Goal: Task Accomplishment & Management: Complete application form

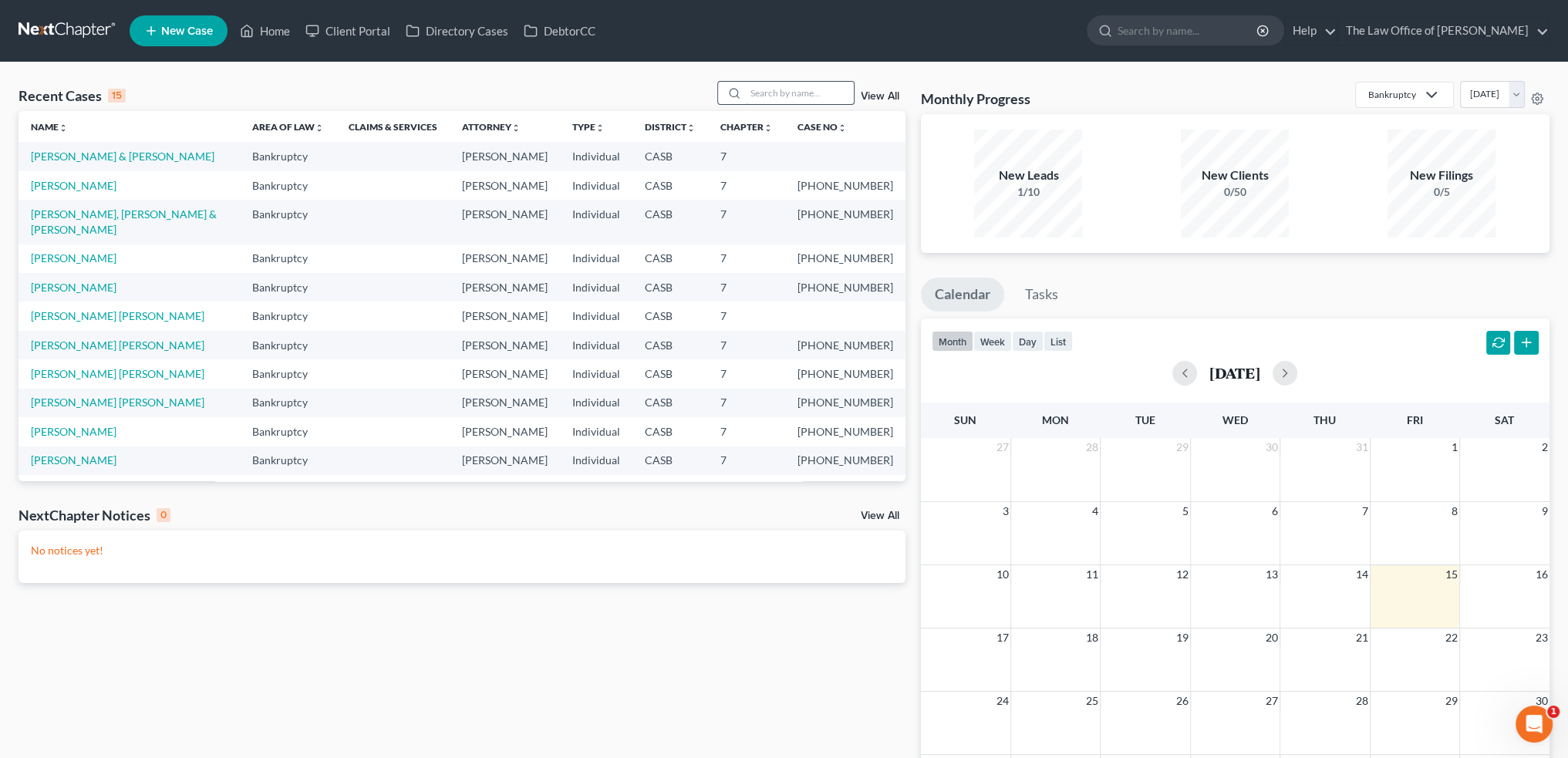
click at [770, 92] on input "search" at bounding box center [799, 93] width 108 height 23
type input "[PERSON_NAME] me"
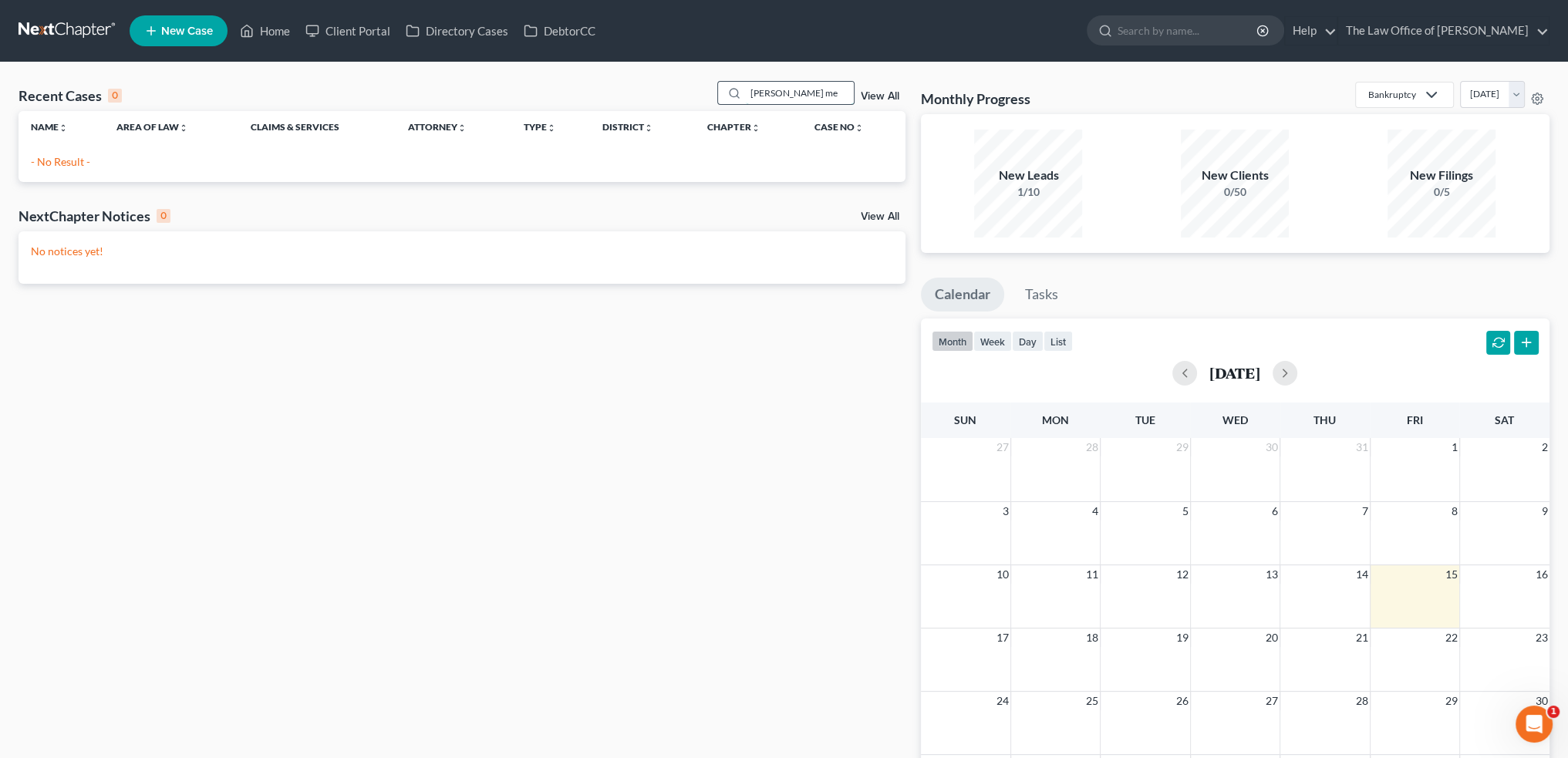
drag, startPoint x: 805, startPoint y: 87, endPoint x: 728, endPoint y: 86, distance: 77.0
click at [728, 86] on div "[PERSON_NAME] me" at bounding box center [786, 93] width 137 height 24
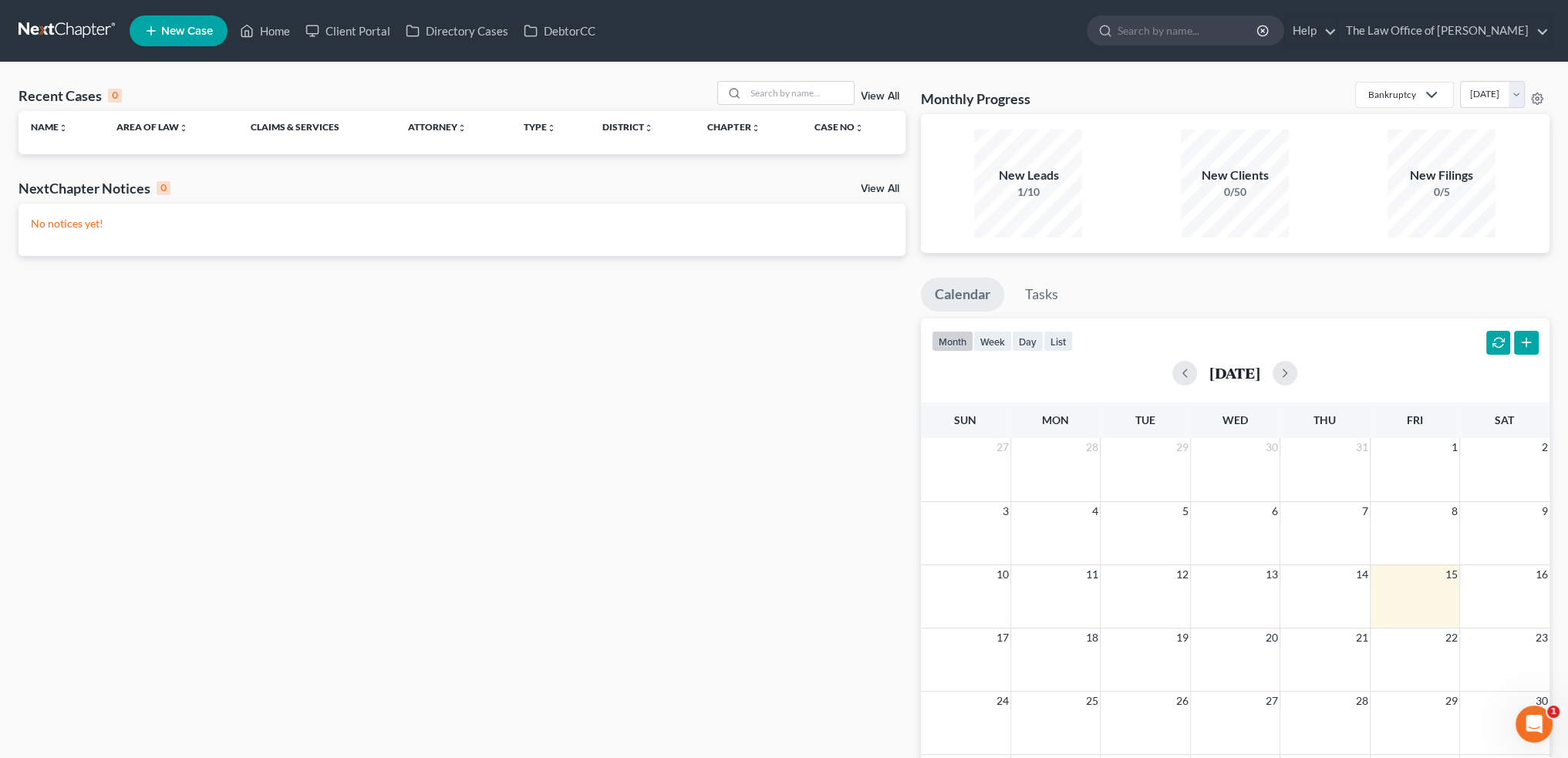
click at [203, 18] on link "New Case" at bounding box center [178, 31] width 98 height 31
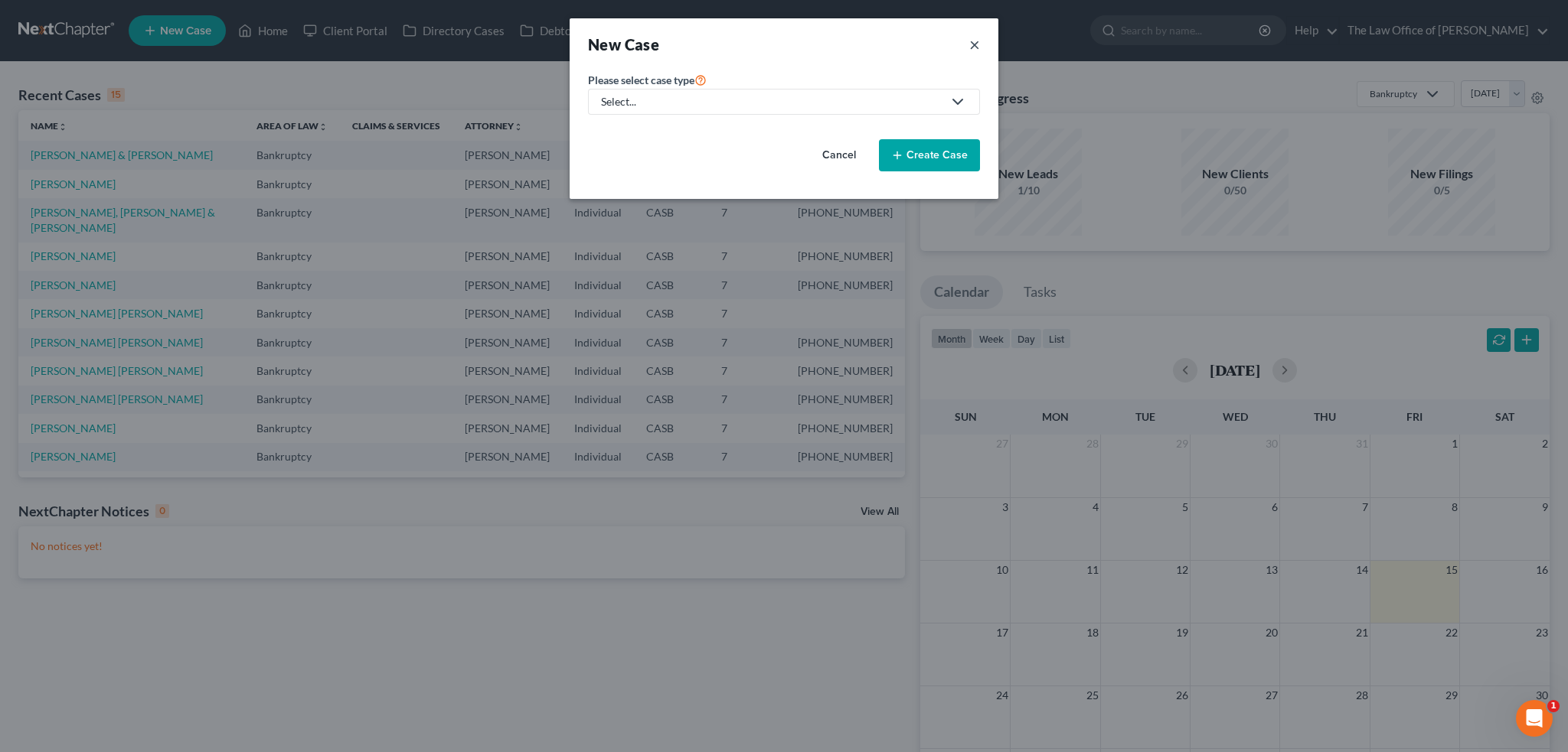
click at [970, 46] on button "×" at bounding box center [974, 45] width 11 height 21
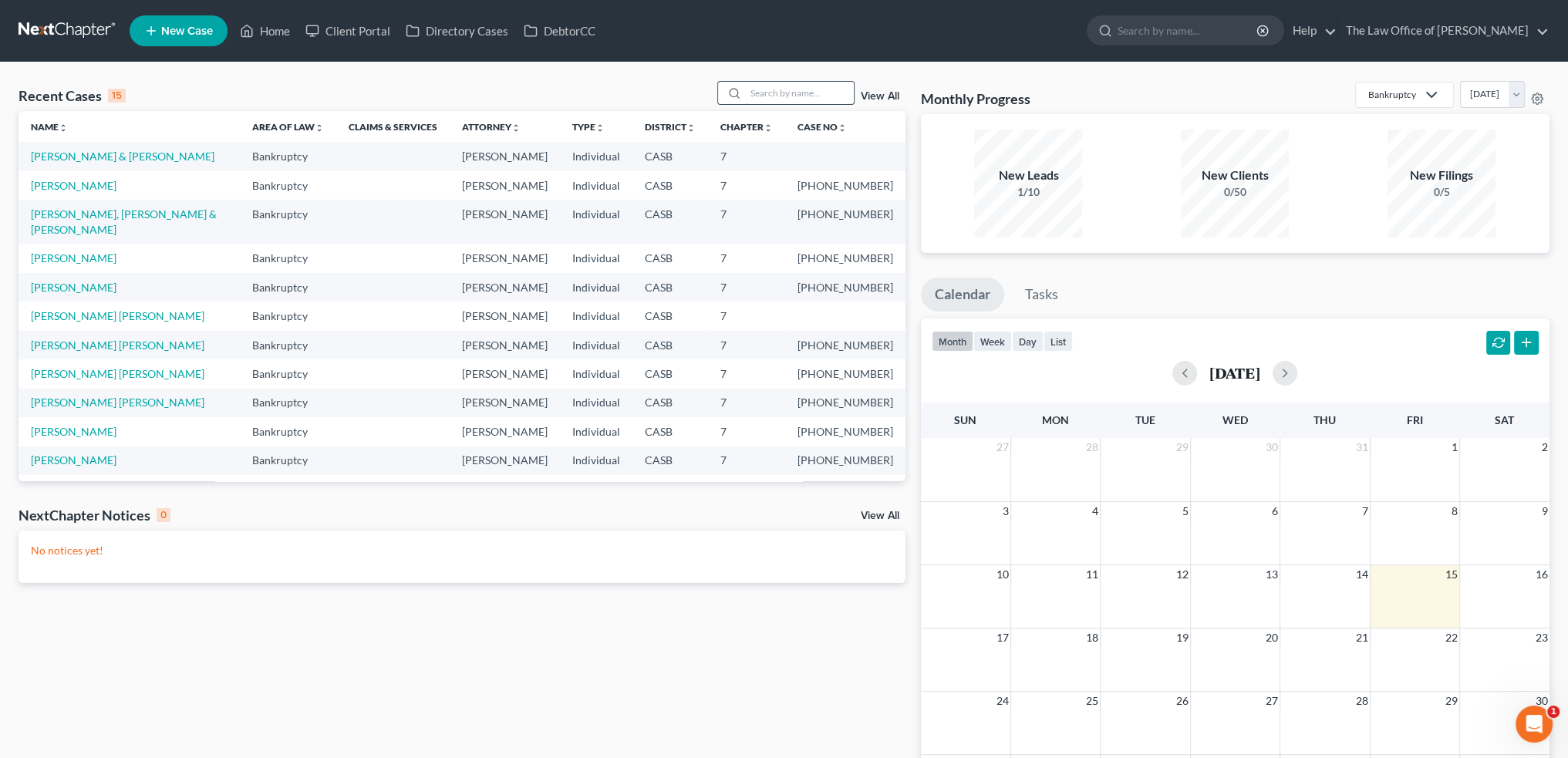
click at [779, 94] on input "search" at bounding box center [799, 93] width 108 height 23
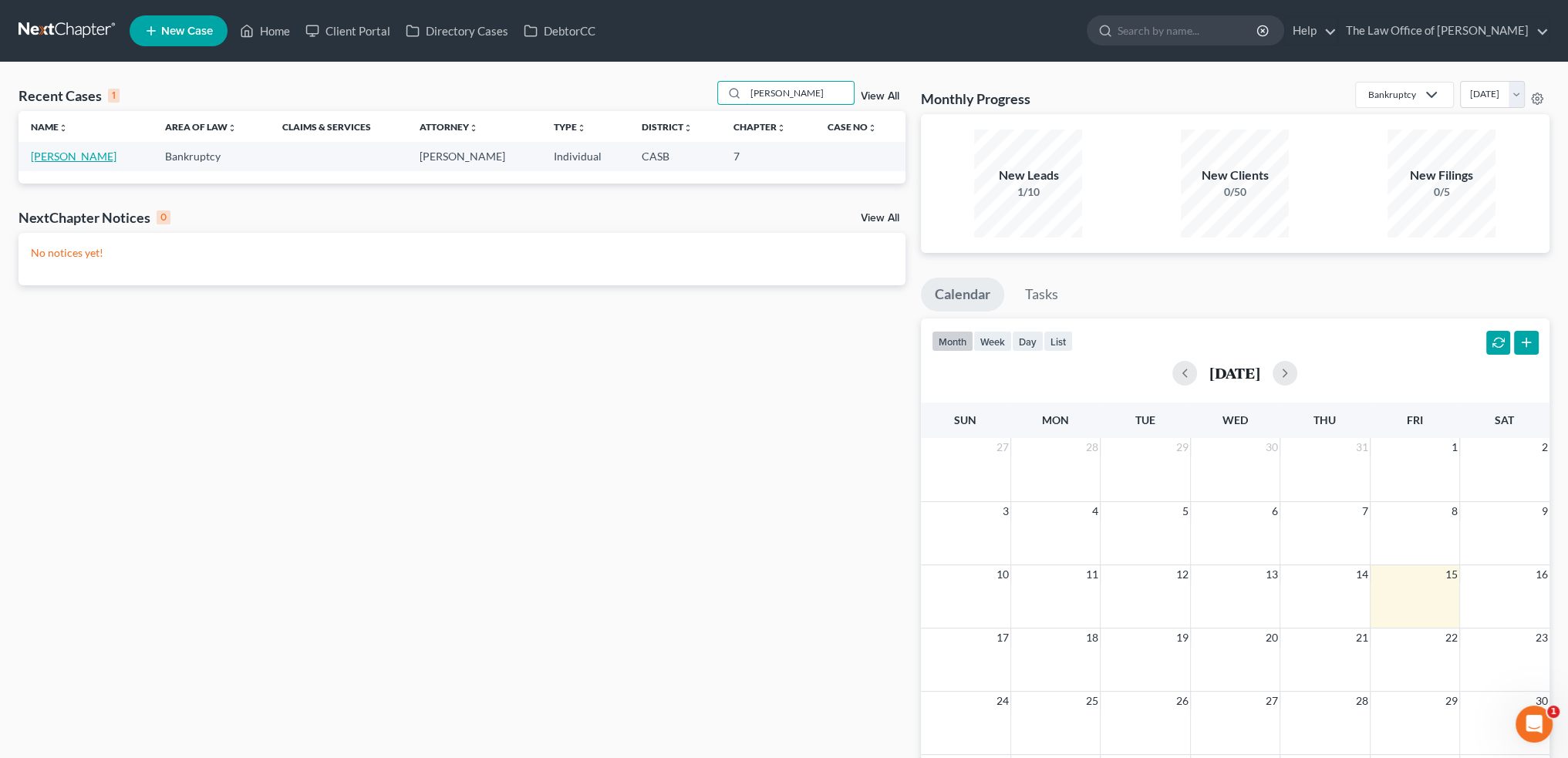
type input "[PERSON_NAME]"
click at [65, 156] on link "[PERSON_NAME]" at bounding box center [73, 156] width 86 height 14
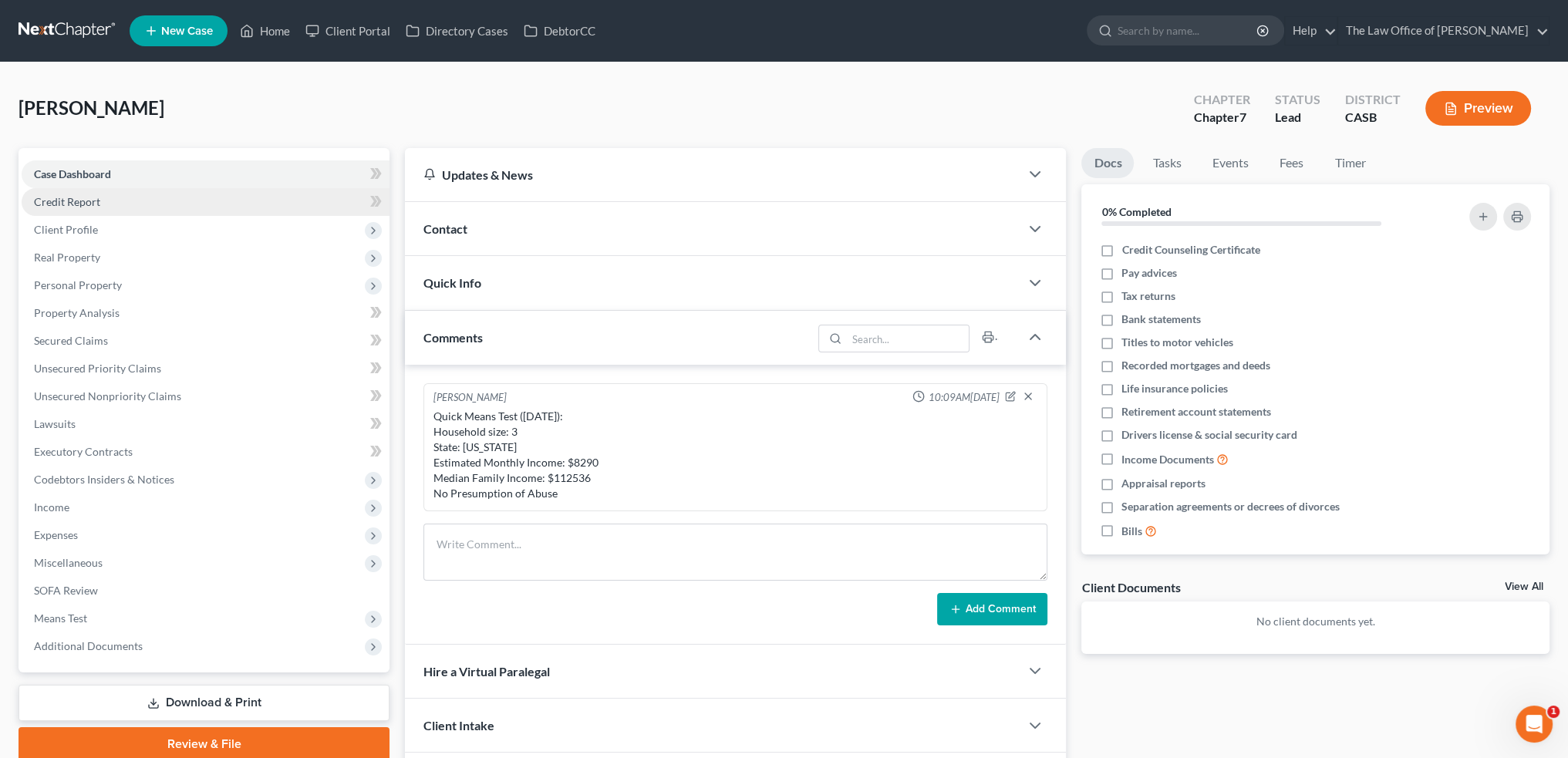
click at [163, 197] on link "Credit Report" at bounding box center [205, 202] width 368 height 28
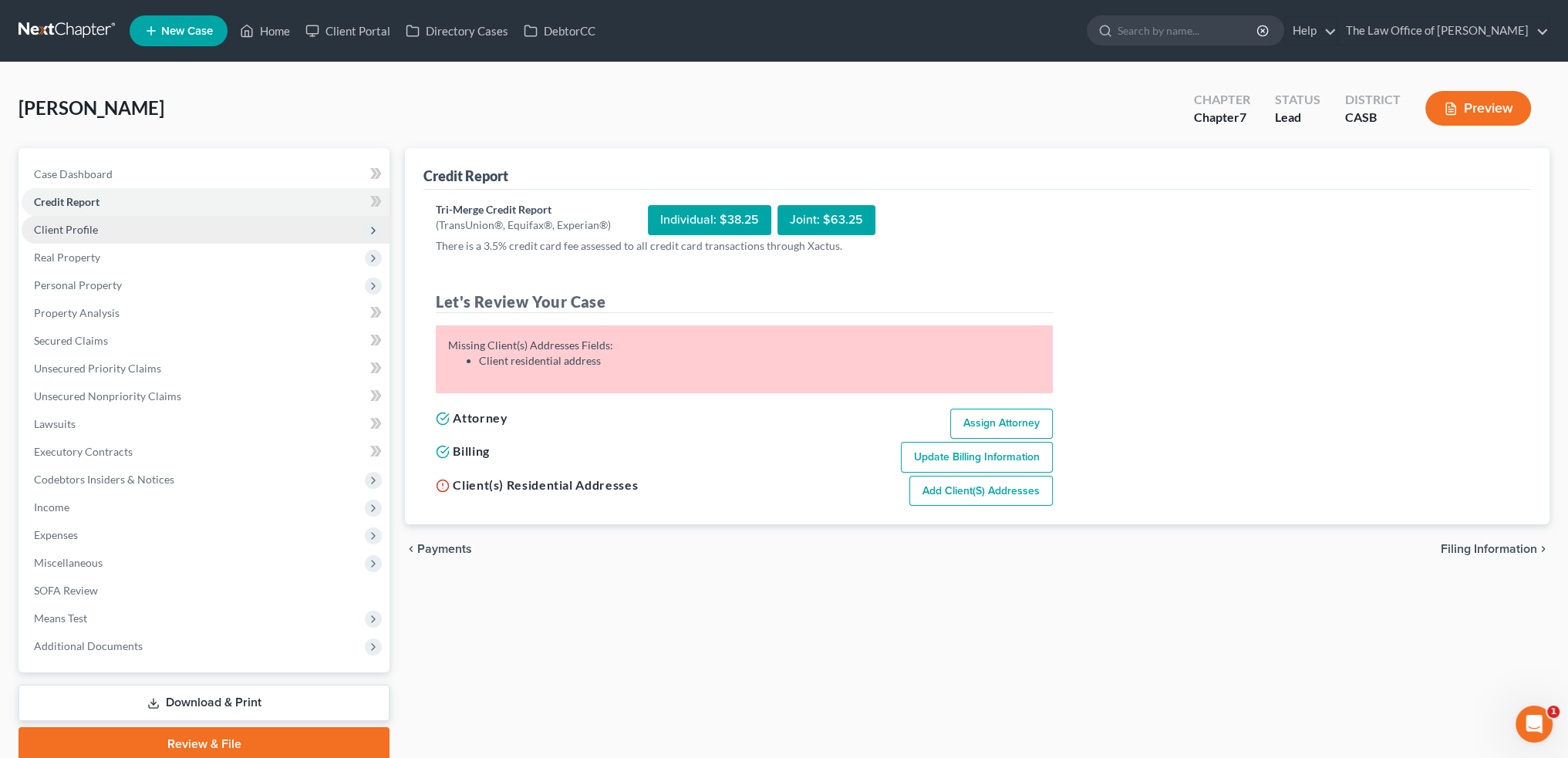
click at [101, 232] on span "Client Profile" at bounding box center [205, 230] width 368 height 28
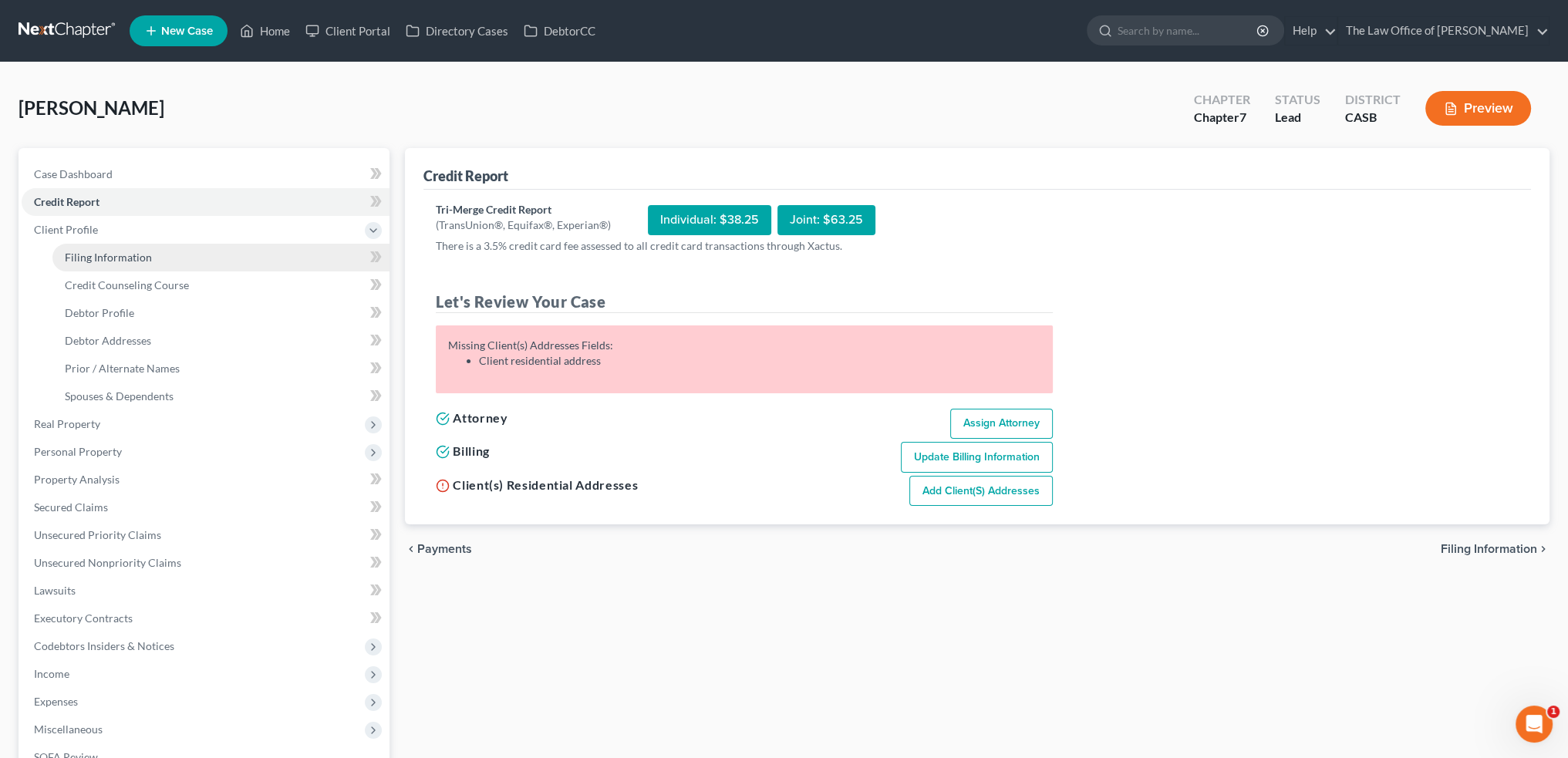
click at [211, 254] on link "Filing Information" at bounding box center [221, 257] width 337 height 28
select select "1"
select select "0"
select select "10"
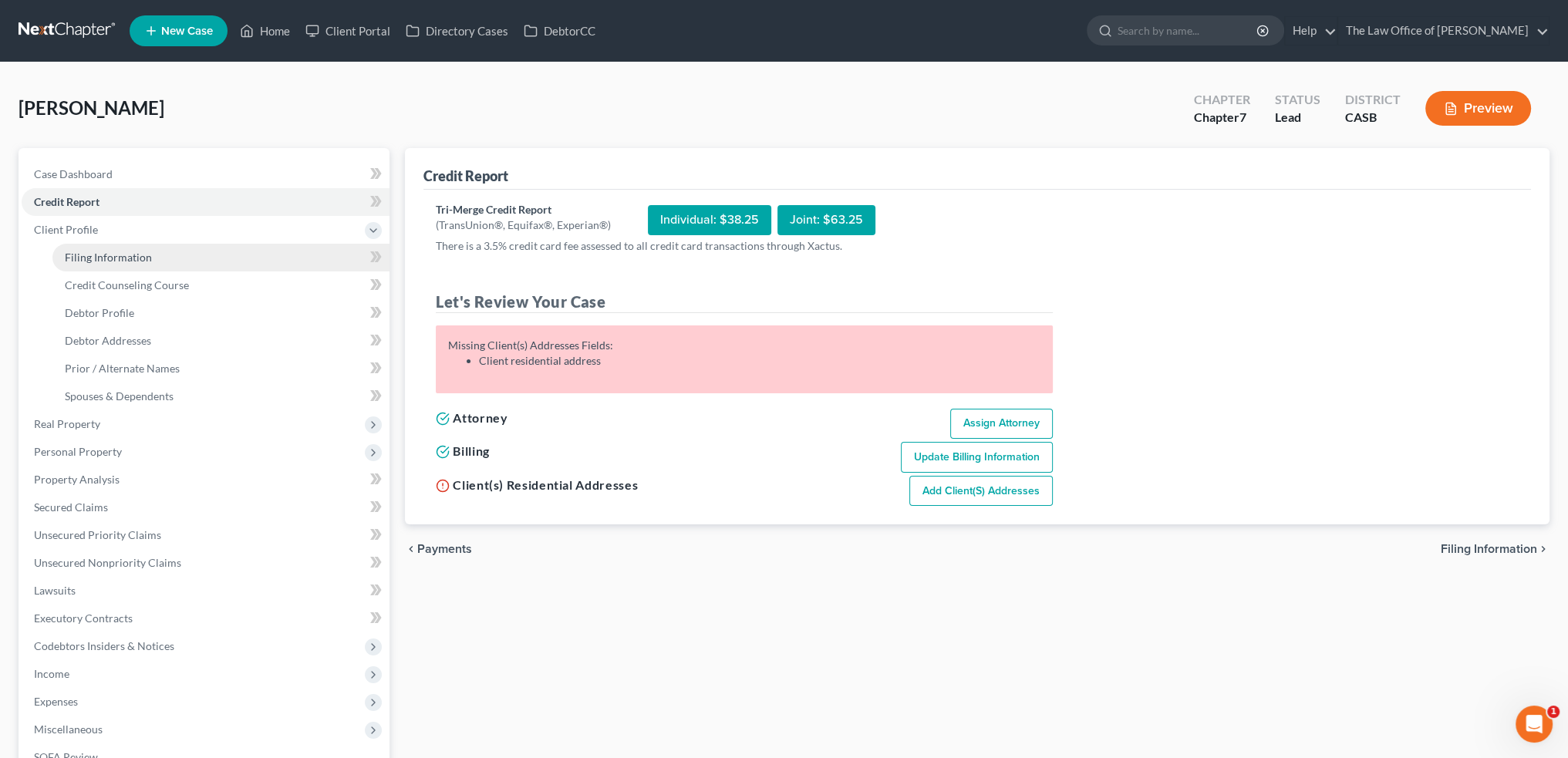
select select "0"
select select "4"
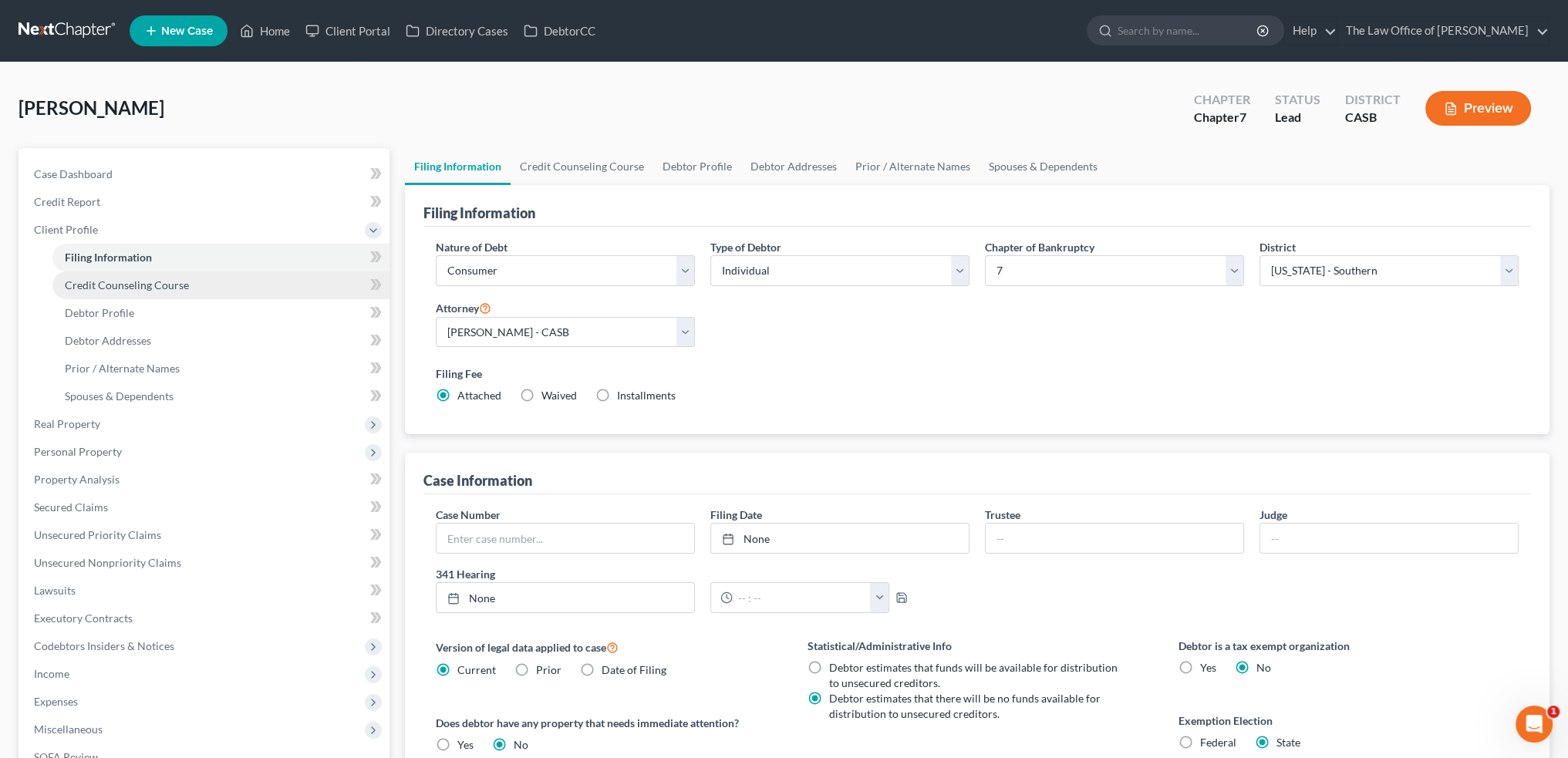
click at [135, 282] on span "Credit Counseling Course" at bounding box center [127, 285] width 124 height 14
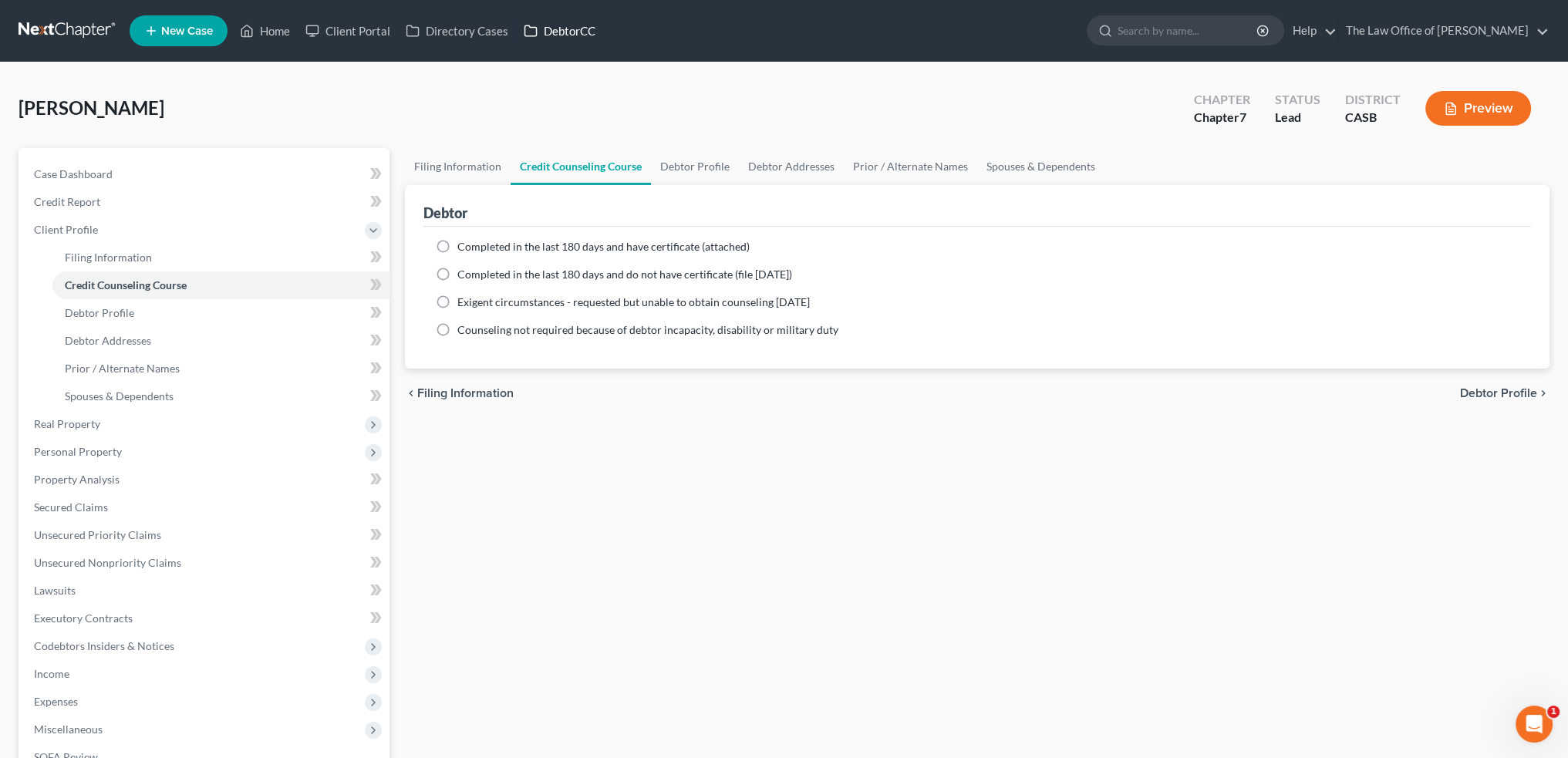
click at [561, 31] on link "DebtorCC" at bounding box center [559, 31] width 87 height 28
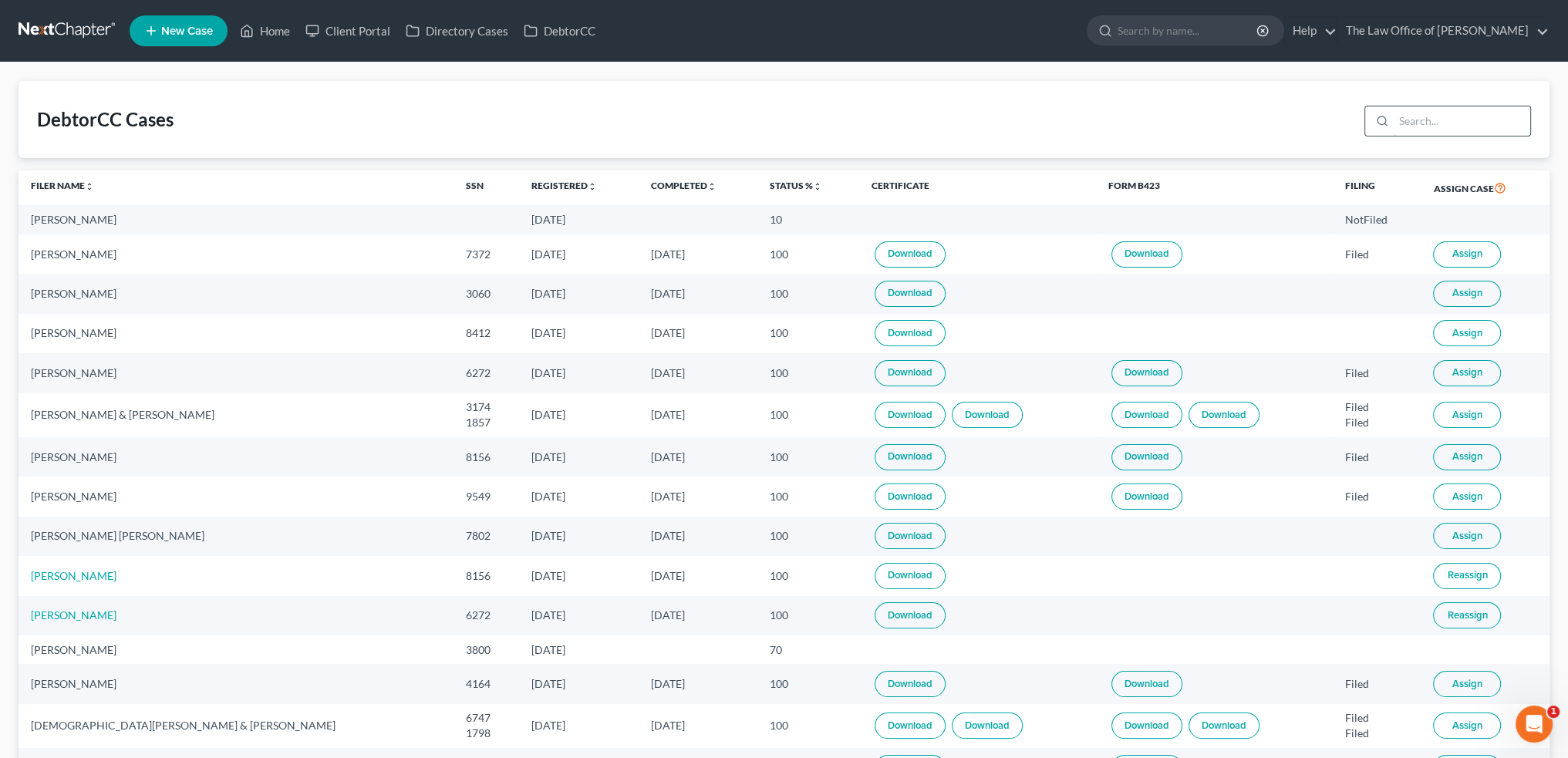
click at [1432, 123] on input "search" at bounding box center [1461, 121] width 136 height 30
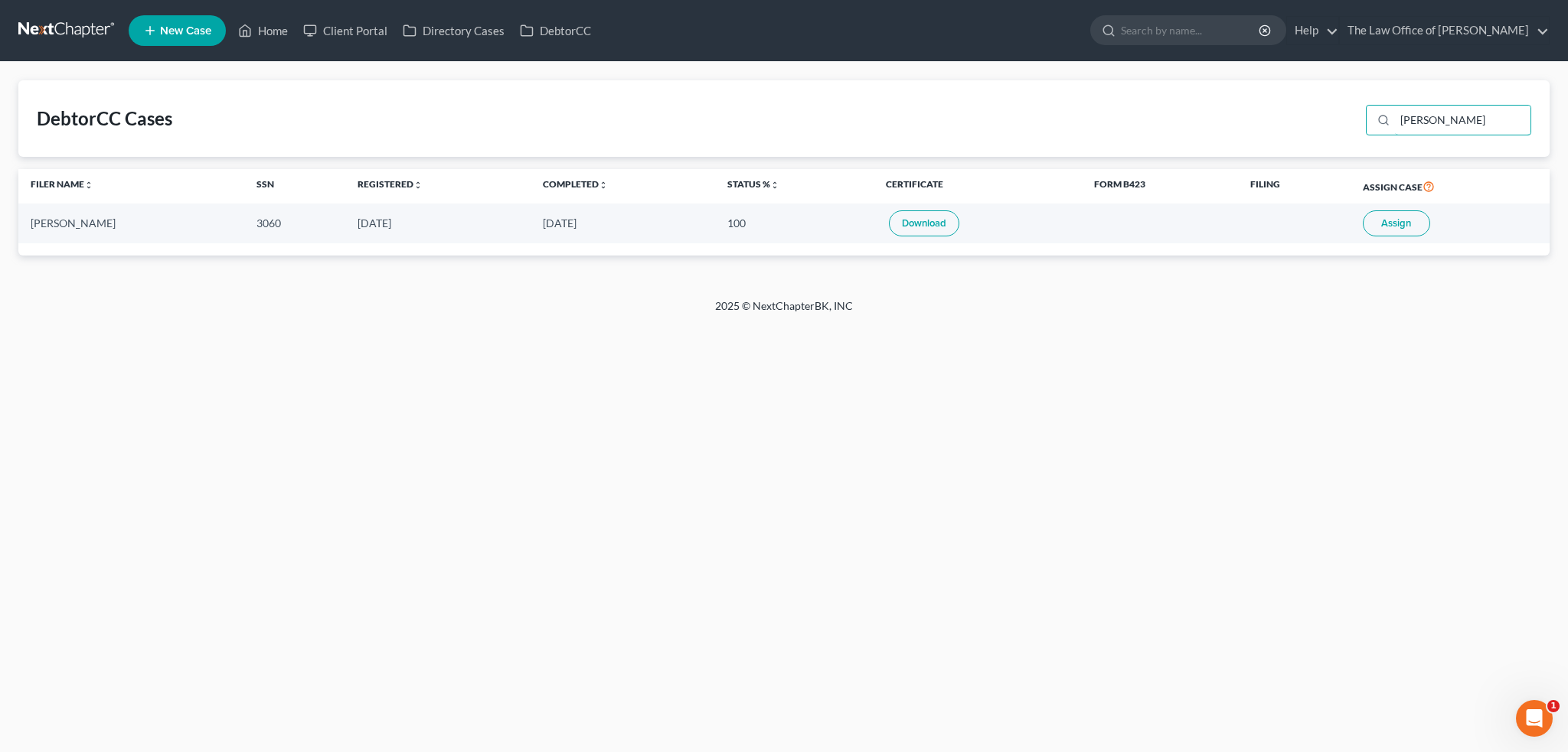
type input "[PERSON_NAME]"
click at [1384, 215] on button "Assign" at bounding box center [1395, 223] width 67 height 26
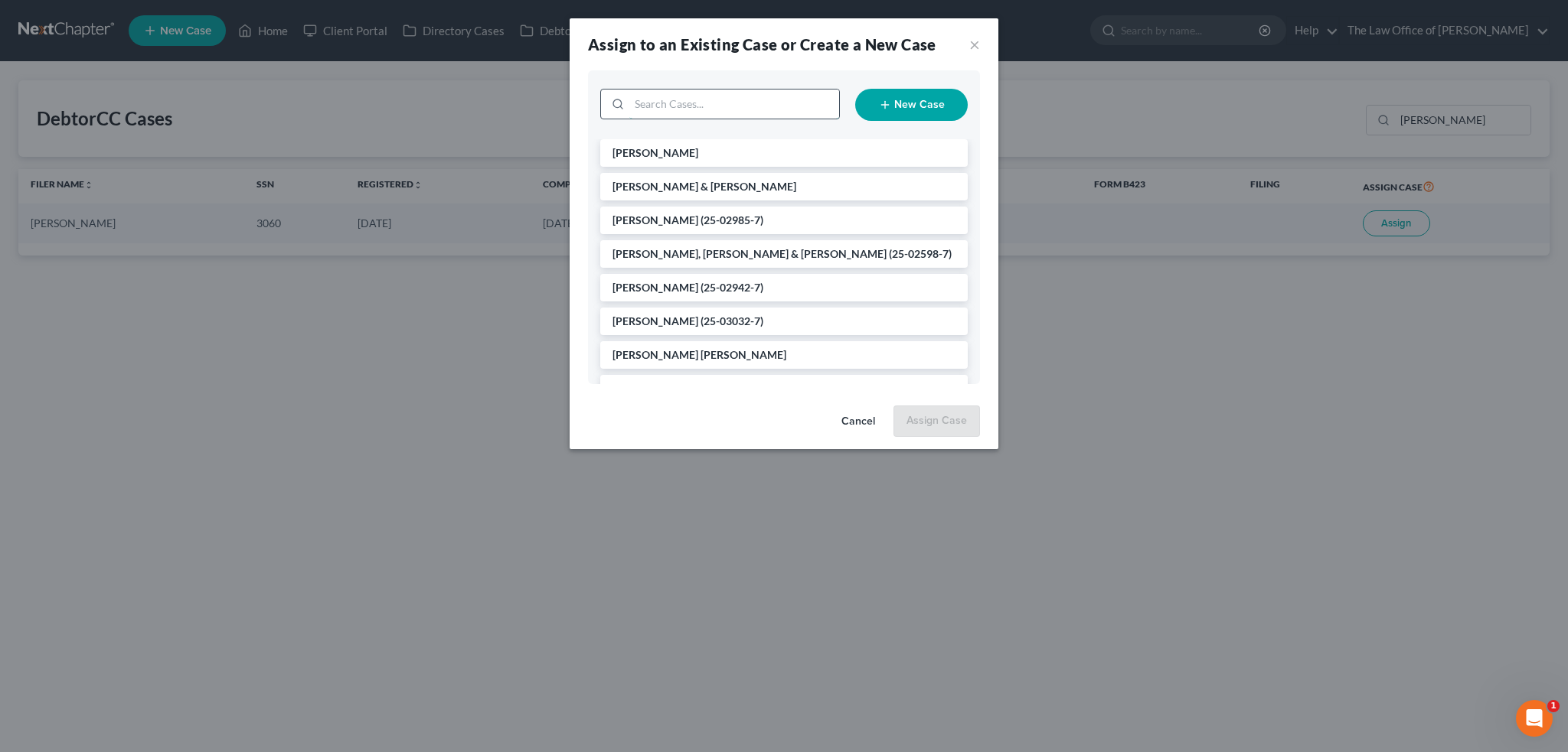
click at [676, 106] on input "search" at bounding box center [733, 104] width 209 height 30
type input "[PERSON_NAME] me"
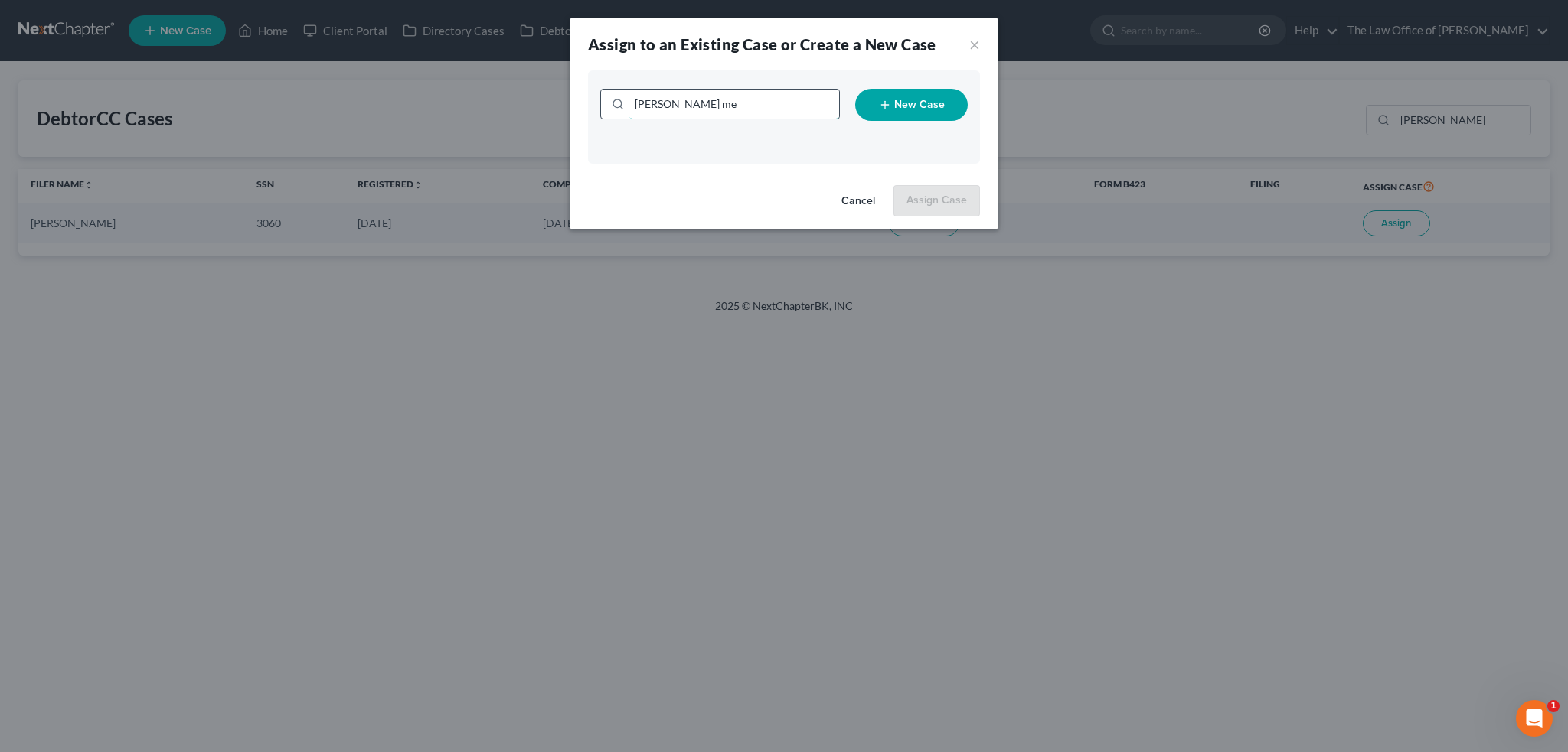
click at [729, 103] on input "[PERSON_NAME] me" at bounding box center [733, 104] width 209 height 30
type textarea "me"
drag, startPoint x: 729, startPoint y: 103, endPoint x: 585, endPoint y: 102, distance: 144.0
click at [585, 102] on div "[PERSON_NAME] me New Case" at bounding box center [784, 125] width 428 height 109
type input "[PERSON_NAME]"
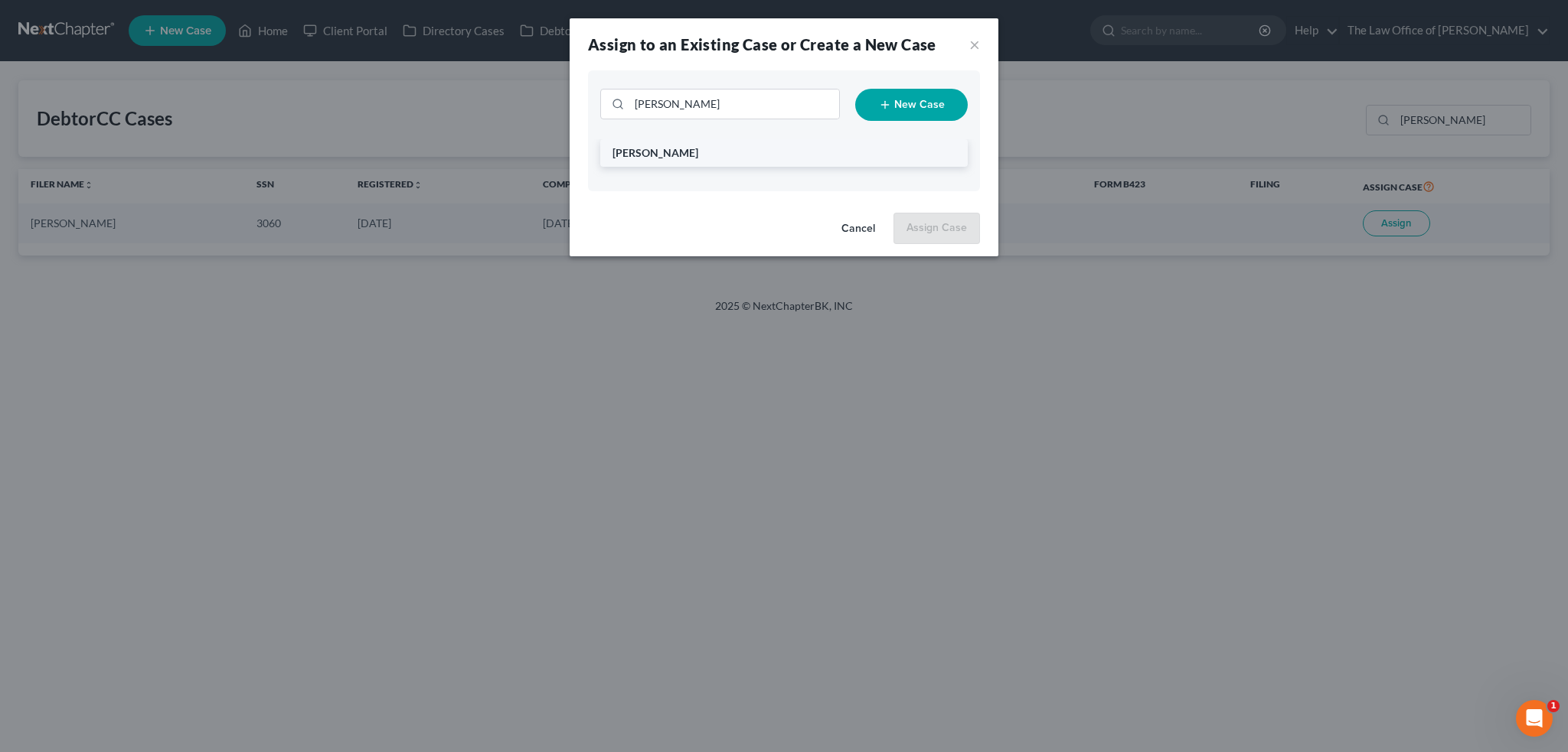
click at [691, 152] on li "[PERSON_NAME]" at bounding box center [784, 153] width 368 height 28
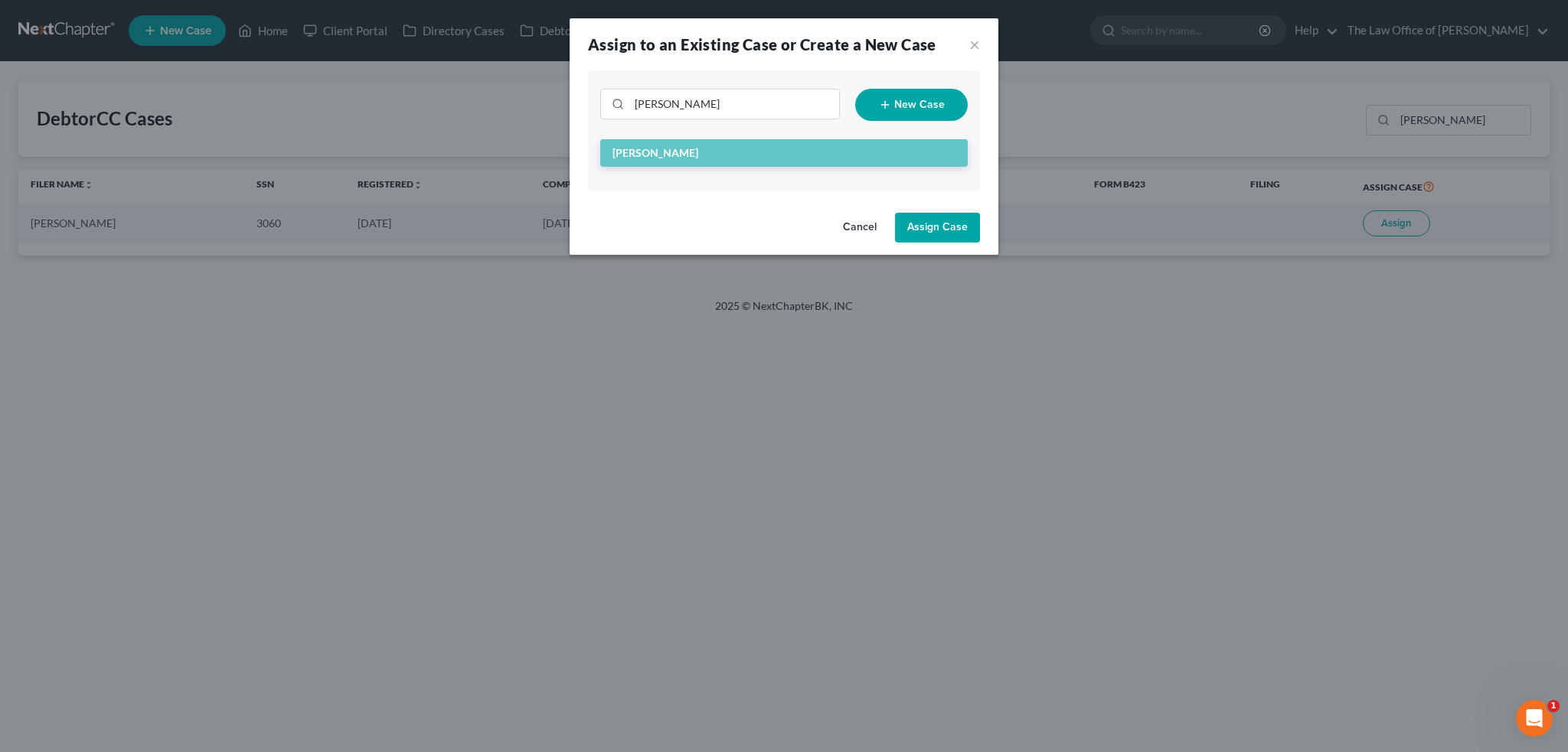
click at [934, 235] on button "Assign Case" at bounding box center [937, 228] width 85 height 30
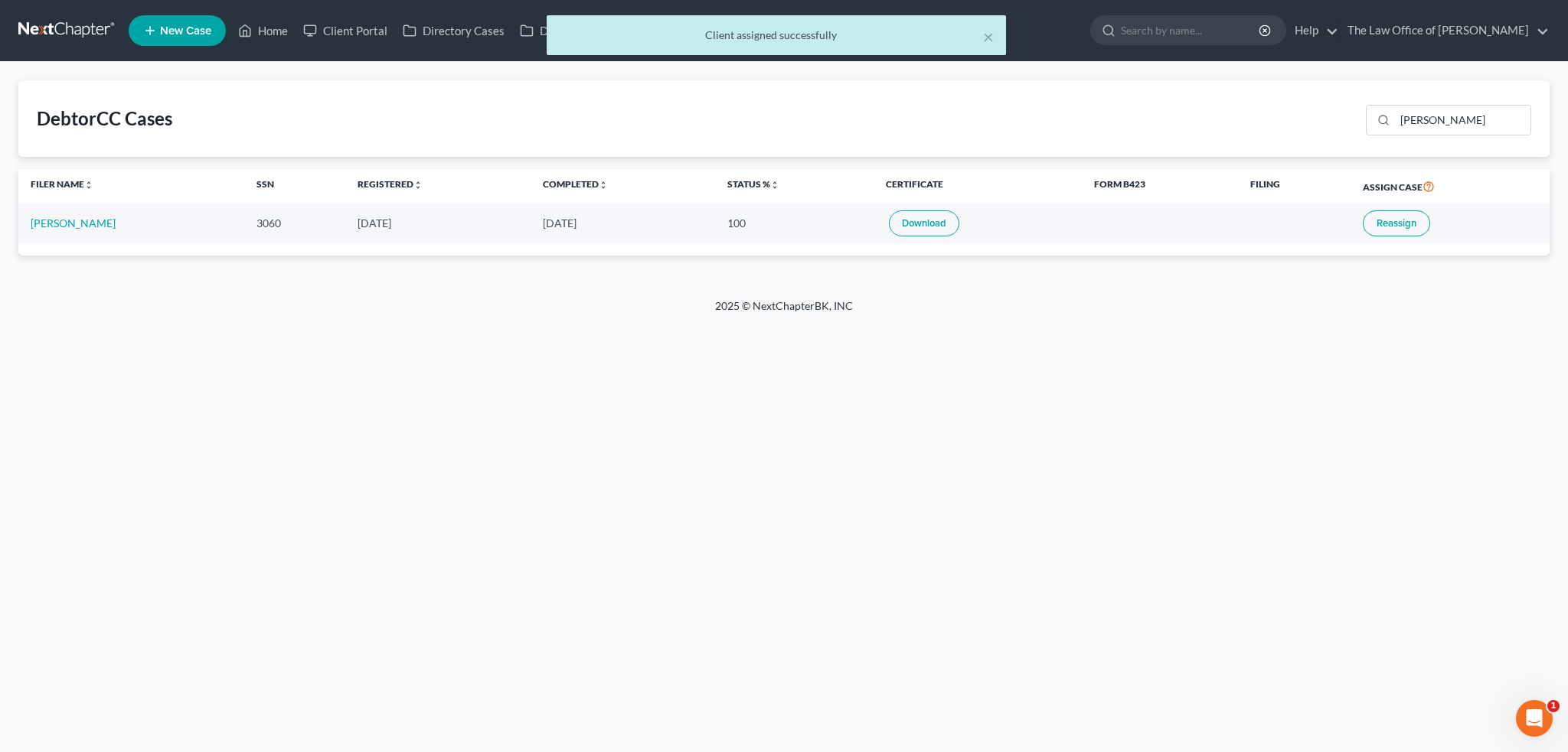
click at [263, 30] on div "× Client assigned successfully" at bounding box center [776, 38] width 1568 height 47
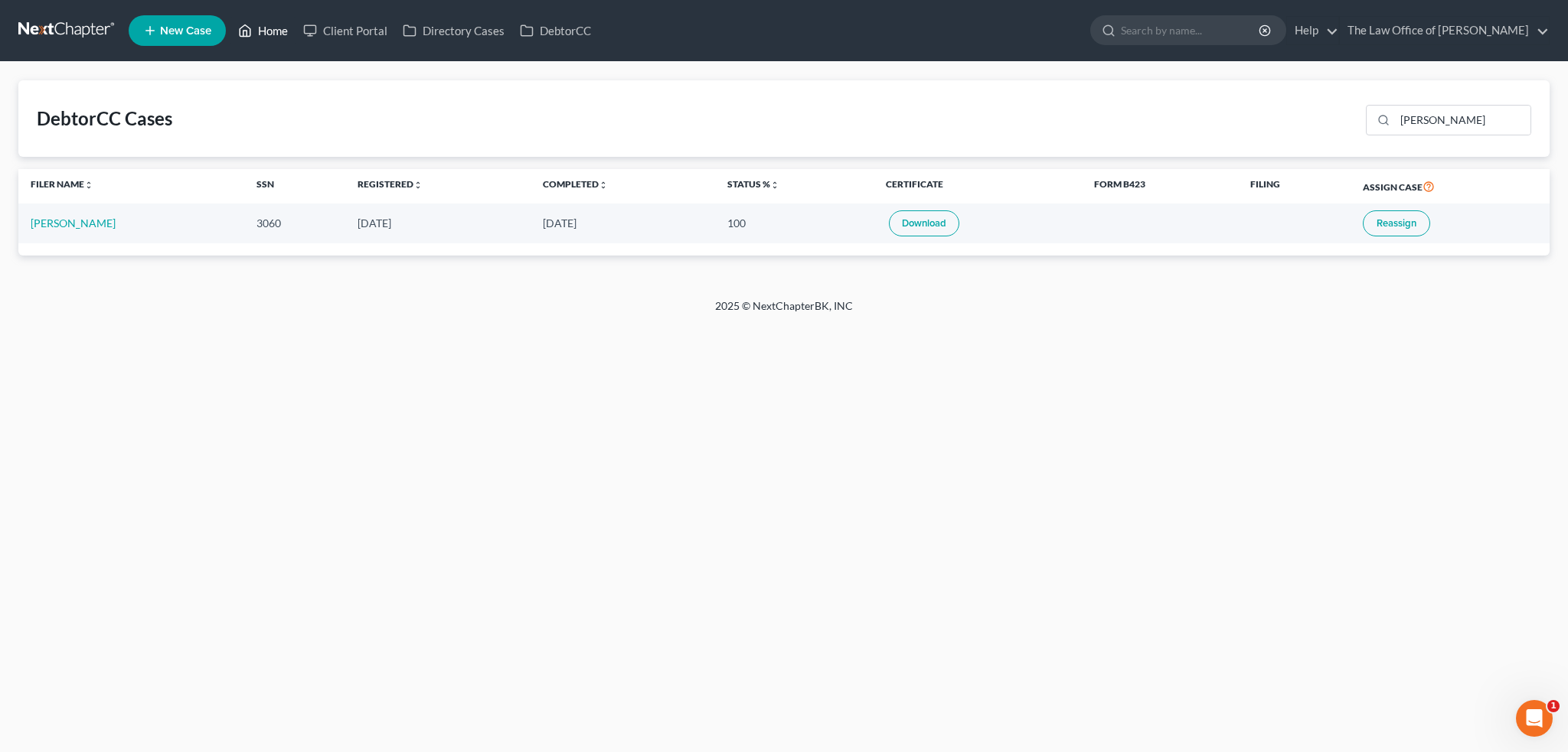
click at [261, 25] on link "Home" at bounding box center [263, 30] width 65 height 28
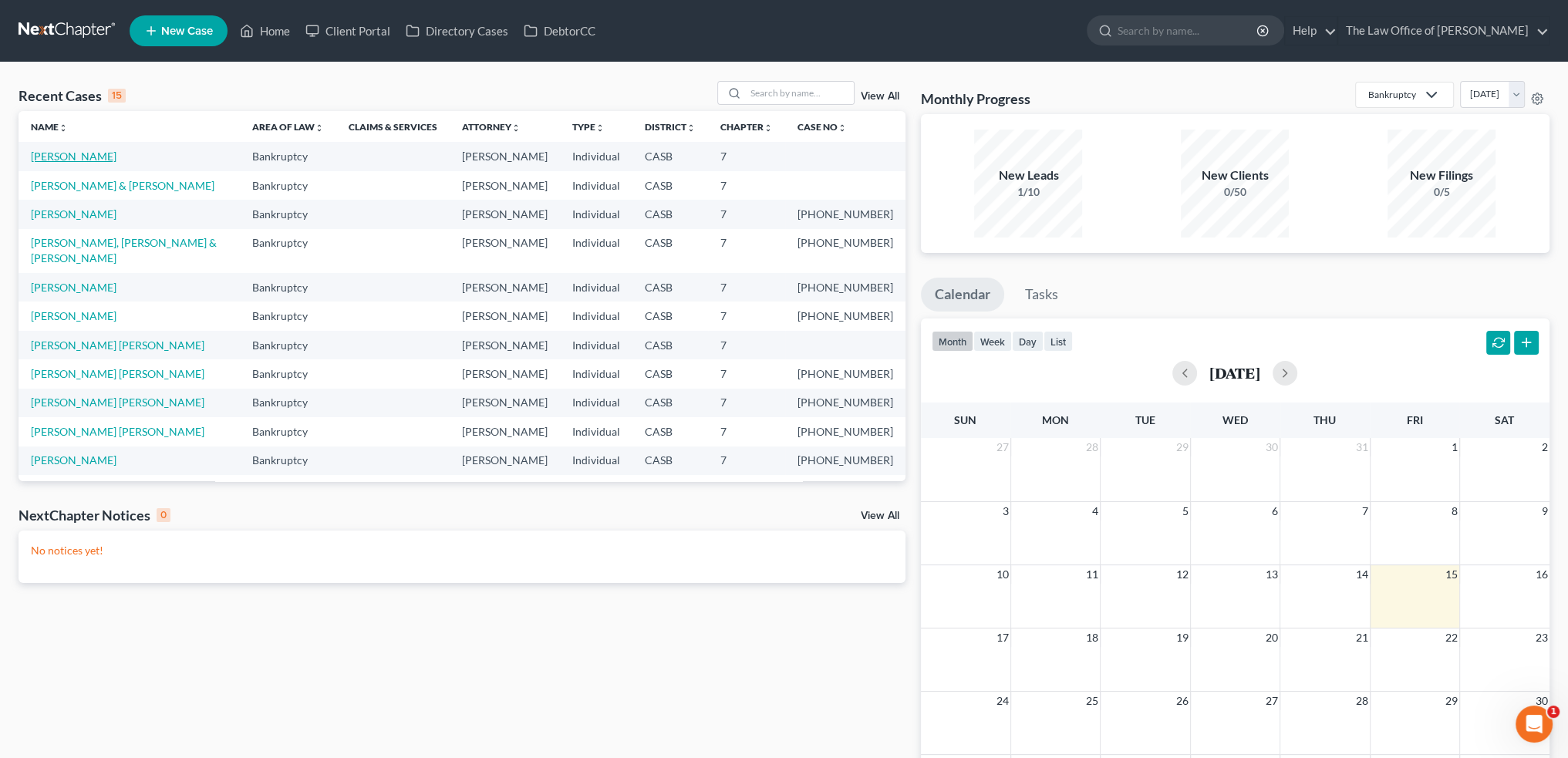
click at [83, 155] on link "[PERSON_NAME]" at bounding box center [73, 156] width 86 height 14
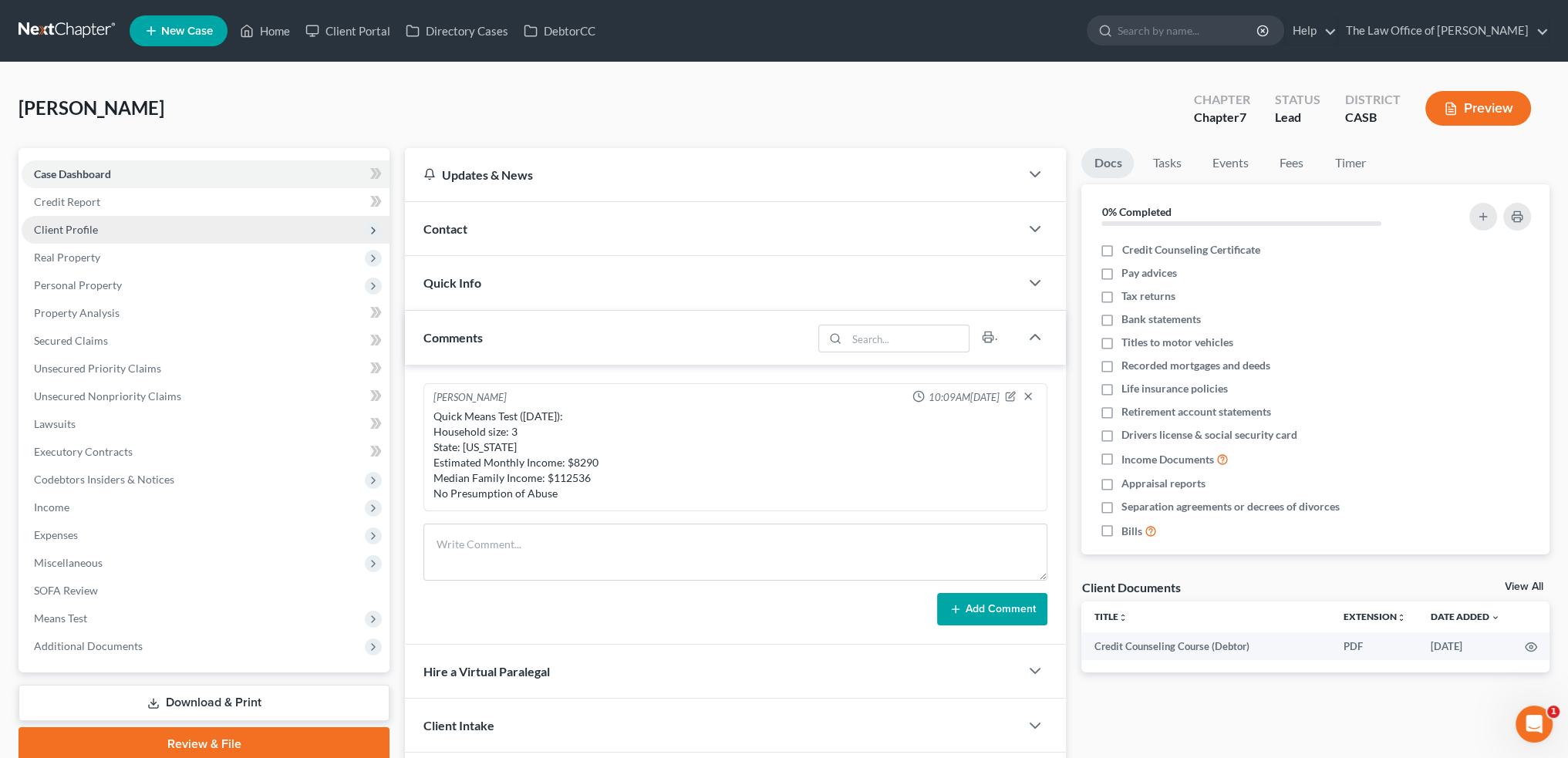
click at [85, 231] on span "Client Profile" at bounding box center [66, 229] width 64 height 14
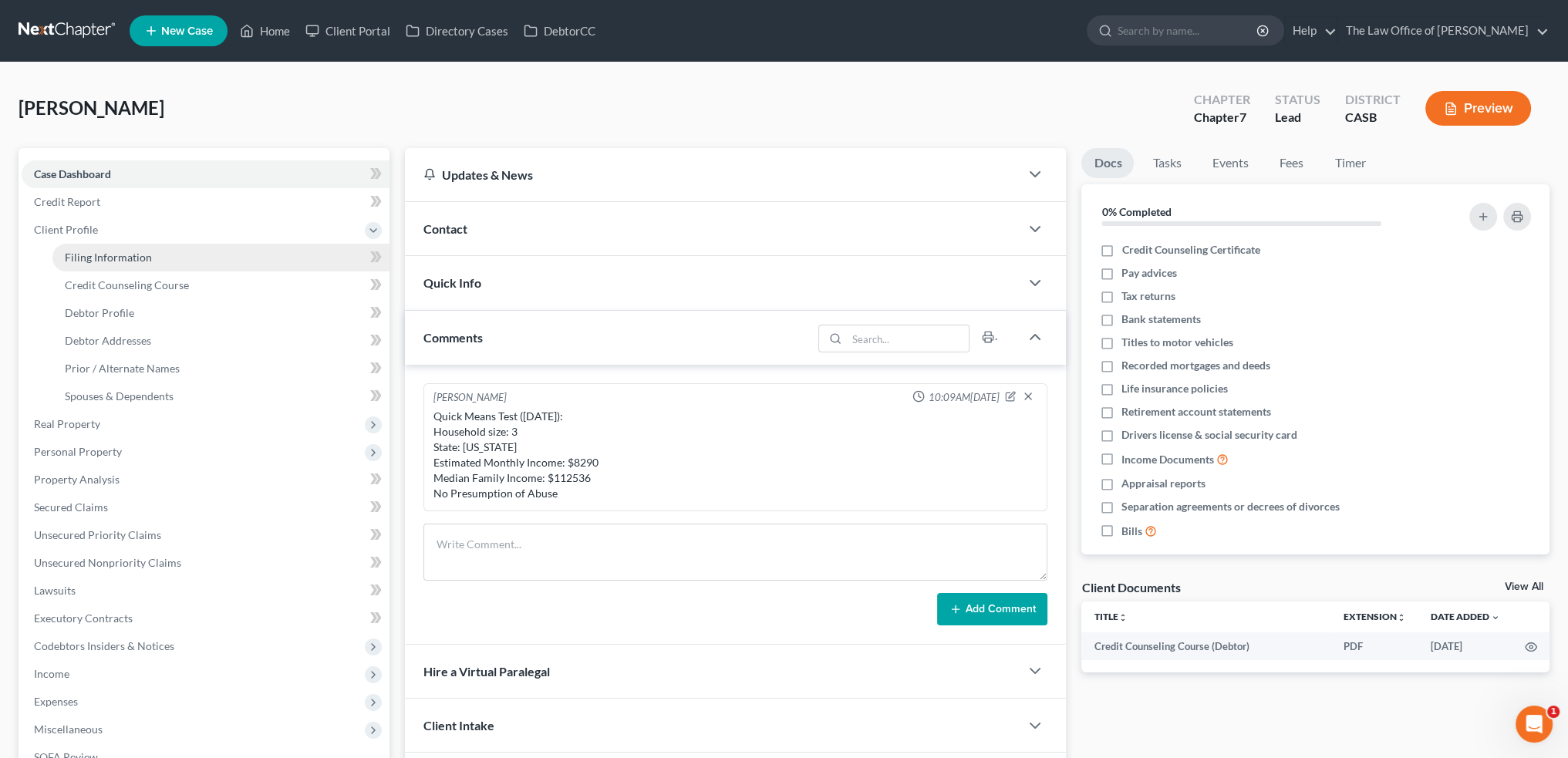
click at [131, 263] on span "Filing Information" at bounding box center [108, 257] width 87 height 14
select select "1"
select select "0"
select select "10"
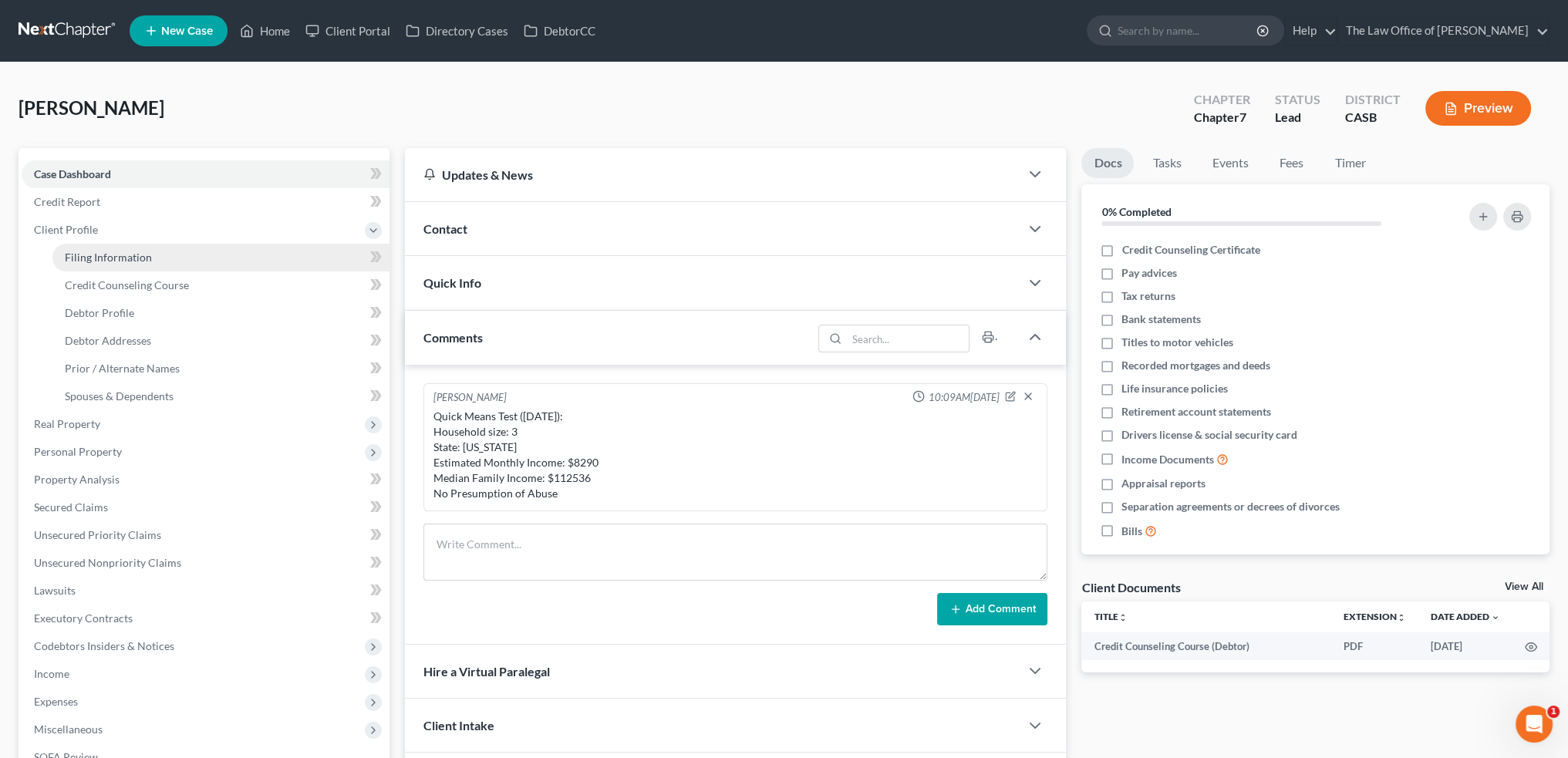
select select "0"
select select "4"
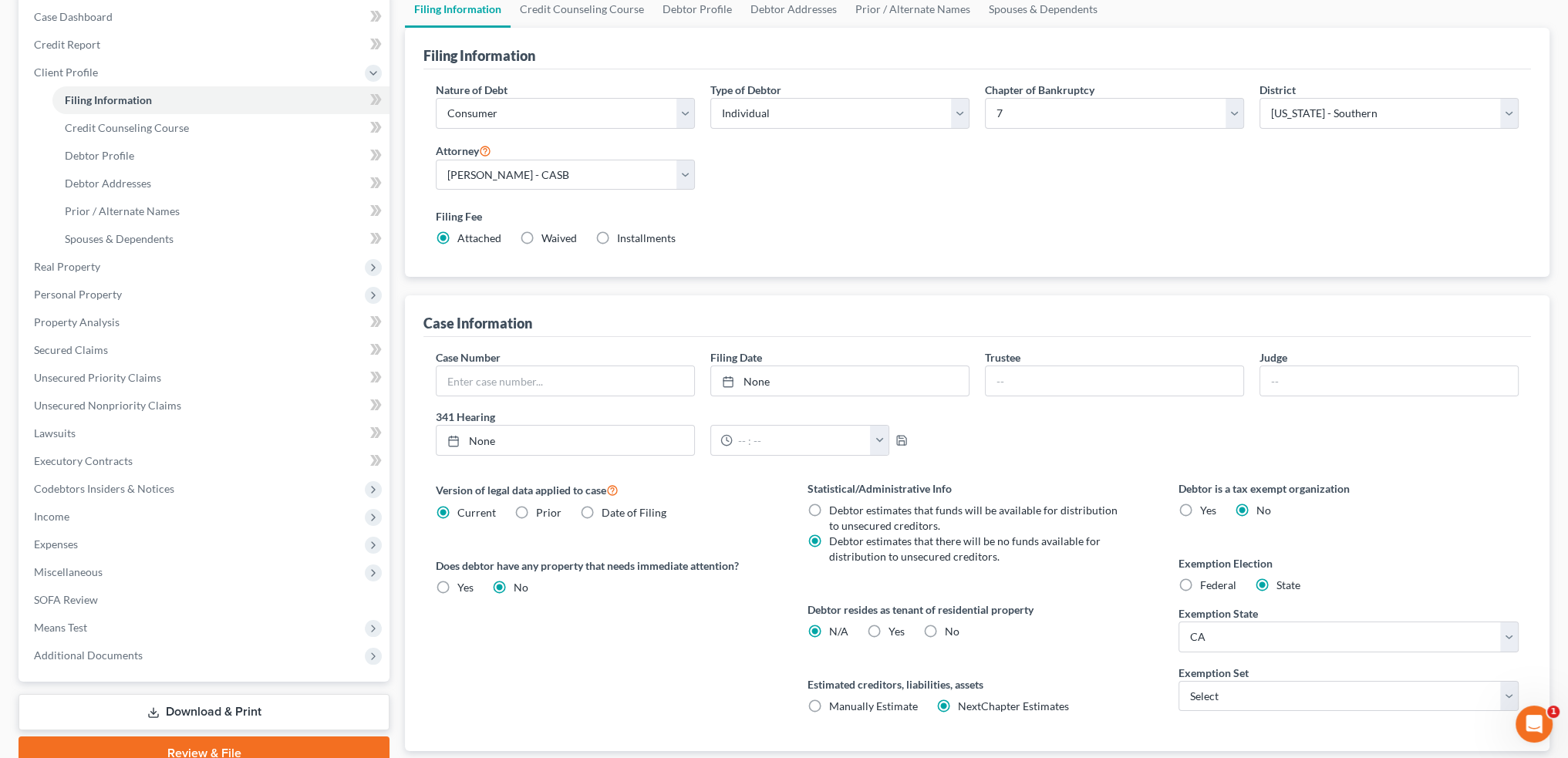
scroll to position [256, 0]
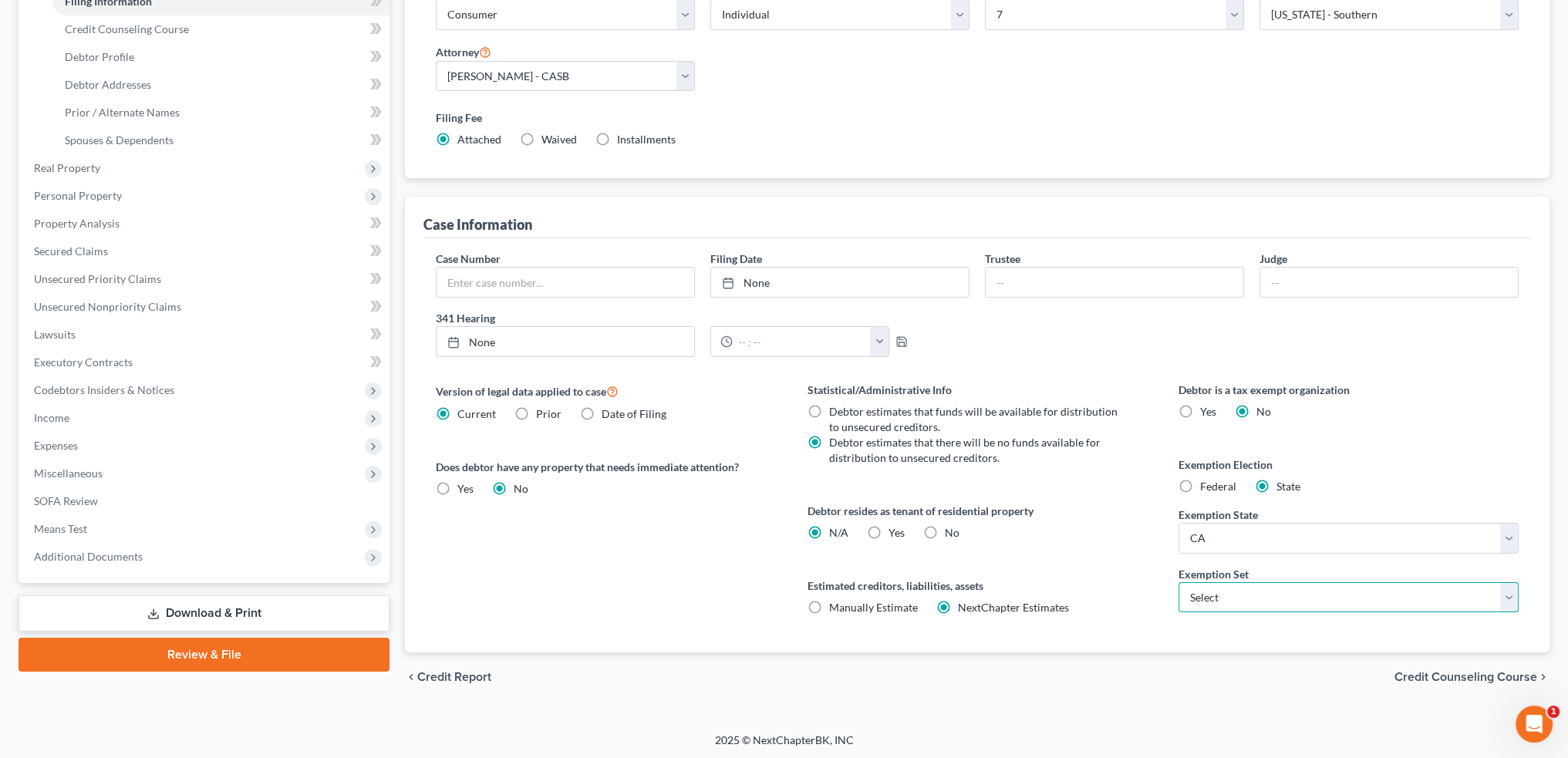
click at [1260, 582] on select "Select 703 704" at bounding box center [1348, 598] width 340 height 31
select select "0"
click at [1179, 582] on select "Select 703 704" at bounding box center [1348, 598] width 340 height 31
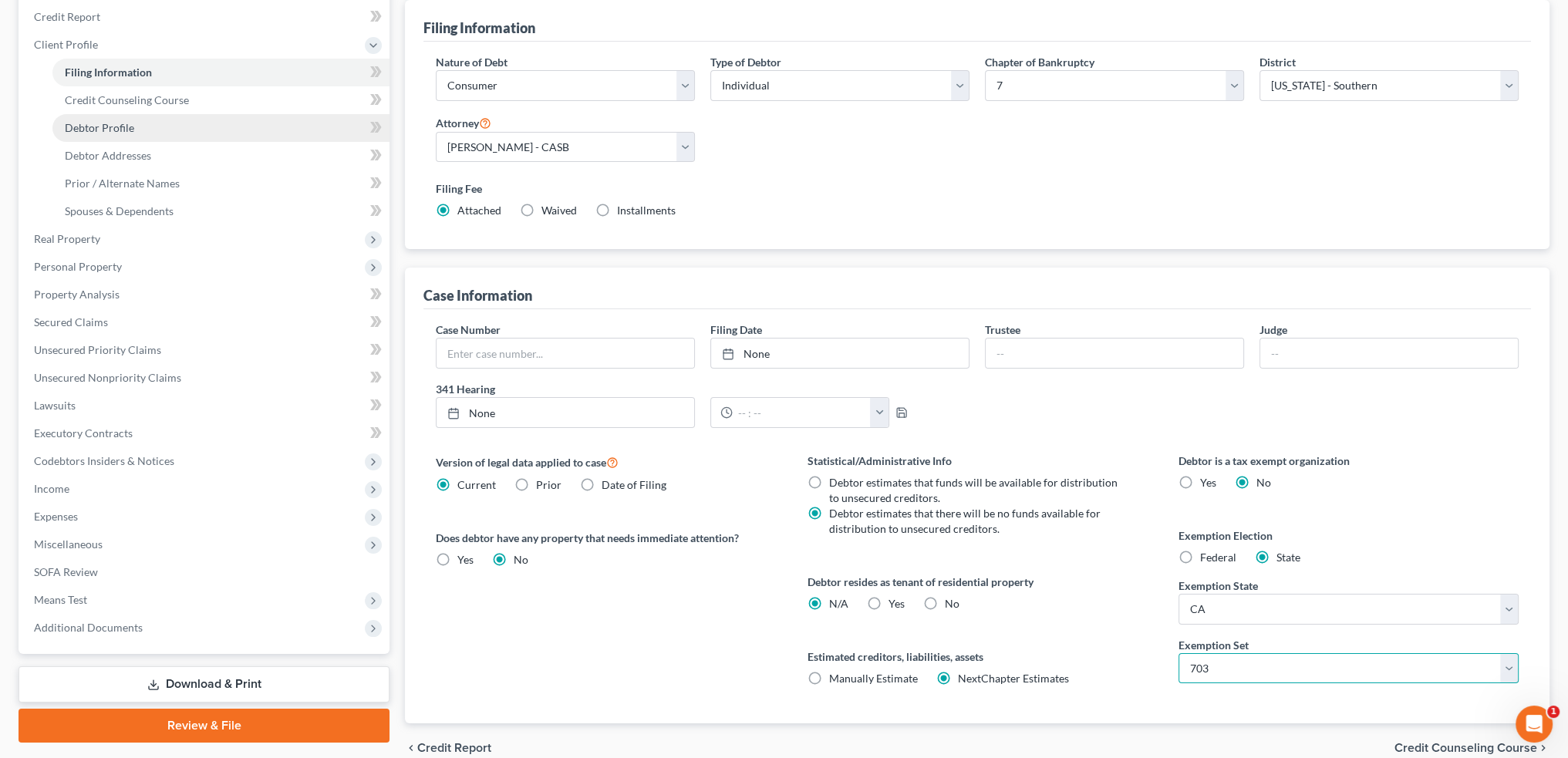
scroll to position [102, 0]
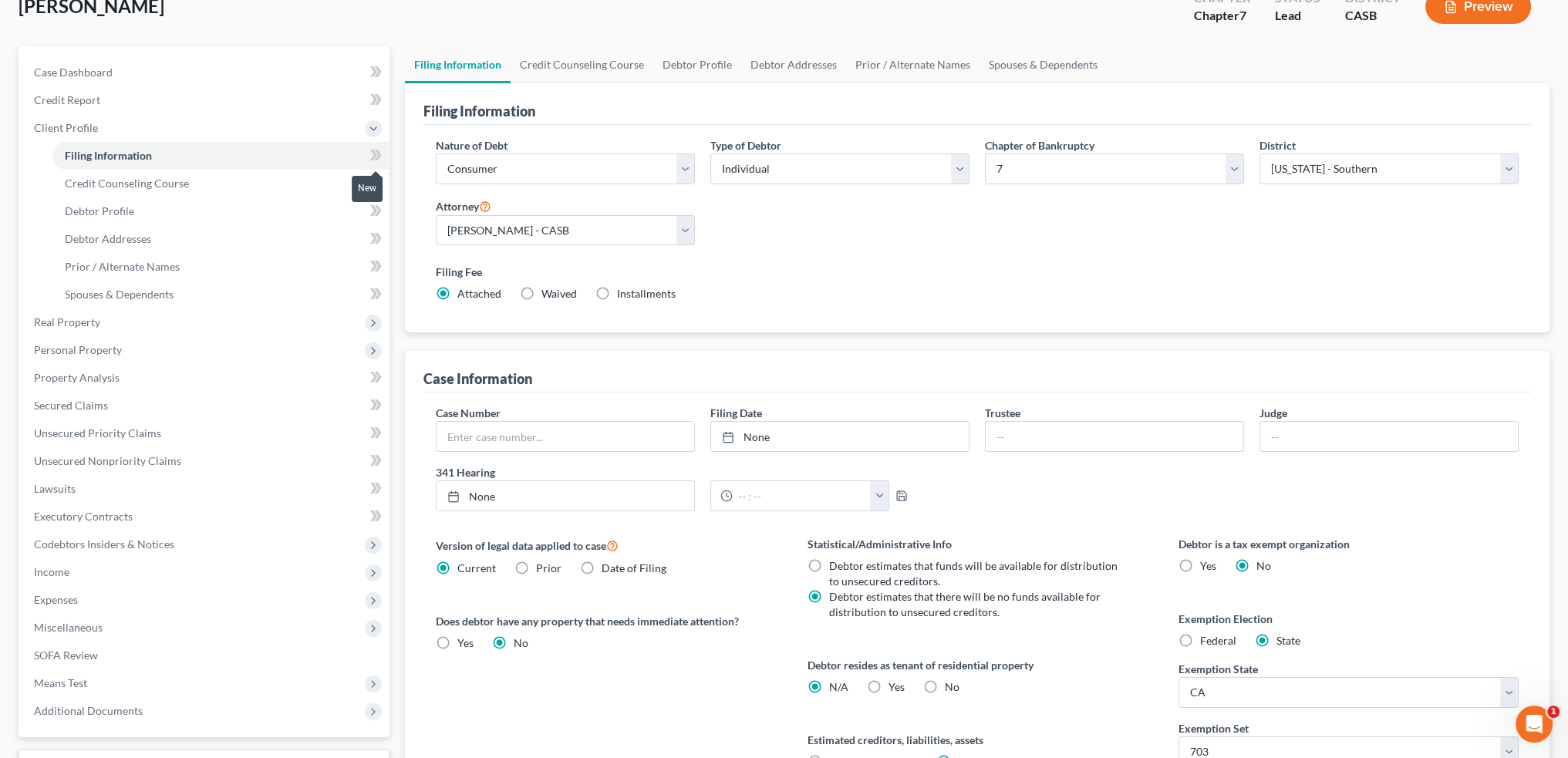
click at [377, 157] on icon at bounding box center [376, 155] width 12 height 19
click at [254, 187] on link "Credit Counseling Course" at bounding box center [221, 183] width 337 height 28
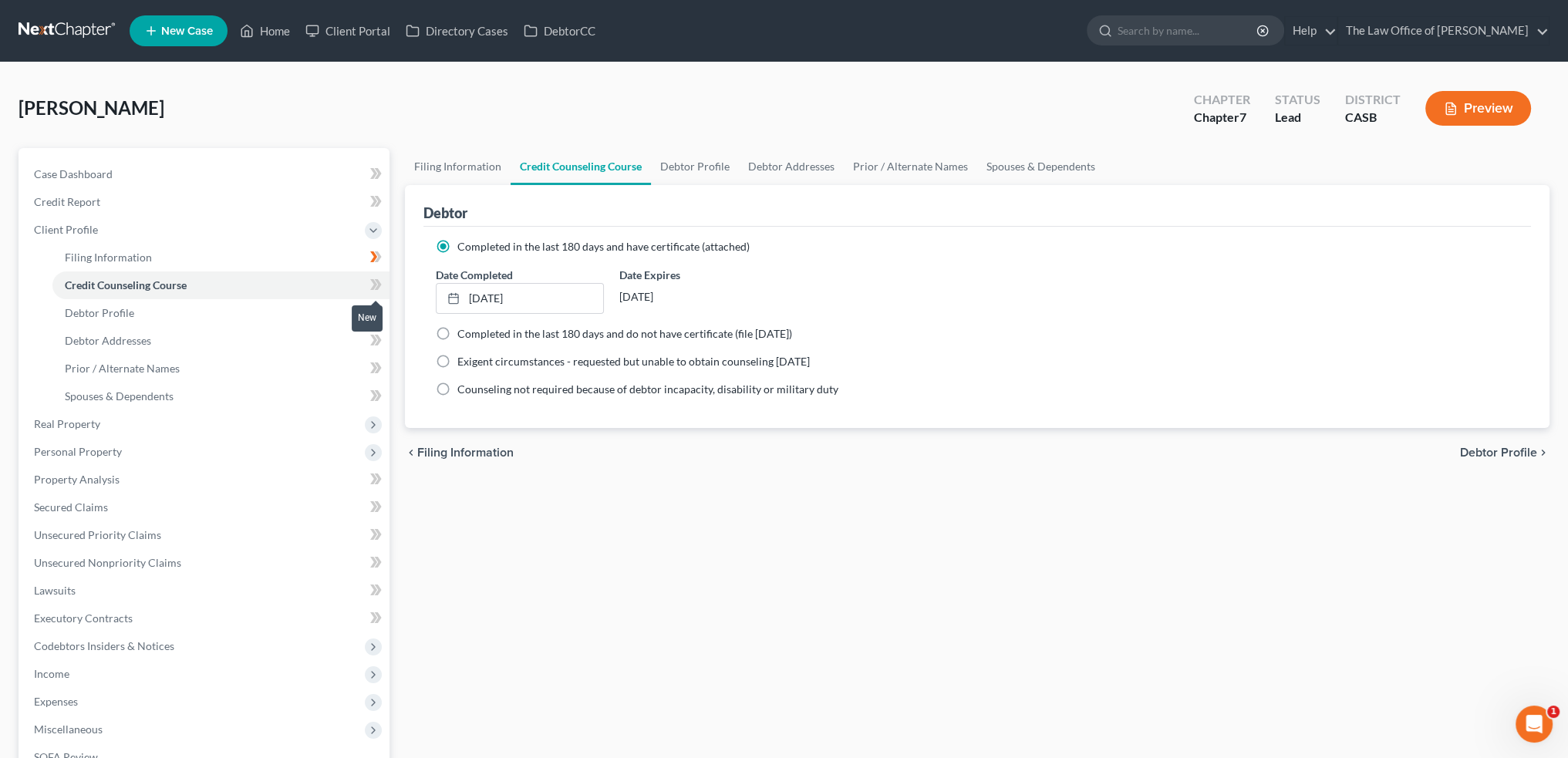
click at [367, 276] on span at bounding box center [376, 287] width 27 height 23
click at [298, 307] on link "Debtor Profile" at bounding box center [221, 313] width 337 height 28
select select "0"
select select "2"
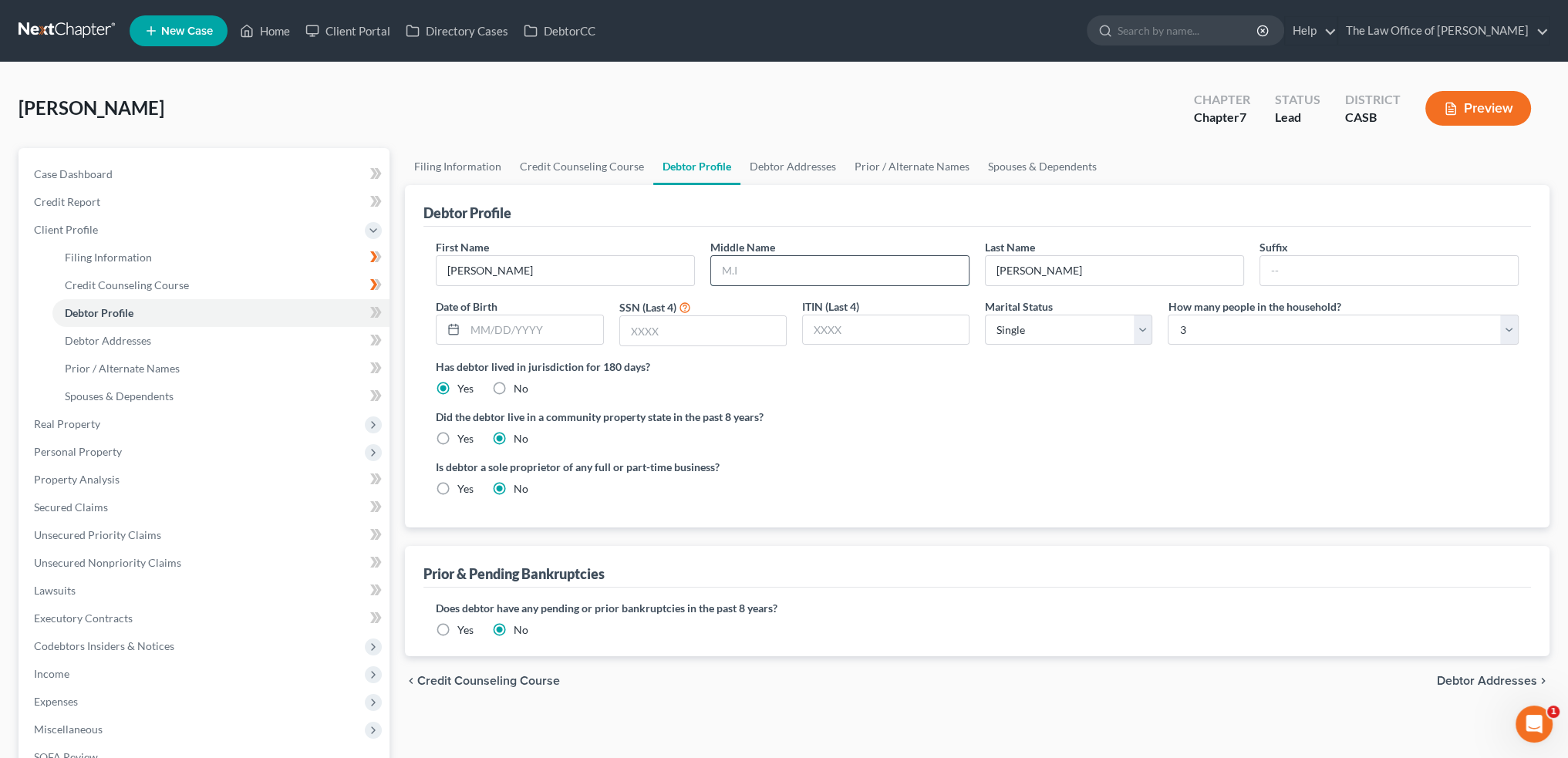
click at [745, 272] on input "text" at bounding box center [840, 270] width 258 height 30
type input "d"
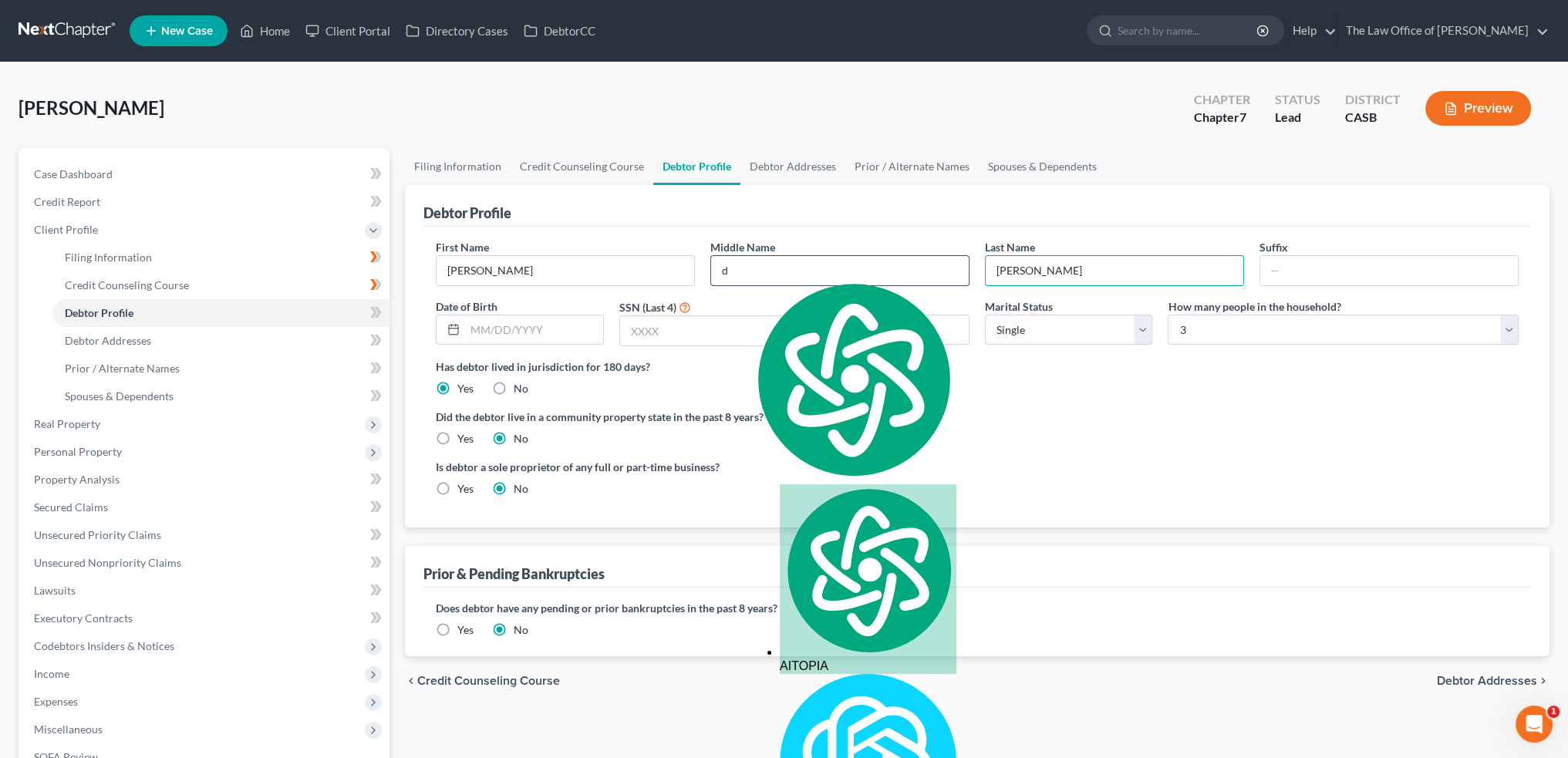
click at [743, 257] on input "d" at bounding box center [840, 270] width 258 height 30
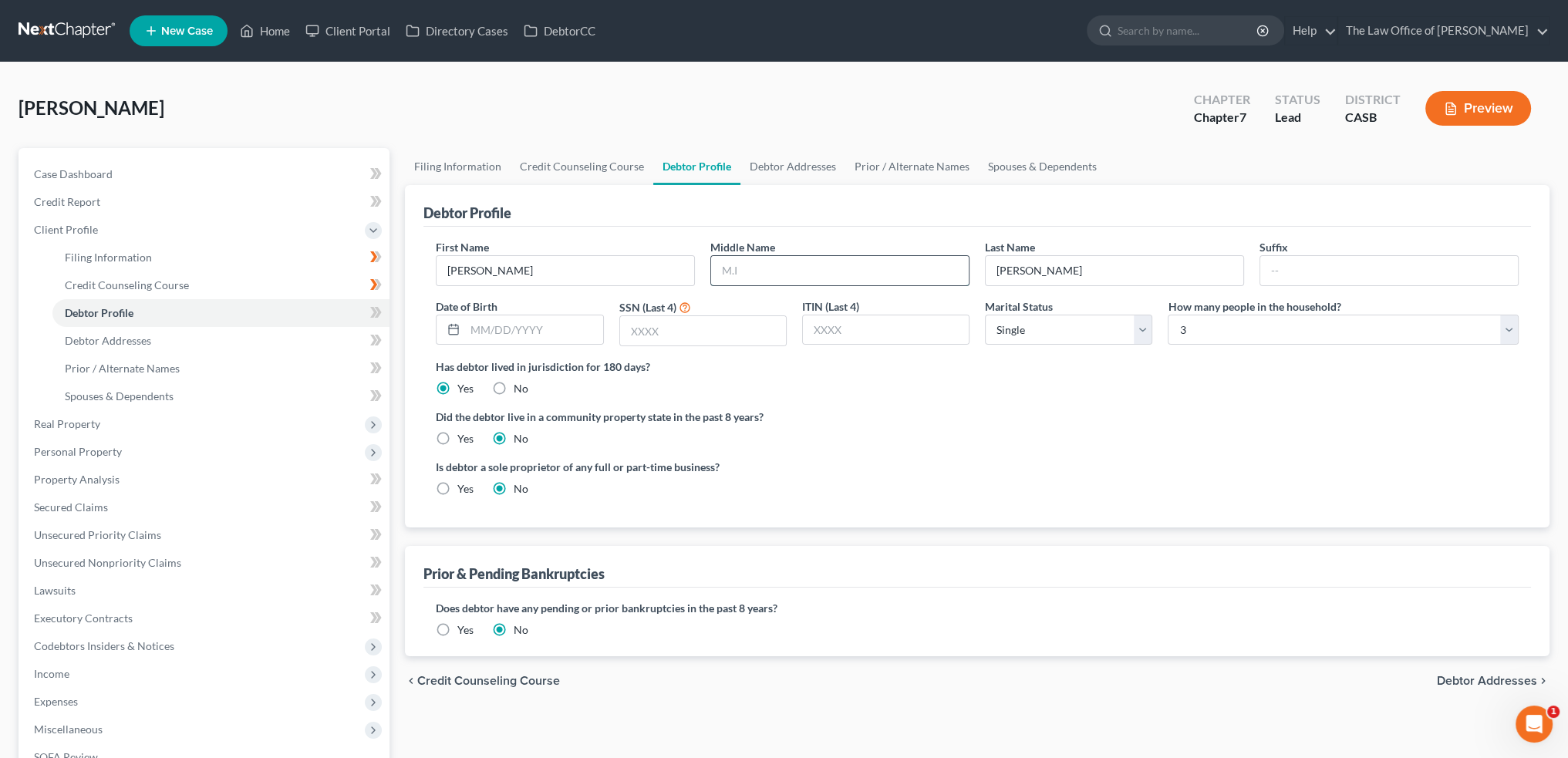
type input "d"
type input "D"
click at [1073, 280] on input "[PERSON_NAME]" at bounding box center [1115, 270] width 258 height 30
type input "[PERSON_NAME]"
click at [512, 329] on input "text" at bounding box center [533, 330] width 137 height 30
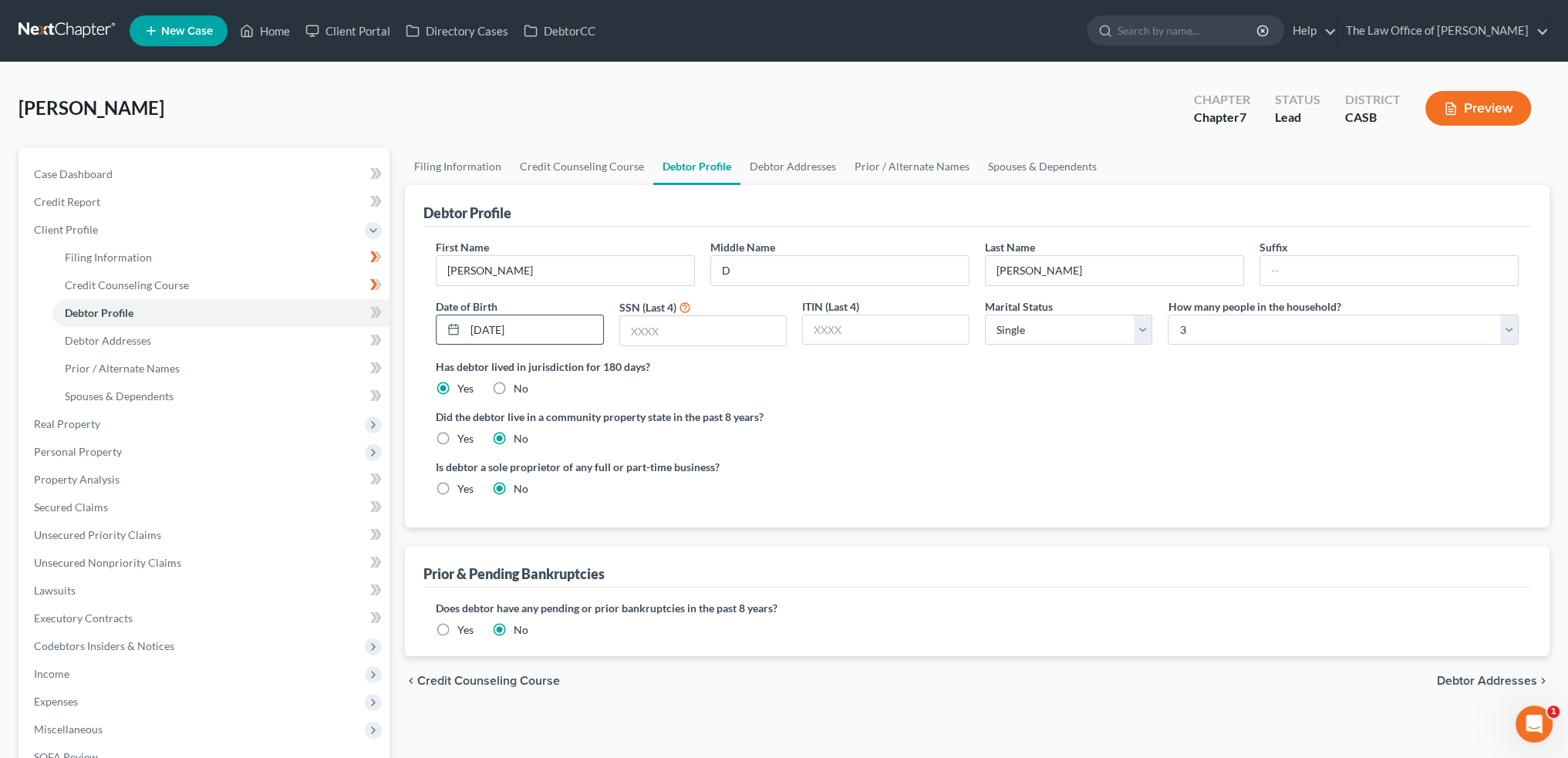
drag, startPoint x: 516, startPoint y: 330, endPoint x: 542, endPoint y: 324, distance: 26.7
click at [540, 329] on input "[DATE]" at bounding box center [533, 330] width 137 height 30
type input "[DATE]"
click at [670, 326] on input "text" at bounding box center [703, 331] width 166 height 30
type input "3060"
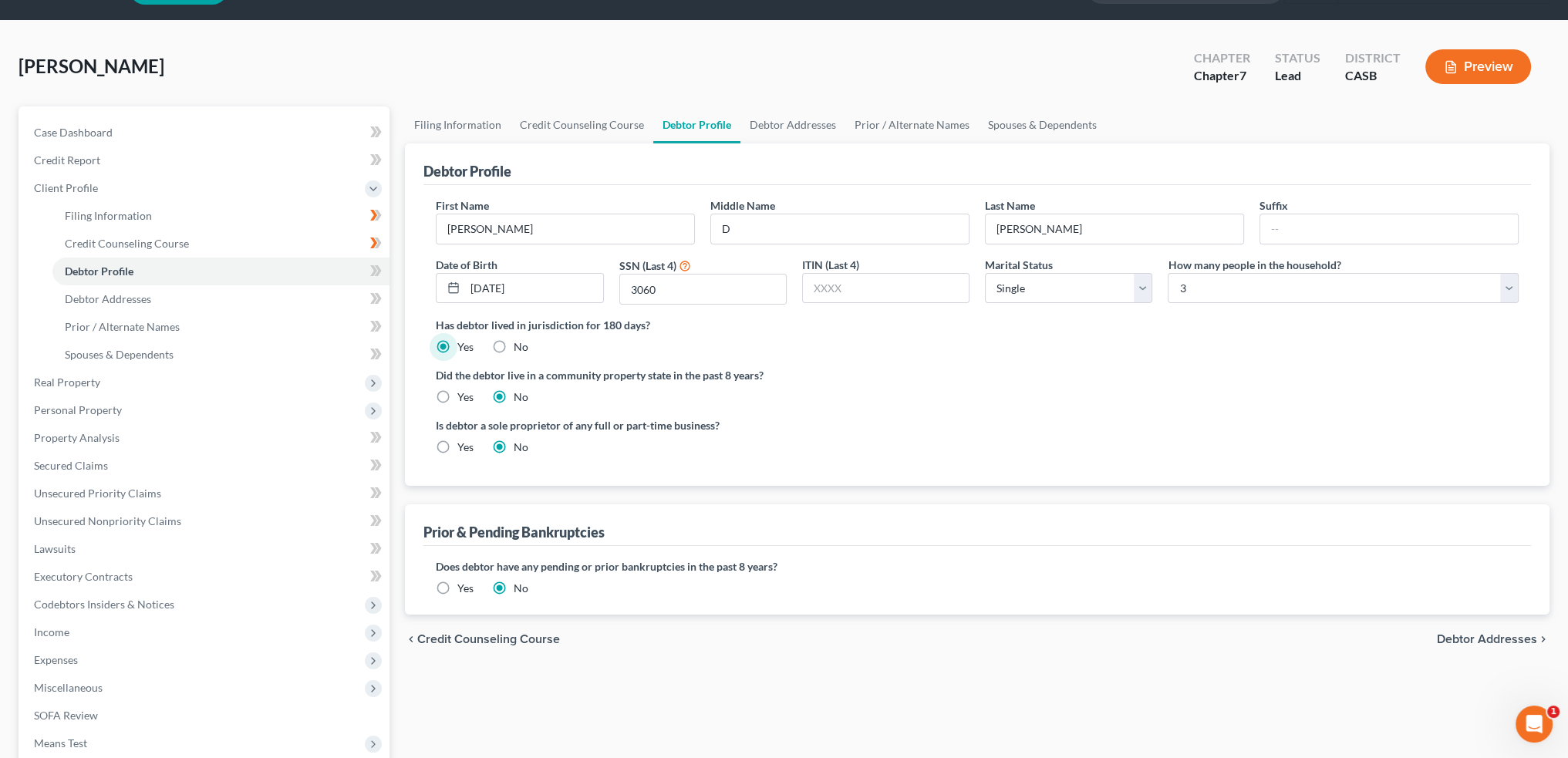
scroll to position [78, 0]
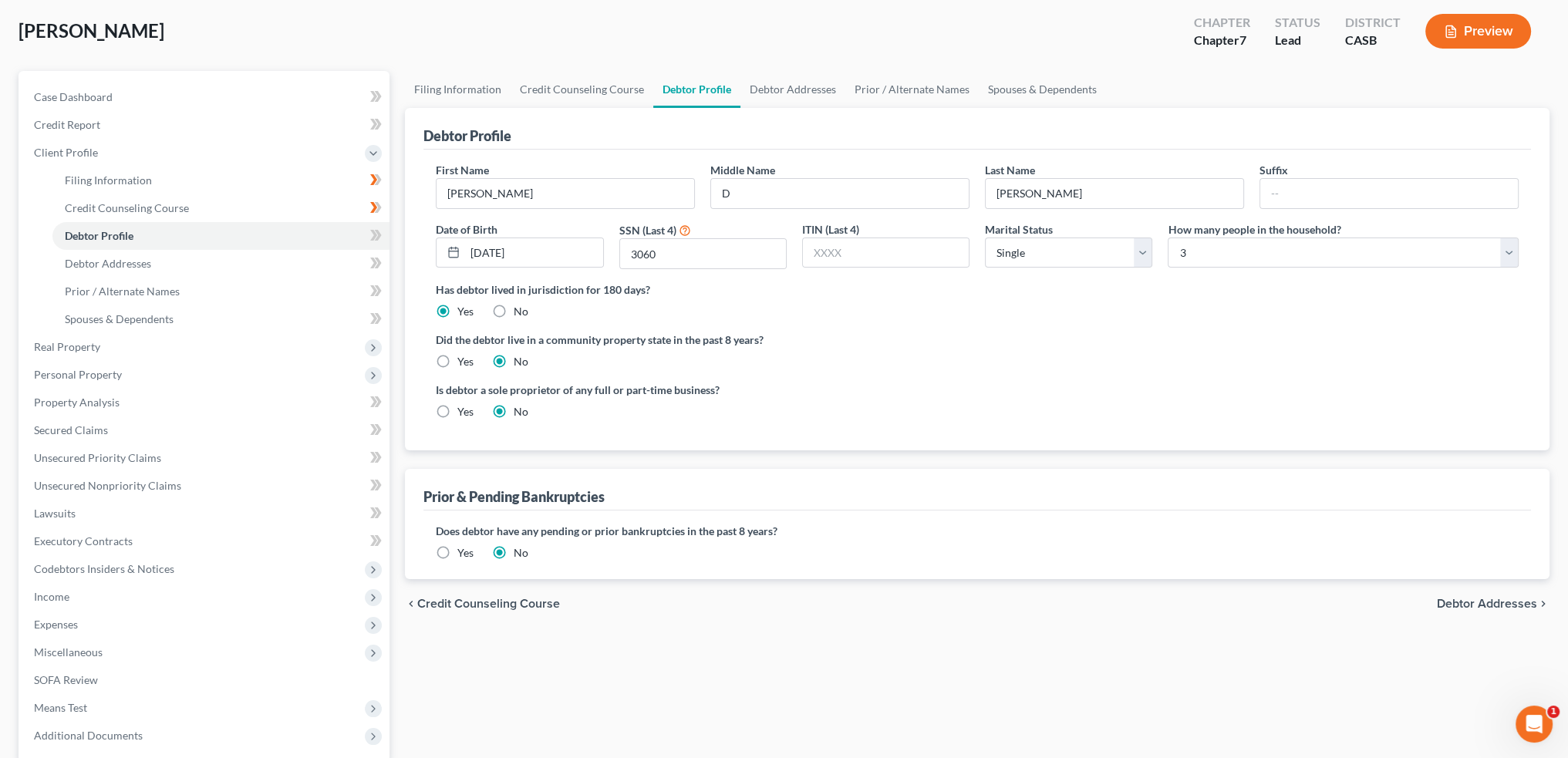
click at [1012, 409] on div "Is debtor a sole proprietor of any full or part-time business? Yes No" at bounding box center [977, 407] width 1099 height 50
click at [457, 358] on label "Yes" at bounding box center [465, 361] width 16 height 15
click at [463, 358] on input "Yes" at bounding box center [468, 359] width 10 height 10
radio input "true"
radio input "false"
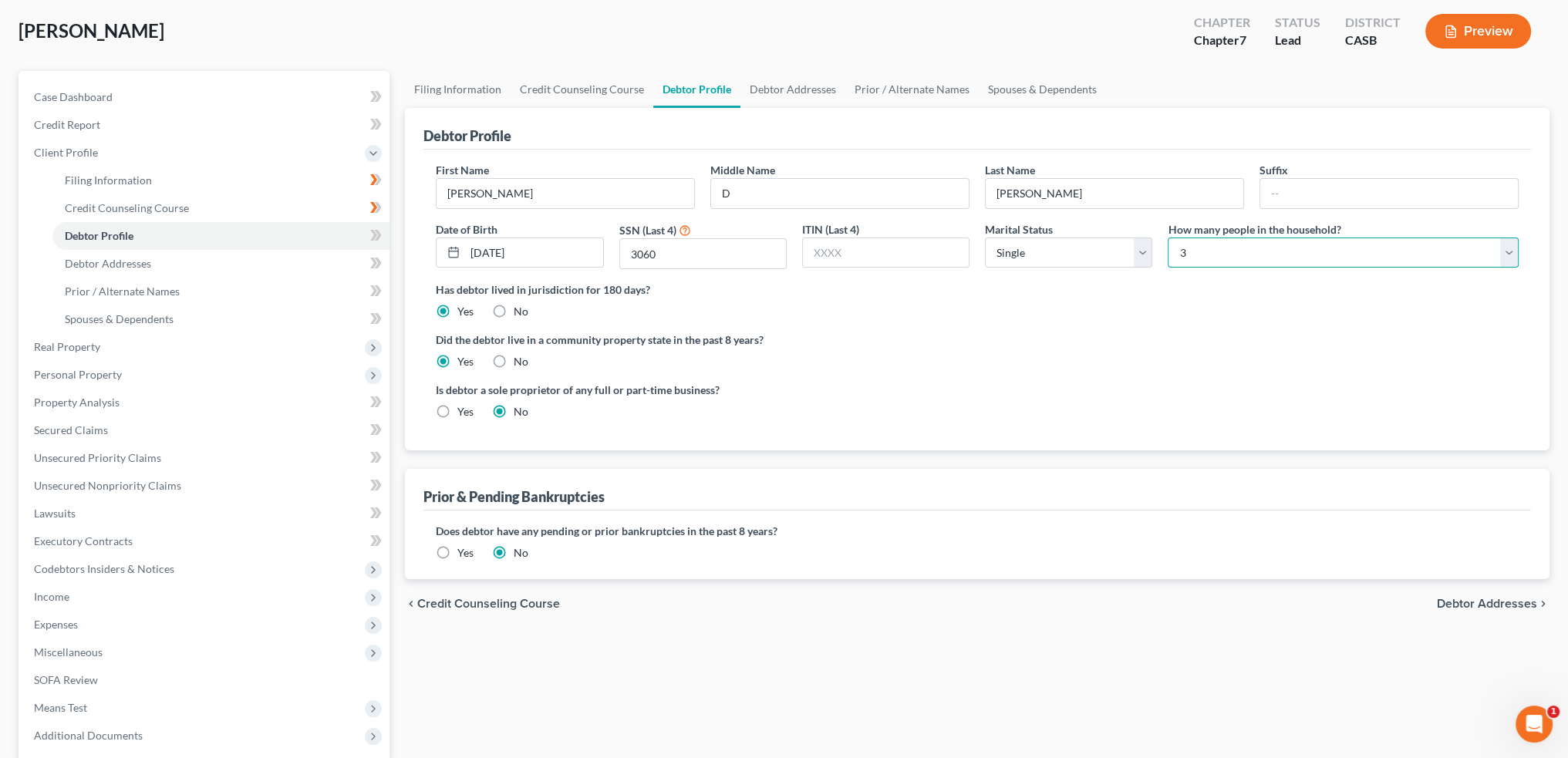
click at [1230, 252] on select "Select 1 2 3 4 5 6 7 8 9 10 11 12 13 14 15 16 17 18 19 20" at bounding box center [1343, 253] width 351 height 31
click at [1091, 332] on label "Did the debtor live in a community property state in the past 8 years?" at bounding box center [976, 340] width 1082 height 16
click at [1455, 601] on span "Debtor Addresses" at bounding box center [1486, 604] width 100 height 13
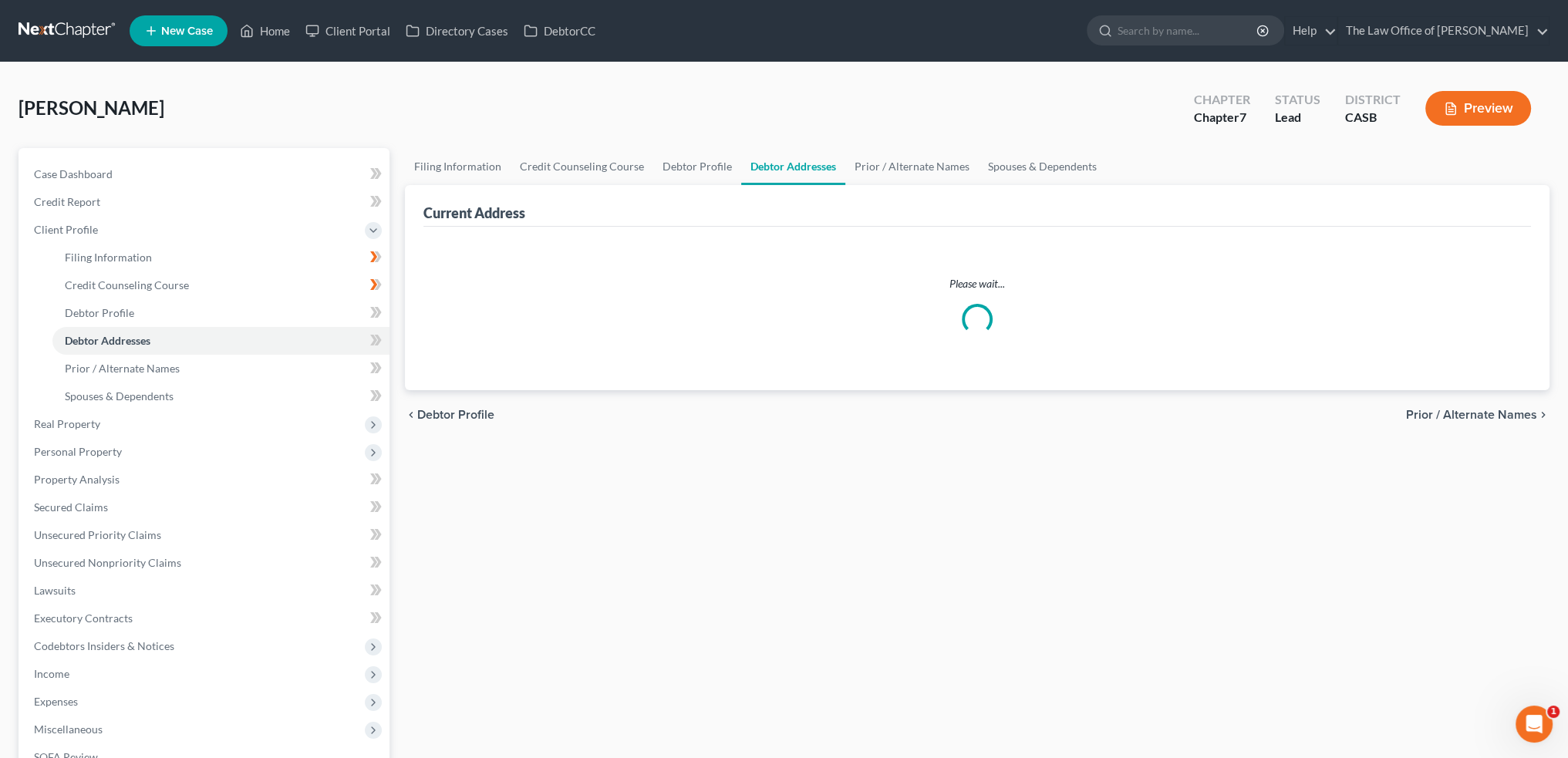
select select "0"
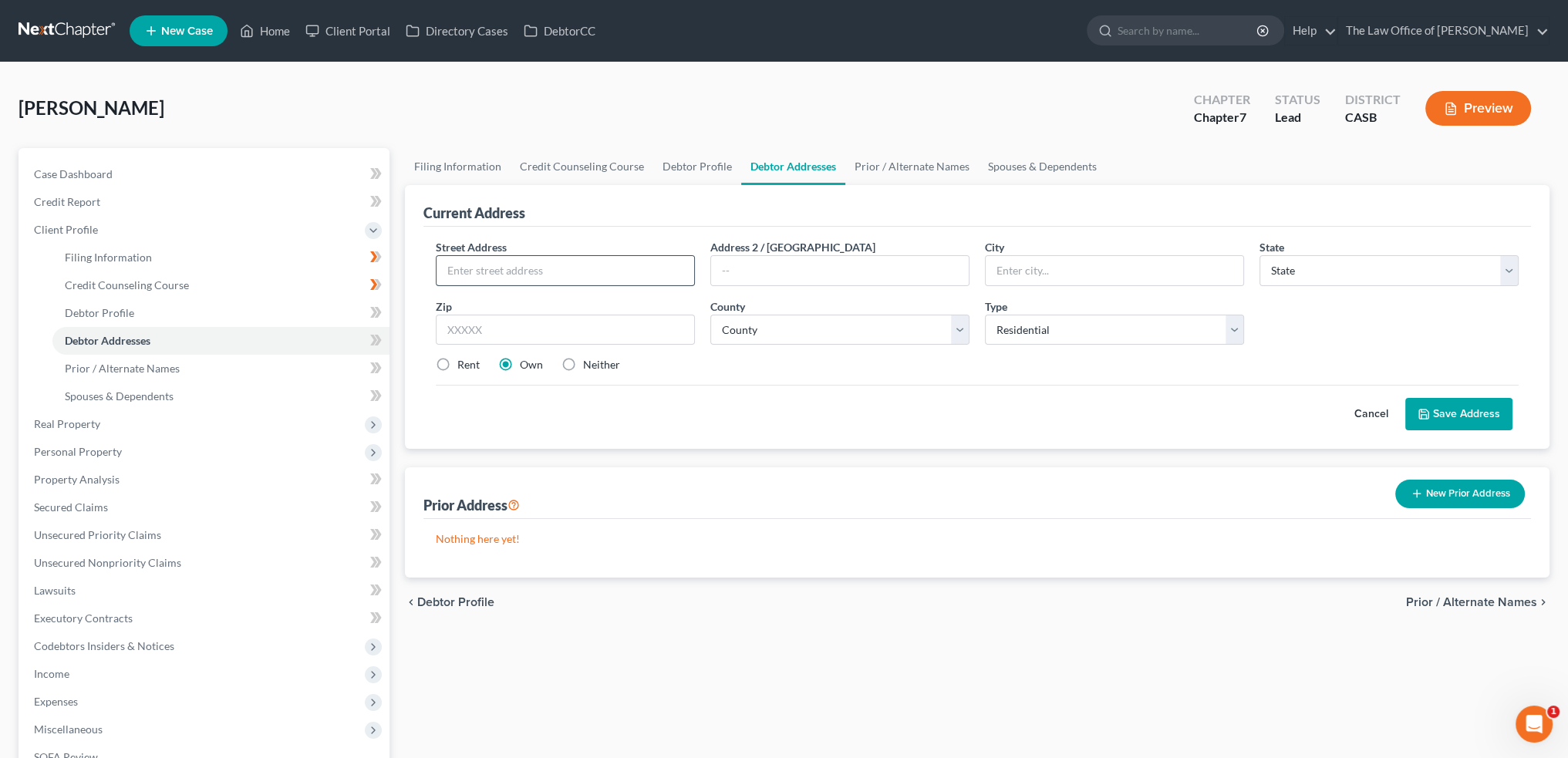
click at [509, 268] on input "text" at bounding box center [565, 270] width 258 height 30
paste input "[STREET_ADDRESS]"
type input "[STREET_ADDRESS]"
click at [825, 271] on input "text" at bounding box center [840, 270] width 258 height 30
type input "APT K"
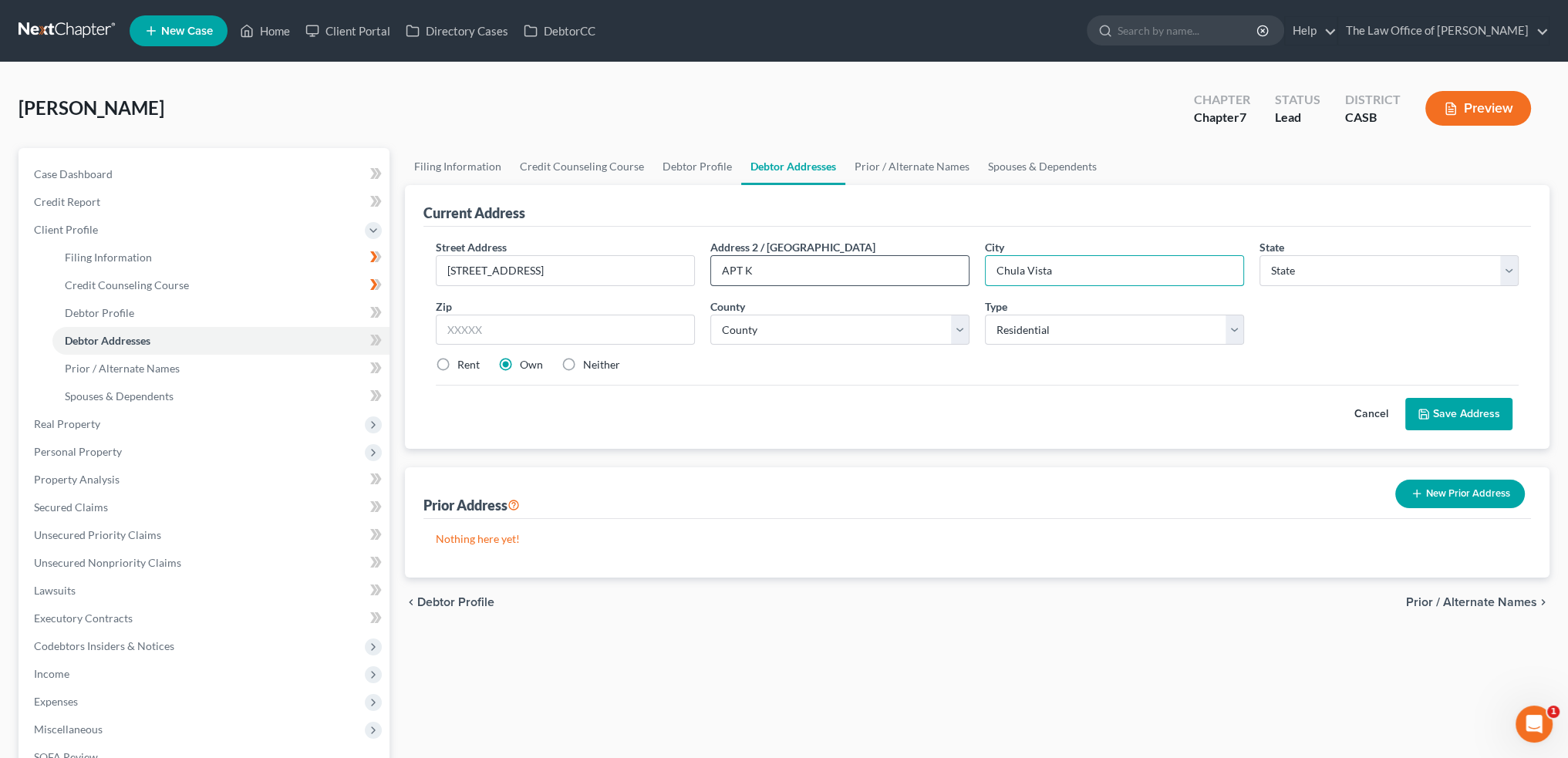
type input "Chula Vista"
select select "4"
type input "91910"
select select "36"
click at [460, 364] on label "Rent" at bounding box center [468, 364] width 23 height 15
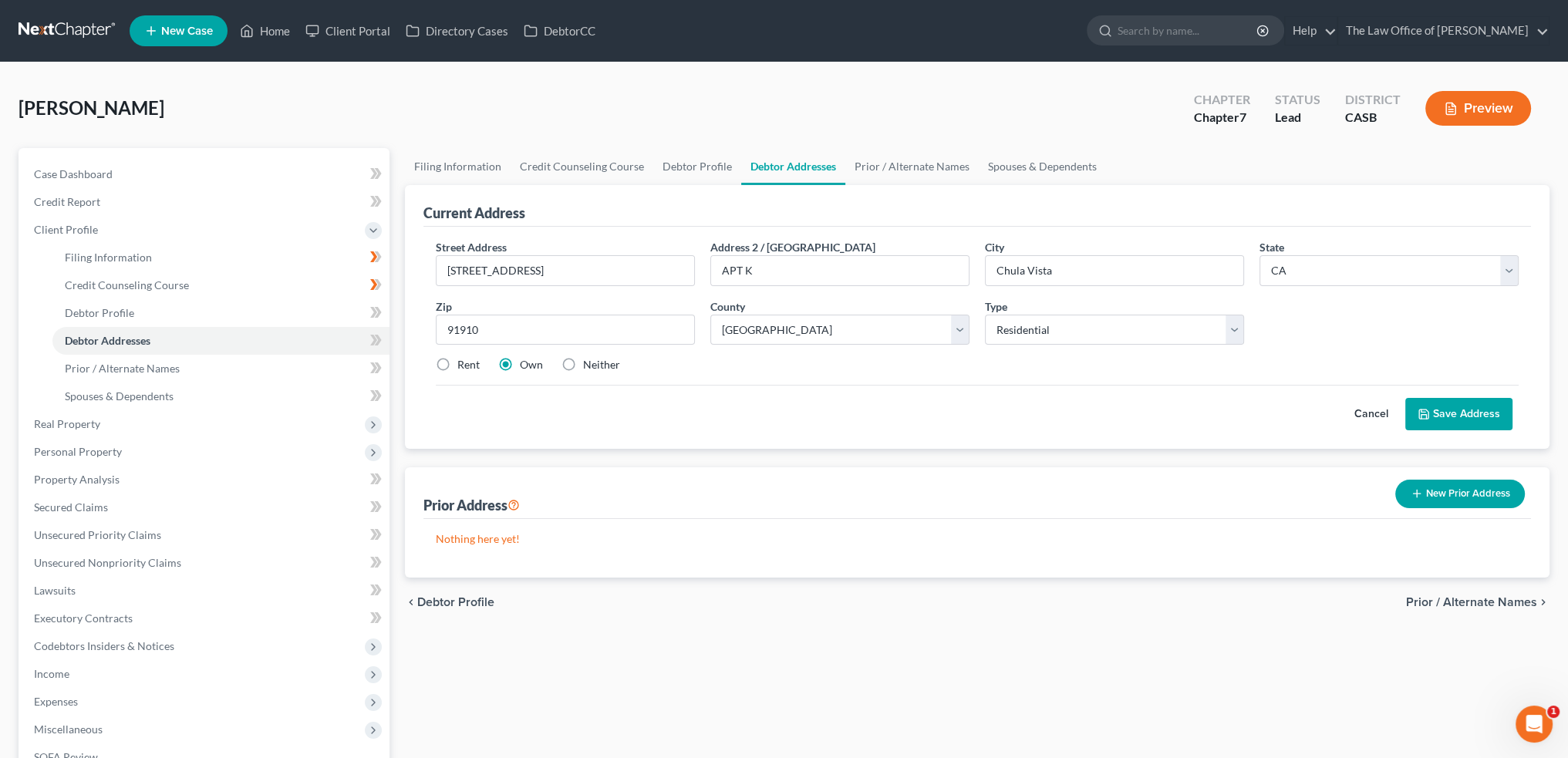
click at [463, 364] on input "Rent" at bounding box center [468, 361] width 10 height 10
radio input "true"
click at [1437, 407] on button "Save Address" at bounding box center [1458, 415] width 107 height 32
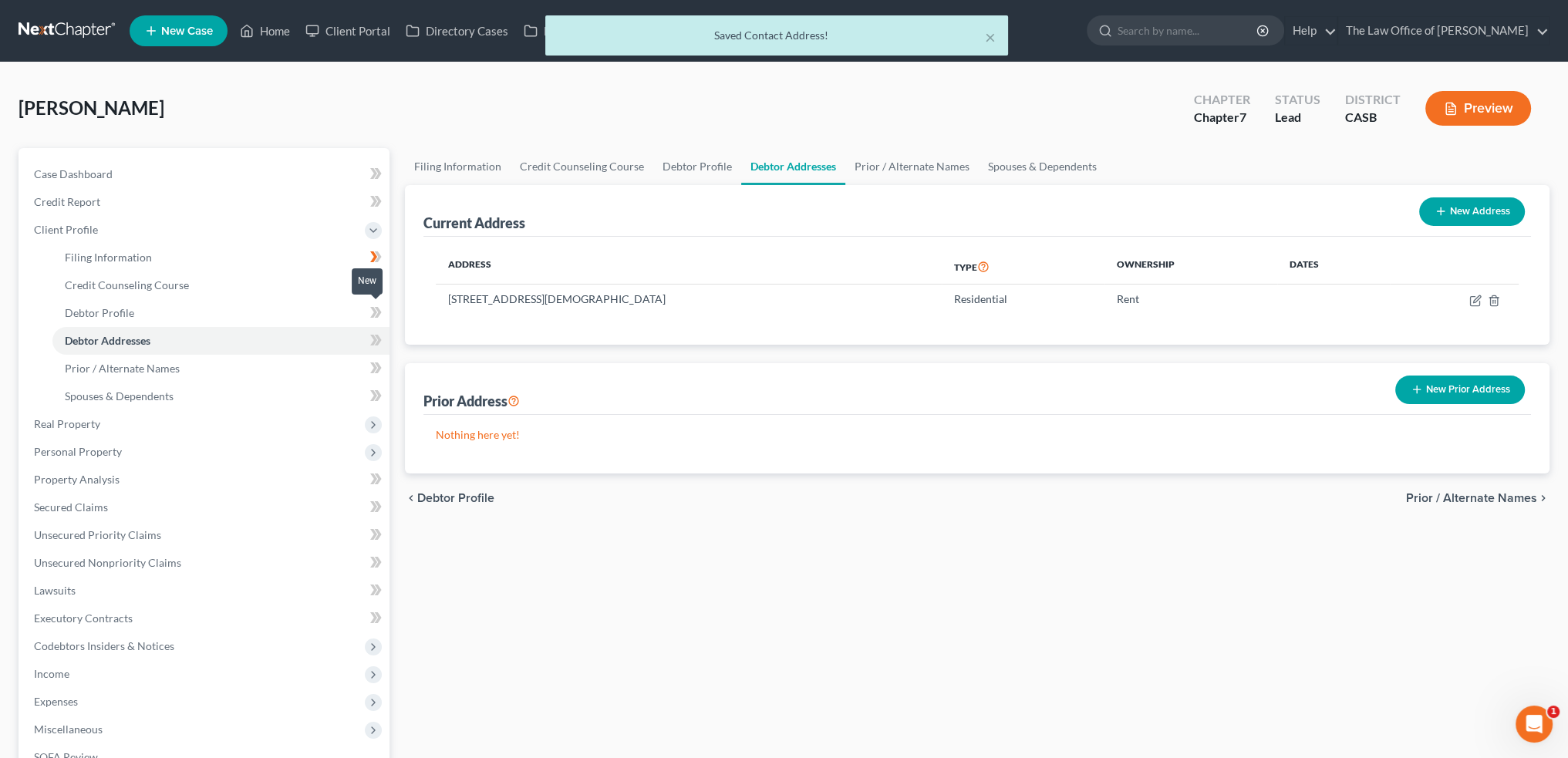
click at [378, 313] on icon at bounding box center [378, 313] width 7 height 11
click at [377, 341] on icon at bounding box center [376, 340] width 12 height 19
click at [251, 362] on link "Prior / Alternate Names" at bounding box center [221, 369] width 337 height 28
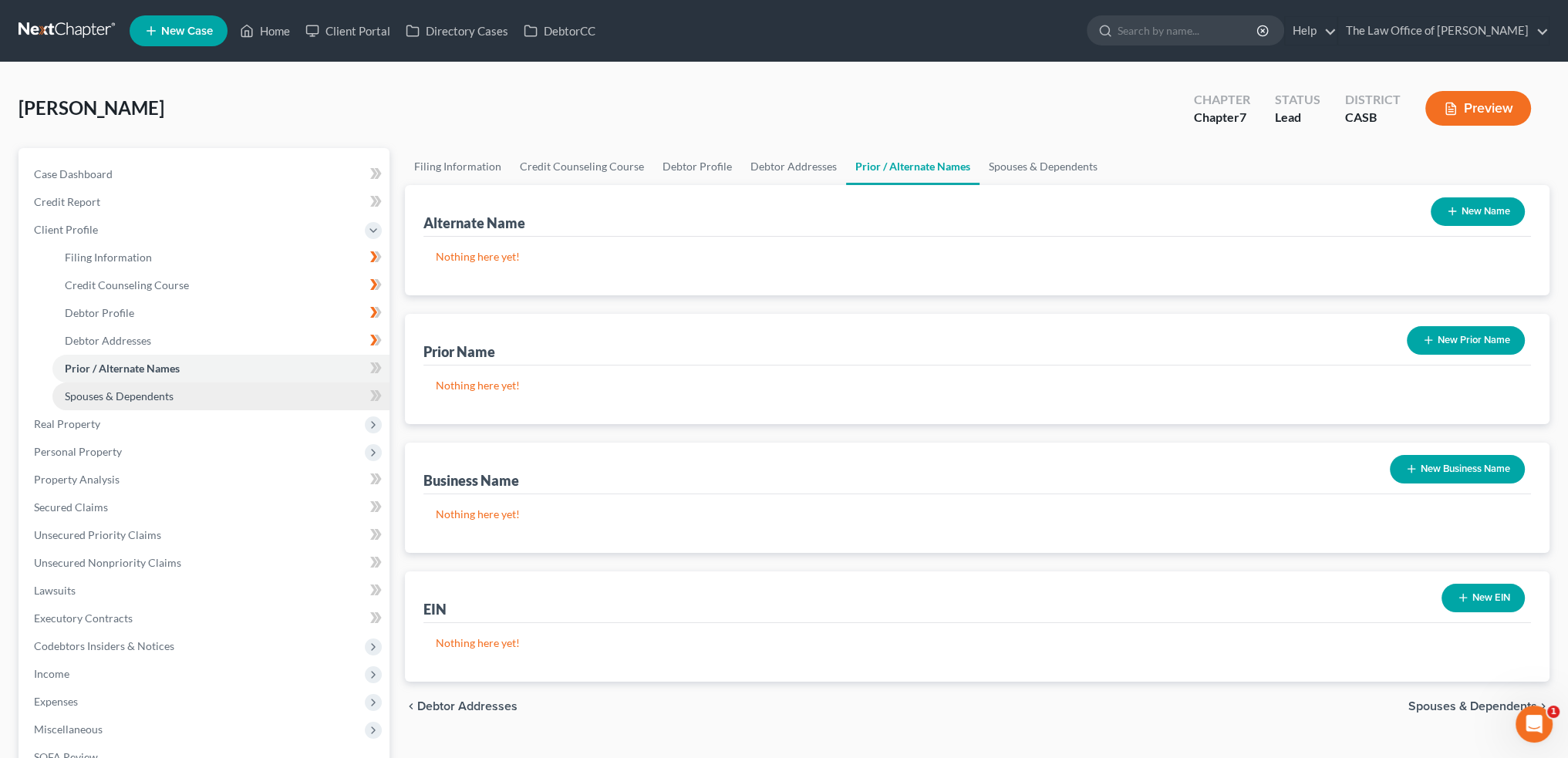
click at [211, 388] on link "Spouses & Dependents" at bounding box center [221, 396] width 337 height 28
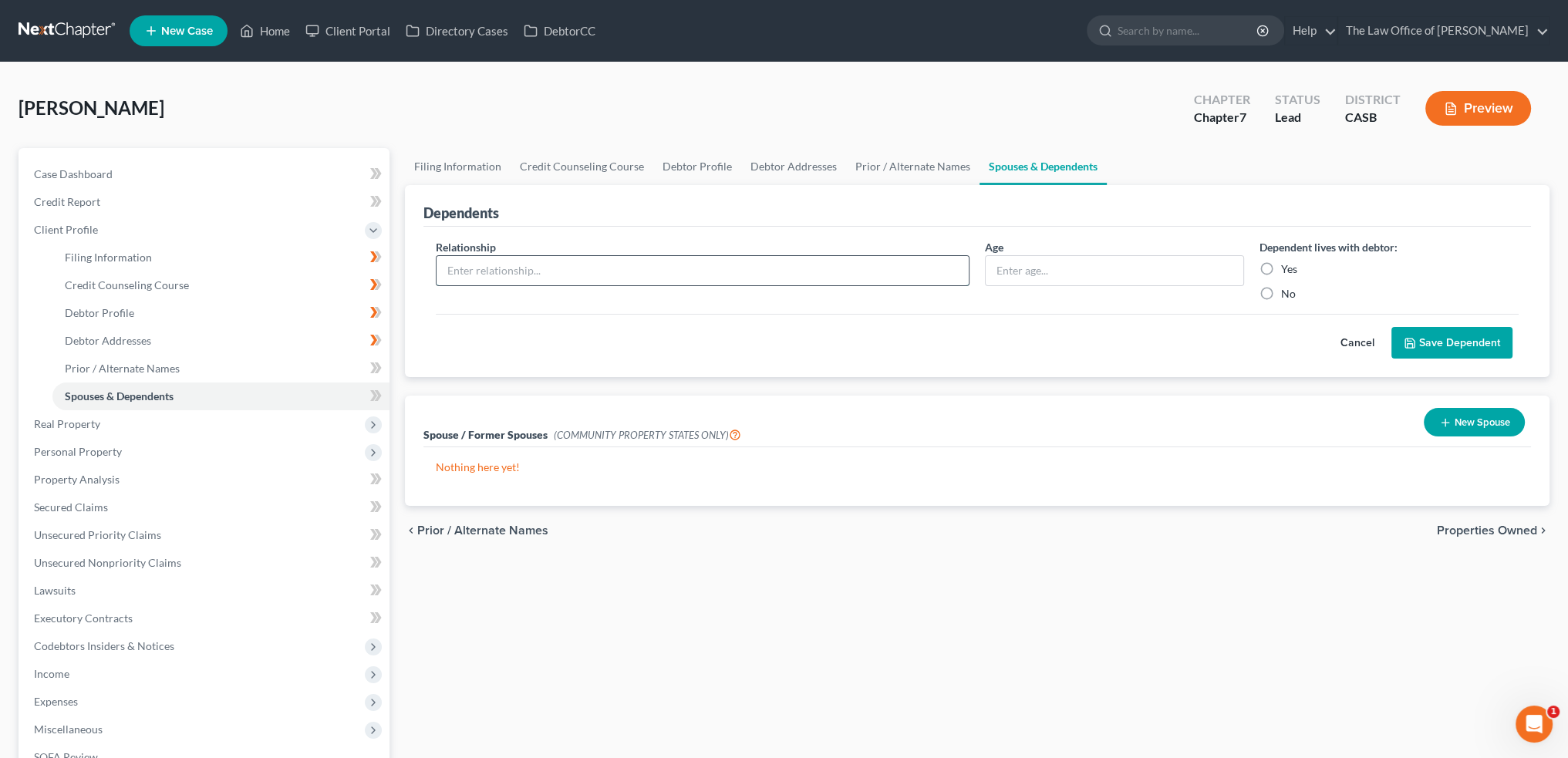
click at [497, 262] on input "text" at bounding box center [702, 270] width 532 height 30
type input "Daughter"
type input "4"
type input "14"
click at [1281, 265] on label "Yes" at bounding box center [1289, 269] width 16 height 15
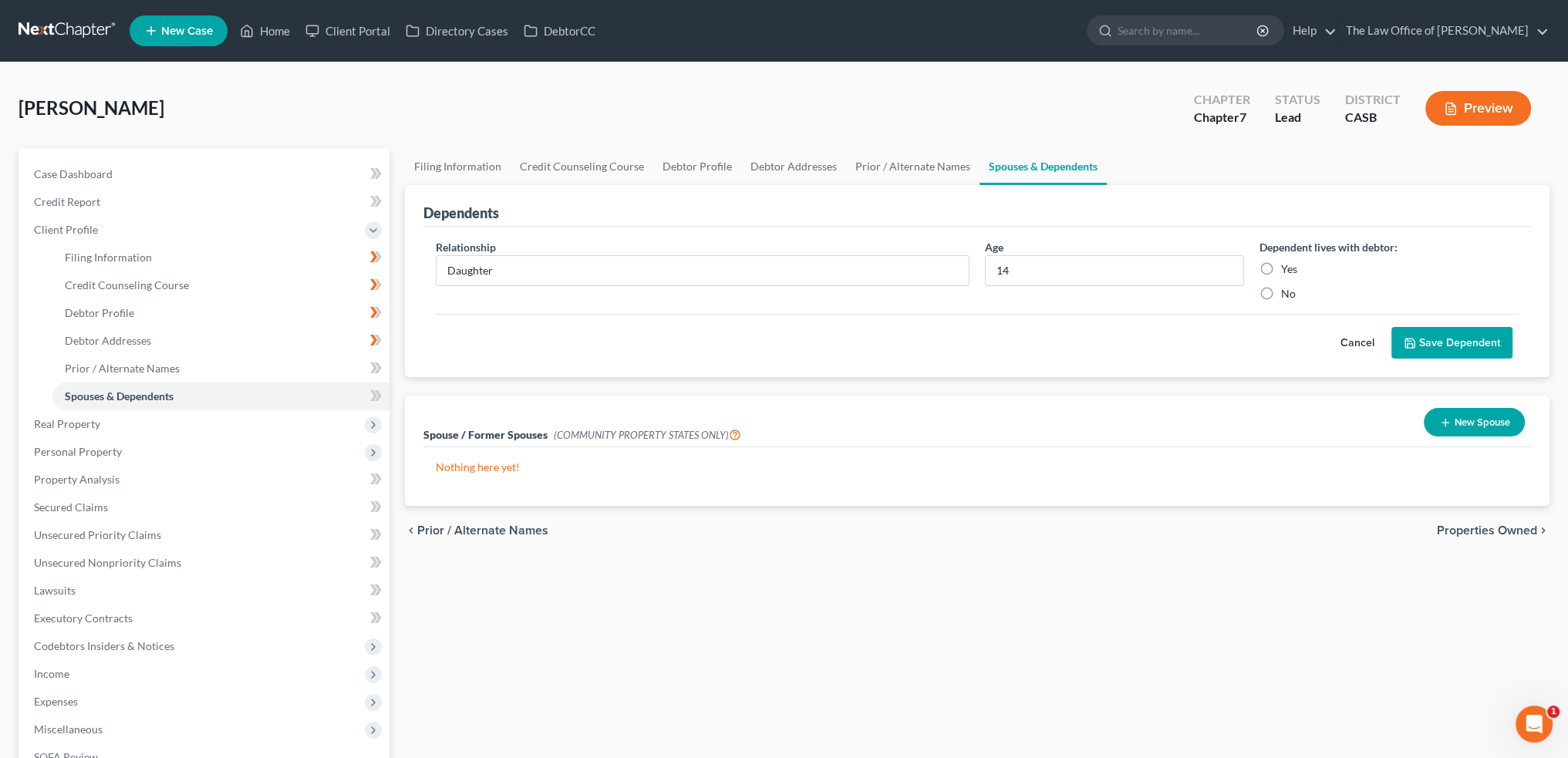
click at [1287, 265] on input "Yes" at bounding box center [1291, 266] width 10 height 10
radio input "true"
click at [1410, 330] on button "Save Dependent" at bounding box center [1452, 343] width 121 height 32
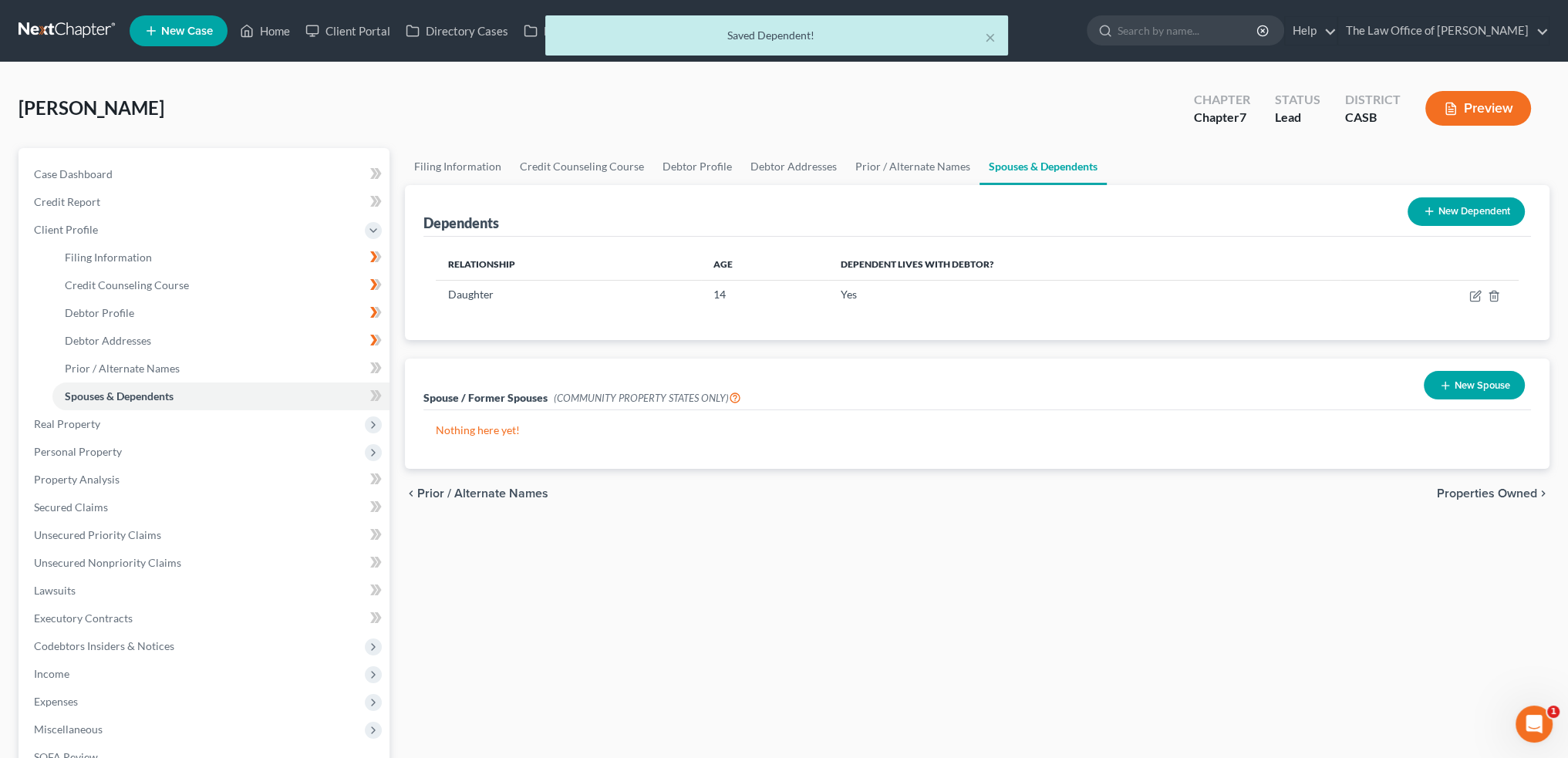
click at [1462, 216] on button "New Dependent" at bounding box center [1466, 212] width 117 height 29
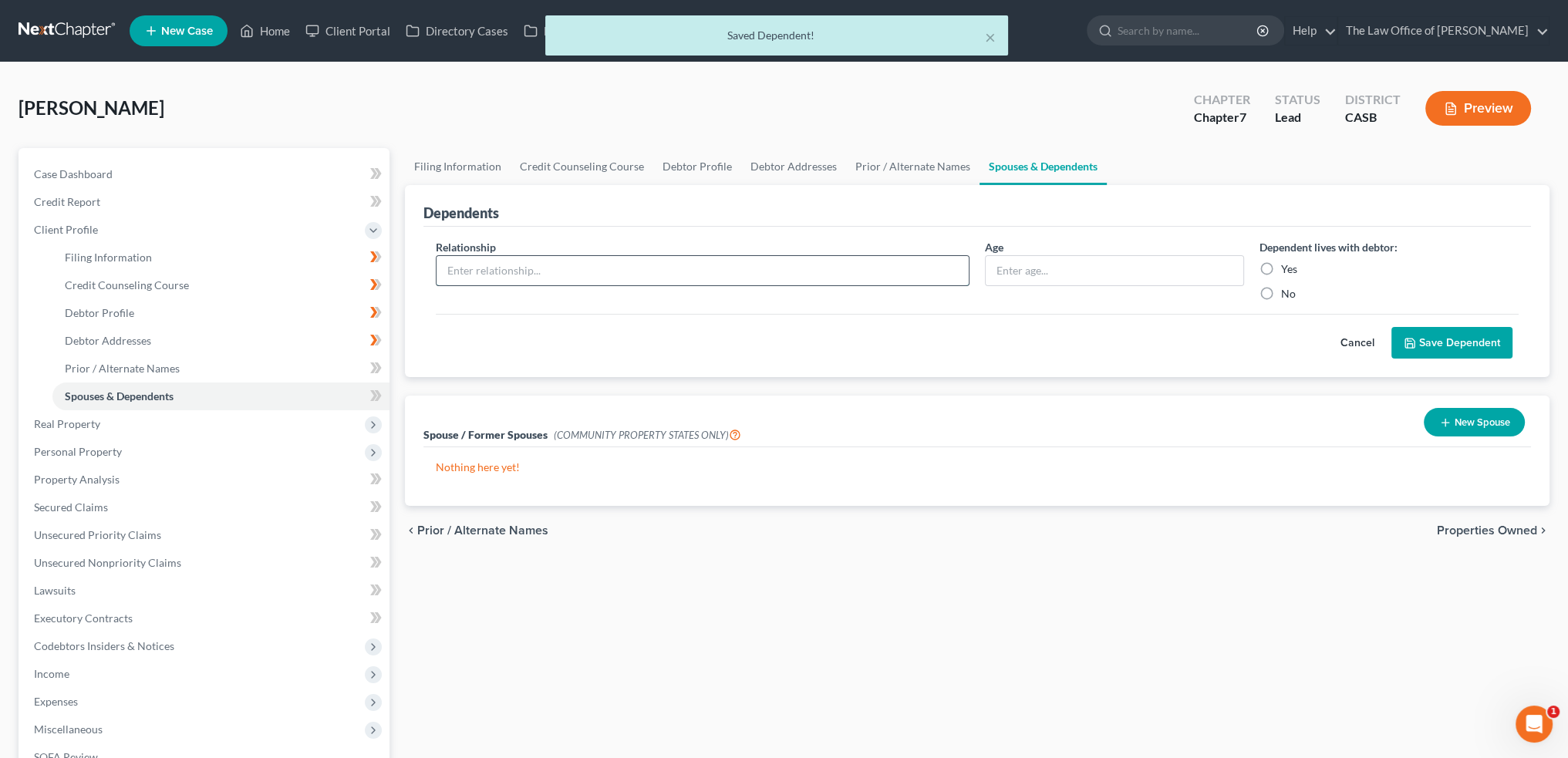
click at [679, 261] on input "text" at bounding box center [702, 270] width 532 height 30
type input "Son"
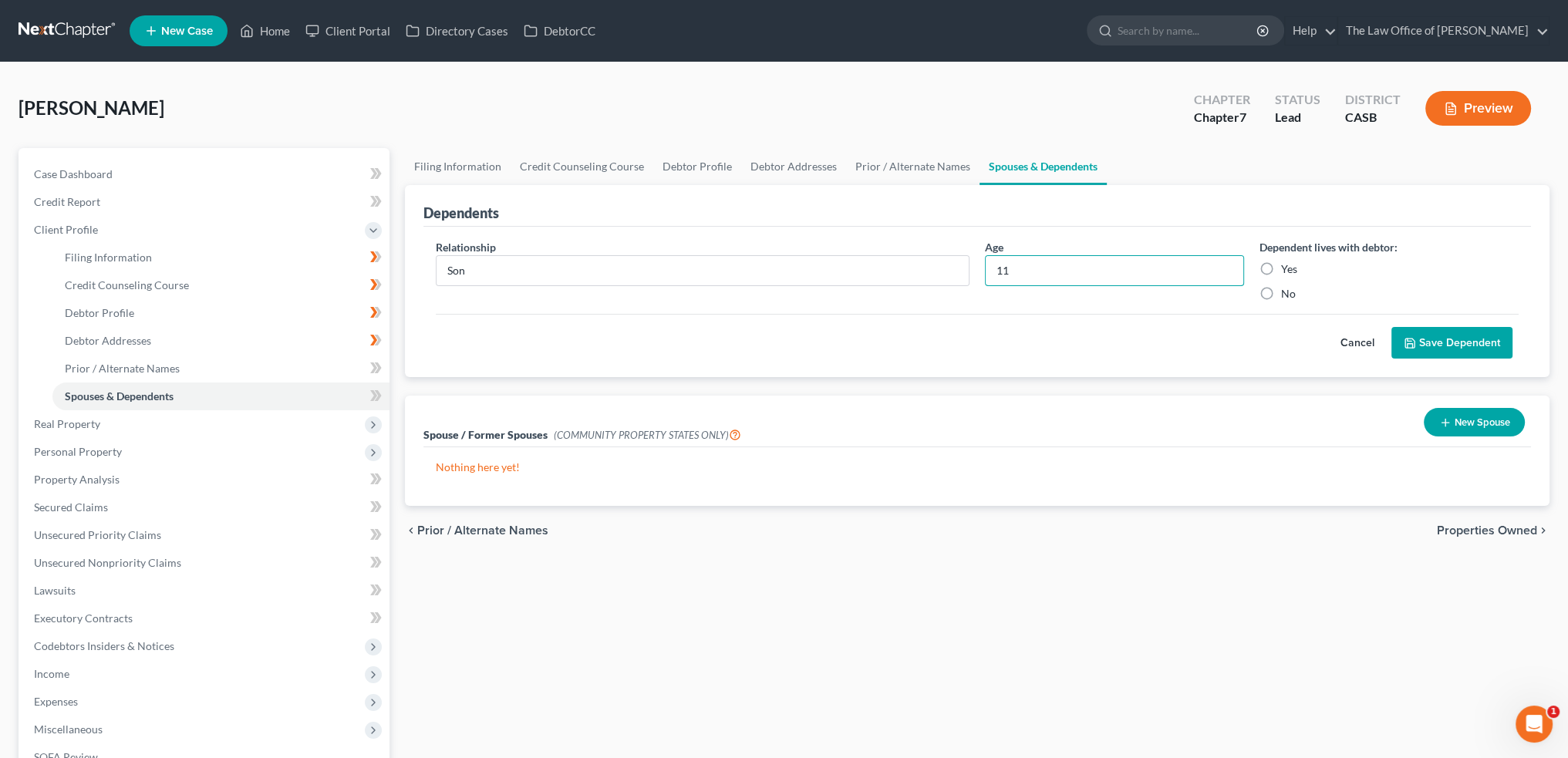
type input "11"
click at [1281, 271] on label "Yes" at bounding box center [1289, 269] width 16 height 15
click at [1287, 271] on input "Yes" at bounding box center [1291, 266] width 10 height 10
radio input "true"
click at [1431, 334] on button "Save Dependent" at bounding box center [1452, 343] width 121 height 32
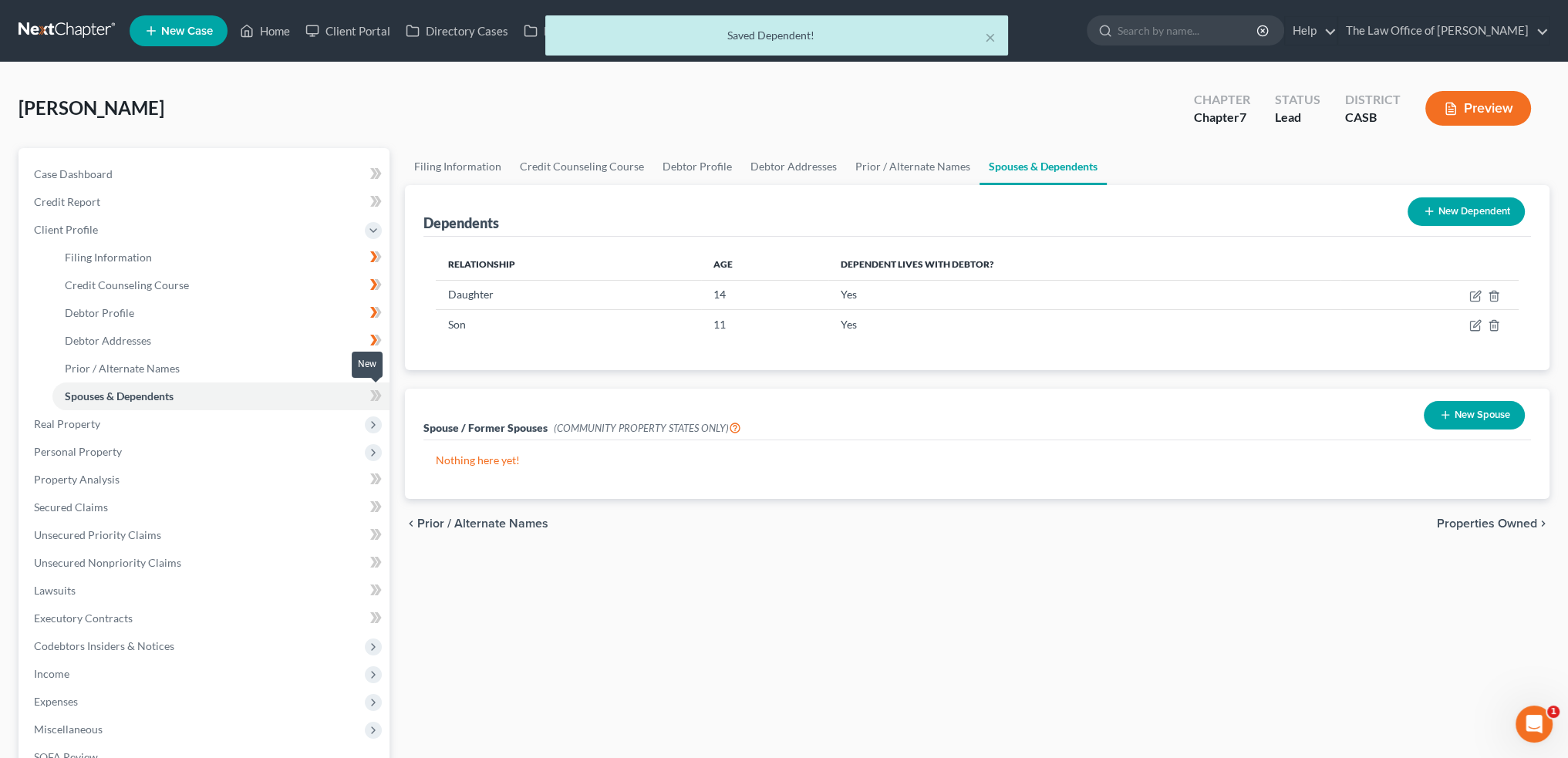
click at [380, 403] on icon at bounding box center [376, 396] width 12 height 19
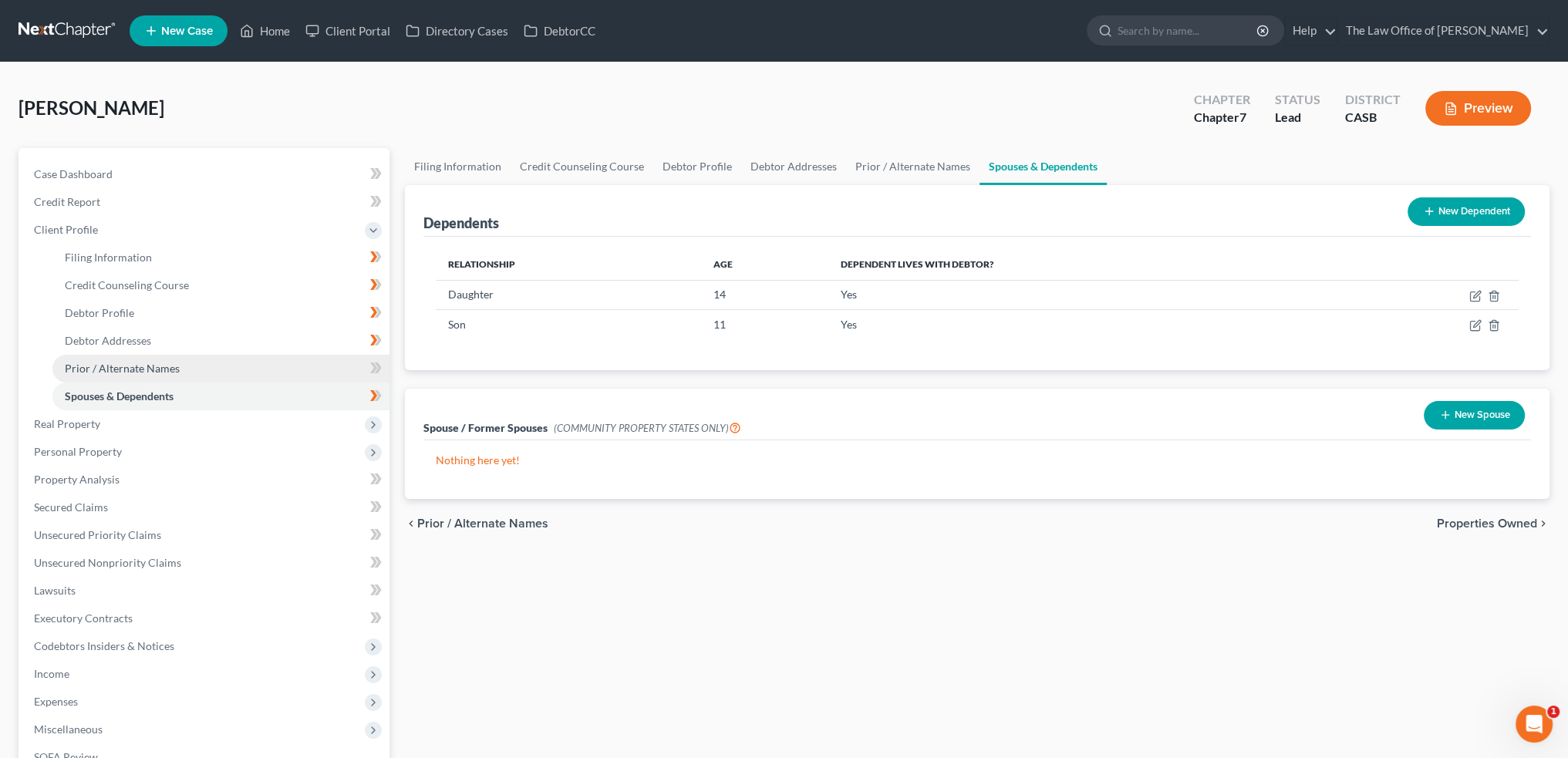
click at [285, 364] on link "Prior / Alternate Names" at bounding box center [221, 369] width 337 height 28
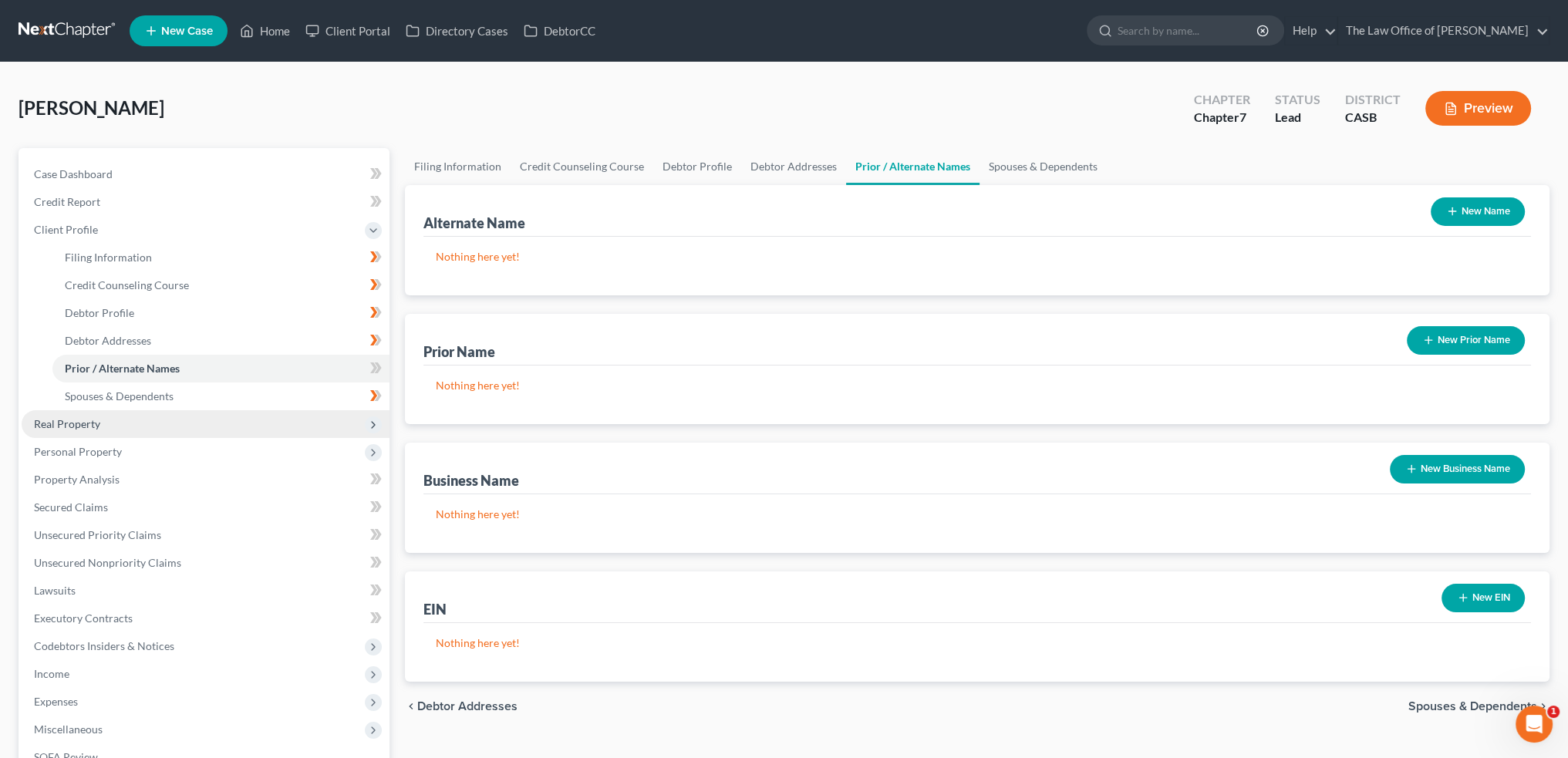
click at [251, 430] on span "Real Property" at bounding box center [205, 424] width 368 height 28
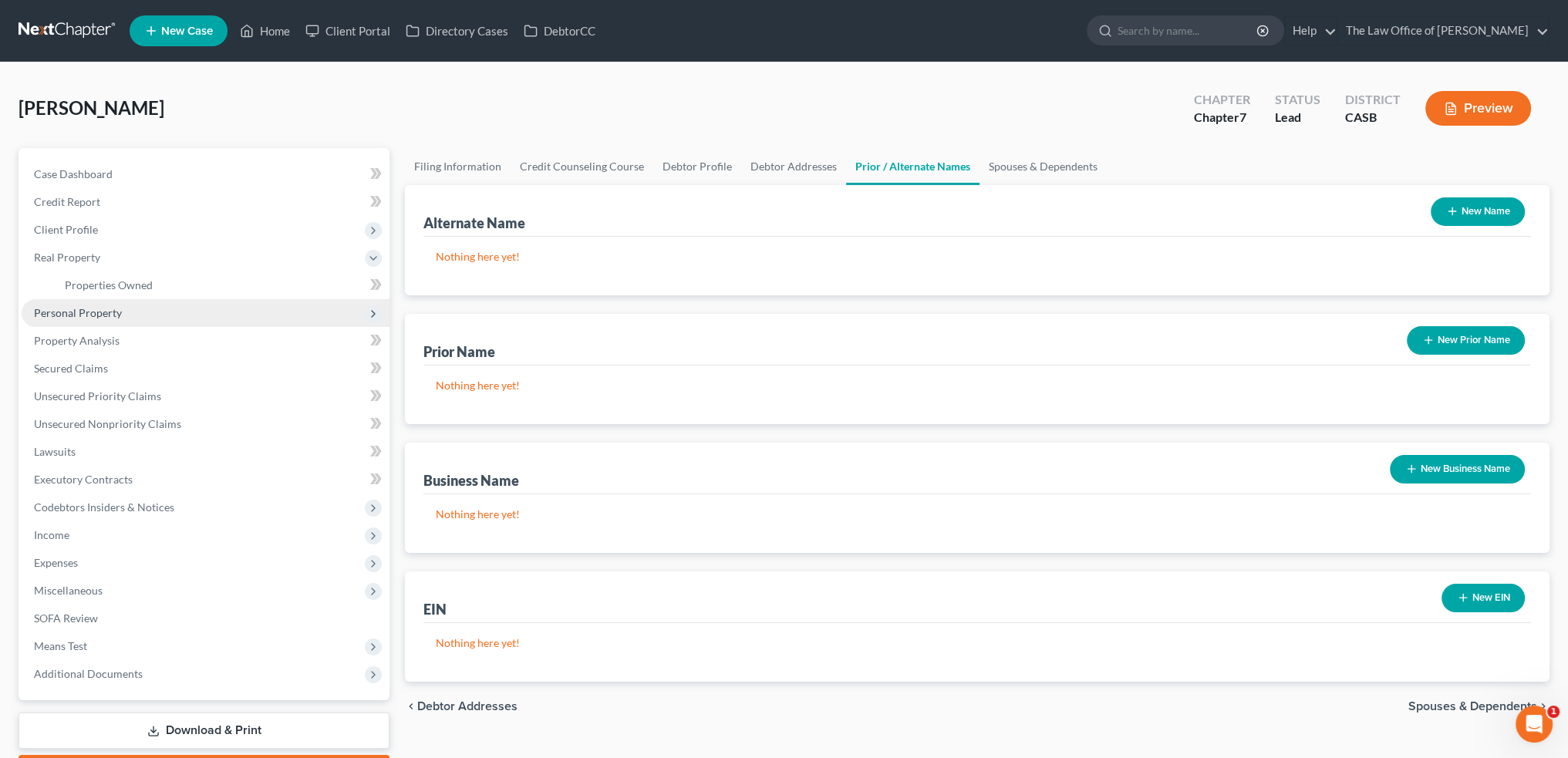
click at [222, 310] on span "Personal Property" at bounding box center [205, 313] width 368 height 28
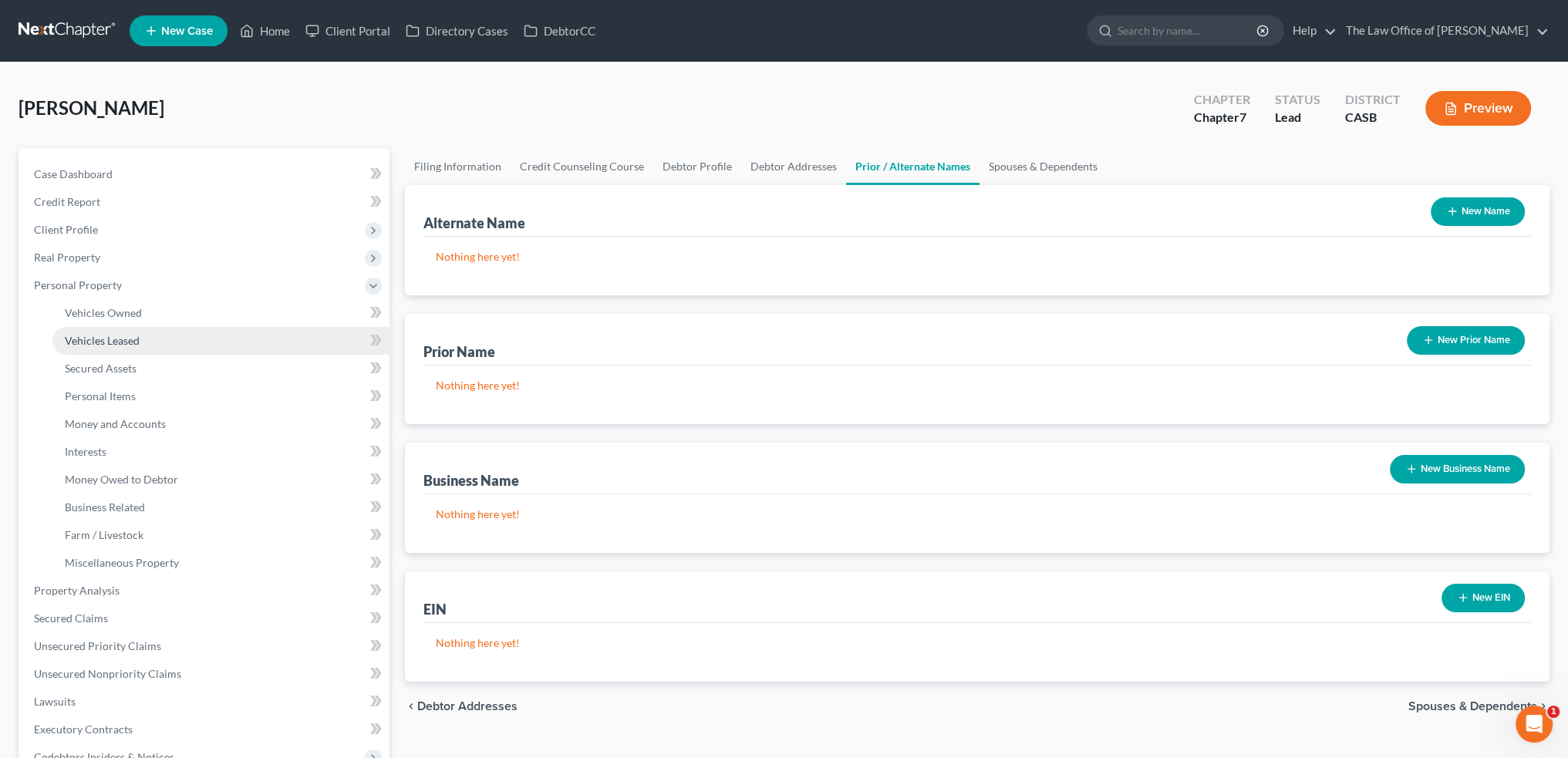
click at [158, 334] on link "Vehicles Leased" at bounding box center [221, 341] width 337 height 28
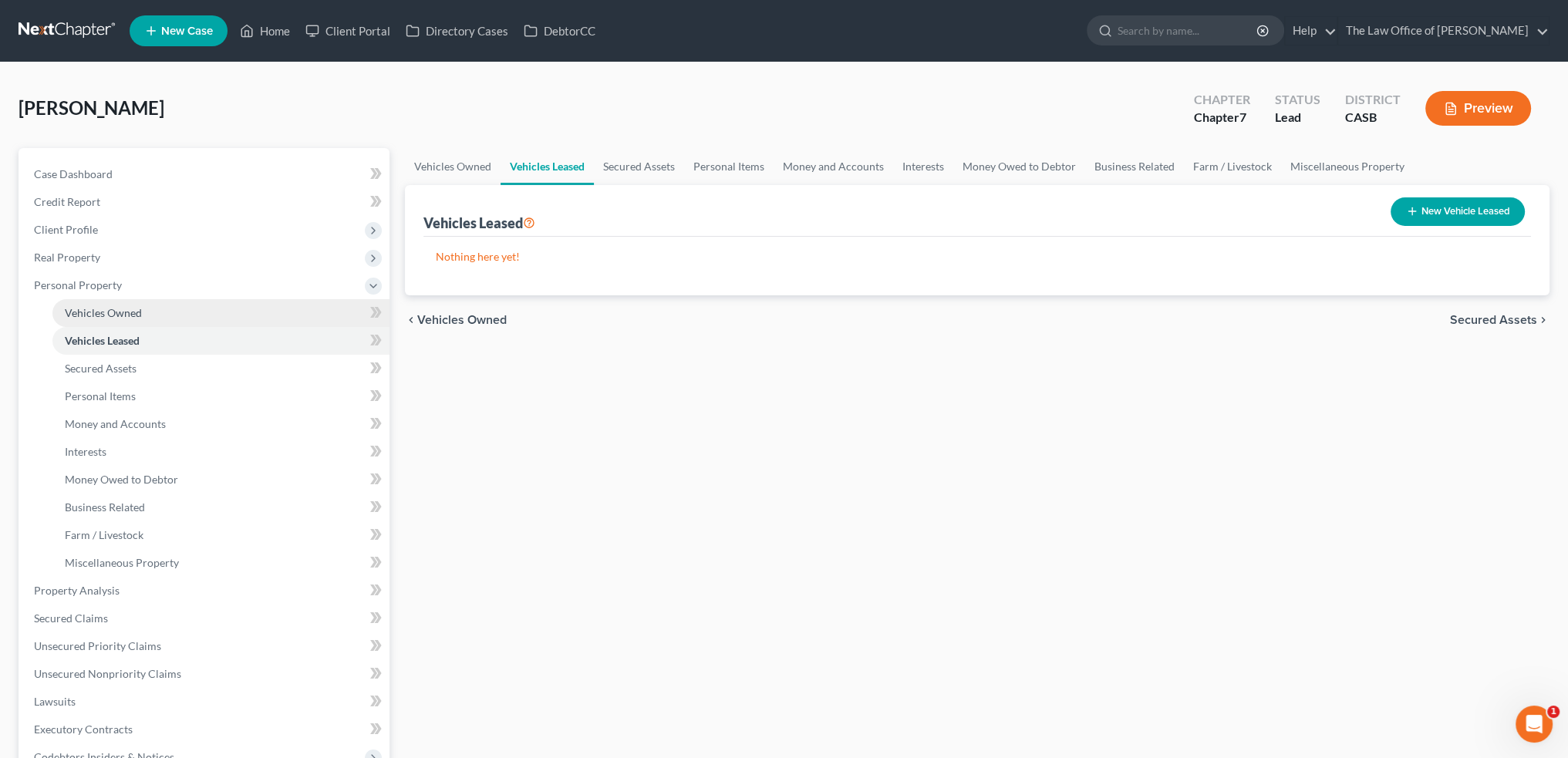
drag, startPoint x: 157, startPoint y: 305, endPoint x: 176, endPoint y: 317, distance: 22.5
click at [156, 305] on link "Vehicles Owned" at bounding box center [221, 313] width 337 height 28
click at [1509, 210] on button "New Vehicle" at bounding box center [1474, 212] width 99 height 29
select select "0"
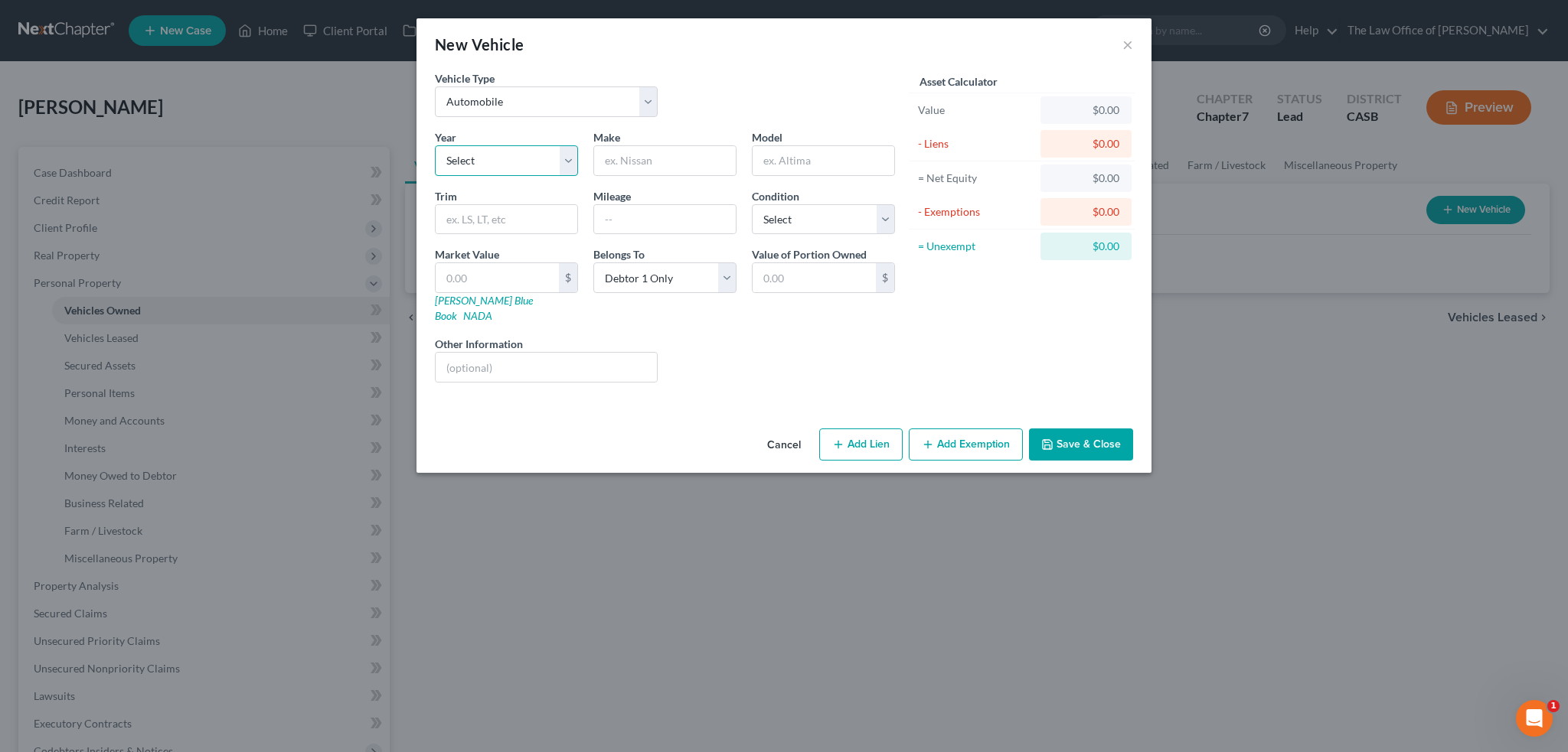
click at [512, 153] on select "Select 2026 2025 2024 2023 2022 2021 2020 2019 2018 2017 2016 2015 2014 2013 20…" at bounding box center [506, 161] width 143 height 30
select select "14"
click at [435, 146] on select "Select 2026 2025 2024 2023 2022 2021 2020 2019 2018 2017 2016 2015 2014 2013 20…" at bounding box center [506, 161] width 143 height 30
click at [655, 151] on input "text" at bounding box center [665, 160] width 141 height 30
type input "HONDA"
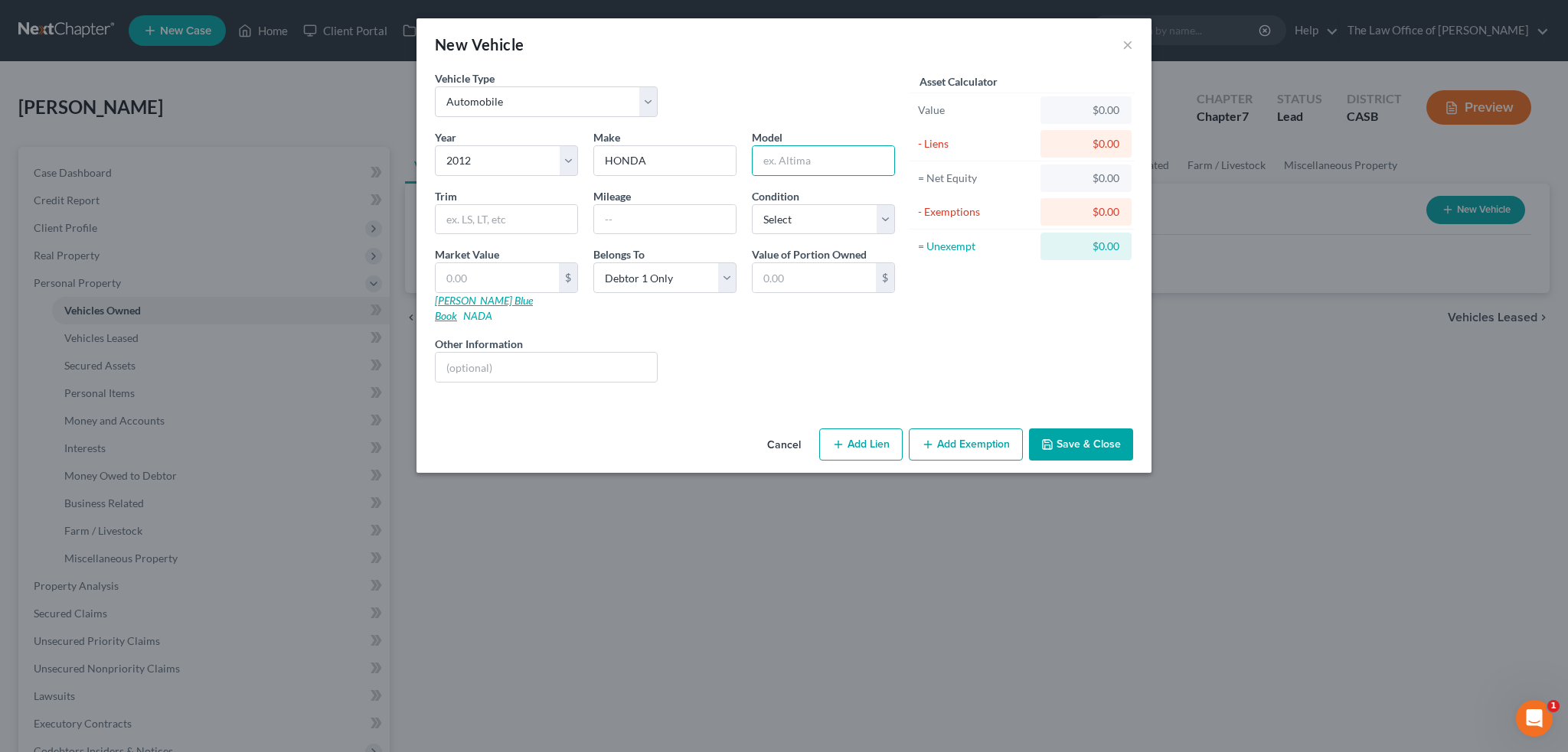
click at [487, 304] on link "[PERSON_NAME] Blue Book" at bounding box center [484, 308] width 98 height 29
click at [499, 272] on input "text" at bounding box center [497, 277] width 123 height 30
type input "5"
type input "5.00"
type input "50"
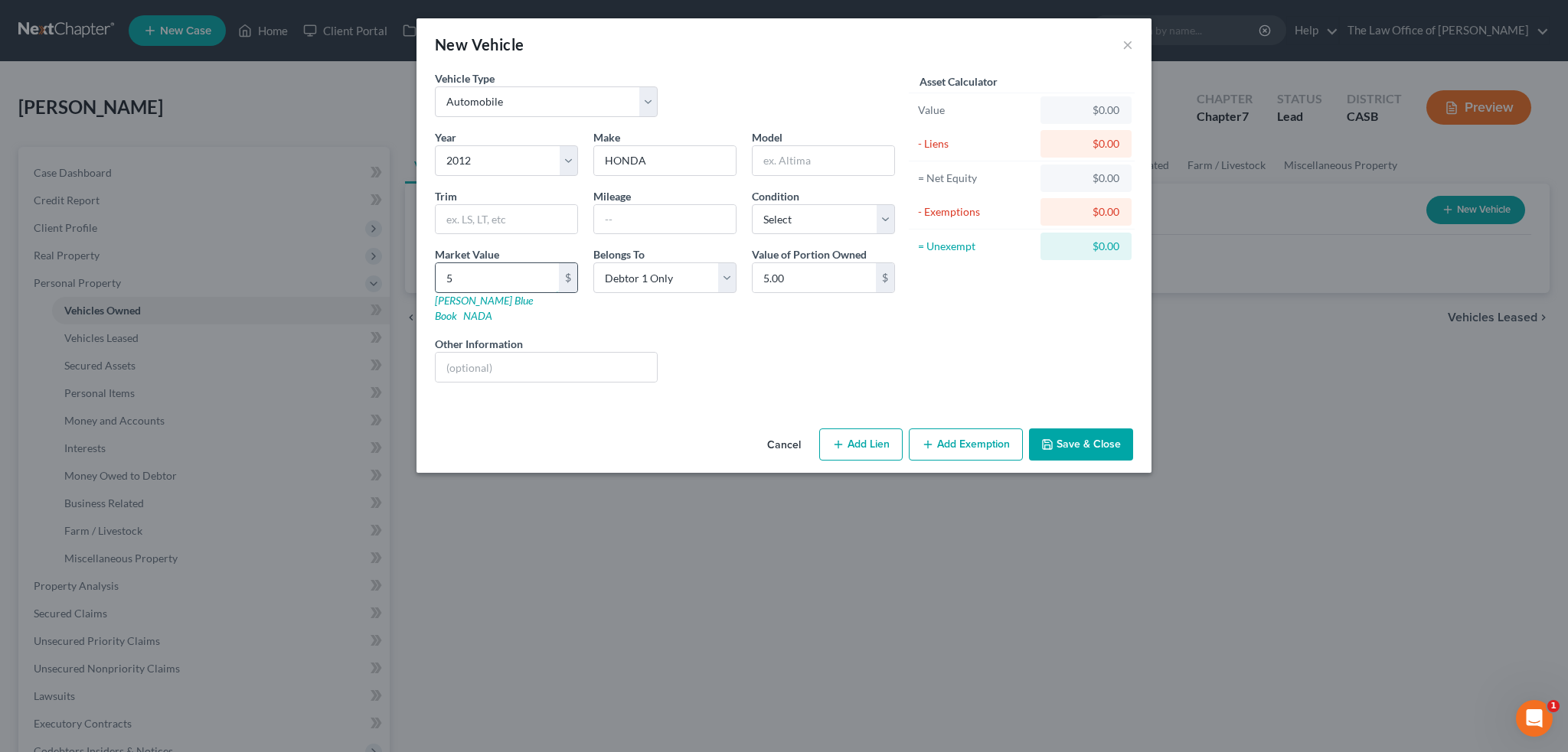
type input "50.00"
type input "506"
type input "506.00"
type input "5067"
type input "5,067.00"
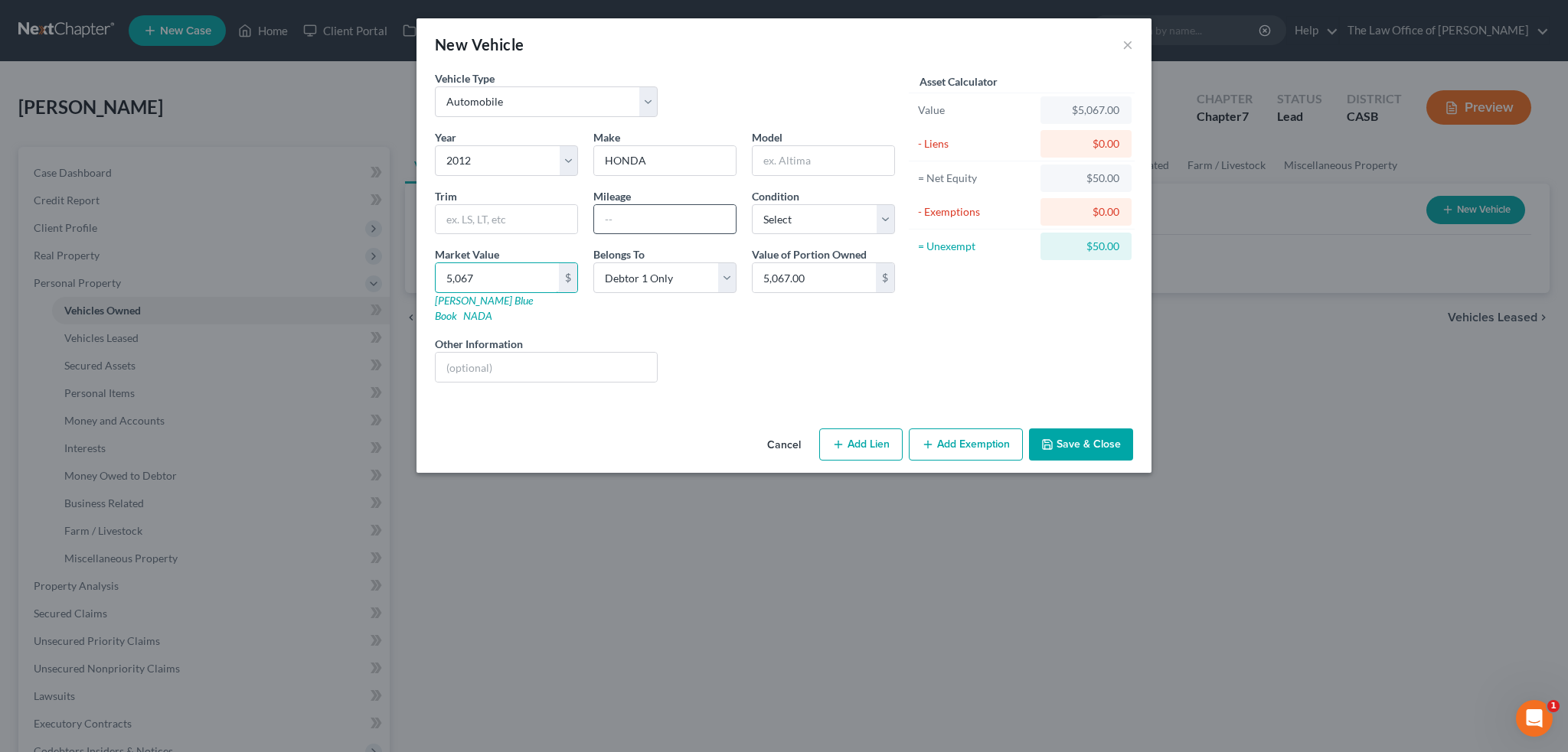
type input "5,067"
click at [670, 220] on input "text" at bounding box center [665, 219] width 141 height 30
type input "138000"
click at [827, 224] on select "Select Excellent Very Good Good Fair Poor" at bounding box center [823, 219] width 143 height 30
click at [803, 222] on select "Select Excellent Very Good Good Fair Poor" at bounding box center [823, 219] width 143 height 30
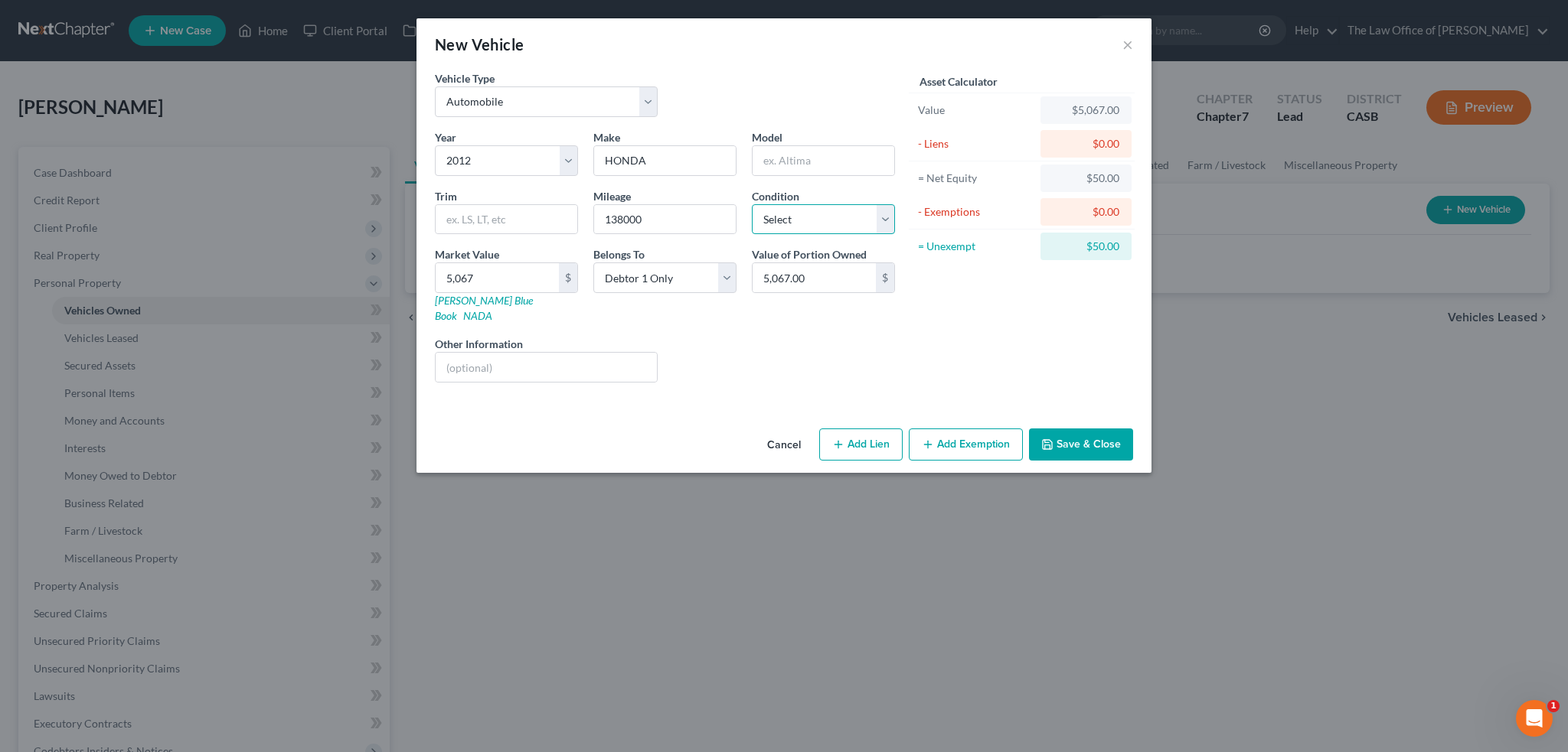
select select "2"
click at [751, 204] on select "Select Excellent Very Good Good Fair Poor" at bounding box center [823, 219] width 143 height 30
click at [812, 167] on input "text" at bounding box center [823, 160] width 141 height 30
type input "c"
type input "CIVIC"
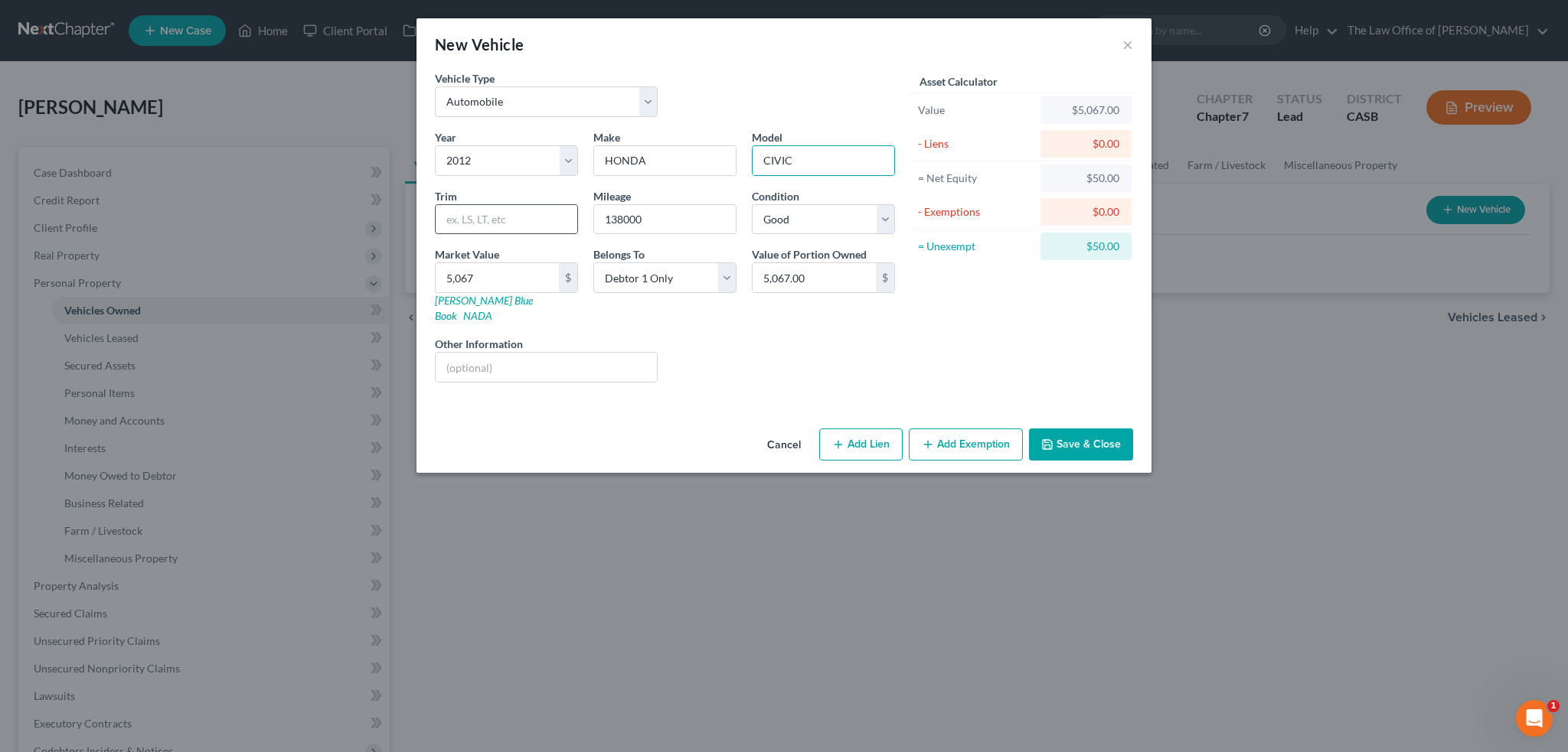
click at [459, 217] on input "text" at bounding box center [506, 219] width 141 height 30
paste input "LX Sedan 4D"
type input "LX Sedan 4D"
click at [752, 344] on div "Liens Select" at bounding box center [784, 359] width 238 height 46
click at [1074, 428] on button "Save & Close" at bounding box center [1081, 444] width 104 height 32
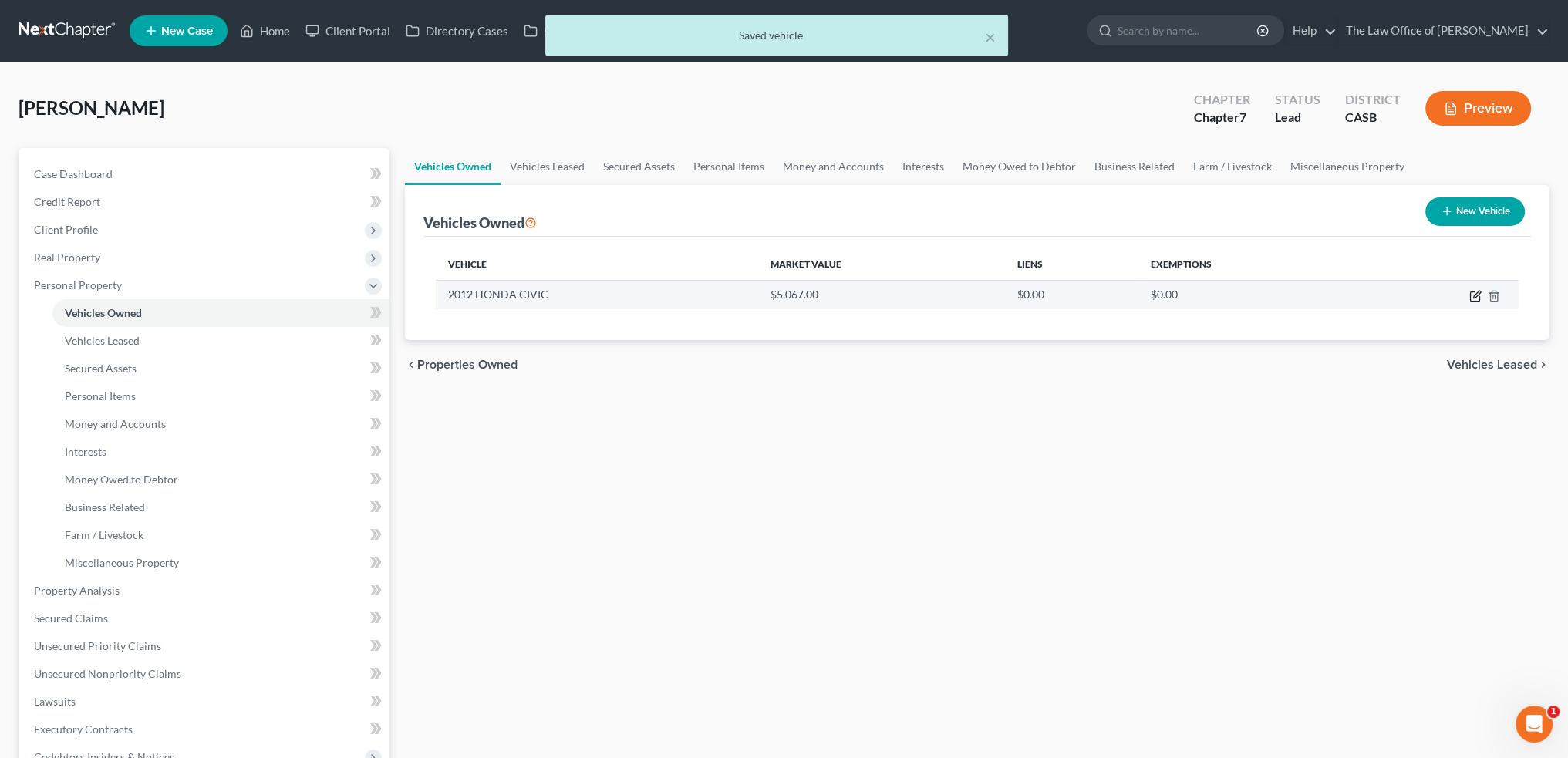
click at [1472, 292] on icon "button" at bounding box center [1475, 297] width 13 height 13
select select "0"
select select "14"
select select "2"
select select "0"
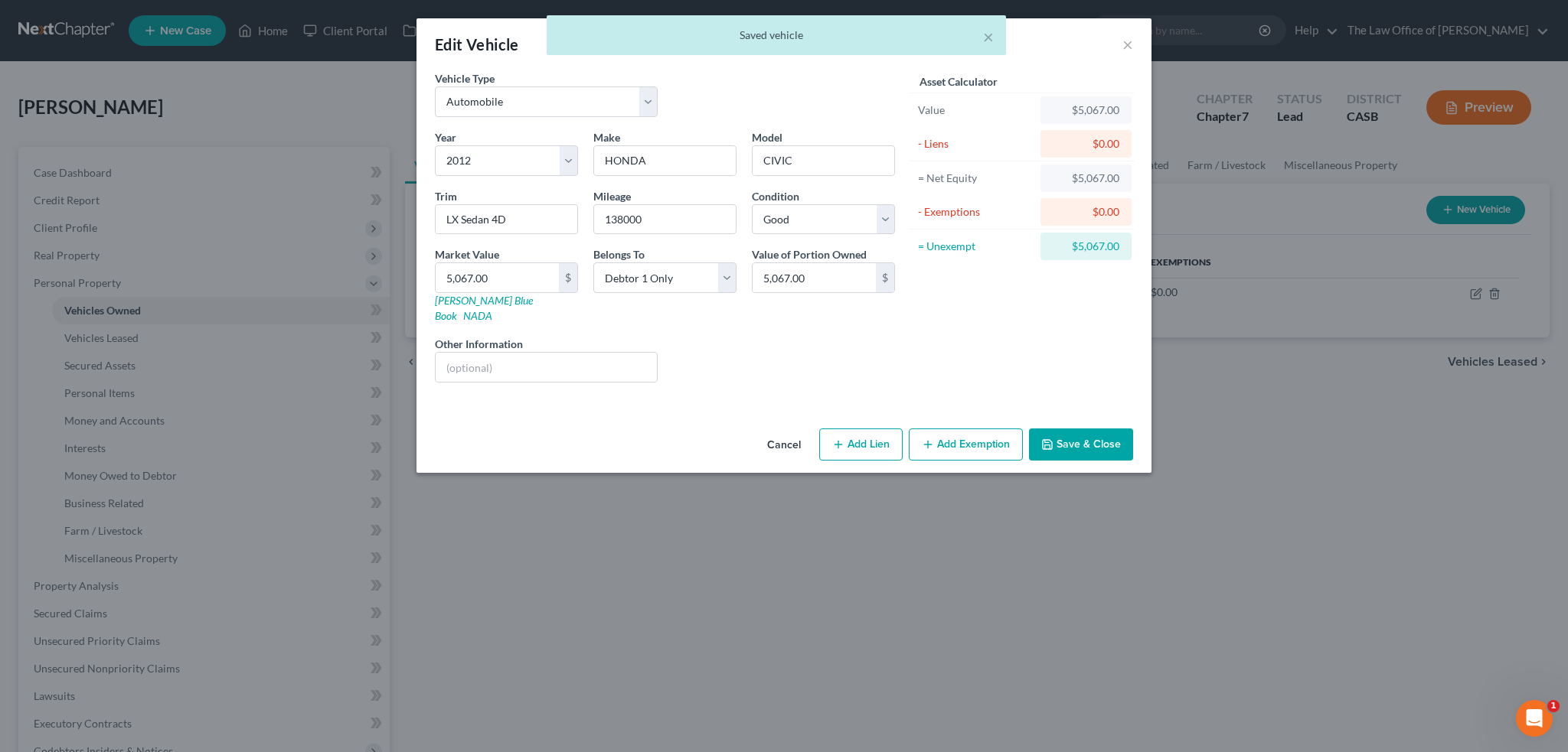
click at [993, 436] on button "Add Exemption" at bounding box center [966, 444] width 114 height 32
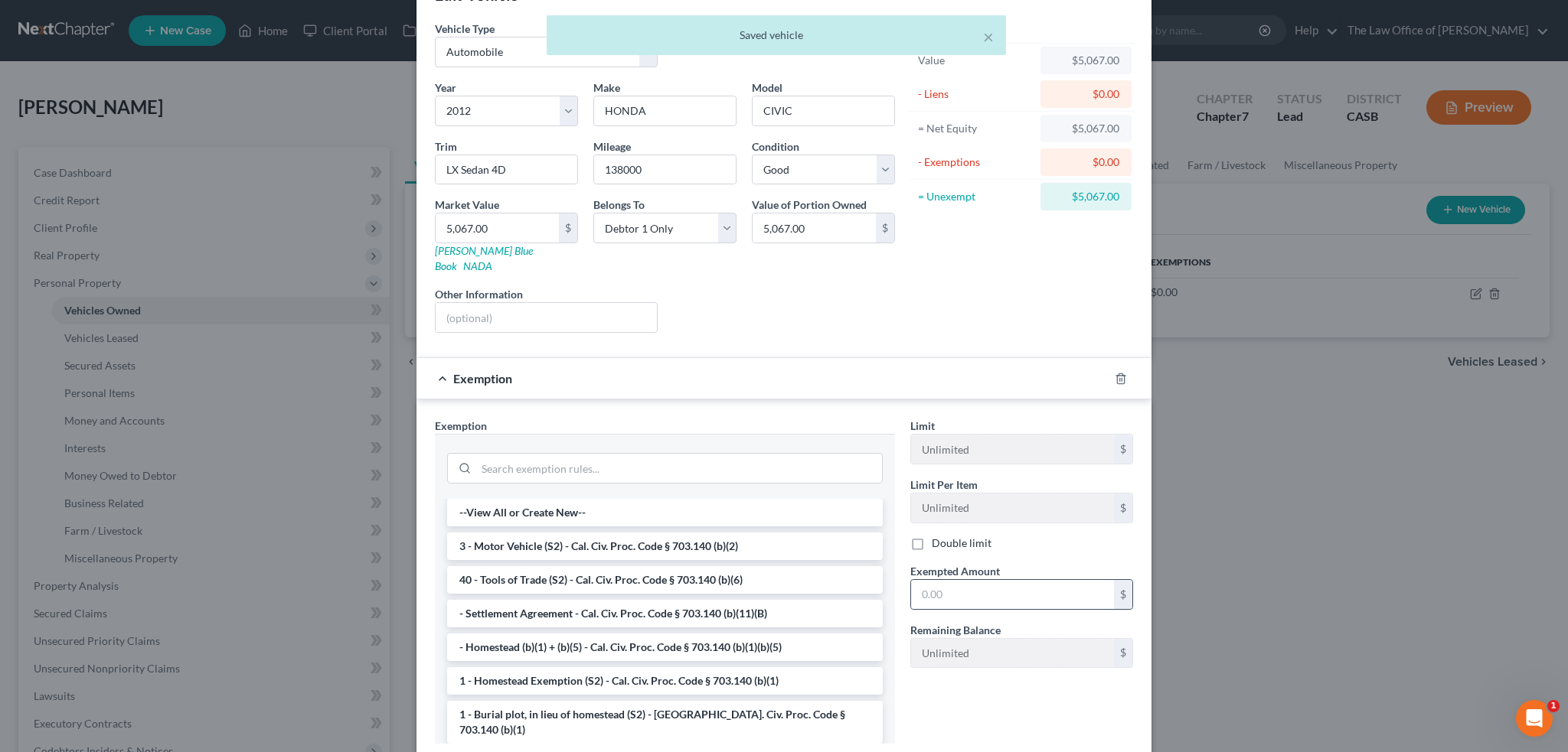
scroll to position [77, 0]
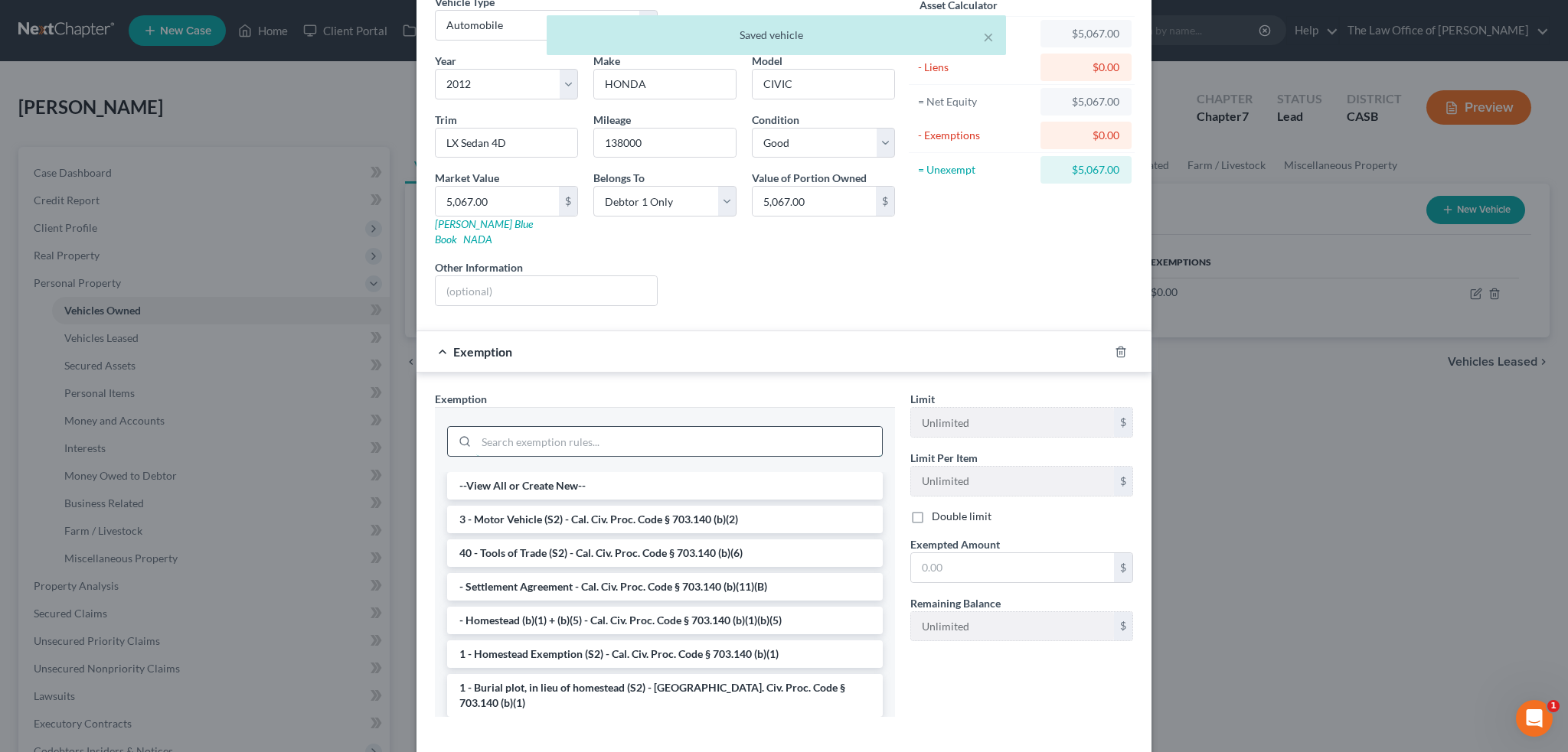
click at [729, 427] on input "search" at bounding box center [679, 441] width 406 height 30
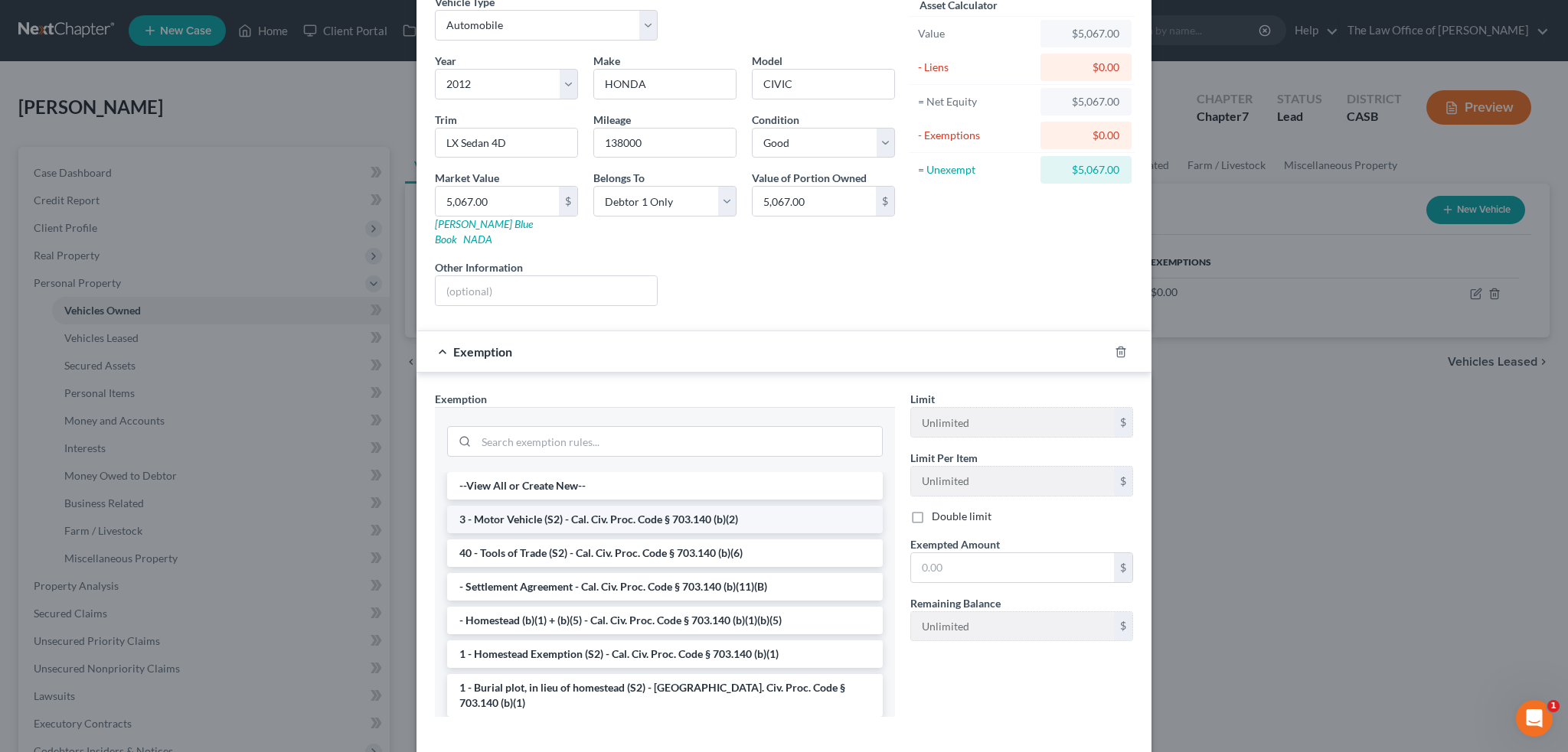
click at [590, 506] on li "3 - Motor Vehicle (S2) - Cal. Civ. Proc. Code § 703.140 (b)(2)" at bounding box center [665, 520] width 436 height 28
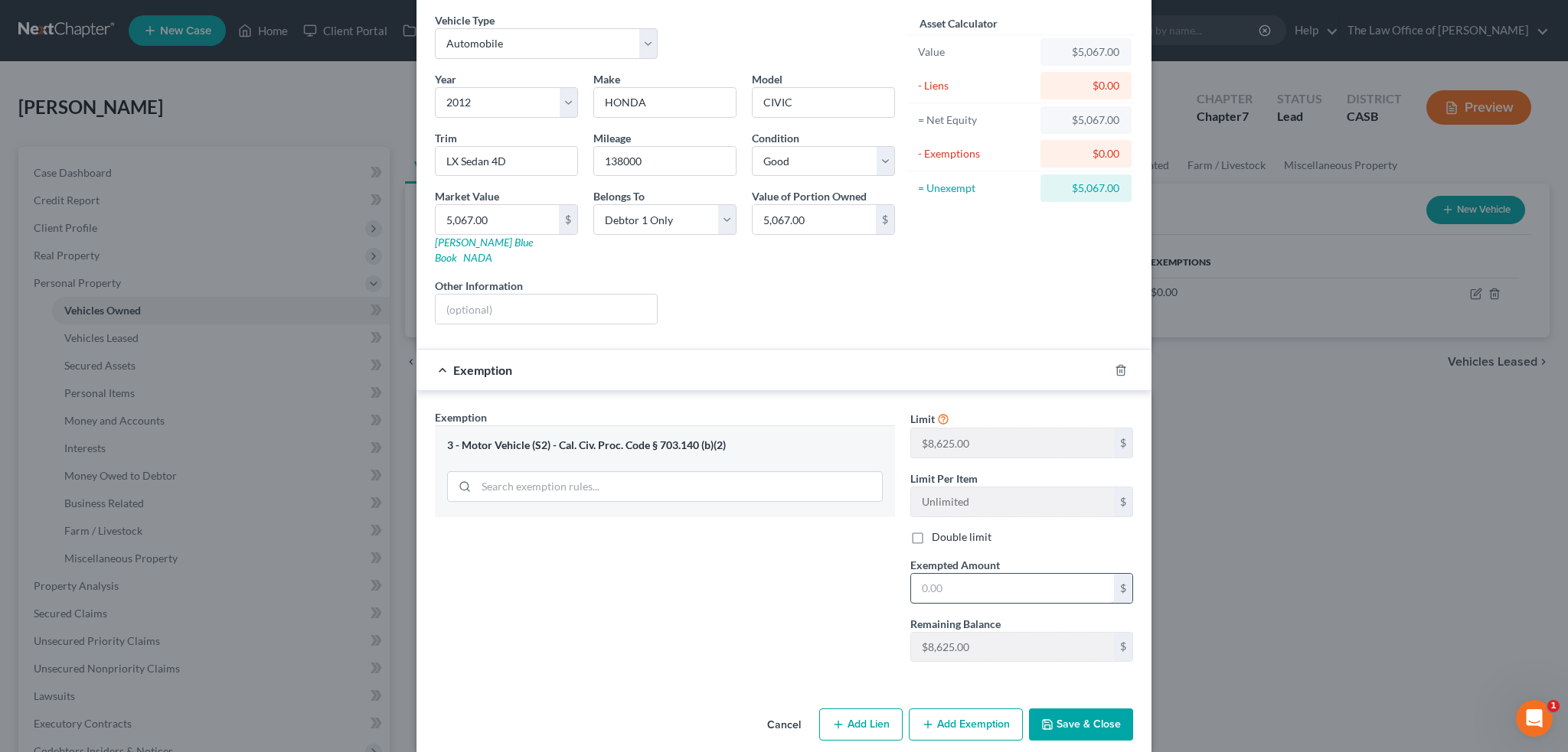
click at [983, 574] on input "text" at bounding box center [1012, 588] width 203 height 30
type input "5,067"
click at [1114, 708] on button "Save & Close" at bounding box center [1081, 724] width 104 height 32
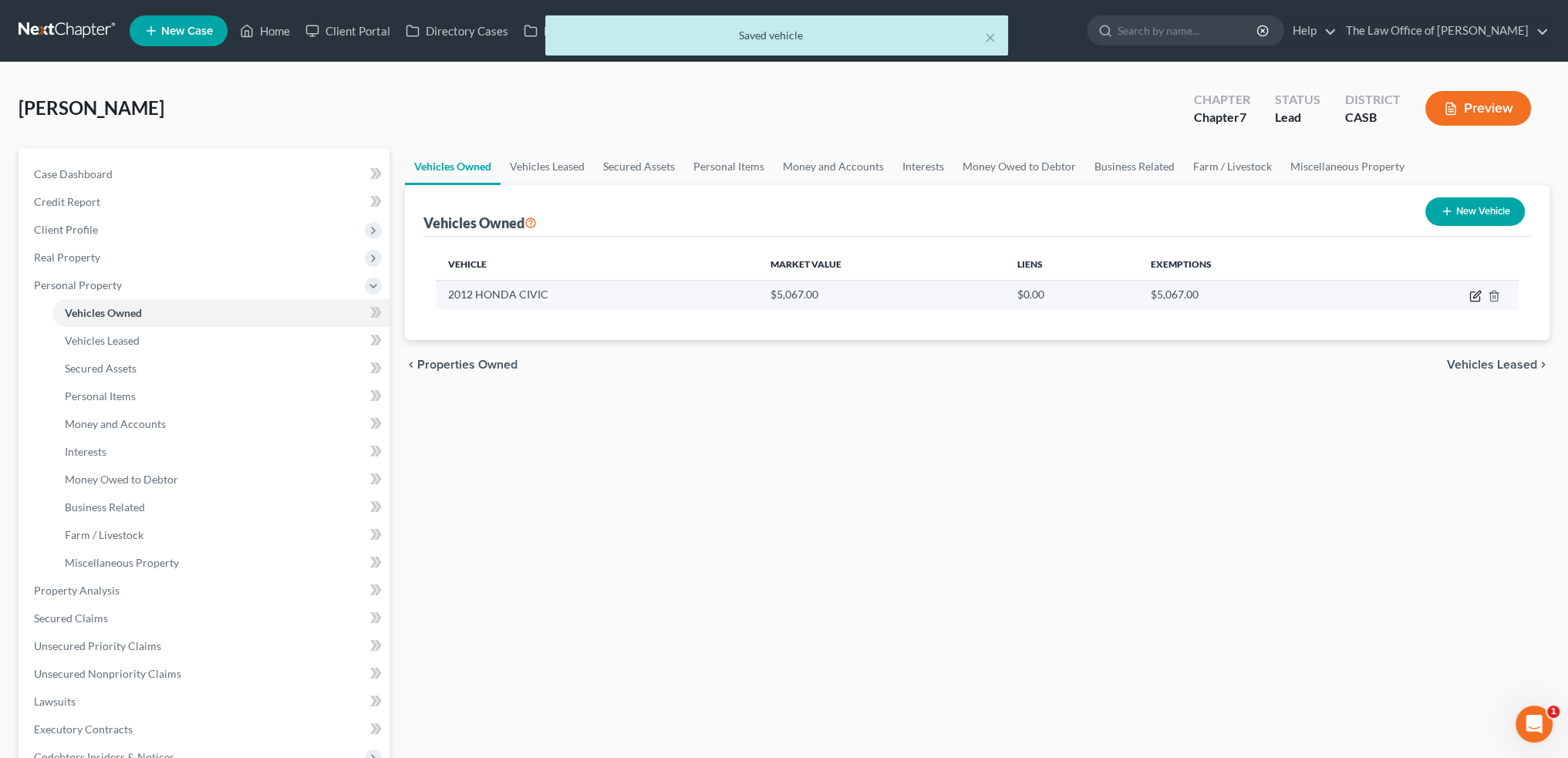
click at [1469, 290] on icon "button" at bounding box center [1475, 297] width 13 height 13
select select "0"
select select "14"
select select "2"
select select "0"
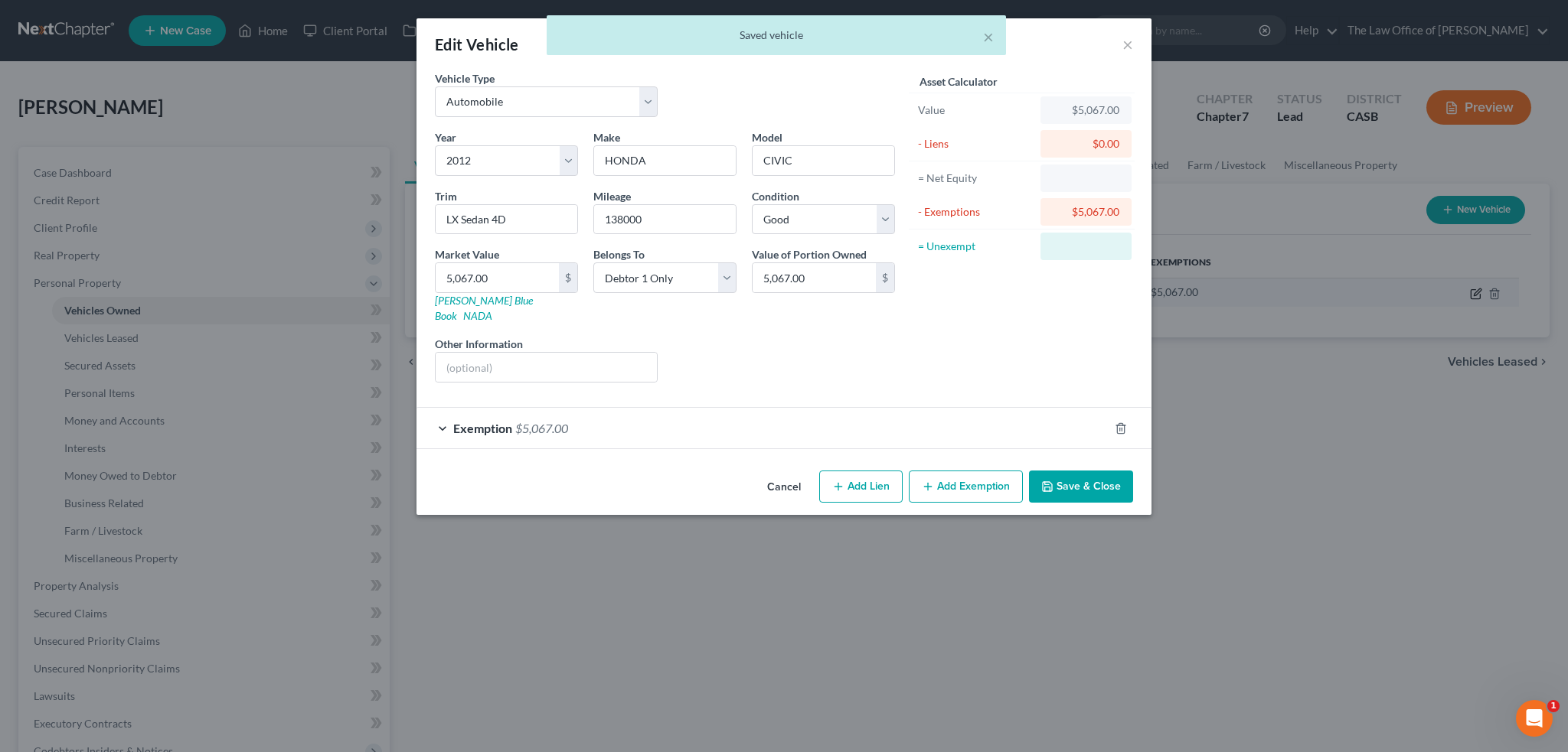
click at [1461, 289] on div "Edit Vehicle × Vehicle Type Select Automobile Truck Trailer Watercraft Aircraft…" at bounding box center [784, 376] width 1568 height 752
click at [948, 470] on button "Add Exemption" at bounding box center [966, 486] width 114 height 32
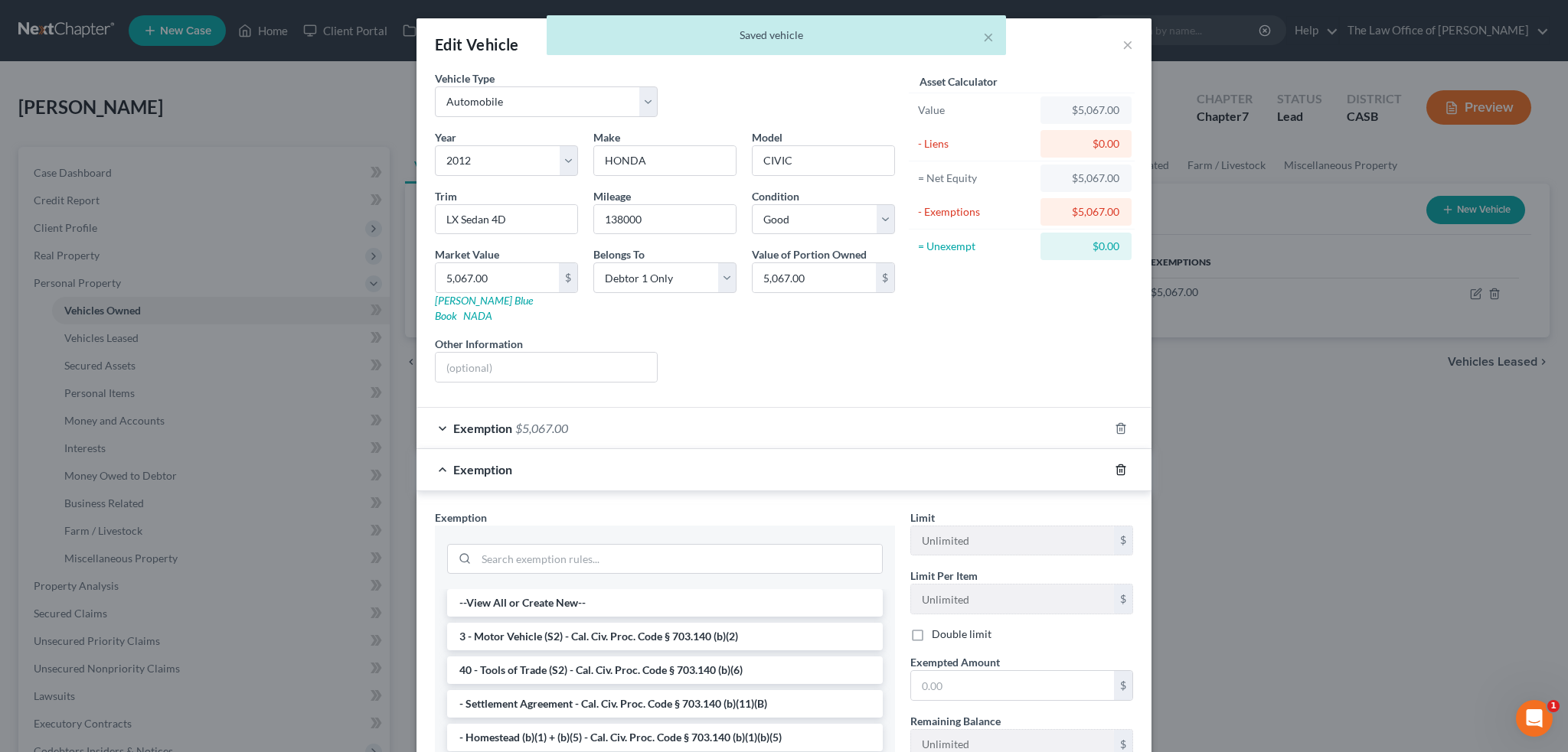
click at [1116, 464] on icon "button" at bounding box center [1120, 469] width 7 height 10
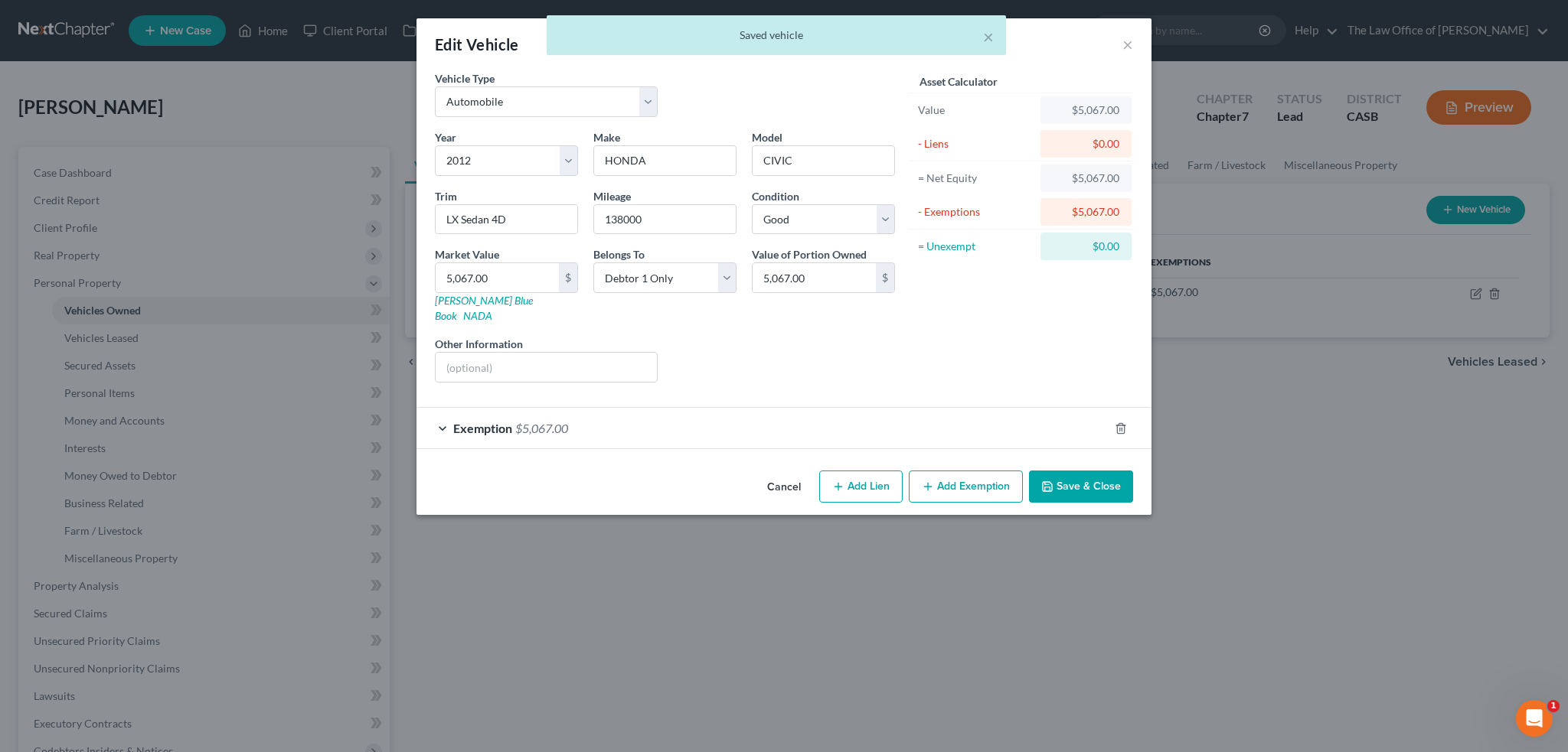
click at [525, 421] on span "$5,067.00" at bounding box center [541, 428] width 53 height 14
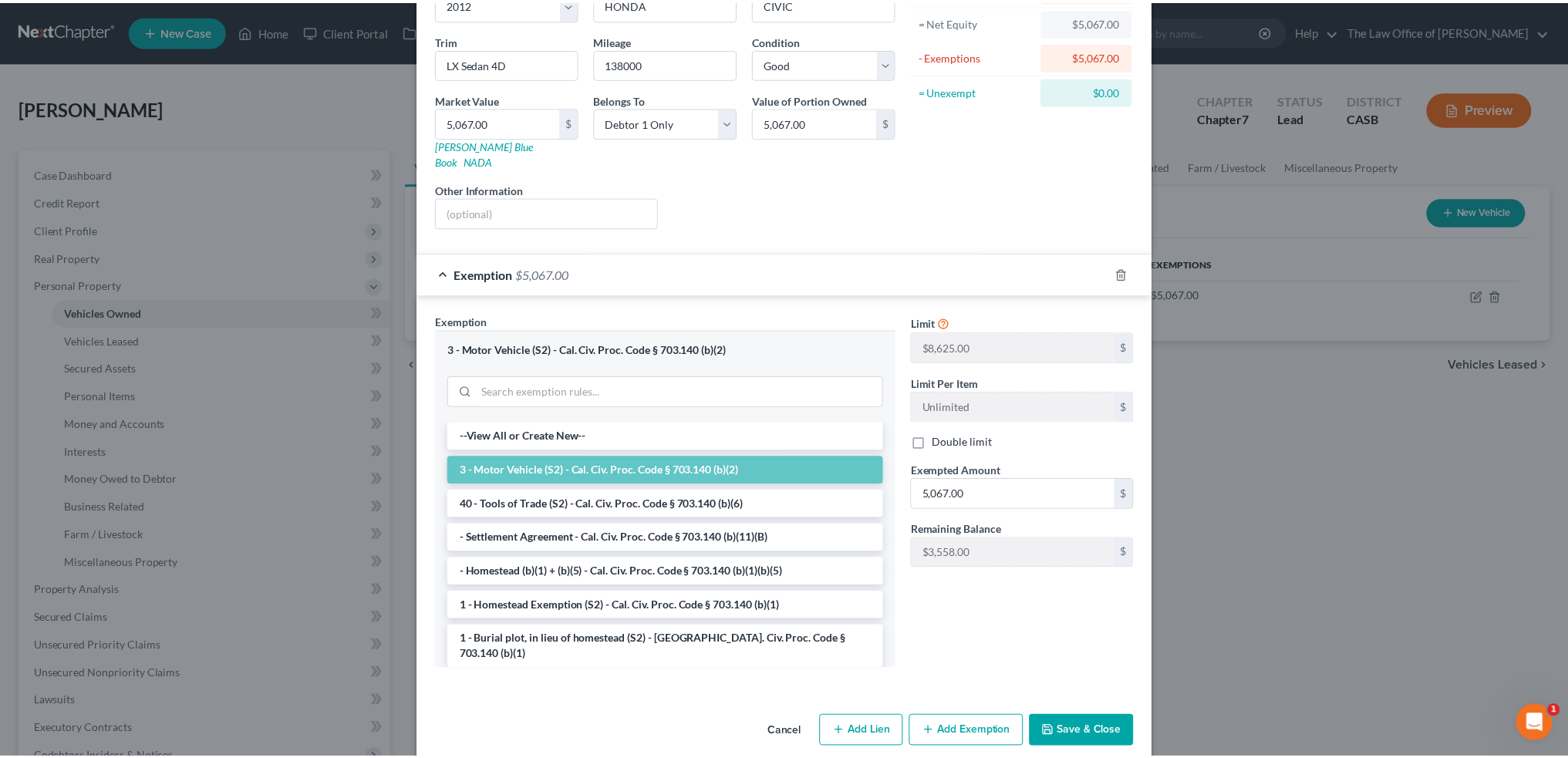
scroll to position [160, 0]
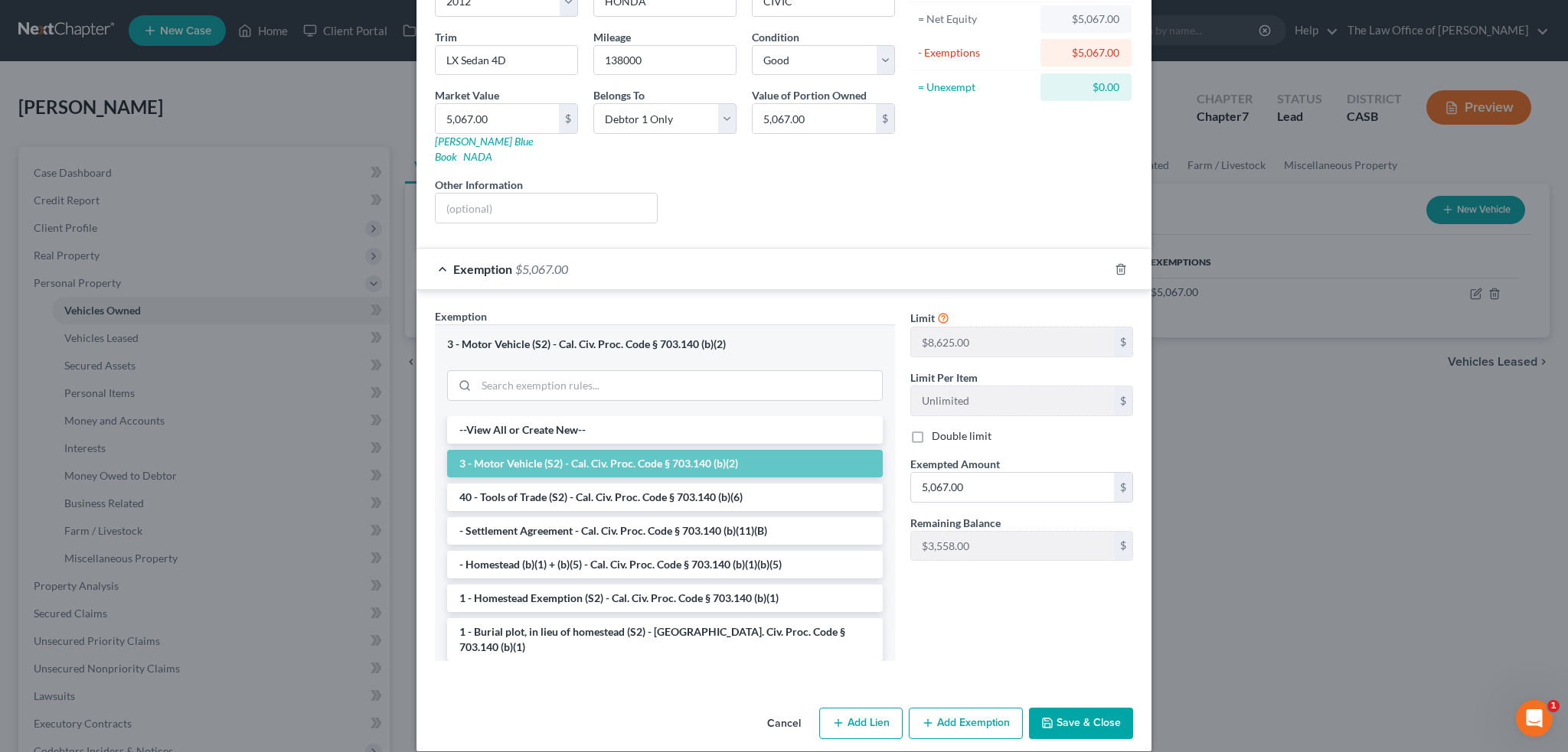
click at [1074, 711] on button "Save & Close" at bounding box center [1081, 724] width 104 height 32
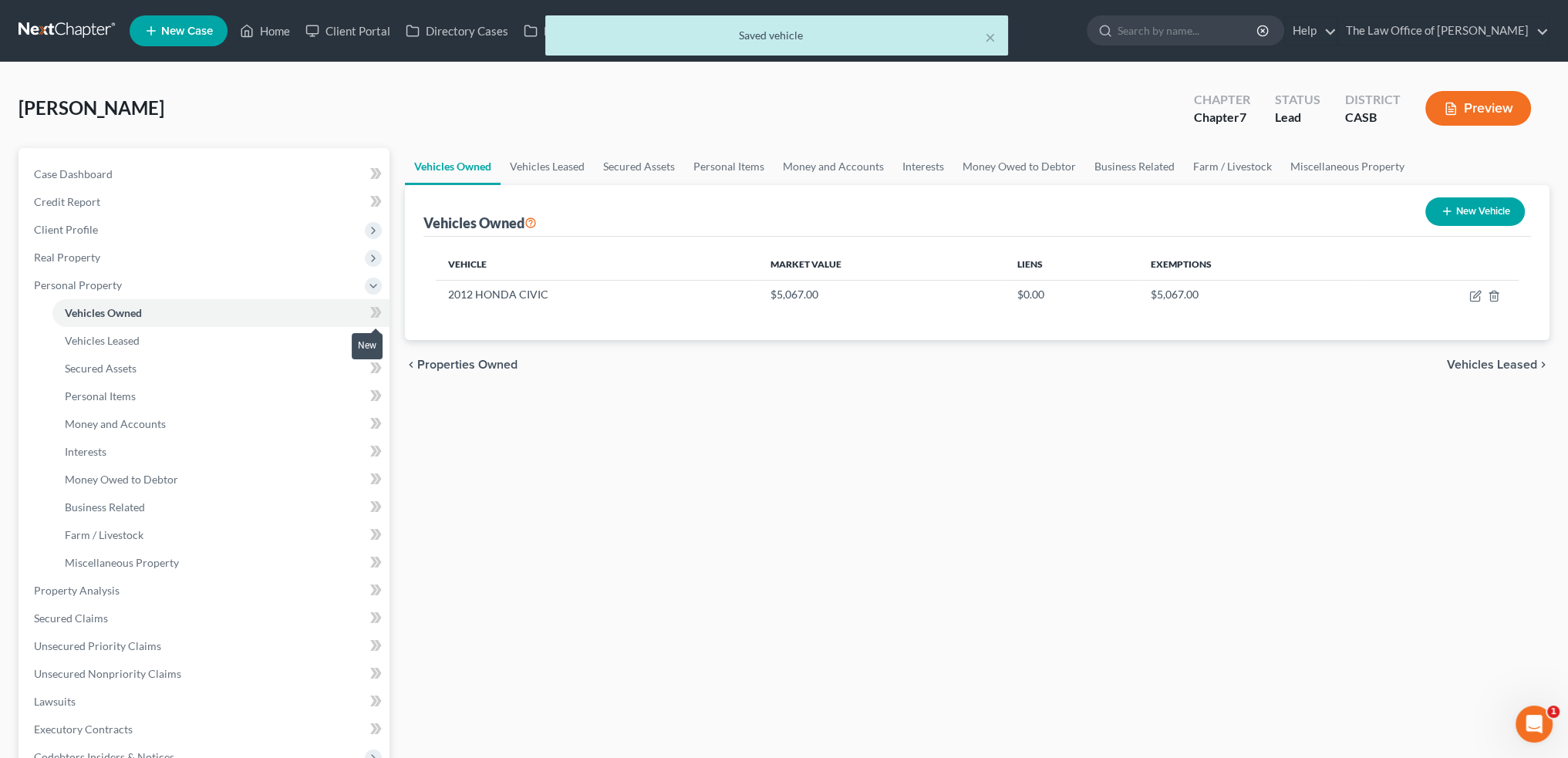
click at [378, 306] on icon at bounding box center [376, 312] width 12 height 19
click at [193, 400] on link "Personal Items" at bounding box center [221, 396] width 337 height 28
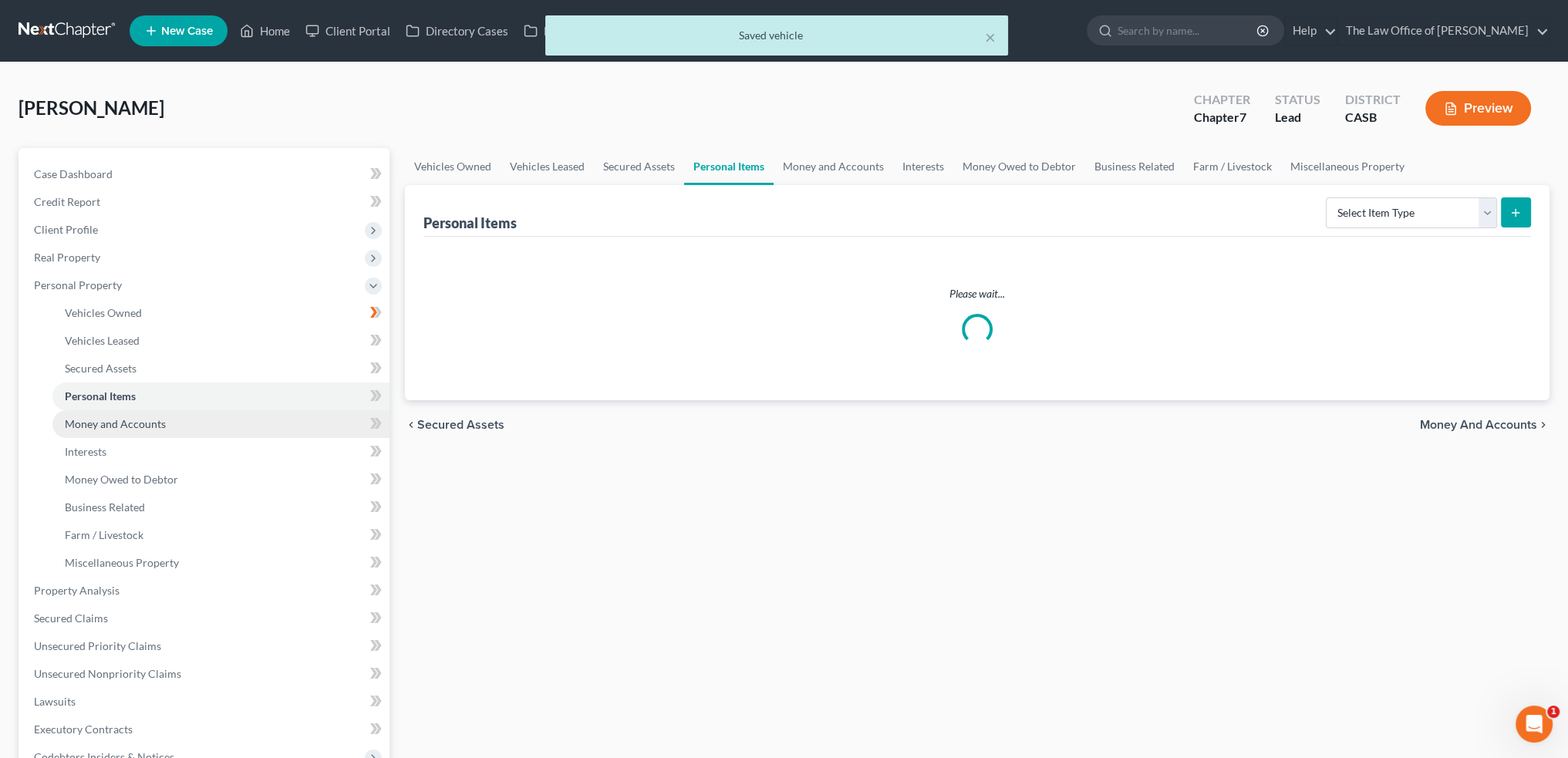
click at [185, 420] on link "Money and Accounts" at bounding box center [221, 424] width 337 height 28
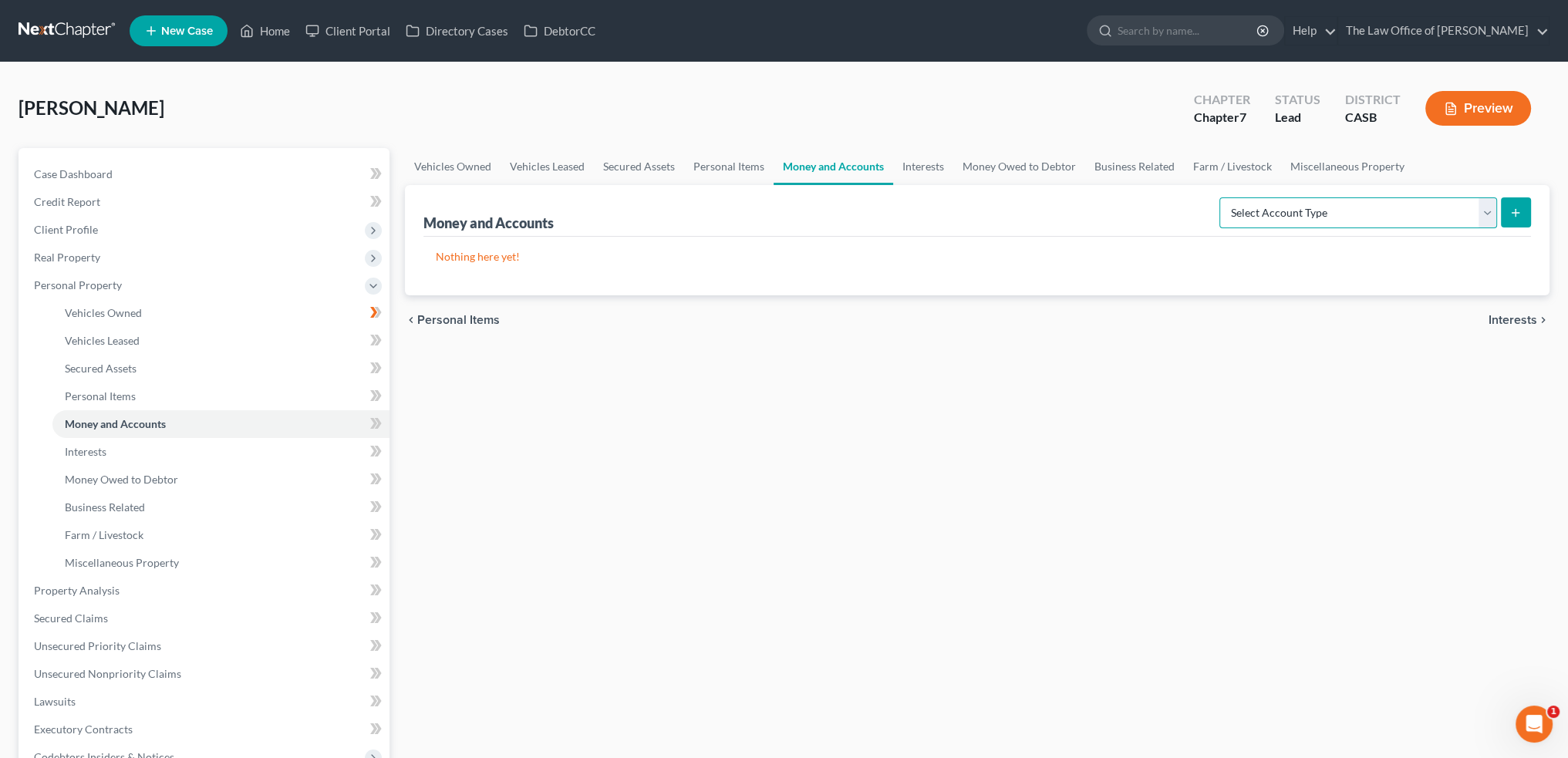
click at [1478, 217] on select "Select Account Type Brokerage Cash on Hand Certificates of Deposit Checking Acc…" at bounding box center [1358, 213] width 278 height 31
drag, startPoint x: 1160, startPoint y: 233, endPoint x: 1171, endPoint y: 227, distance: 12.5
click at [1160, 233] on div "Money and Accounts Select Account Type Brokerage Cash on Hand Certificates of D…" at bounding box center [977, 210] width 1108 height 51
click at [1253, 207] on select "Select Account Type Brokerage Cash on Hand Certificates of Deposit Checking Acc…" at bounding box center [1358, 213] width 278 height 31
drag, startPoint x: 1175, startPoint y: 227, endPoint x: 1216, endPoint y: 222, distance: 41.3
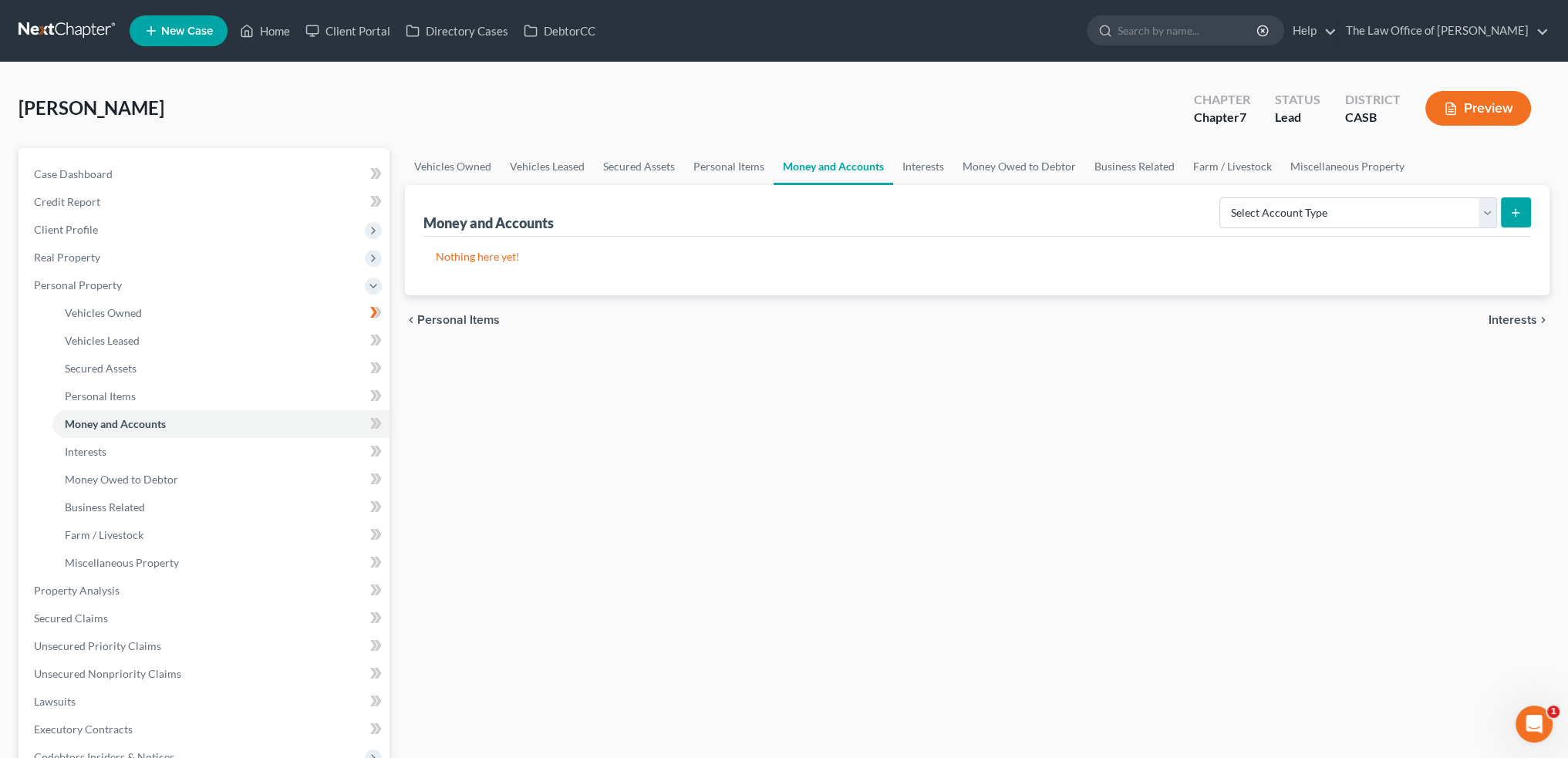
click at [1175, 227] on div "Money and Accounts Select Account Type Brokerage Cash on Hand Certificates of D…" at bounding box center [977, 210] width 1108 height 51
click at [1369, 222] on select "Select Account Type Brokerage Cash on Hand Certificates of Deposit Checking Acc…" at bounding box center [1358, 213] width 278 height 31
select select "checking"
click at [1222, 197] on select "Select Account Type Brokerage Cash on Hand Certificates of Deposit Checking Acc…" at bounding box center [1358, 213] width 278 height 31
click at [1516, 203] on button "submit" at bounding box center [1515, 212] width 30 height 30
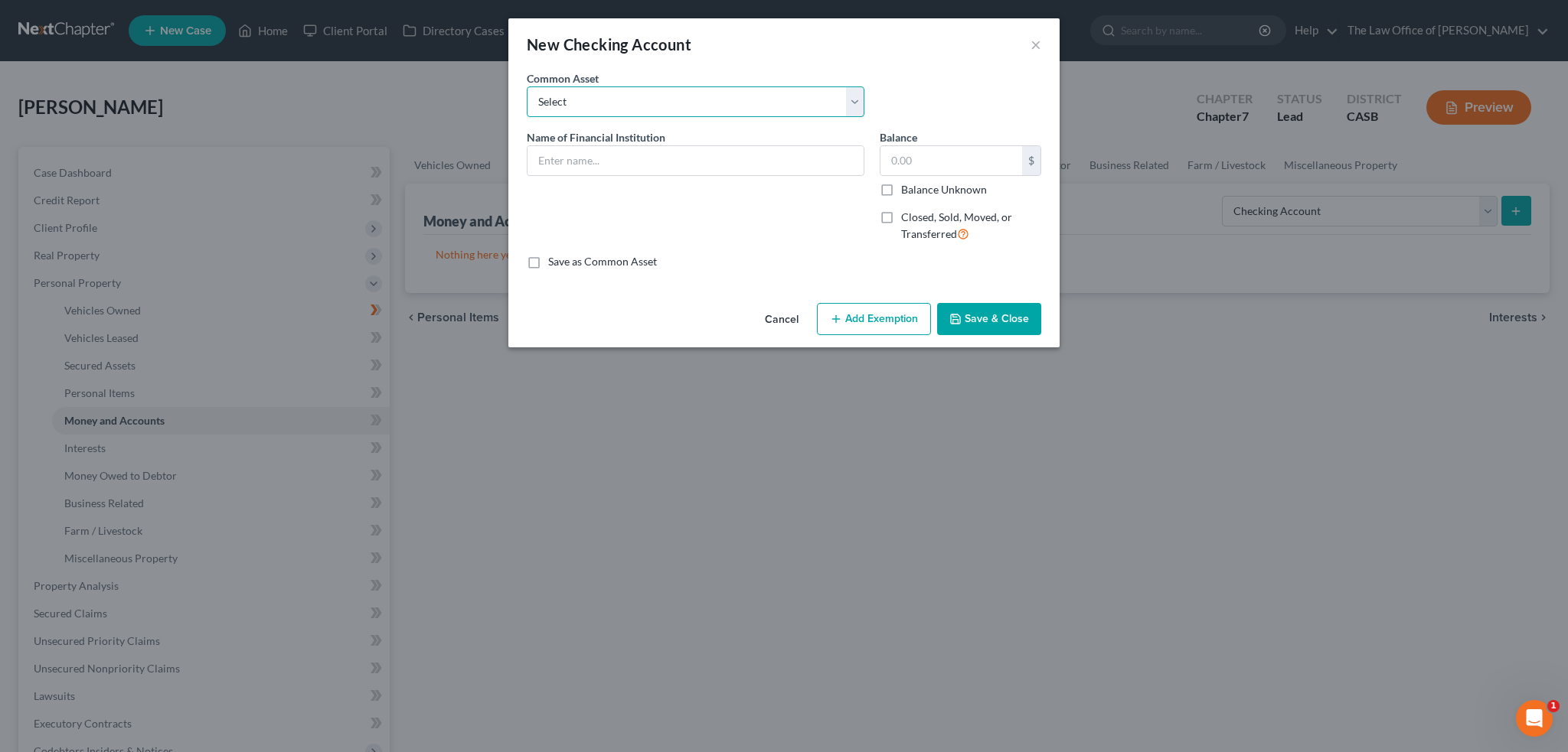
click at [640, 111] on select "Select [PERSON_NAME] Fargo Union Bank JPMorgan Chase Bank, N.A. Bank of America…" at bounding box center [695, 102] width 337 height 30
click at [631, 74] on div "Common Asset Select [PERSON_NAME] Fargo Union Bank JPMorgan Chase Bank, N.A. Ba…" at bounding box center [695, 94] width 352 height 46
drag, startPoint x: 617, startPoint y: 161, endPoint x: 626, endPoint y: 157, distance: 9.8
click at [617, 161] on input "text" at bounding box center [696, 160] width 336 height 30
type input "u"
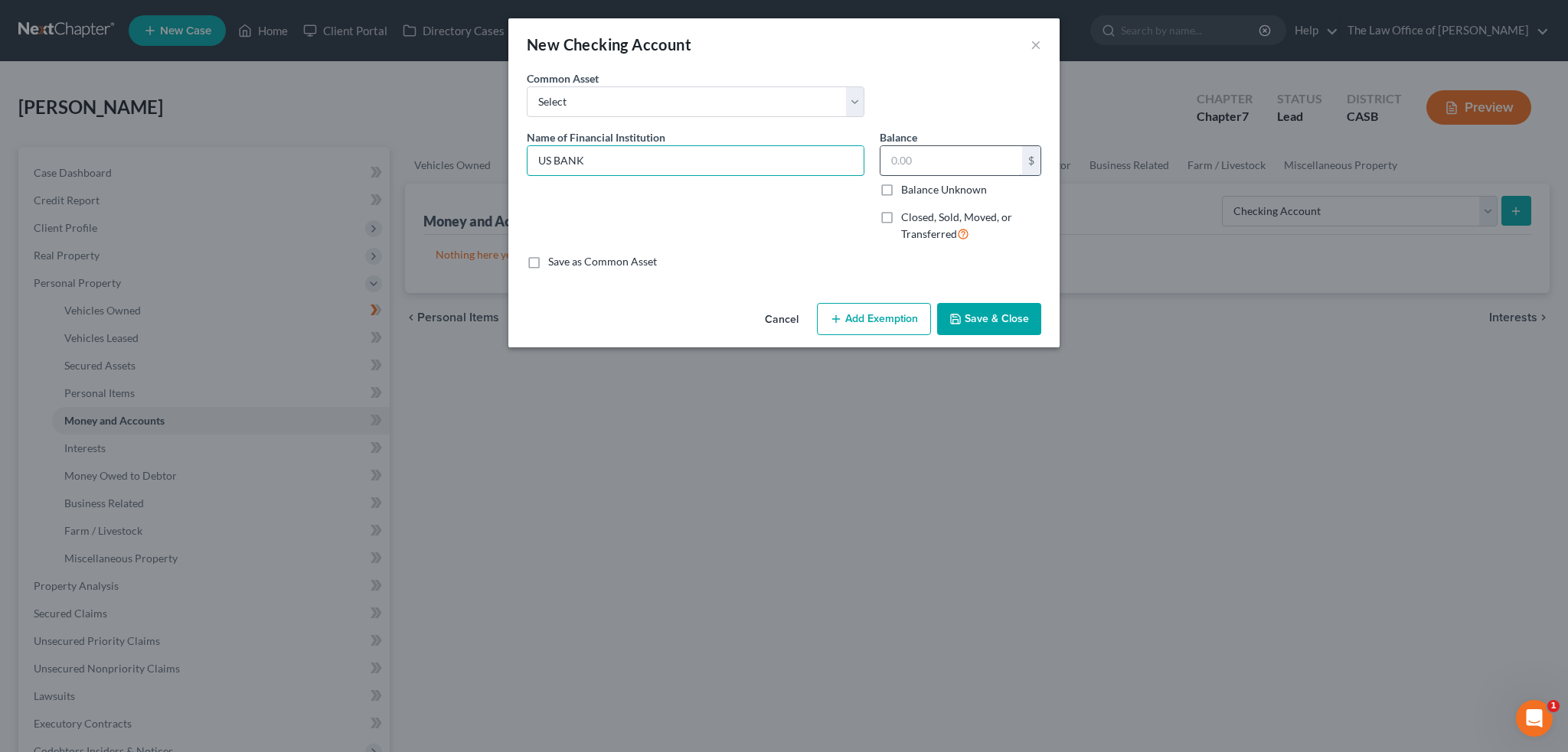
type input "US BANK"
click at [963, 148] on input "text" at bounding box center [951, 160] width 141 height 30
click at [885, 320] on button "Add Exemption" at bounding box center [874, 319] width 114 height 32
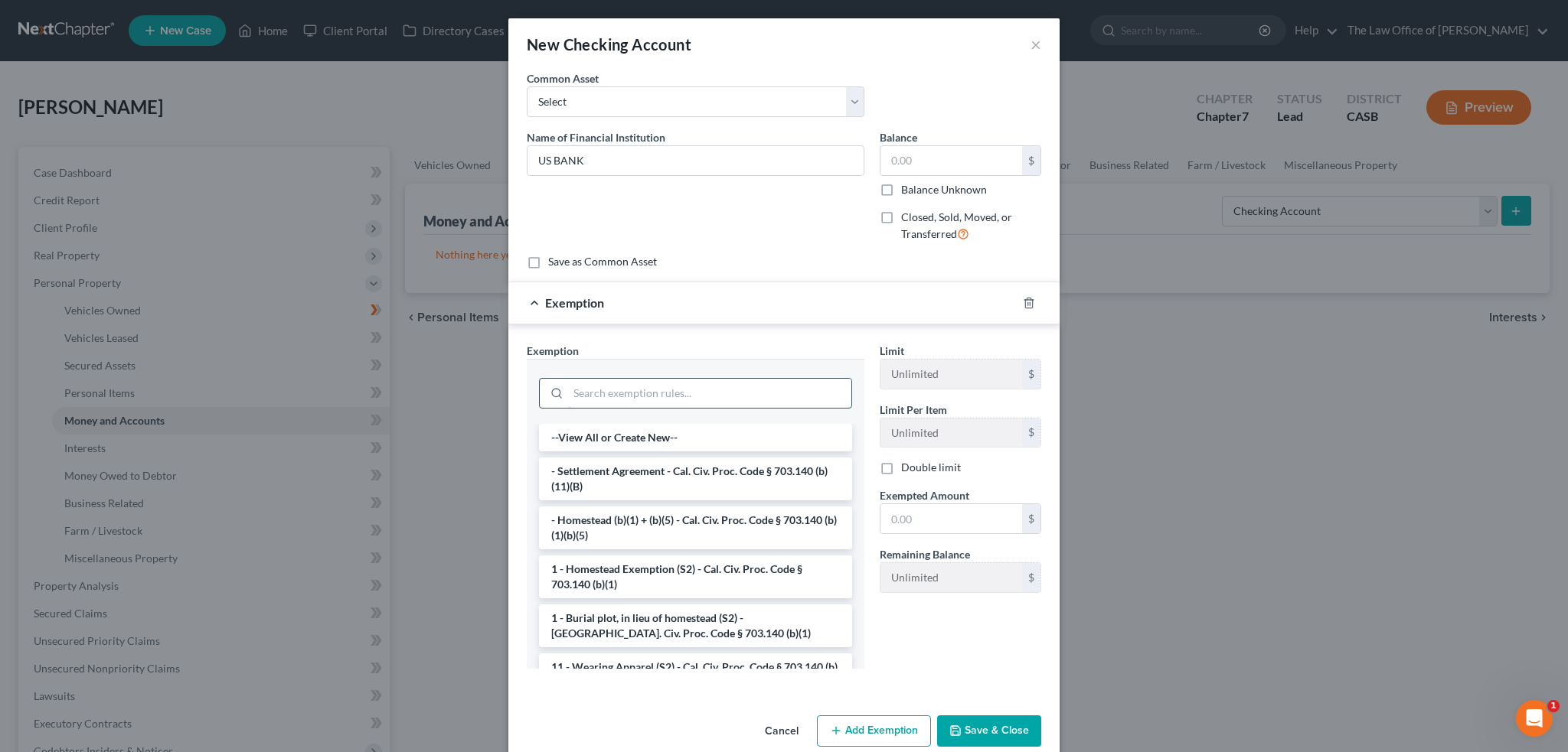
click at [680, 394] on input "search" at bounding box center [709, 393] width 284 height 30
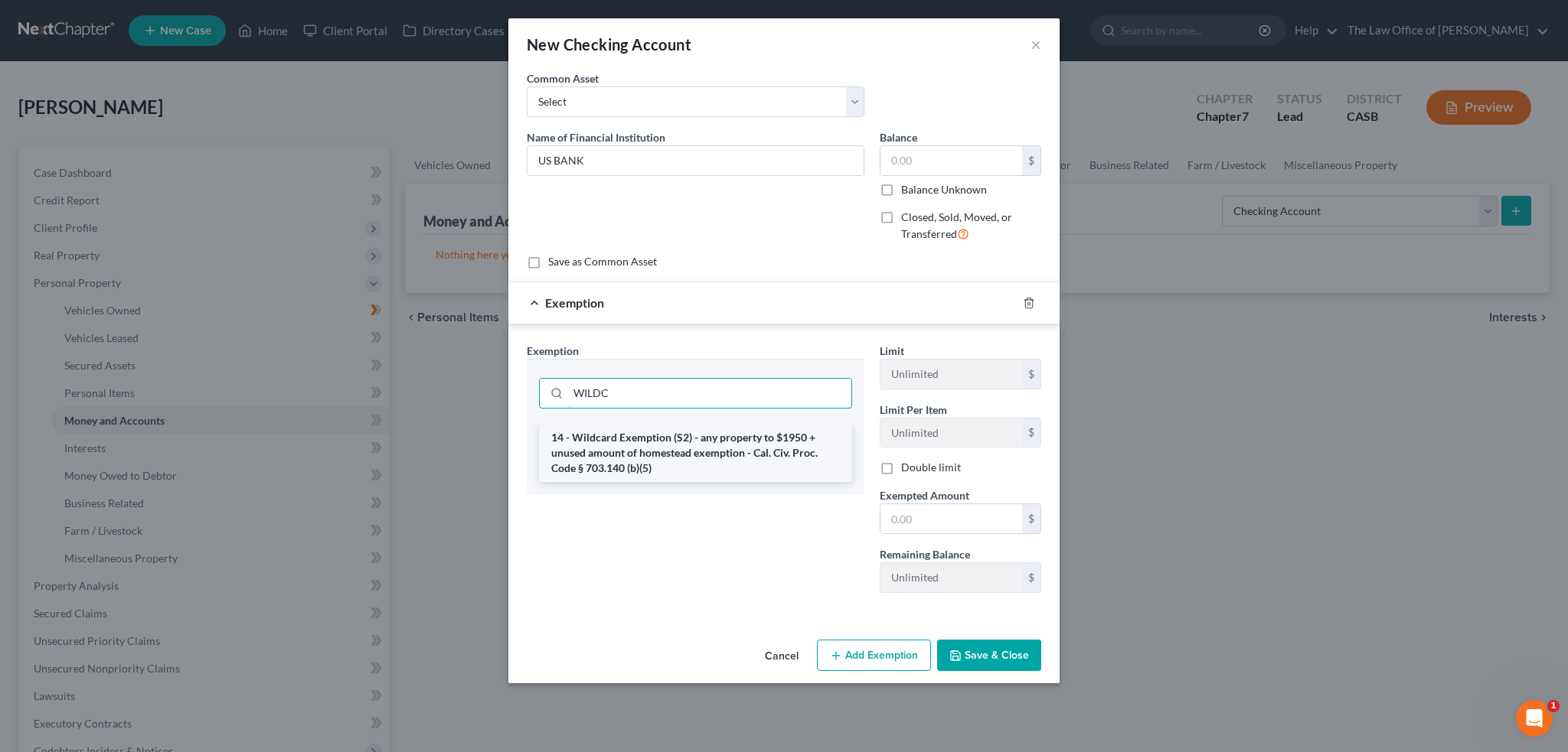
type input "WILDC"
click at [734, 436] on li "14 - Wildcard Exemption (S2) - any property to $1950 + unused amount of homeste…" at bounding box center [695, 452] width 313 height 58
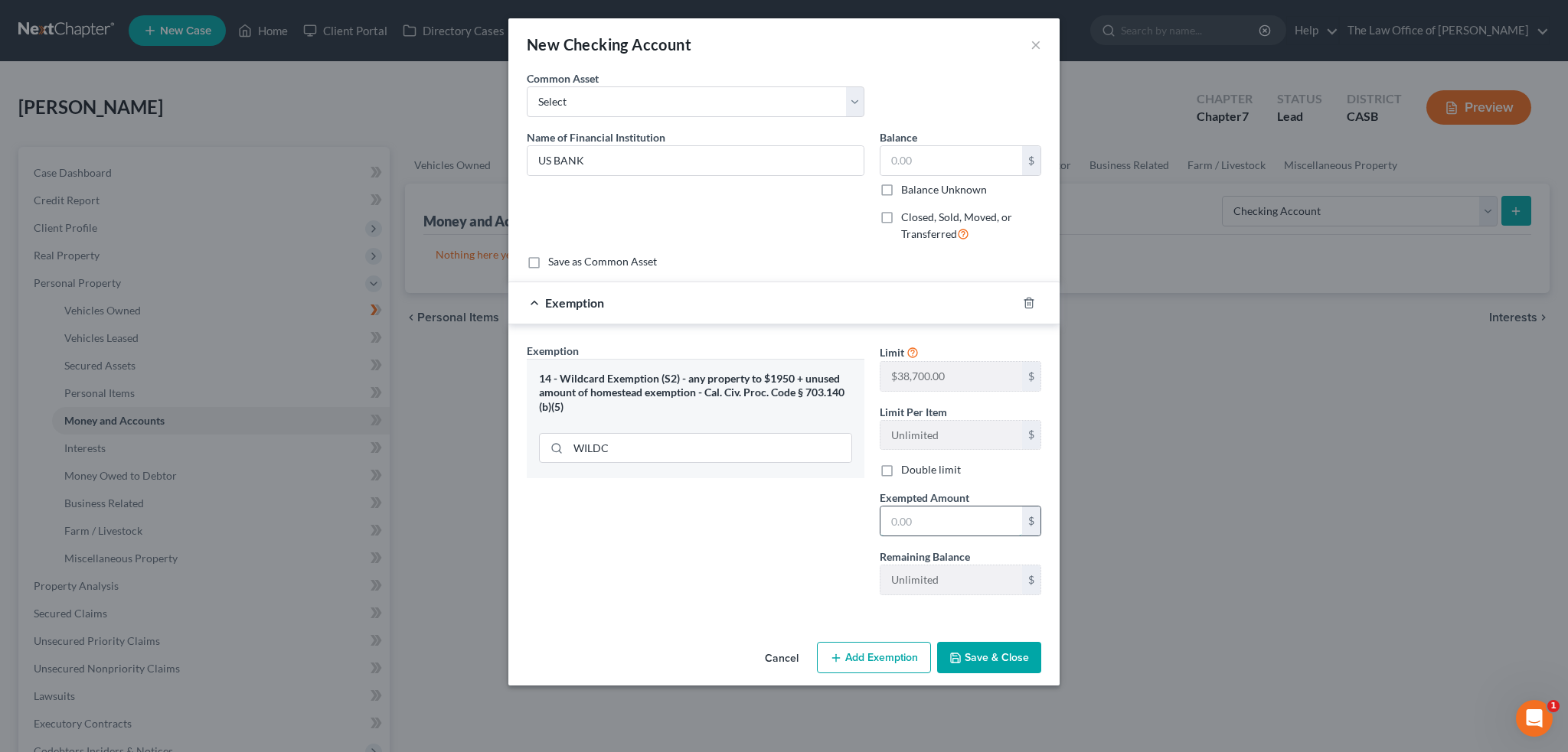
click at [918, 517] on input "text" at bounding box center [951, 520] width 141 height 30
click at [827, 339] on div "Exemption Set must be selected for CA. Exemption * 14 - Wildcard Exemption (S2)…" at bounding box center [784, 472] width 551 height 296
click at [649, 180] on div "Name of Financial Institution * US BANK" at bounding box center [695, 192] width 352 height 125
click at [648, 173] on input "US BANK" at bounding box center [696, 160] width 336 height 30
click at [643, 169] on input "US BANK" at bounding box center [696, 160] width 336 height 30
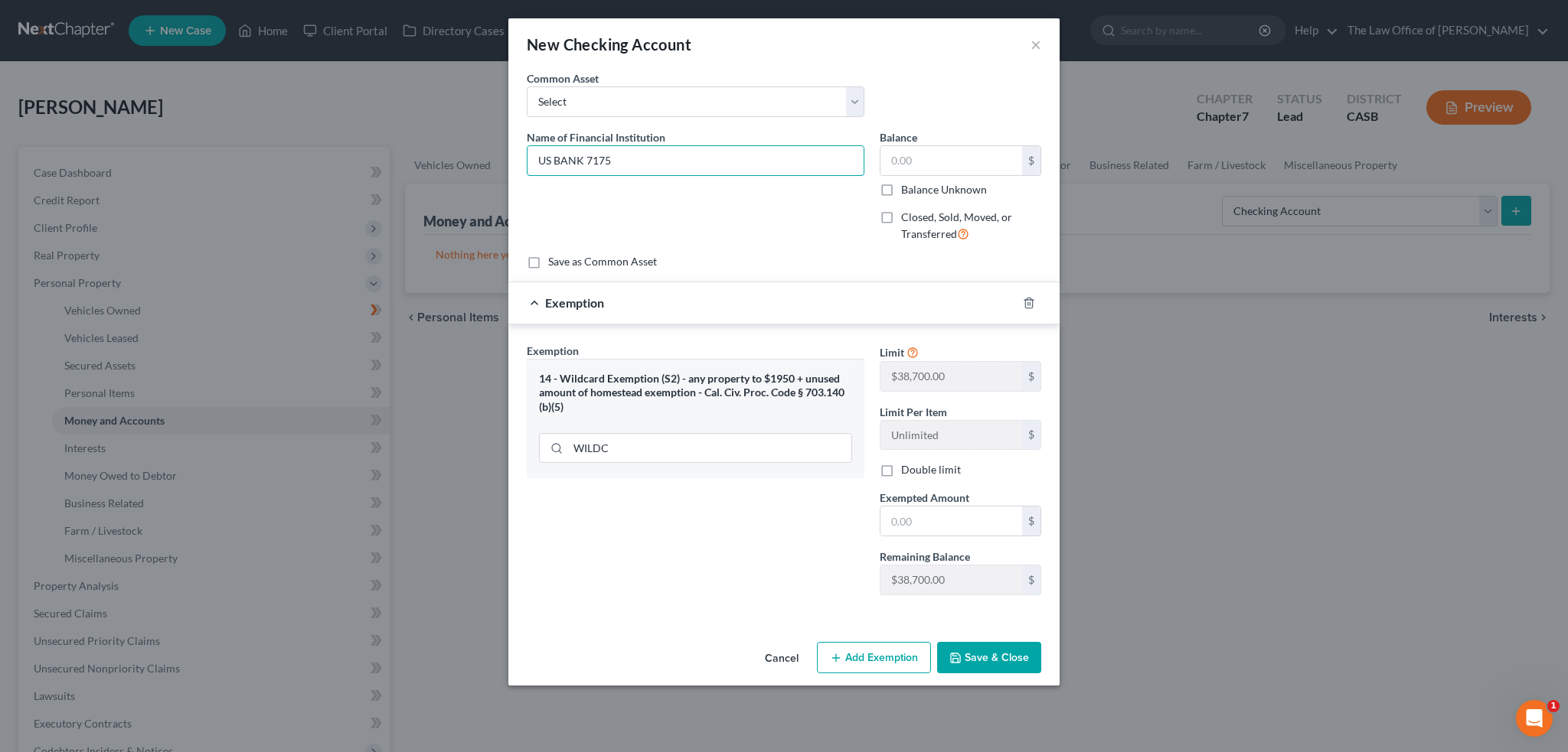
type input "US BANK 7175"
click at [970, 661] on button "Save & Close" at bounding box center [988, 658] width 104 height 32
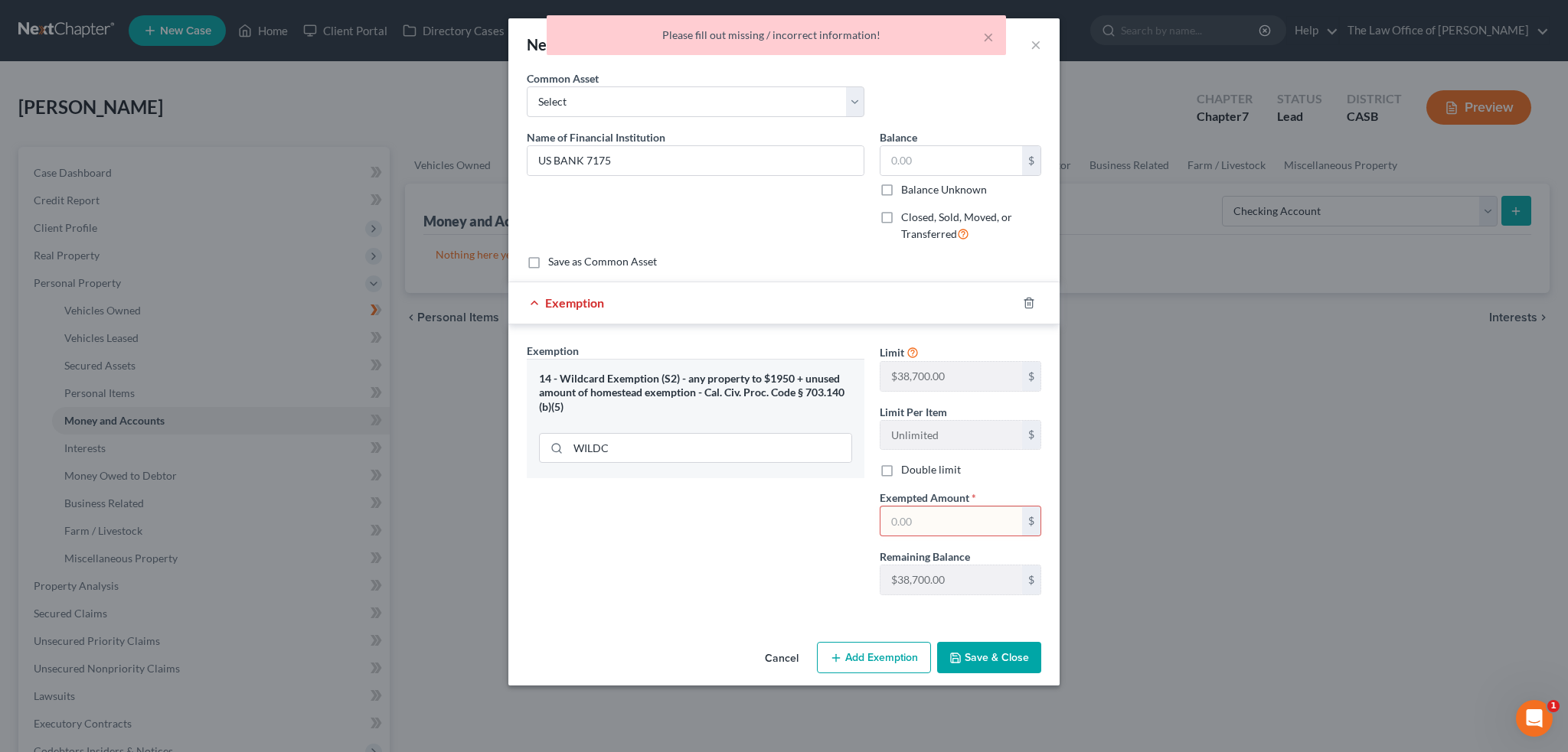
click at [989, 523] on input "text" at bounding box center [951, 520] width 141 height 30
type input "0"
click at [962, 645] on button "Save & Close" at bounding box center [988, 658] width 104 height 32
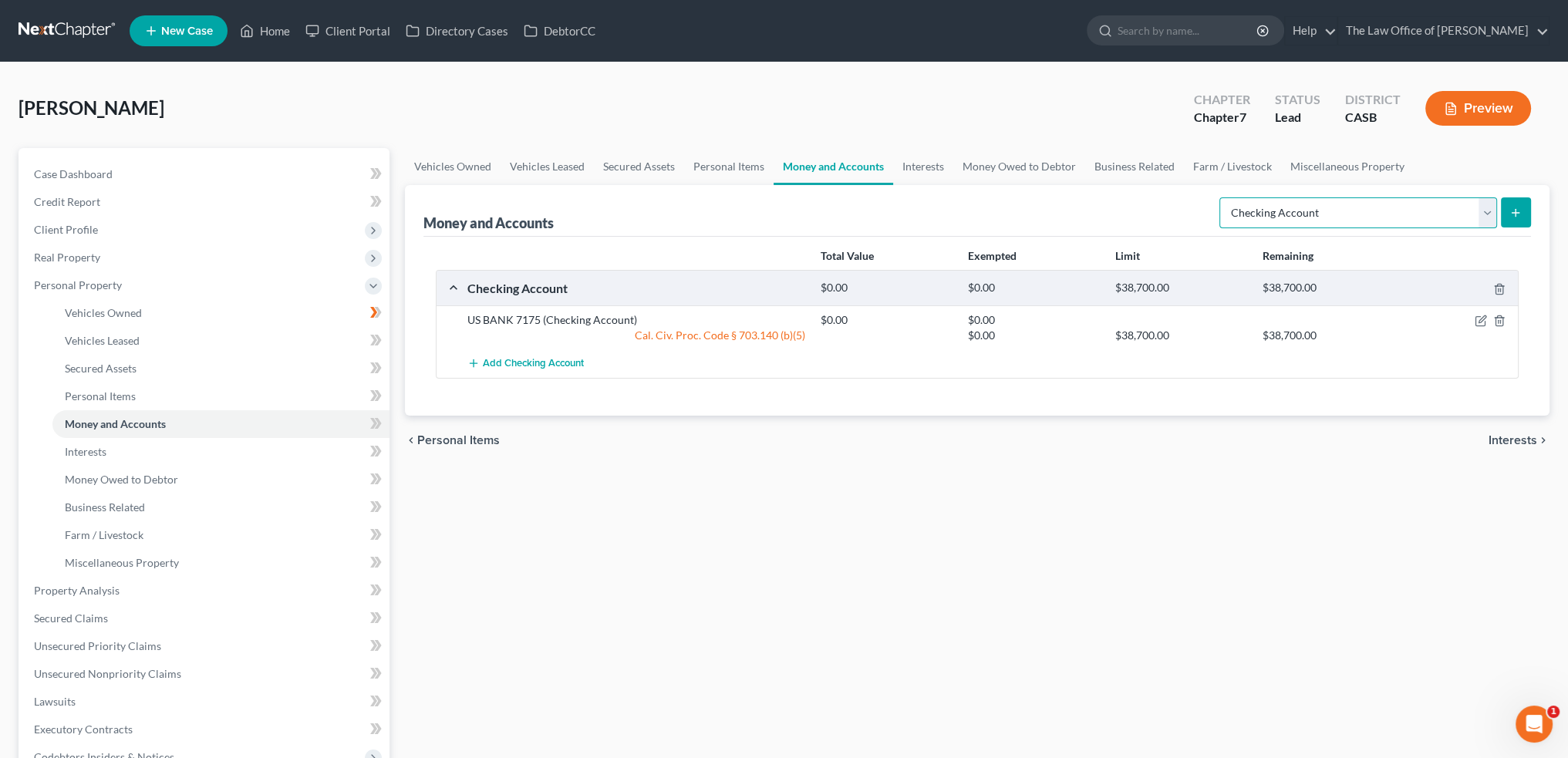
drag, startPoint x: 1480, startPoint y: 218, endPoint x: 1472, endPoint y: 224, distance: 10.0
click at [1480, 218] on select "Select Account Type Brokerage Cash on Hand Certificates of Deposit Checking Acc…" at bounding box center [1358, 213] width 278 height 31
select select "savings"
click at [1222, 197] on select "Select Account Type Brokerage Cash on Hand Certificates of Deposit Checking Acc…" at bounding box center [1358, 213] width 278 height 31
click at [1518, 213] on line "submit" at bounding box center [1516, 213] width 7 height 0
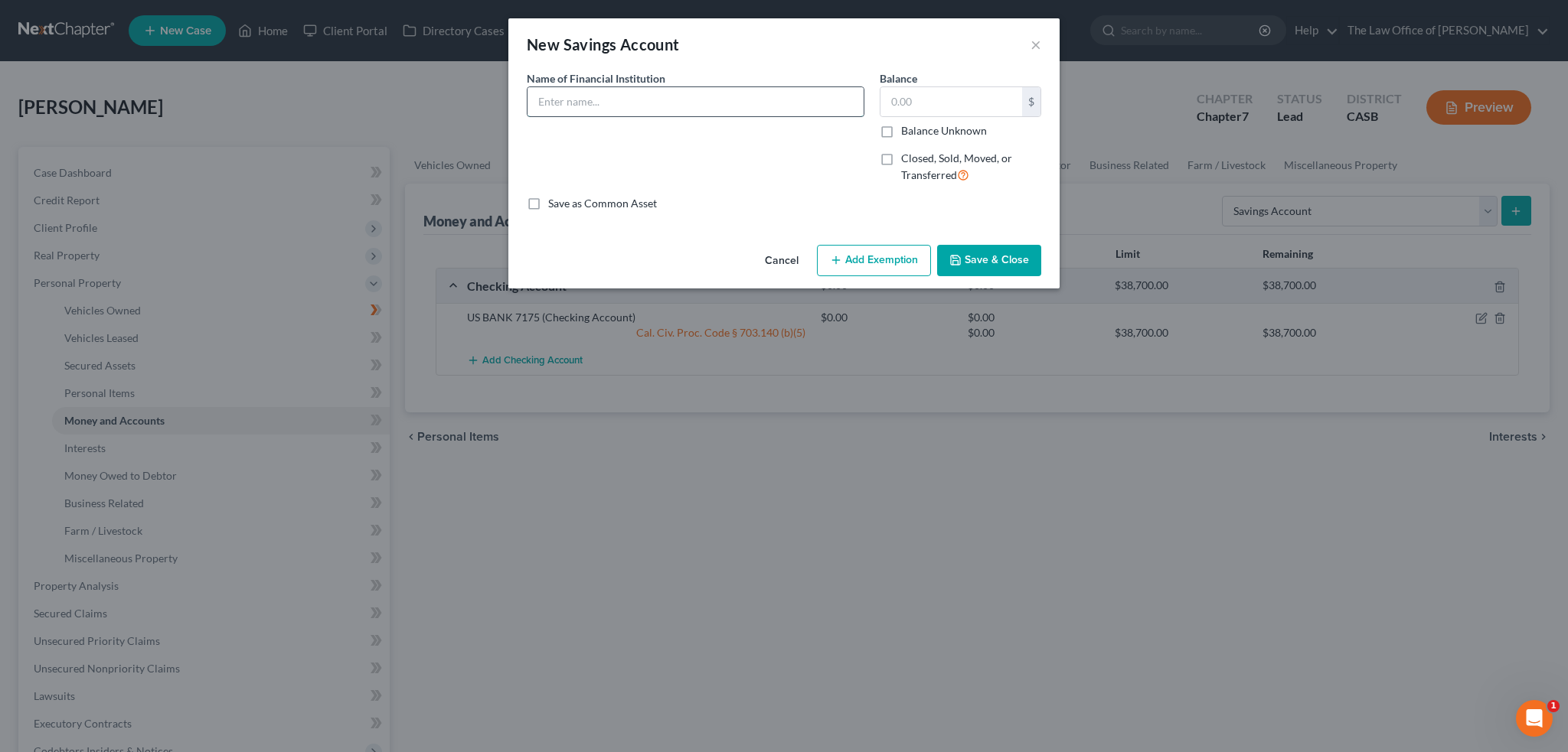
click at [664, 113] on input "text" at bounding box center [696, 102] width 336 height 30
type input "US BANK"
drag, startPoint x: 884, startPoint y: 266, endPoint x: 885, endPoint y: 276, distance: 10.0
click at [884, 266] on button "Add Exemption" at bounding box center [874, 261] width 114 height 32
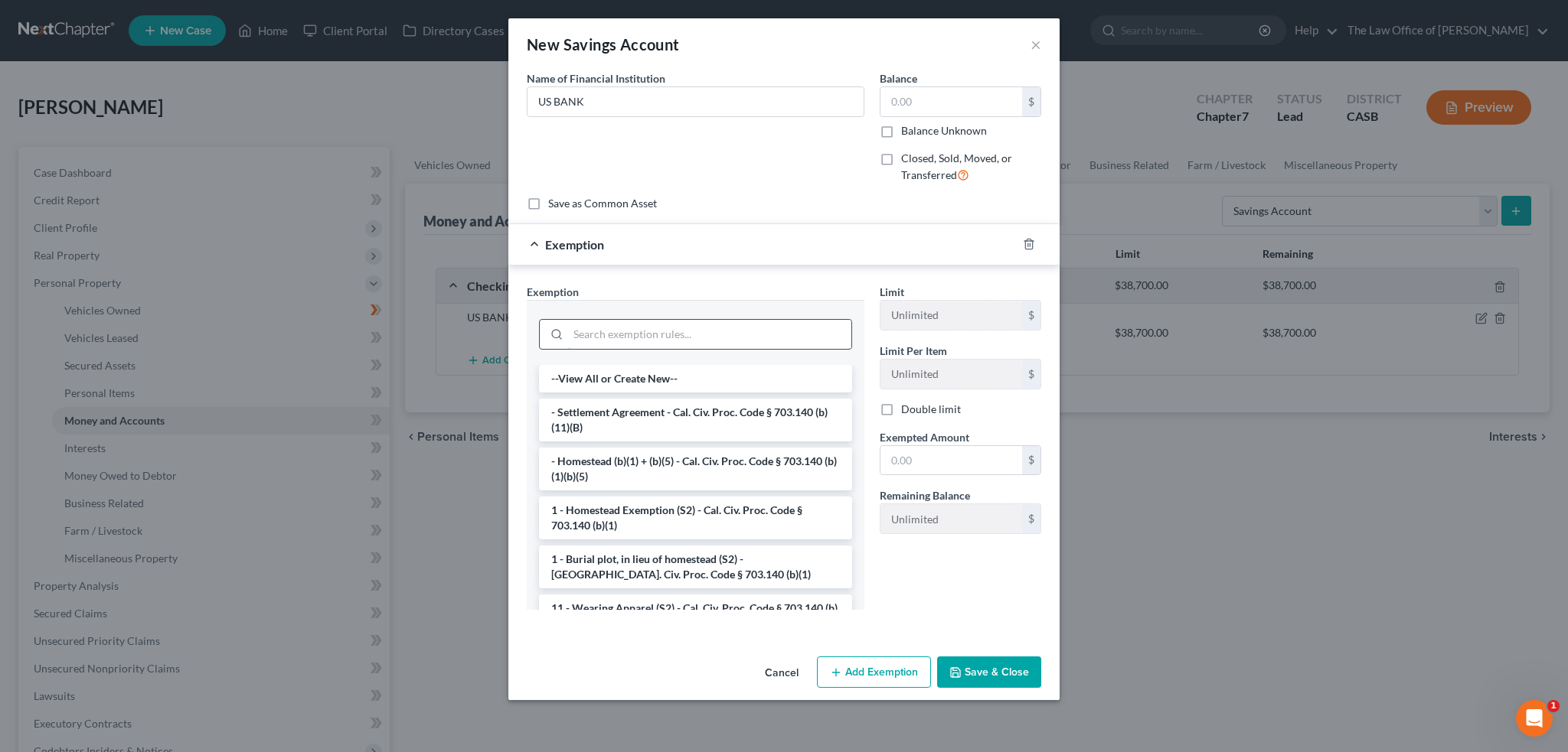
click at [698, 342] on input "search" at bounding box center [709, 334] width 284 height 30
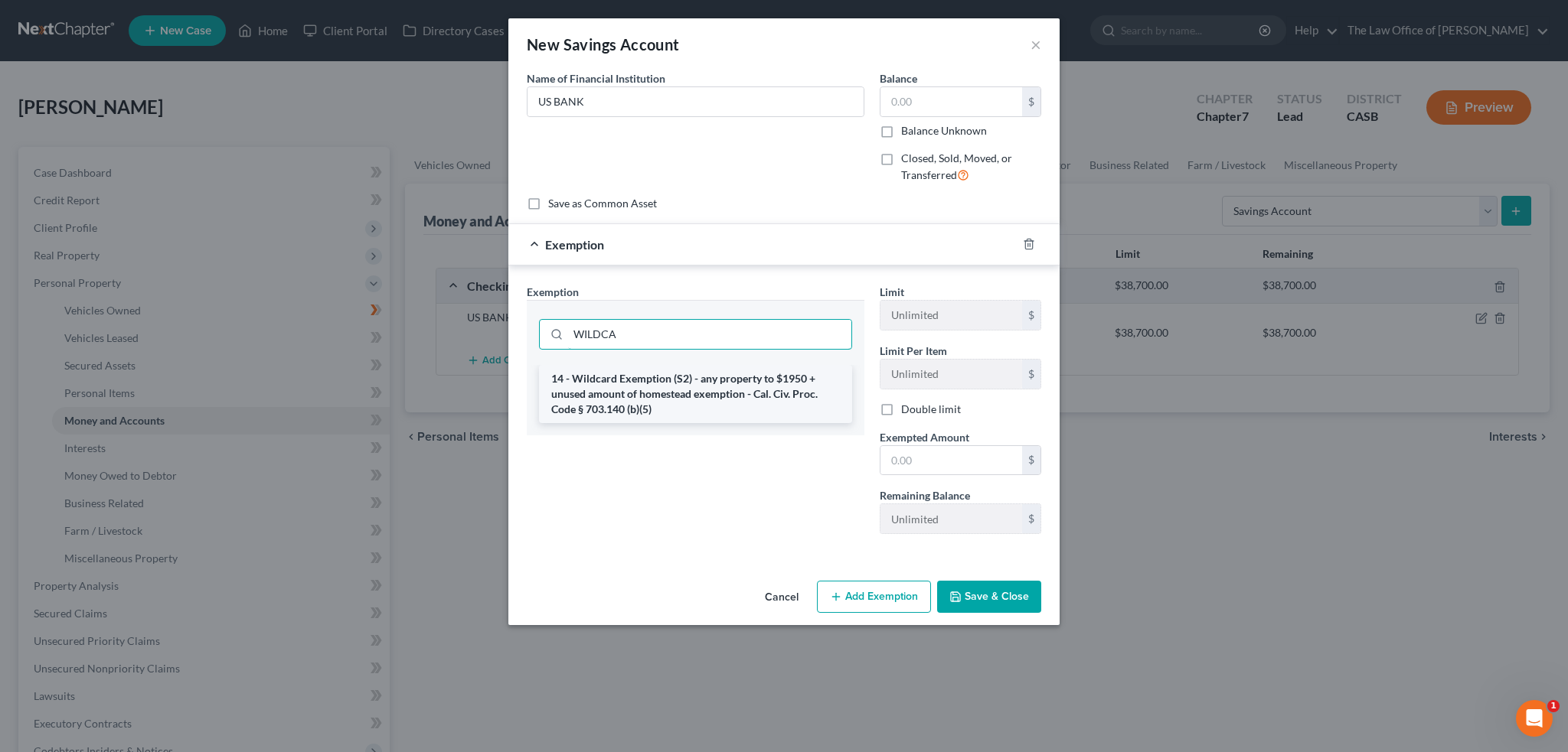
type input "WILDCA"
click at [809, 394] on li "14 - Wildcard Exemption (S2) - any property to $1950 + unused amount of homeste…" at bounding box center [695, 393] width 313 height 58
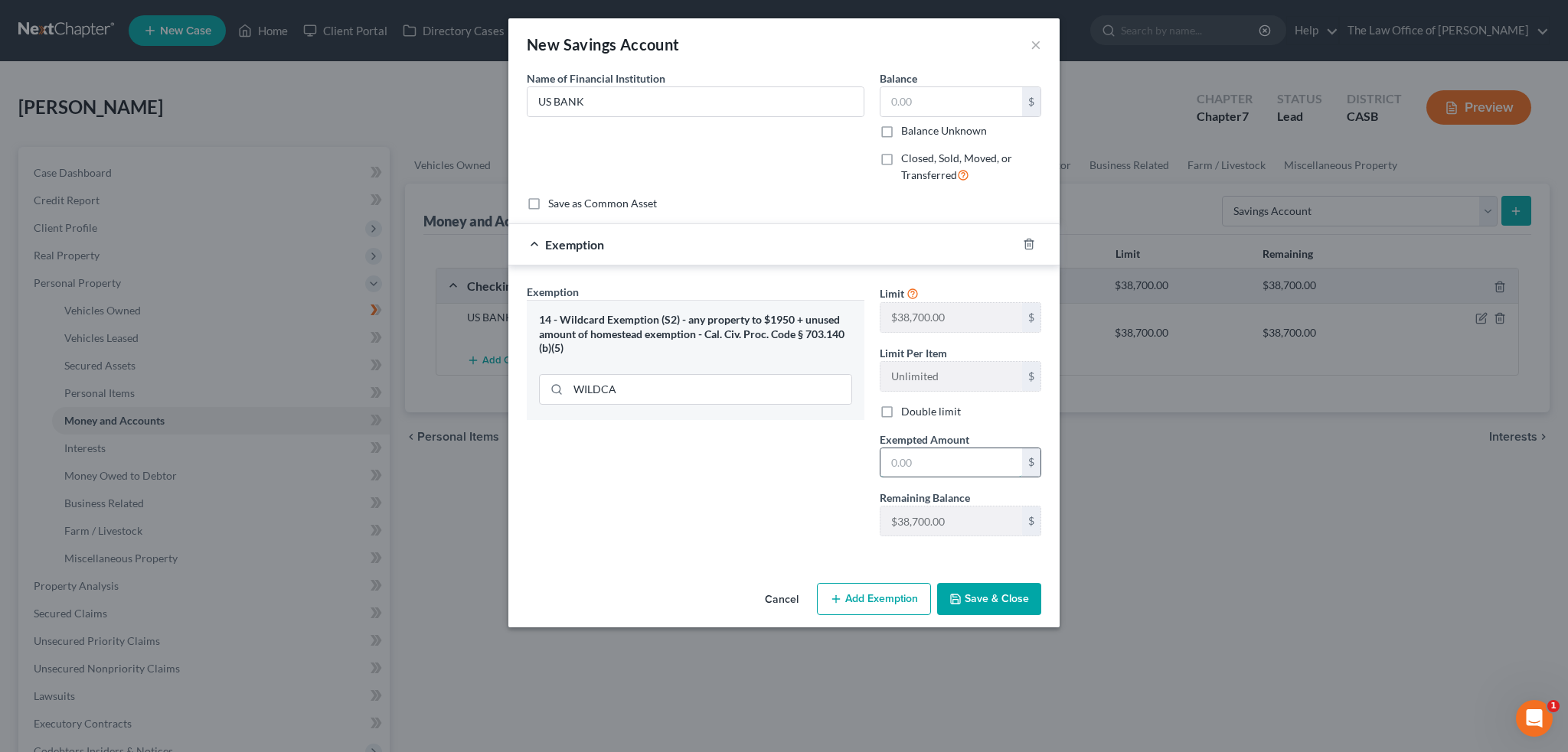
click at [910, 449] on input "text" at bounding box center [951, 462] width 141 height 30
type input "8"
drag, startPoint x: 817, startPoint y: 495, endPoint x: 853, endPoint y: 462, distance: 48.8
click at [817, 495] on div "Exemption Set must be selected for CA. Exemption * 14 - Wildcard Exemption (S2)…" at bounding box center [695, 416] width 352 height 265
click at [921, 104] on input "text" at bounding box center [951, 102] width 141 height 30
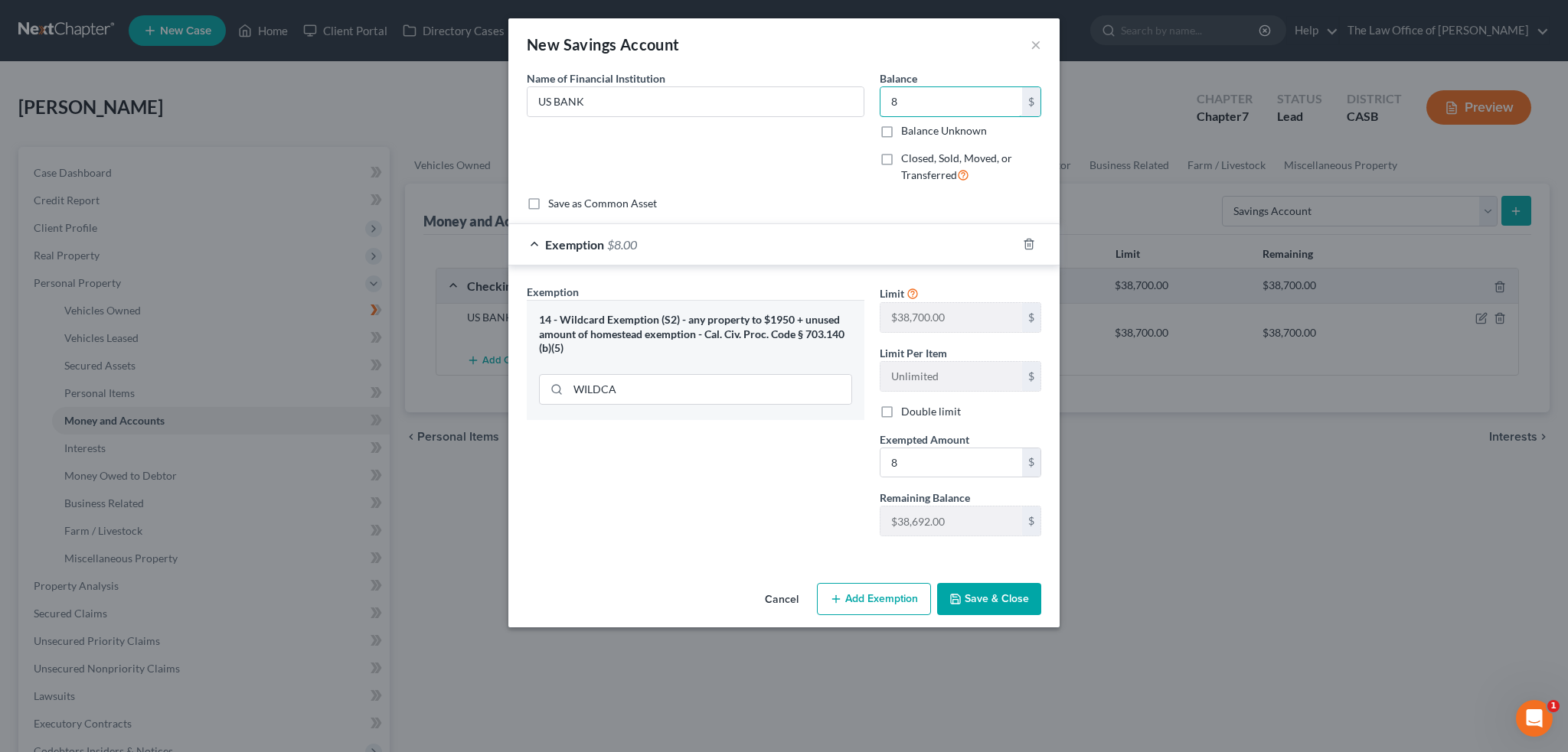
type input "8"
drag, startPoint x: 777, startPoint y: 496, endPoint x: 777, endPoint y: 483, distance: 13.0
click at [777, 494] on div "Exemption Set must be selected for CA. Exemption * 14 - Wildcard Exemption (S2)…" at bounding box center [695, 416] width 352 height 265
click at [974, 608] on button "Save & Close" at bounding box center [988, 599] width 104 height 32
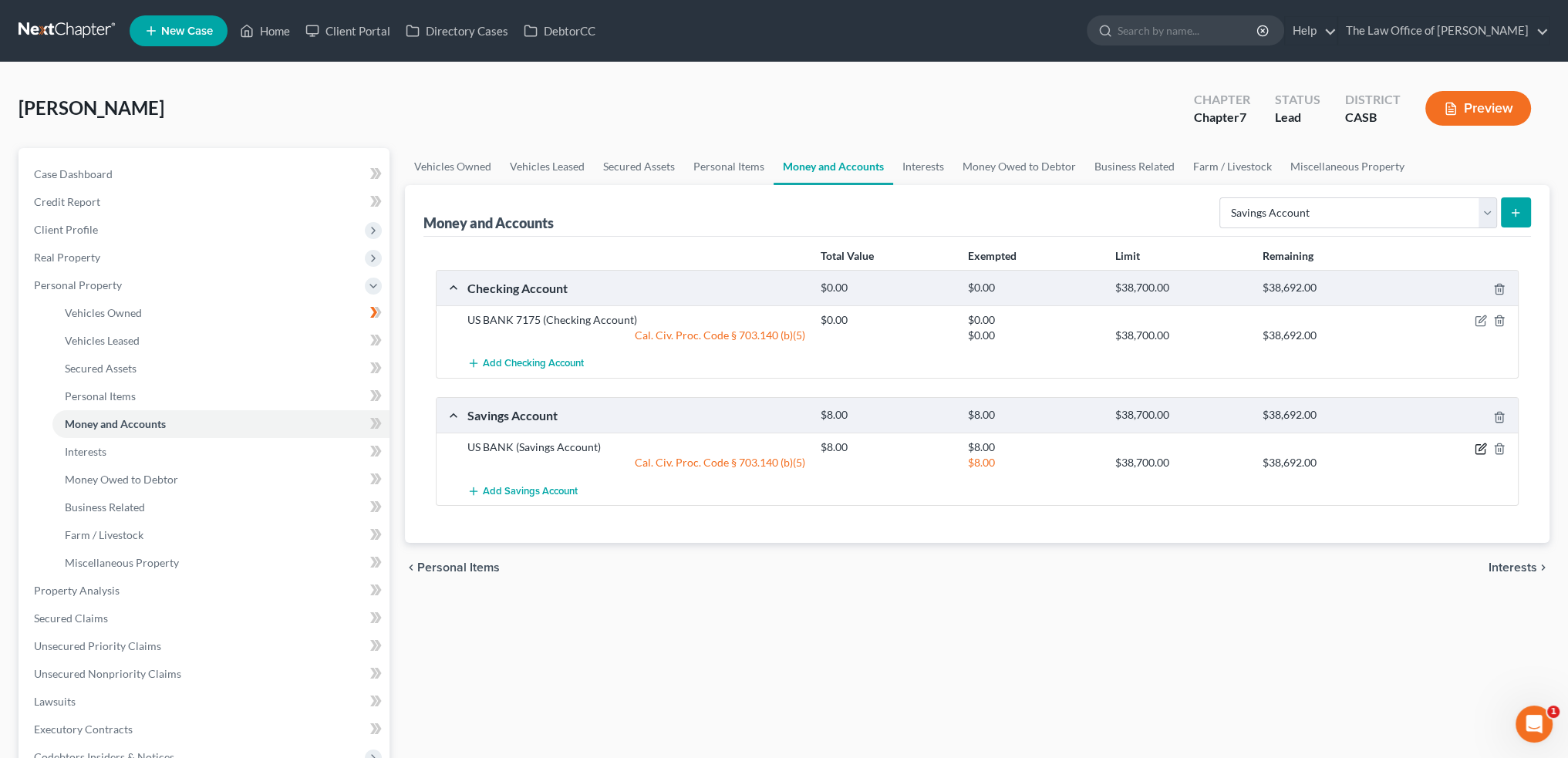
click at [1478, 446] on icon "button" at bounding box center [1481, 449] width 13 height 13
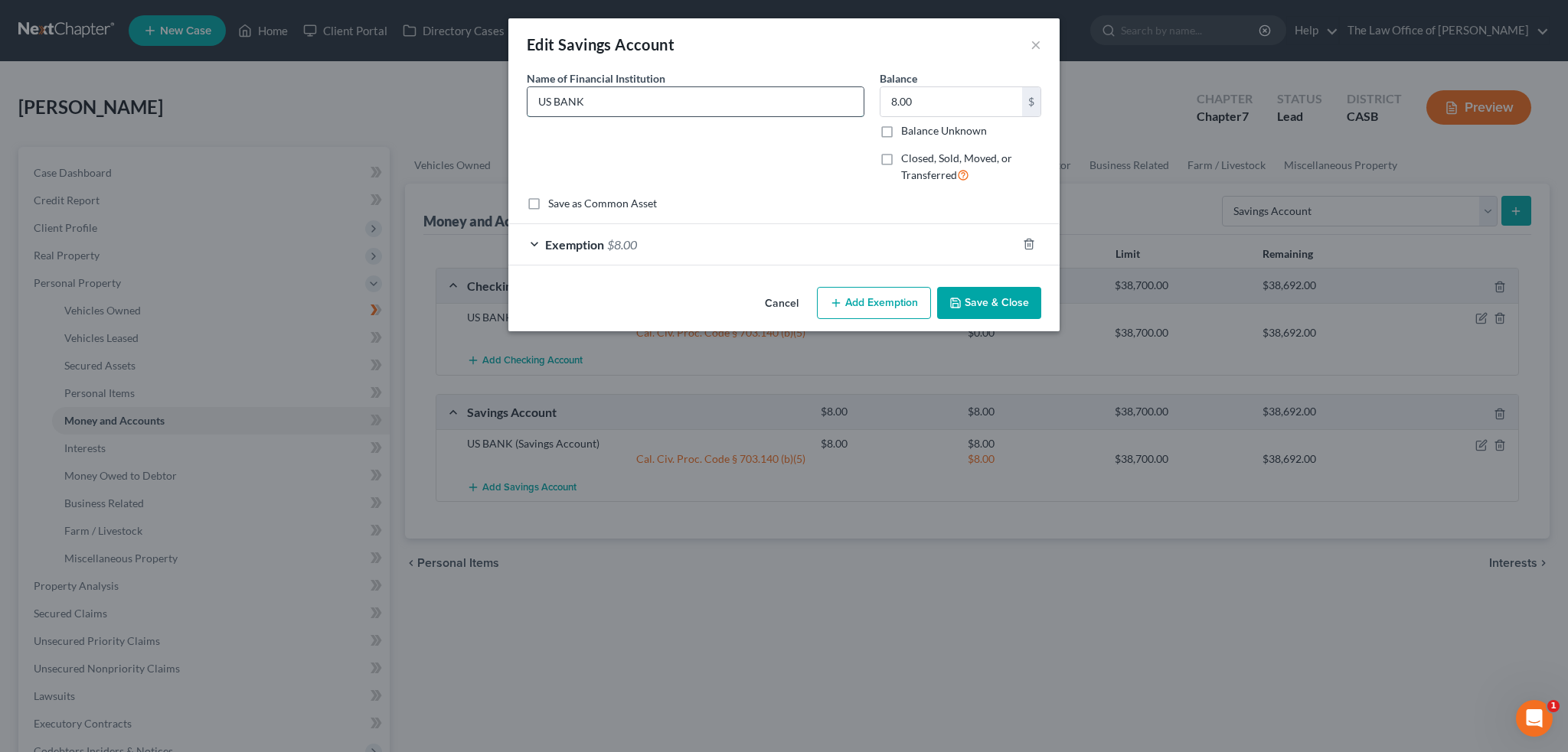
click at [629, 113] on input "US BANK" at bounding box center [696, 102] width 336 height 30
type input "US BANK 5986"
click at [979, 292] on button "Save & Close" at bounding box center [988, 303] width 104 height 32
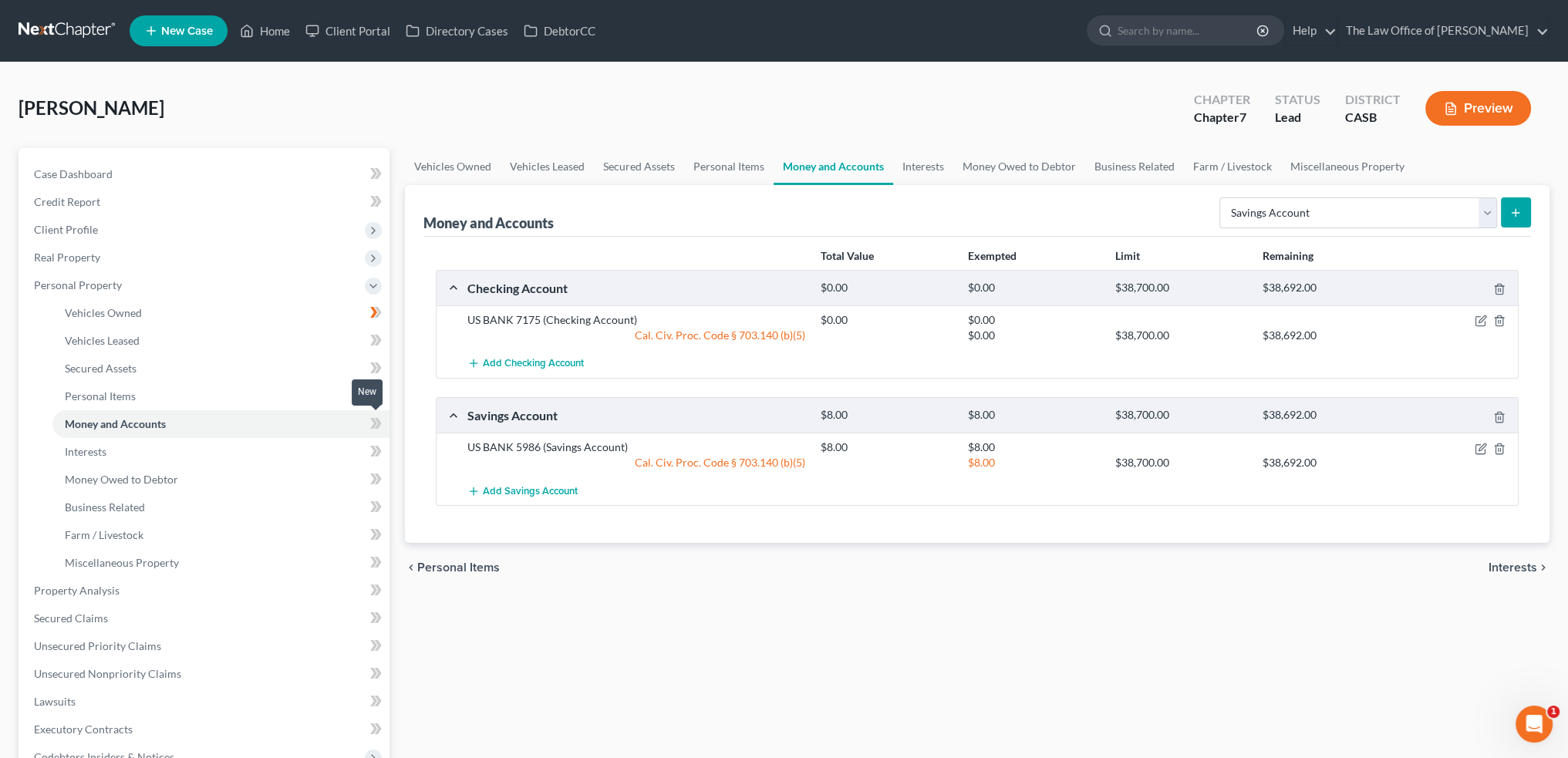
click at [370, 419] on icon at bounding box center [376, 424] width 12 height 19
click at [176, 450] on link "Interests" at bounding box center [221, 452] width 337 height 28
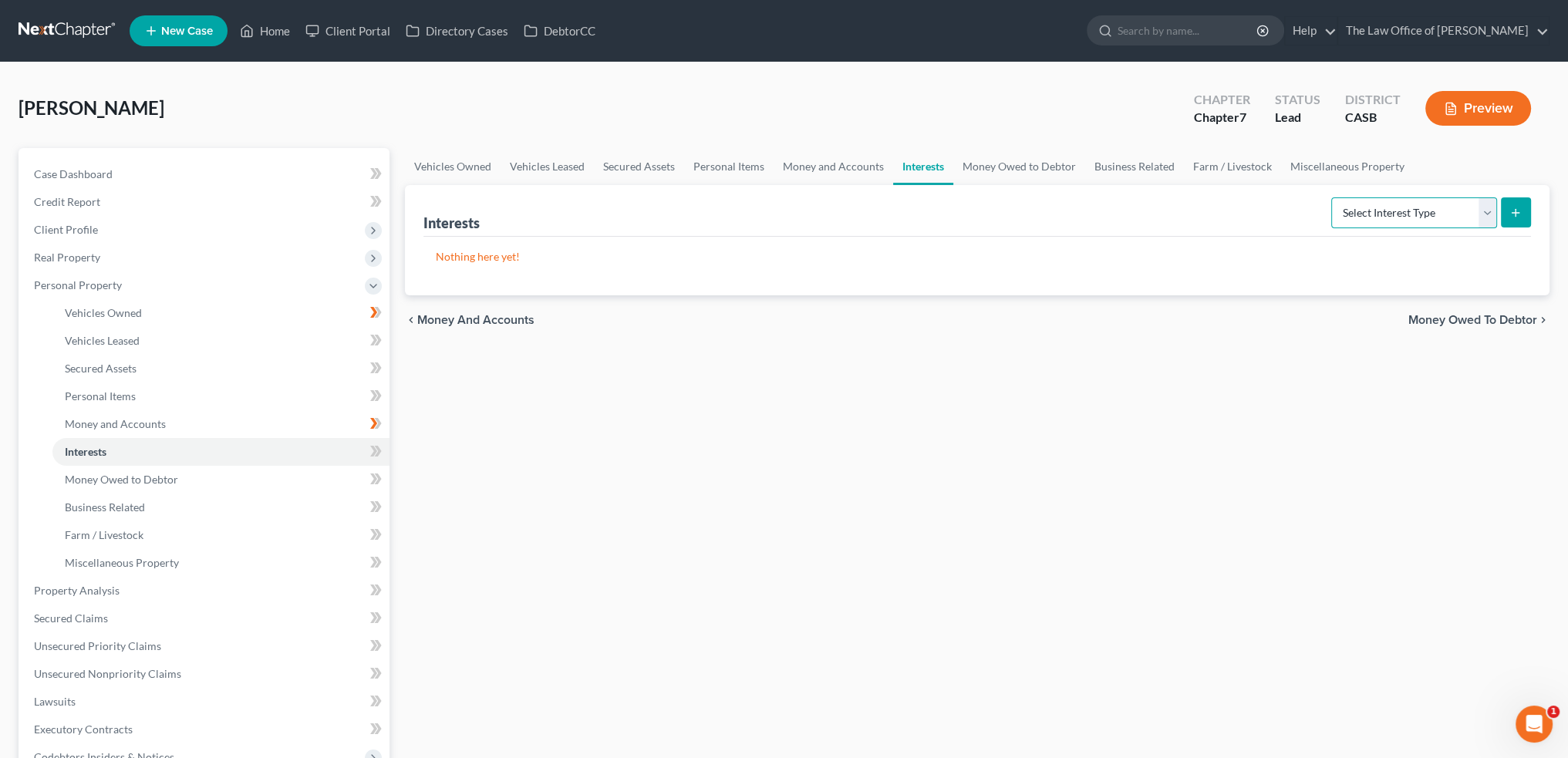
click at [1419, 209] on select "Select Interest Type 401K Annuity Bond Education IRA Government Bond Government…" at bounding box center [1414, 213] width 166 height 31
drag, startPoint x: 1407, startPoint y: 200, endPoint x: 1405, endPoint y: 211, distance: 11.2
click at [1407, 200] on select "Select Interest Type 401K Annuity Bond Education IRA Government Bond Government…" at bounding box center [1414, 213] width 166 height 31
select select "pension_plan"
click at [1333, 197] on select "Select Interest Type 401K Annuity Bond Education IRA Government Bond Government…" at bounding box center [1414, 213] width 166 height 31
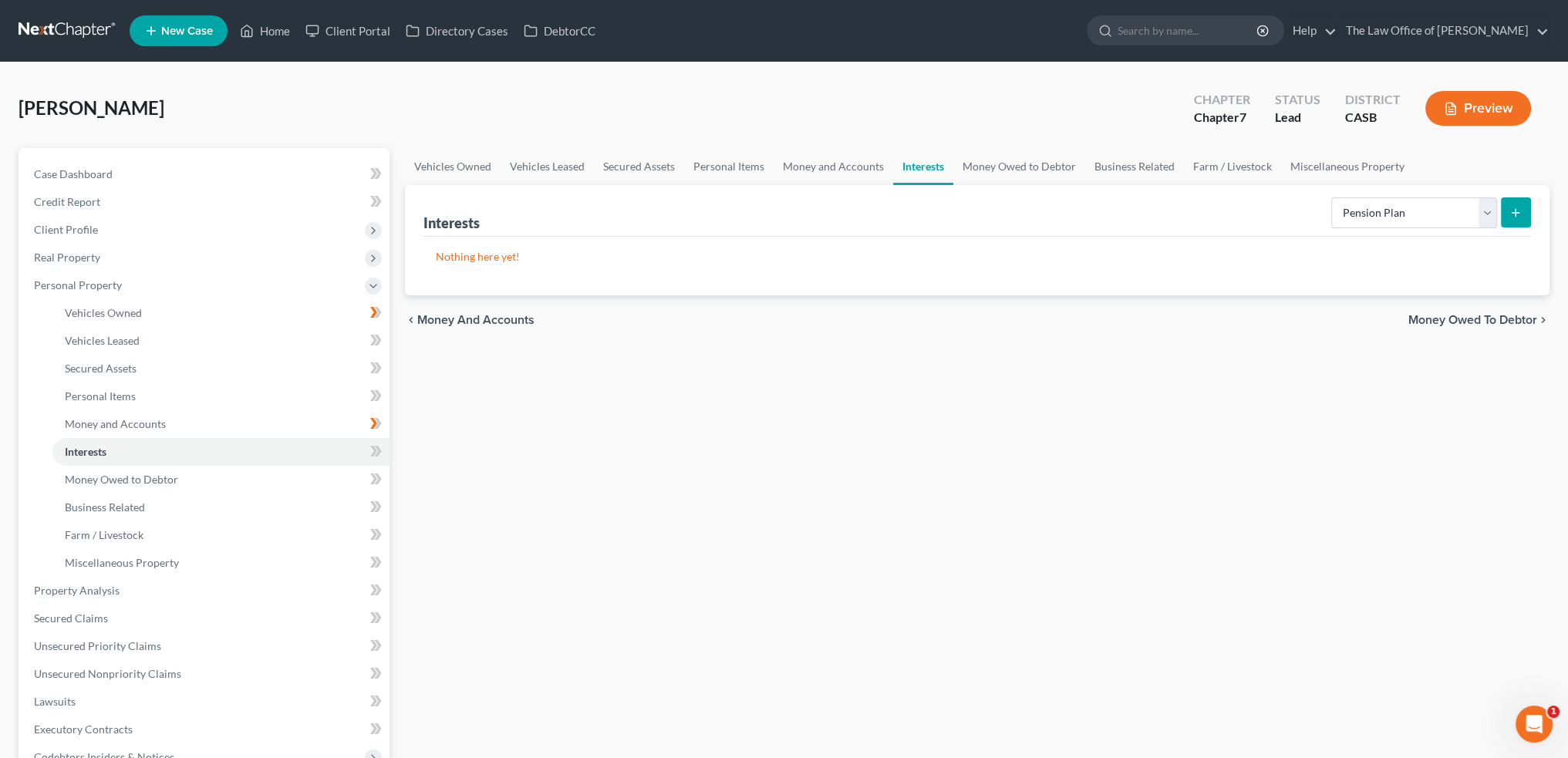
click at [1511, 209] on icon "submit" at bounding box center [1516, 213] width 13 height 13
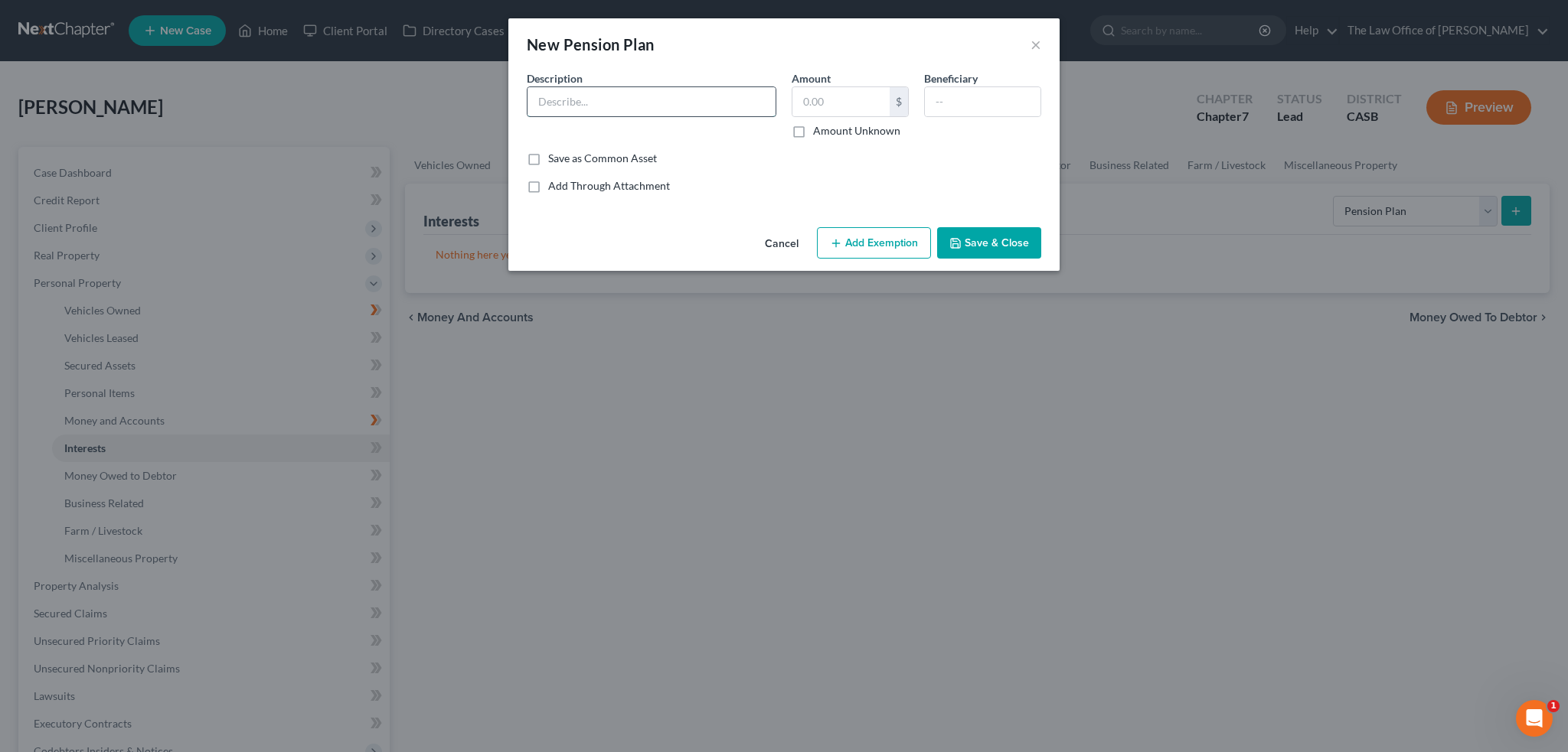
click at [660, 111] on input "text" at bounding box center [651, 102] width 248 height 30
type input "SDCERA"
type input "5,970.31"
click at [945, 148] on div "Description * SDCERA Amount 5,970.31 $ Amount Unknown Beneficiary" at bounding box center [784, 111] width 530 height 80
click at [854, 238] on button "Add Exemption" at bounding box center [874, 243] width 114 height 32
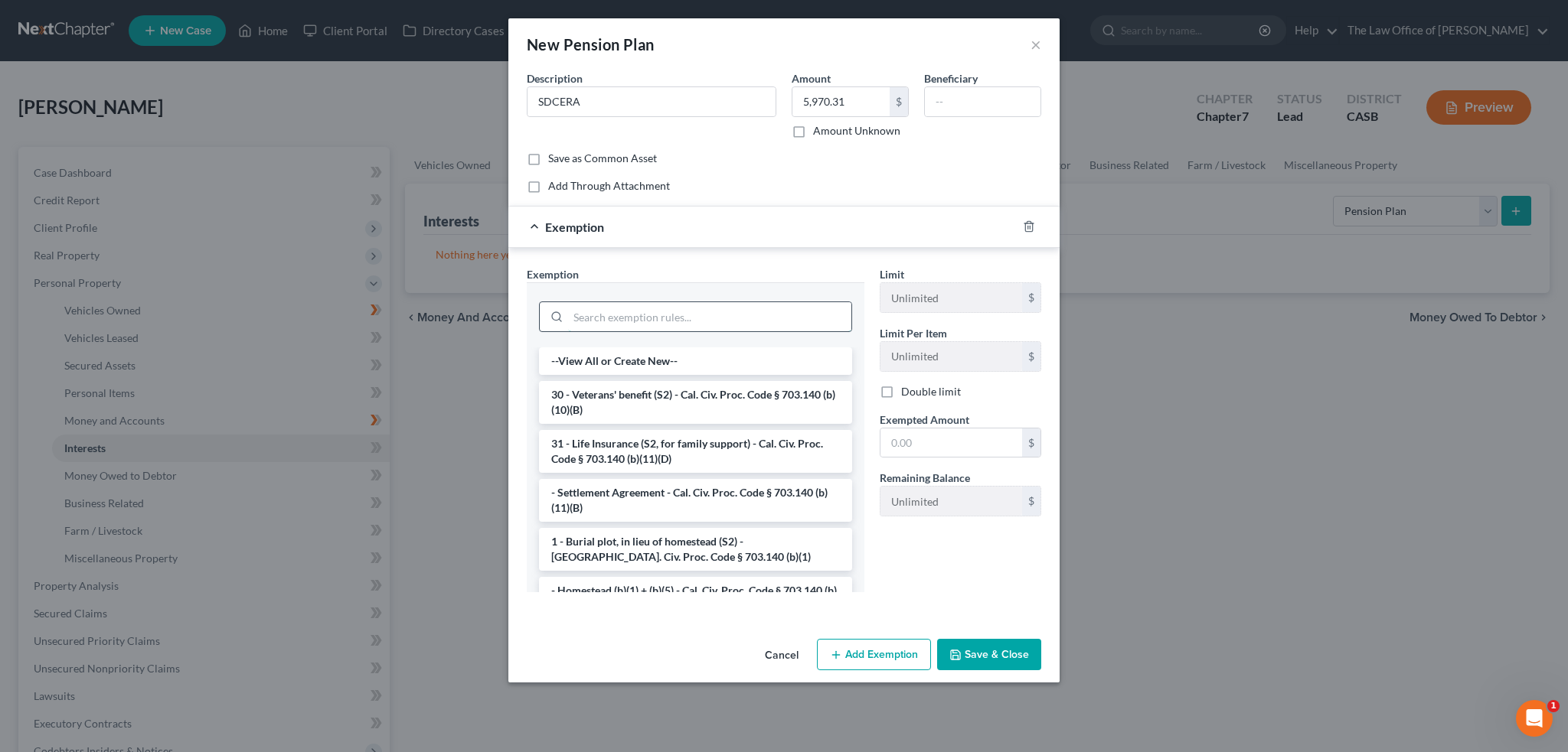
click at [714, 315] on input "search" at bounding box center [709, 317] width 284 height 30
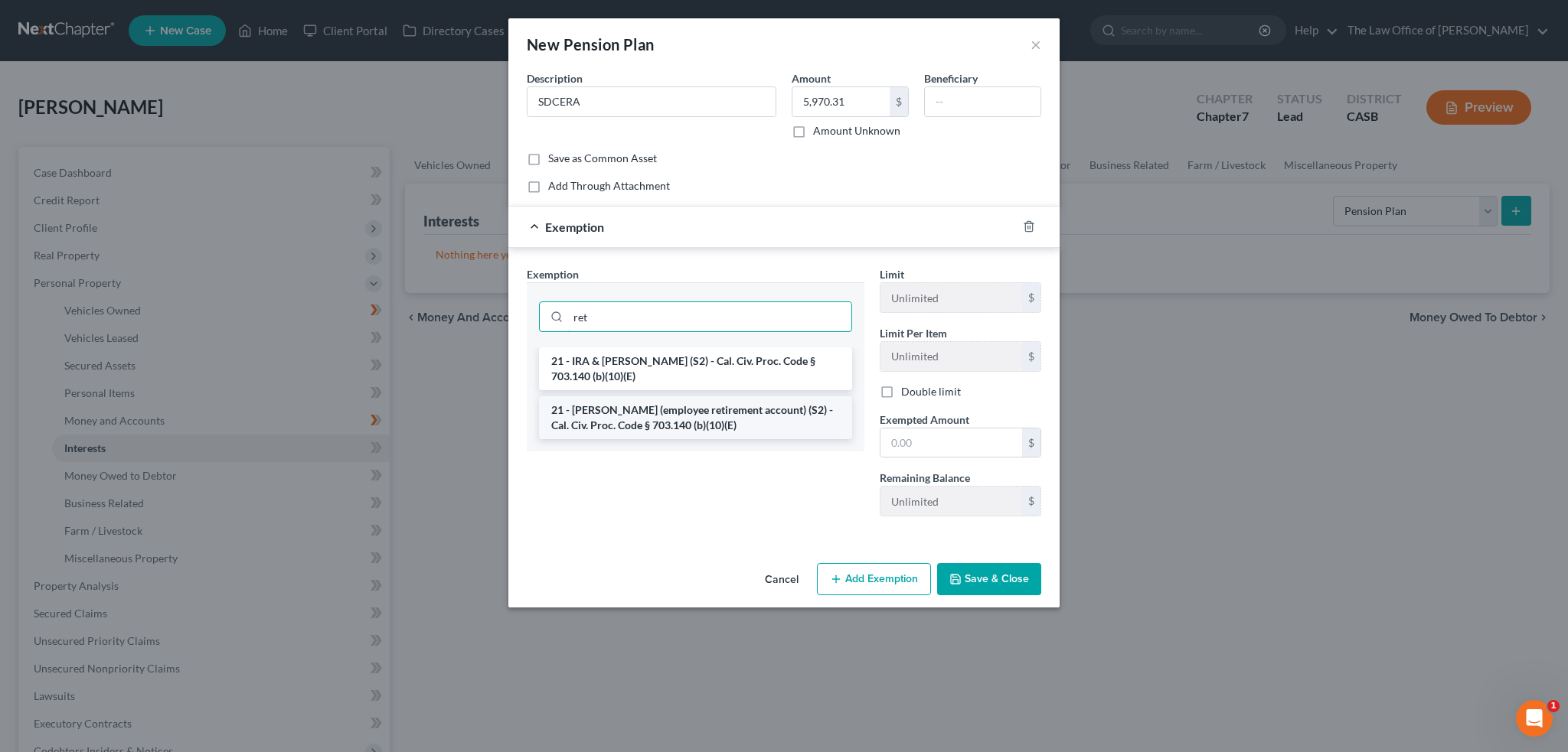
type input "ret"
click at [768, 420] on li "21 - [PERSON_NAME] (employee retirement account) (S2) - Cal. Civ. Proc. Code § …" at bounding box center [695, 418] width 313 height 43
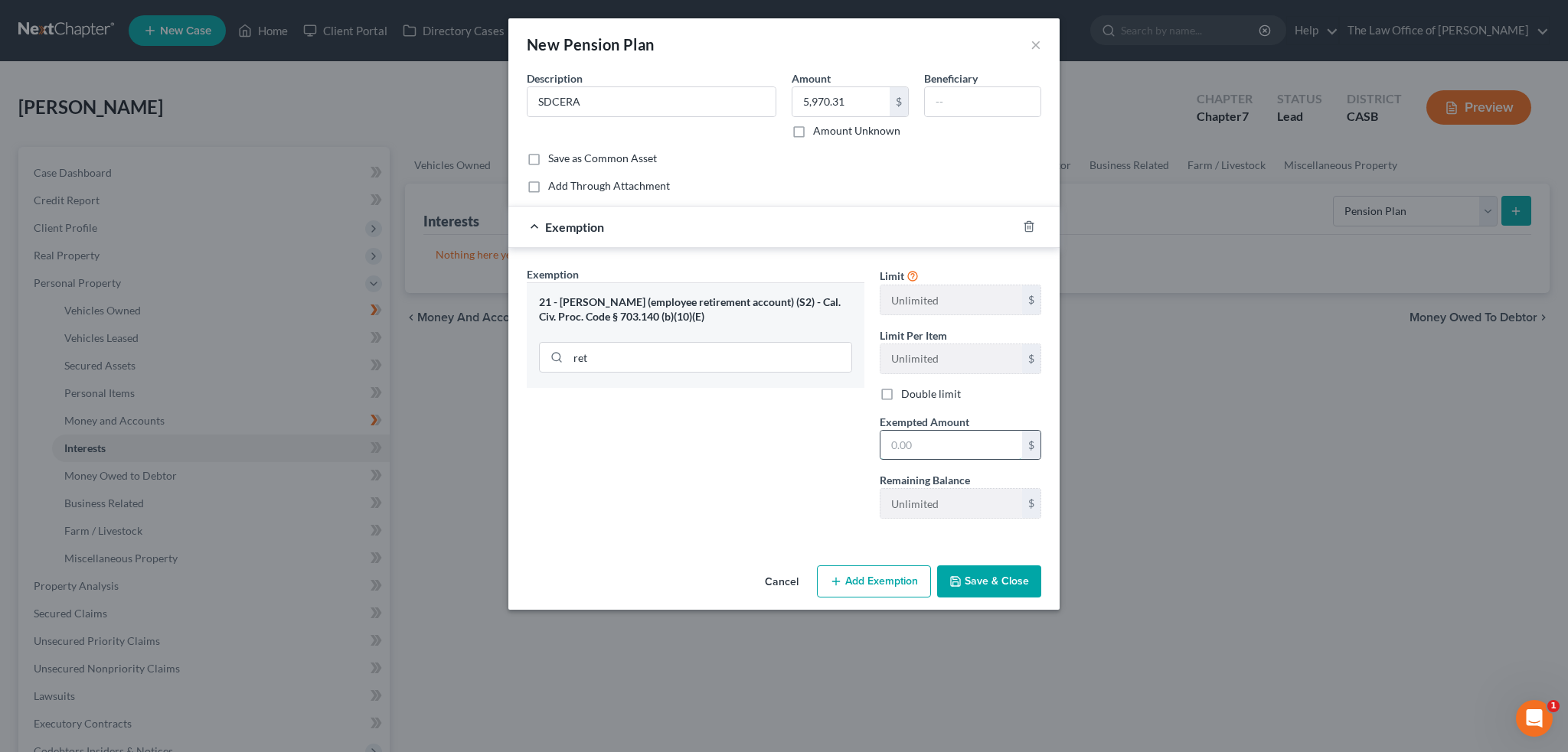
click at [920, 444] on input "text" at bounding box center [951, 445] width 141 height 30
type input "5,970.31"
click at [784, 462] on div "Exemption Set must be selected for CA. Exemption * 21 - ERISA (employee retirem…" at bounding box center [695, 399] width 352 height 265
click at [963, 578] on button "Save & Close" at bounding box center [988, 581] width 104 height 32
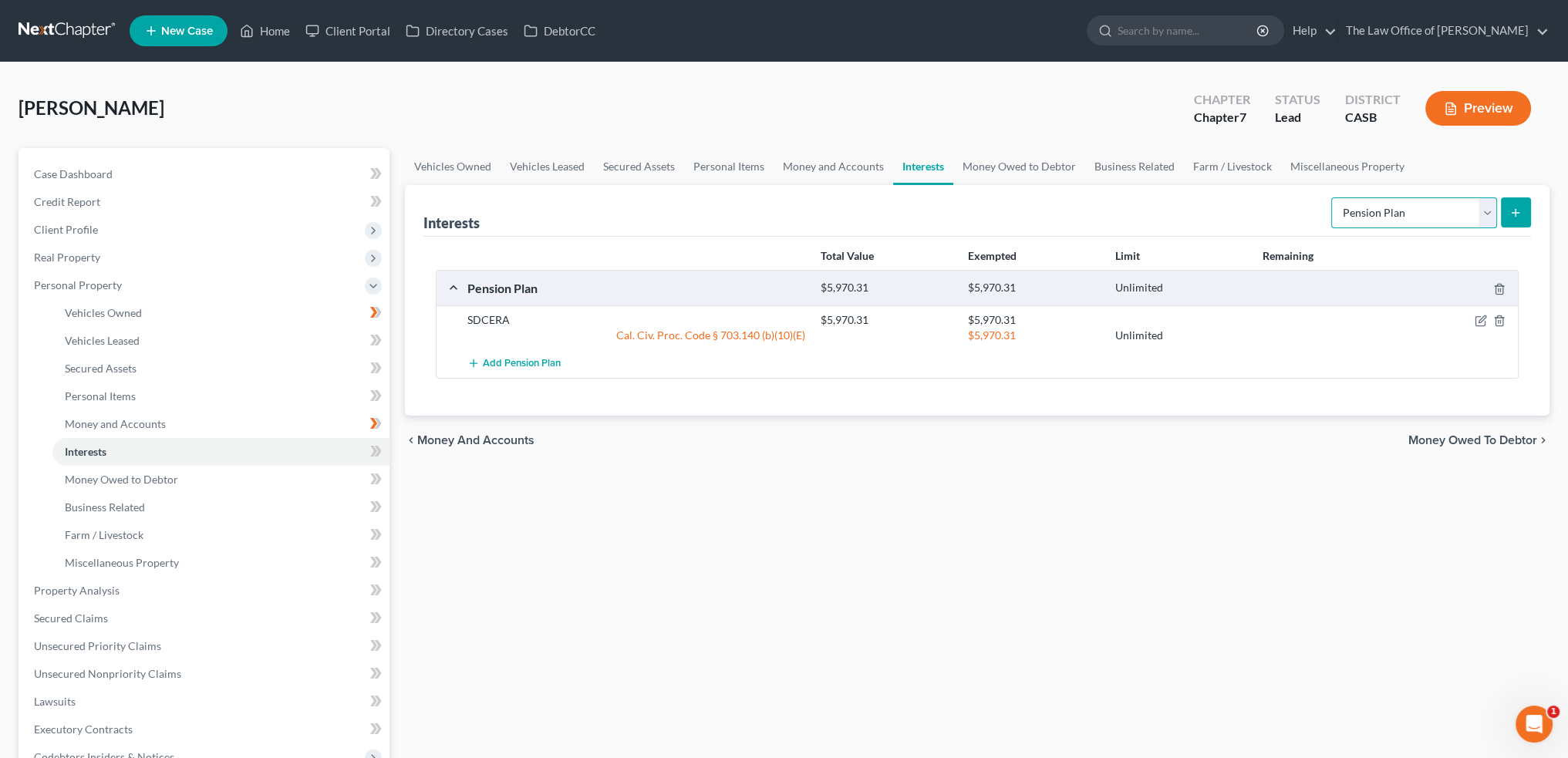
drag, startPoint x: 1480, startPoint y: 211, endPoint x: 1473, endPoint y: 218, distance: 9.9
click at [1480, 211] on select "Select Interest Type 401K Annuity Bond Education IRA Government Bond Government…" at bounding box center [1414, 213] width 166 height 31
select select "401k"
click at [1333, 197] on select "Select Interest Type 401K Annuity Bond Education IRA Government Bond Government…" at bounding box center [1414, 213] width 166 height 31
click at [1531, 202] on div "Interests Select Interest Type 401K Annuity Bond Education IRA Government Bond …" at bounding box center [977, 300] width 1144 height 231
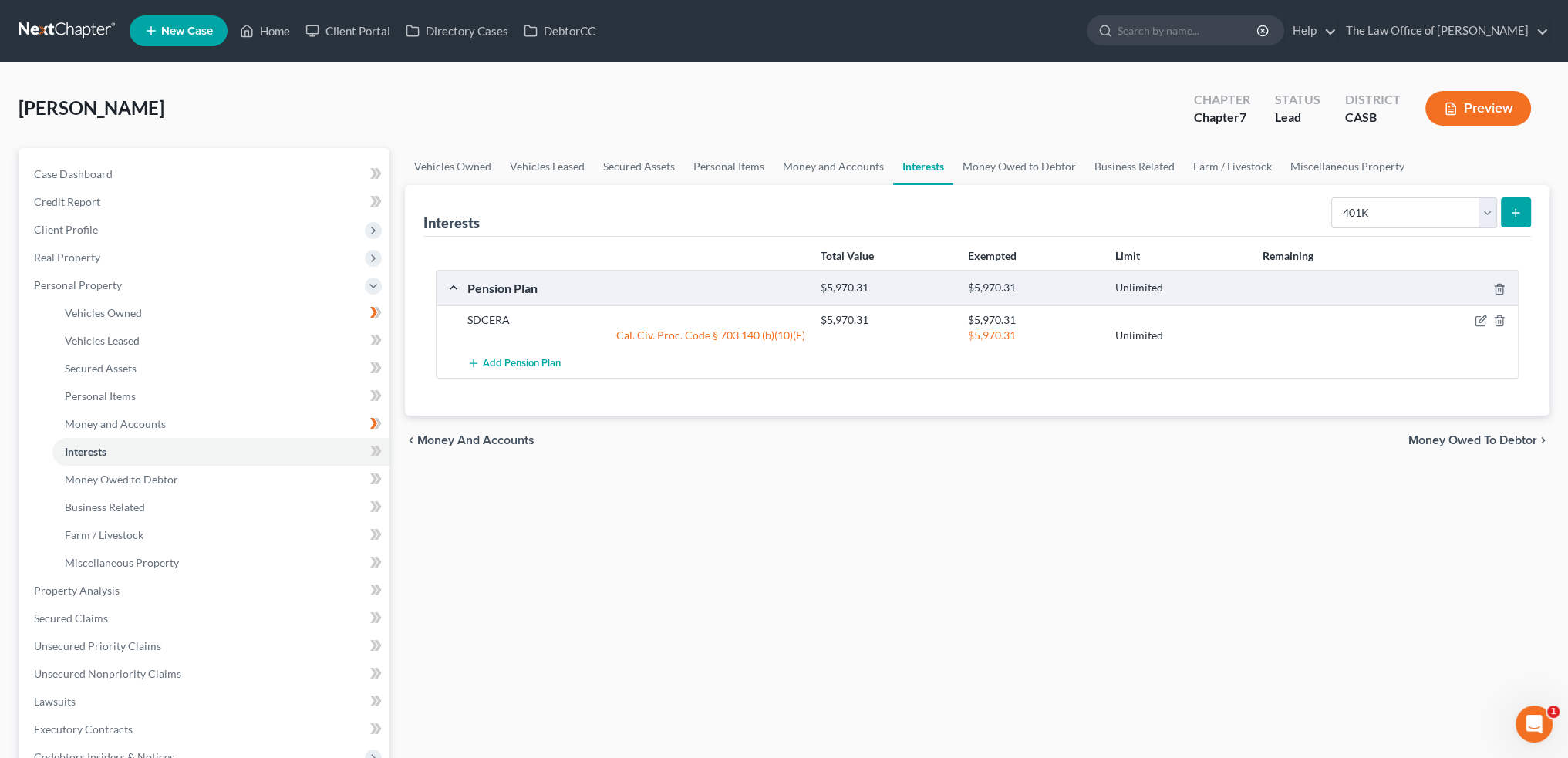
click at [1524, 205] on button "submit" at bounding box center [1515, 212] width 30 height 30
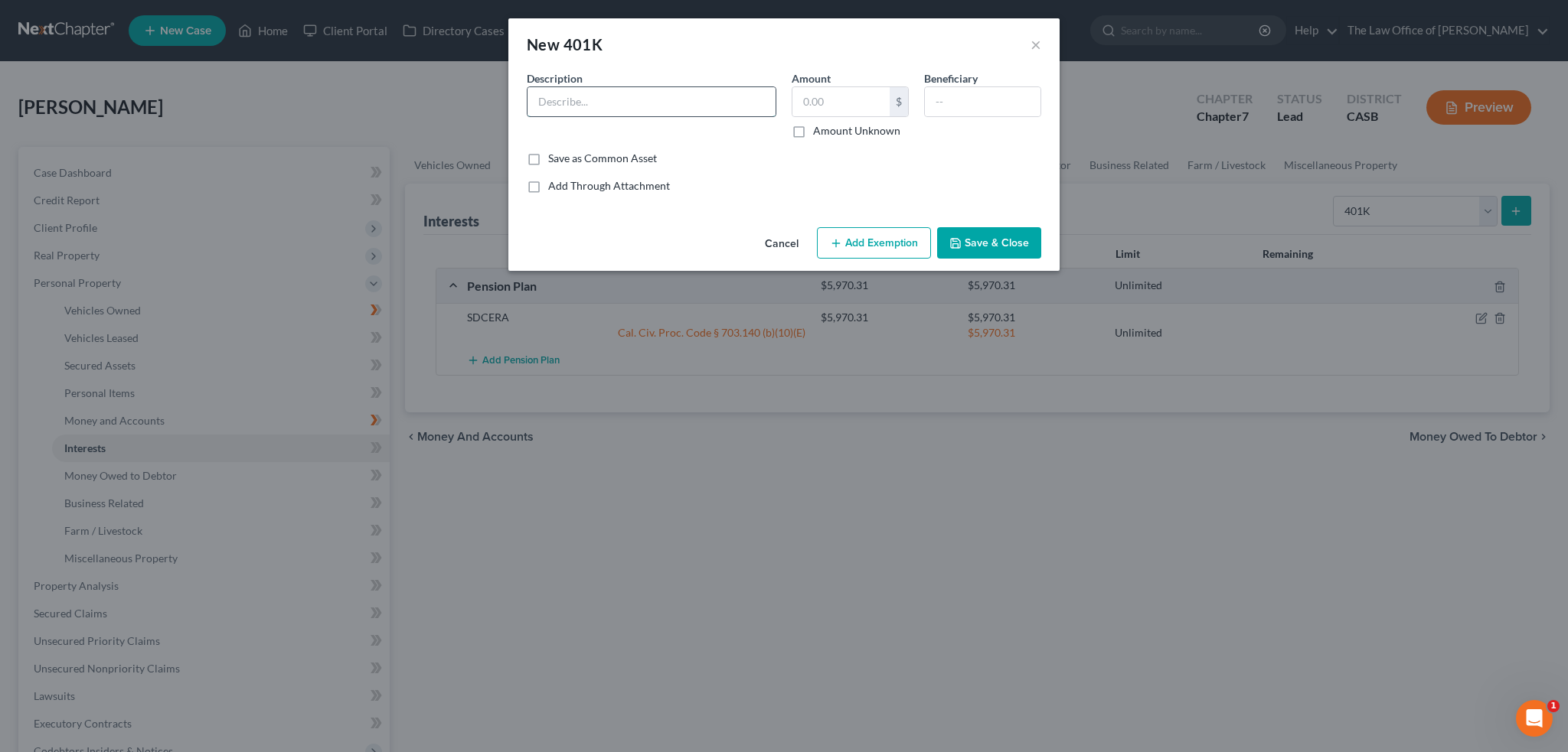
click at [703, 94] on input "text" at bounding box center [651, 102] width 248 height 30
type input "p"
type input "PUBLIC CONSULTING GROUP LLC"
type input "15,969.74"
click at [874, 235] on button "Add Exemption" at bounding box center [874, 243] width 114 height 32
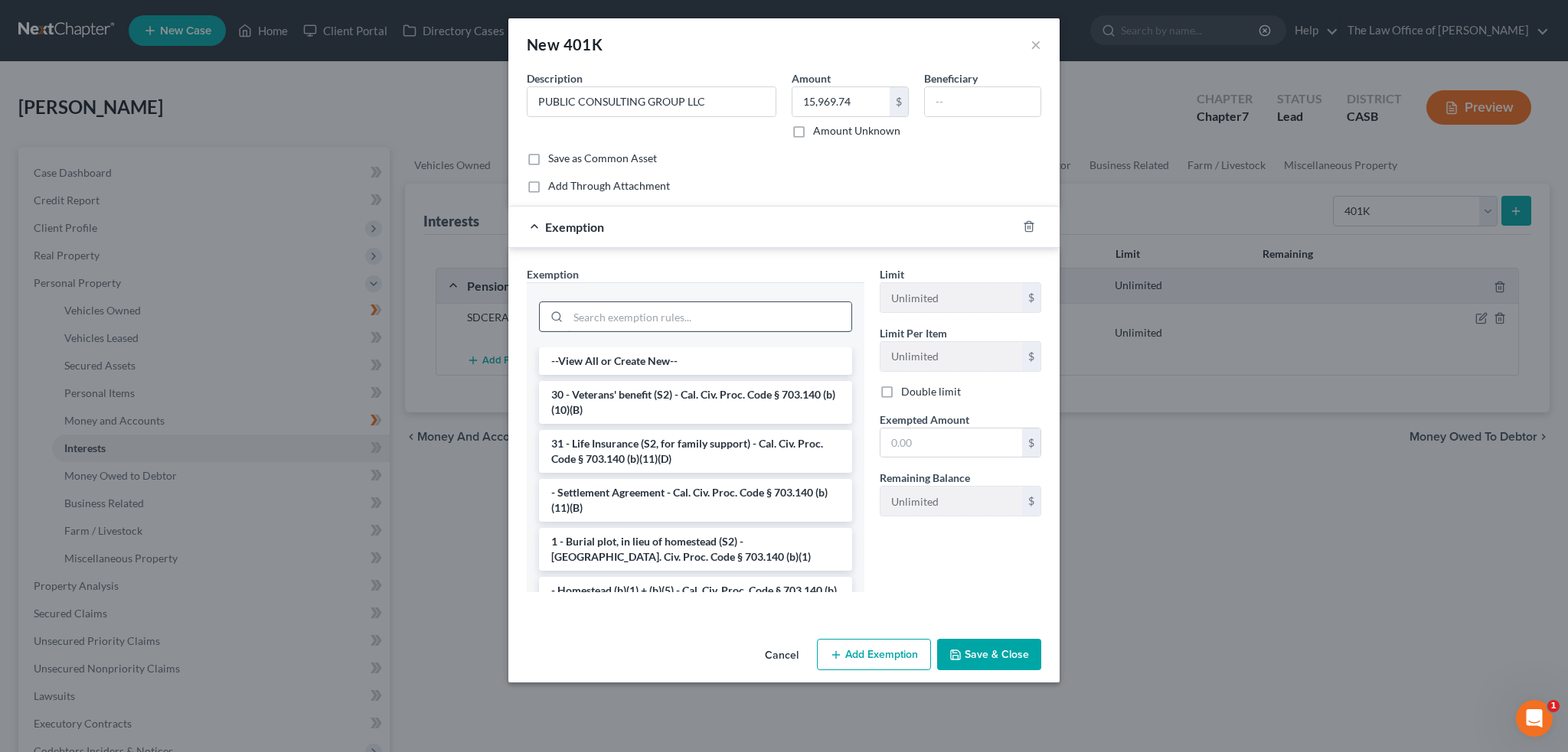
click at [629, 316] on input "search" at bounding box center [709, 317] width 284 height 30
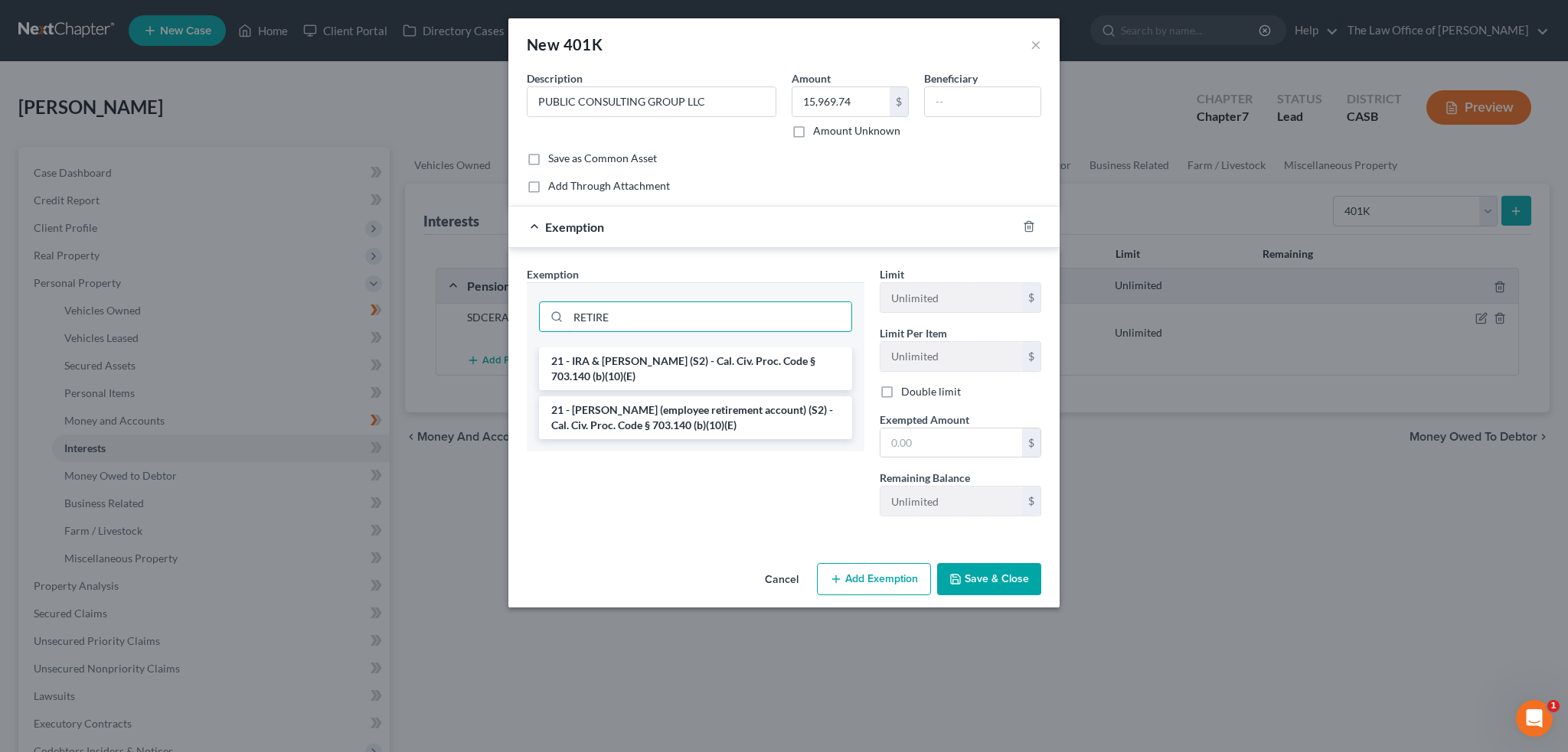
type input "RETIRE"
click at [708, 431] on li "21 - [PERSON_NAME] (employee retirement account) (S2) - Cal. Civ. Proc. Code § …" at bounding box center [695, 418] width 313 height 43
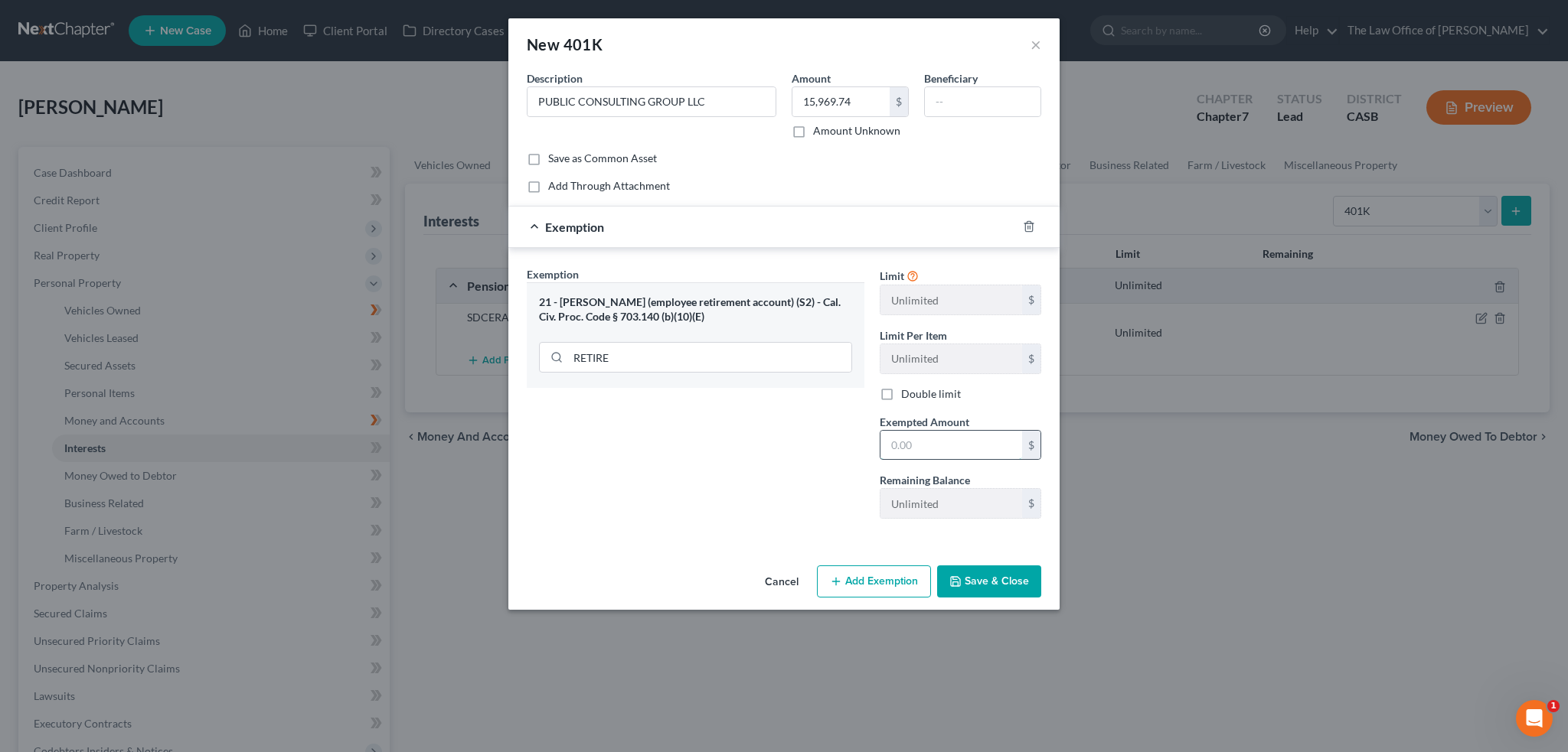
click at [911, 444] on input "text" at bounding box center [951, 445] width 141 height 30
type input "15,969.74"
click at [822, 447] on div "Exemption Set must be selected for CA. Exemption * 21 - ERISA (employee retirem…" at bounding box center [695, 399] width 352 height 265
click at [964, 580] on button "Save & Close" at bounding box center [988, 581] width 104 height 32
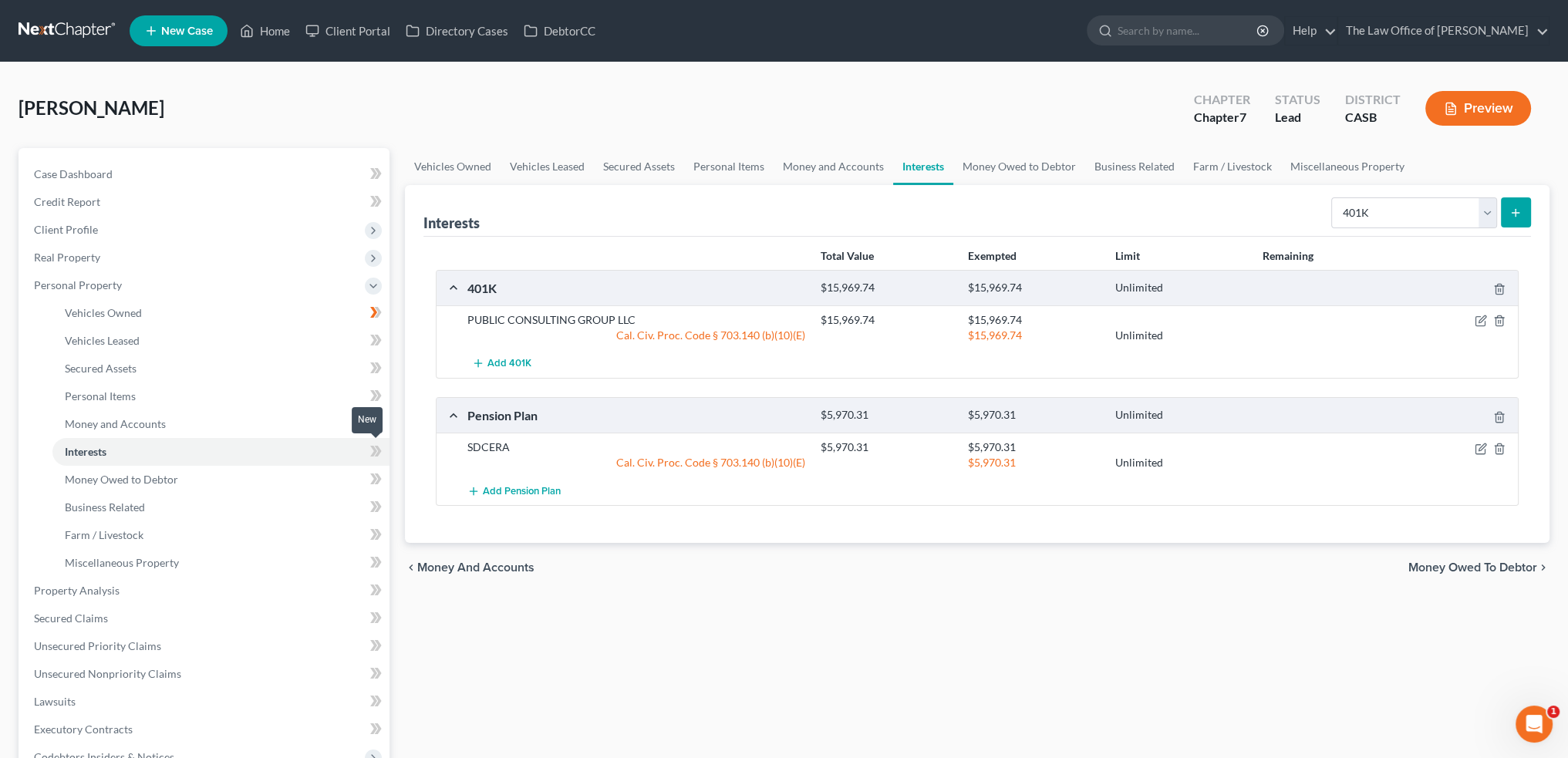
click at [369, 447] on span at bounding box center [376, 453] width 27 height 23
click at [191, 388] on link "Personal Items" at bounding box center [221, 396] width 337 height 28
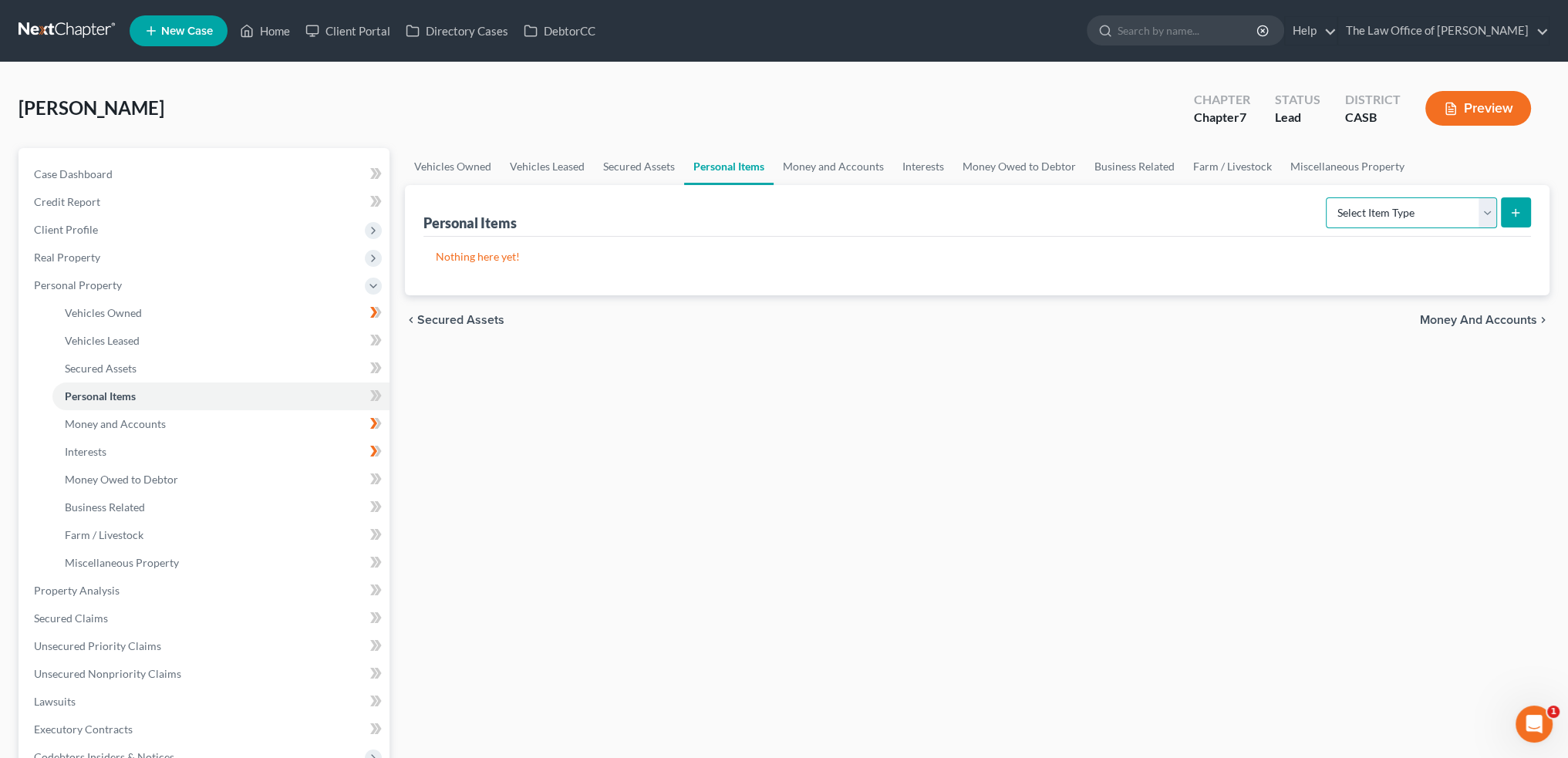
drag, startPoint x: 1403, startPoint y: 203, endPoint x: 1401, endPoint y: 221, distance: 18.1
click at [1403, 203] on select "Select Item Type Clothing Collectibles Of Value Electronics Firearms Household …" at bounding box center [1411, 213] width 171 height 31
select select "clothing"
click at [1327, 197] on select "Select Item Type Clothing Collectibles Of Value Electronics Firearms Household …" at bounding box center [1411, 213] width 171 height 31
click at [1505, 214] on button "submit" at bounding box center [1515, 212] width 30 height 30
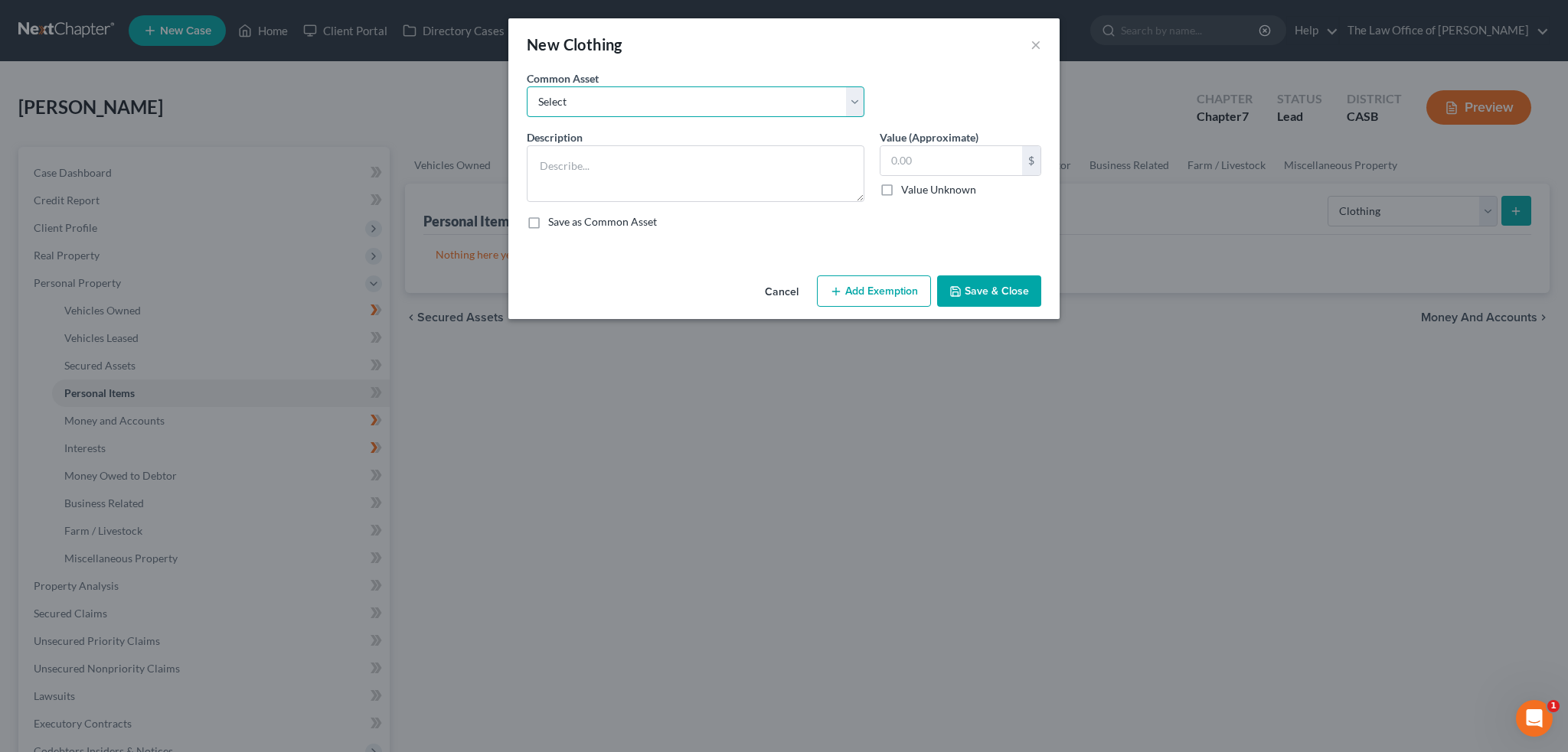
click at [802, 92] on select "Select Personal Clothing Personal household items Personal Clothing" at bounding box center [695, 102] width 337 height 30
select select "0"
click at [527, 87] on select "Select Personal Clothing Personal household items Personal Clothing" at bounding box center [695, 102] width 337 height 30
type textarea "Personal Clothing"
type input "1,000.00"
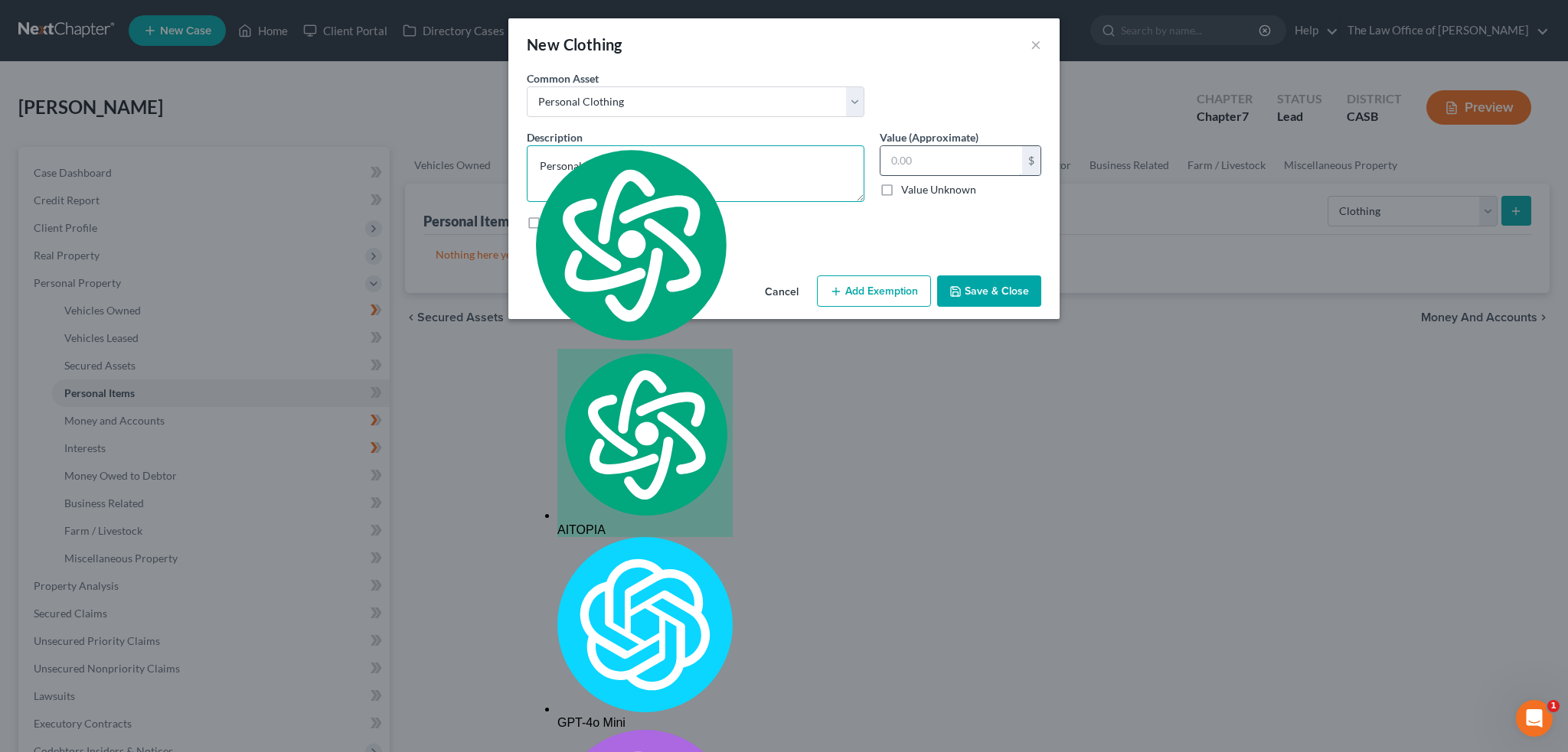
type textarea "Personal Clothing3"
click at [897, 149] on input "text" at bounding box center [951, 160] width 141 height 30
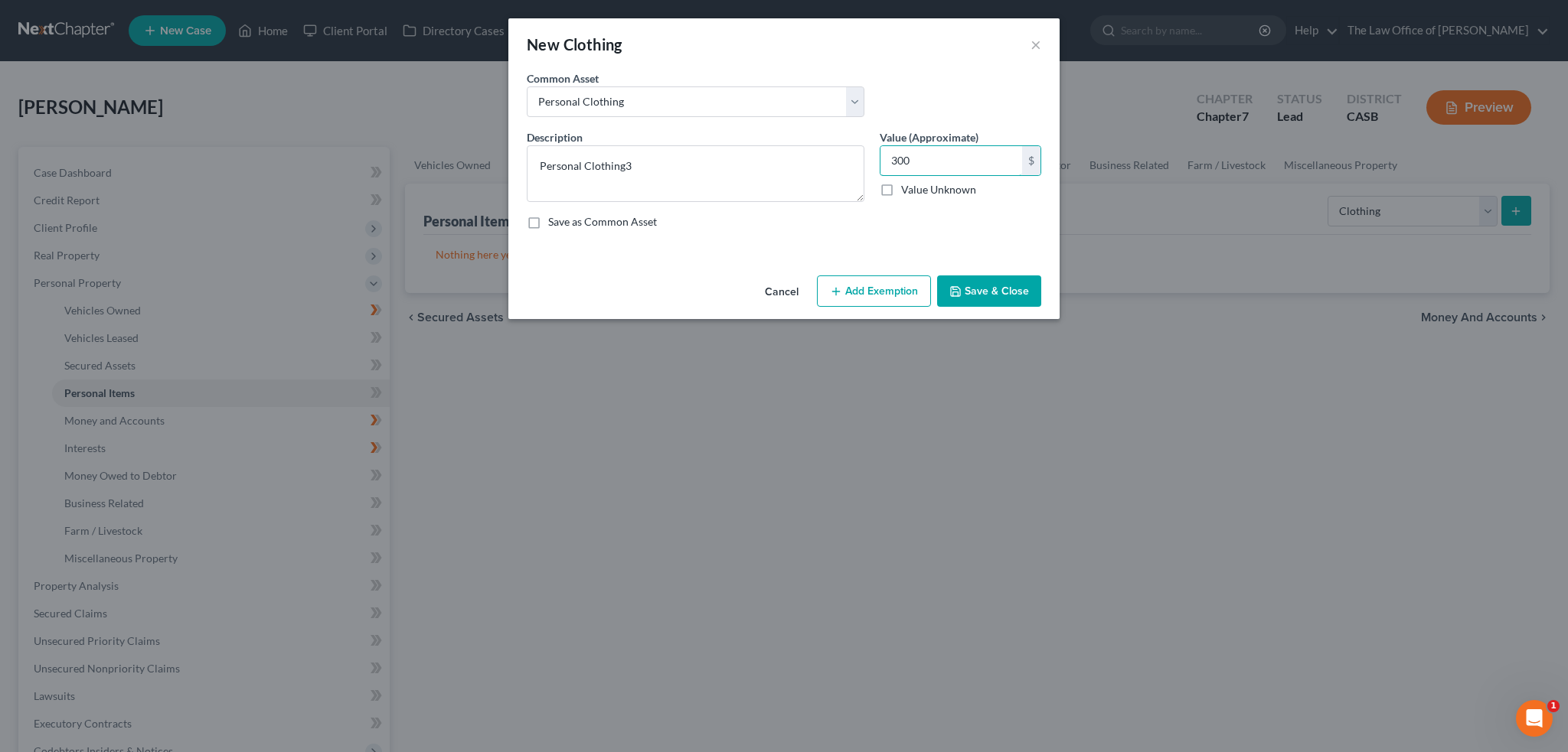
type input "300"
click at [876, 294] on button "Add Exemption" at bounding box center [874, 292] width 114 height 32
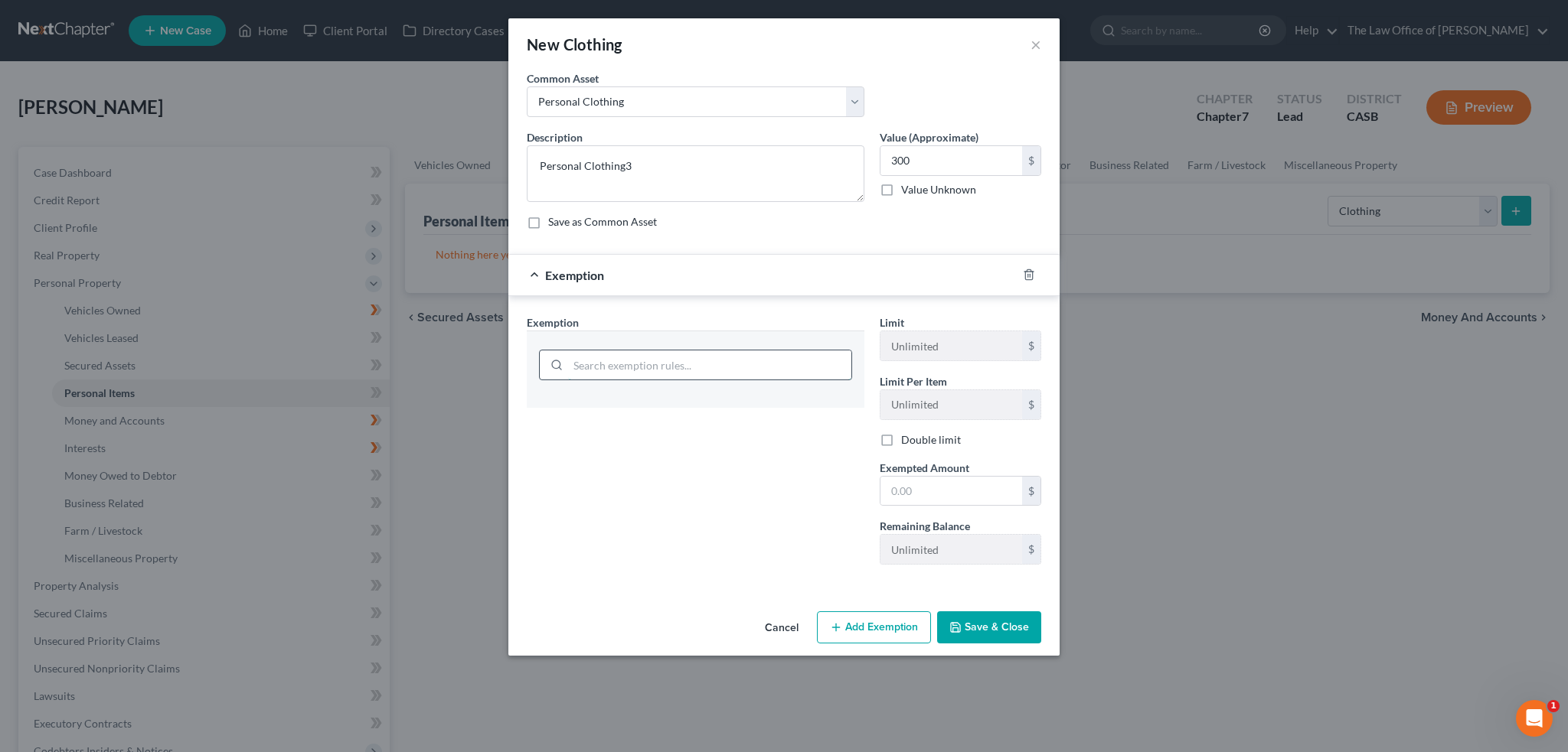
click at [686, 363] on input "search" at bounding box center [709, 365] width 284 height 30
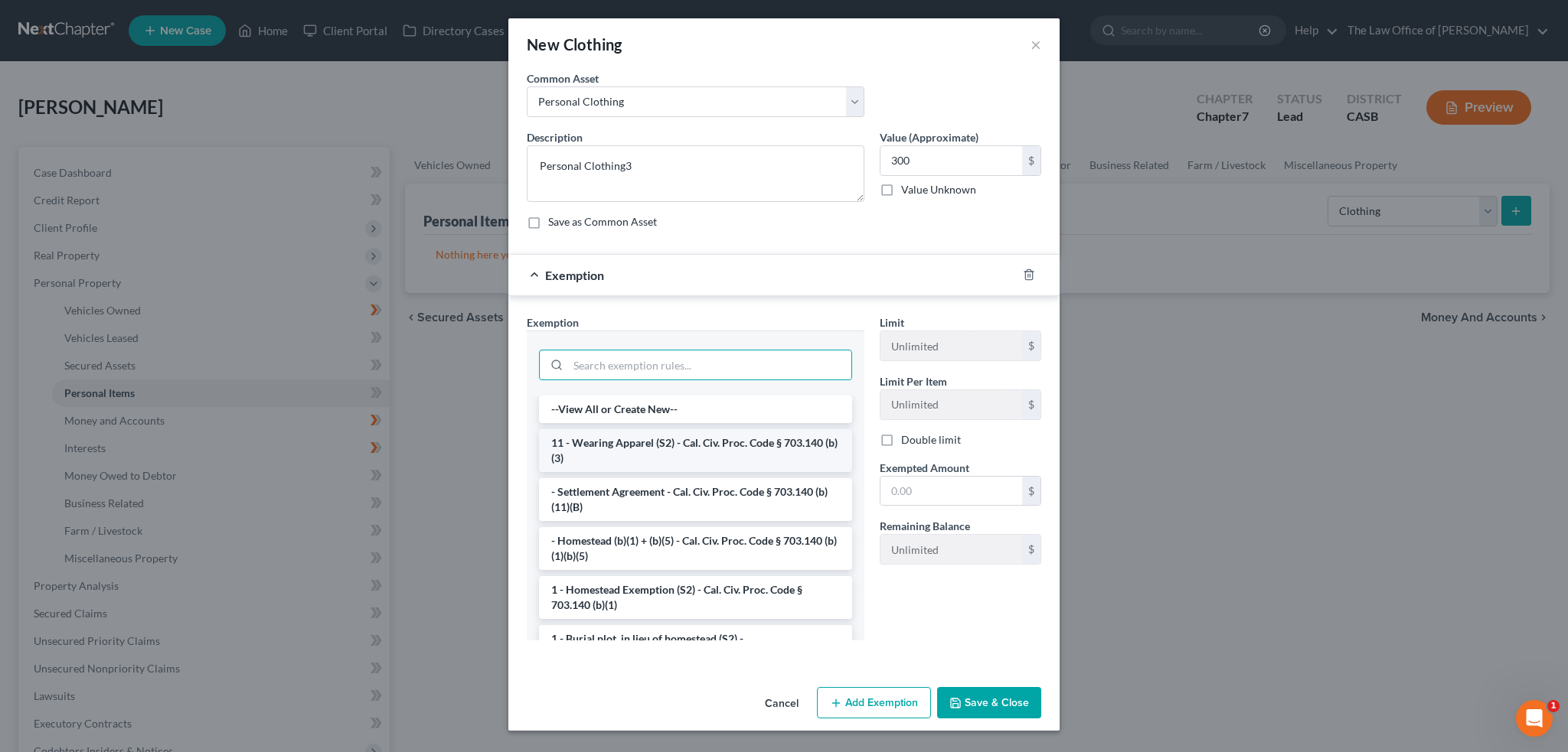
click at [669, 437] on li "11 - Wearing Apparel (S2) - Cal. Civ. Proc. Code § 703.140 (b)(3)" at bounding box center [695, 451] width 313 height 43
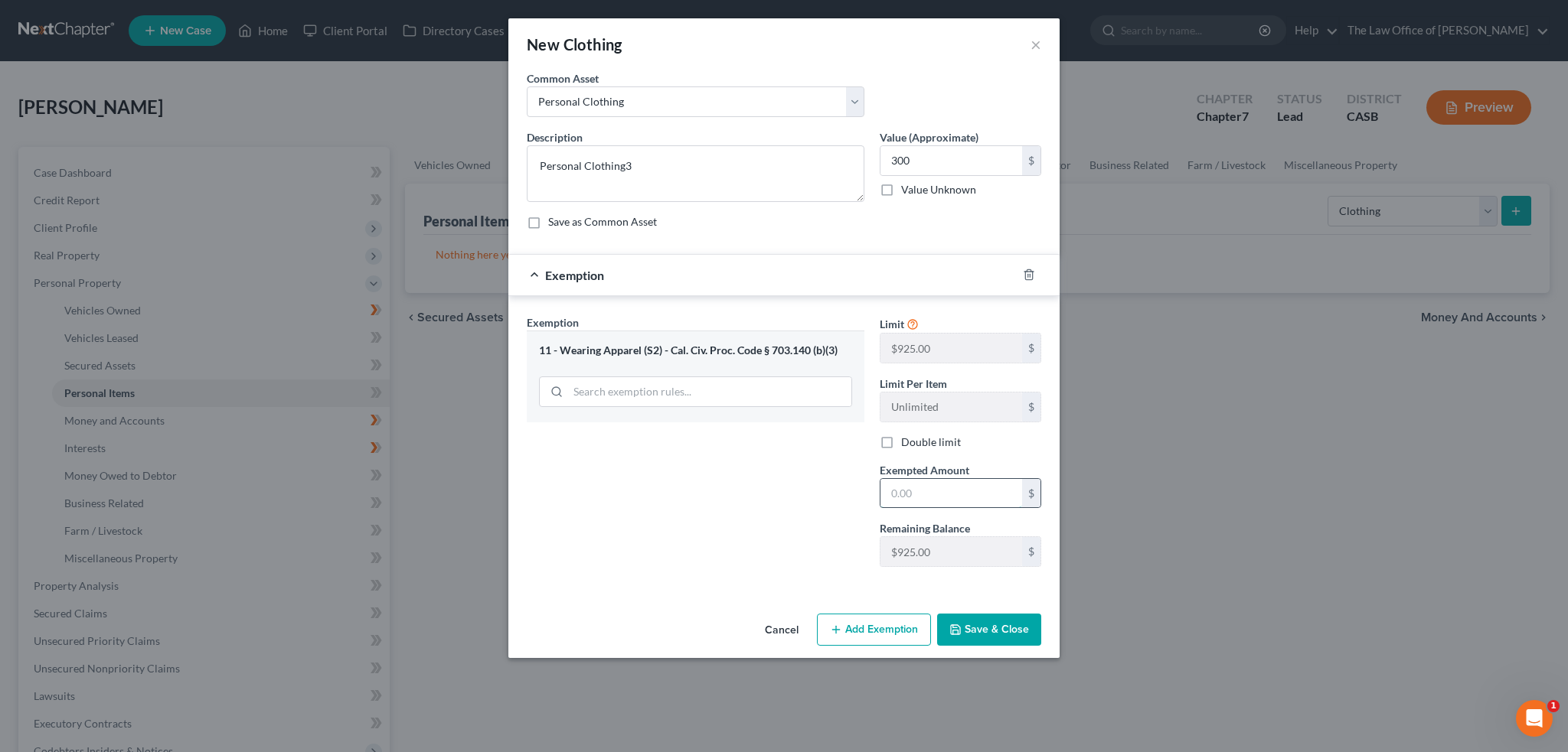
click at [928, 486] on input "text" at bounding box center [951, 494] width 141 height 30
type input "300"
click at [828, 562] on div "Exemption Set must be selected for CA. Exemption * 11 - Wearing Apparel (S2) - …" at bounding box center [695, 447] width 352 height 265
click at [979, 616] on button "Save & Close" at bounding box center [988, 629] width 104 height 32
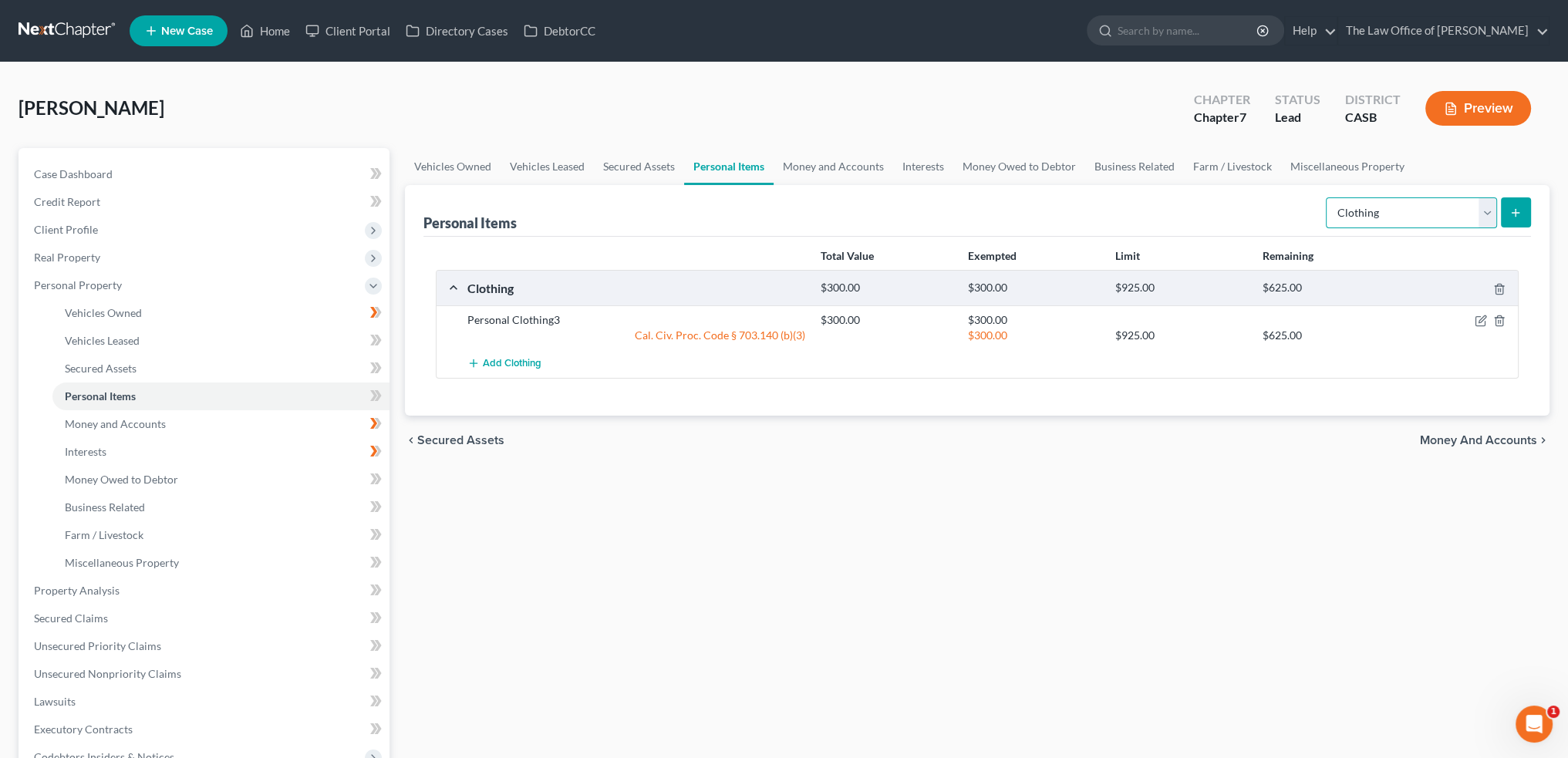
drag, startPoint x: 1453, startPoint y: 210, endPoint x: 1445, endPoint y: 223, distance: 15.3
click at [1453, 210] on select "Select Item Type Clothing Collectibles Of Value Electronics Firearms Household …" at bounding box center [1411, 213] width 171 height 31
select select "electronics"
click at [1327, 197] on select "Select Item Type Clothing Collectibles Of Value Electronics Firearms Household …" at bounding box center [1411, 213] width 171 height 31
click at [1506, 205] on button "submit" at bounding box center [1515, 212] width 30 height 30
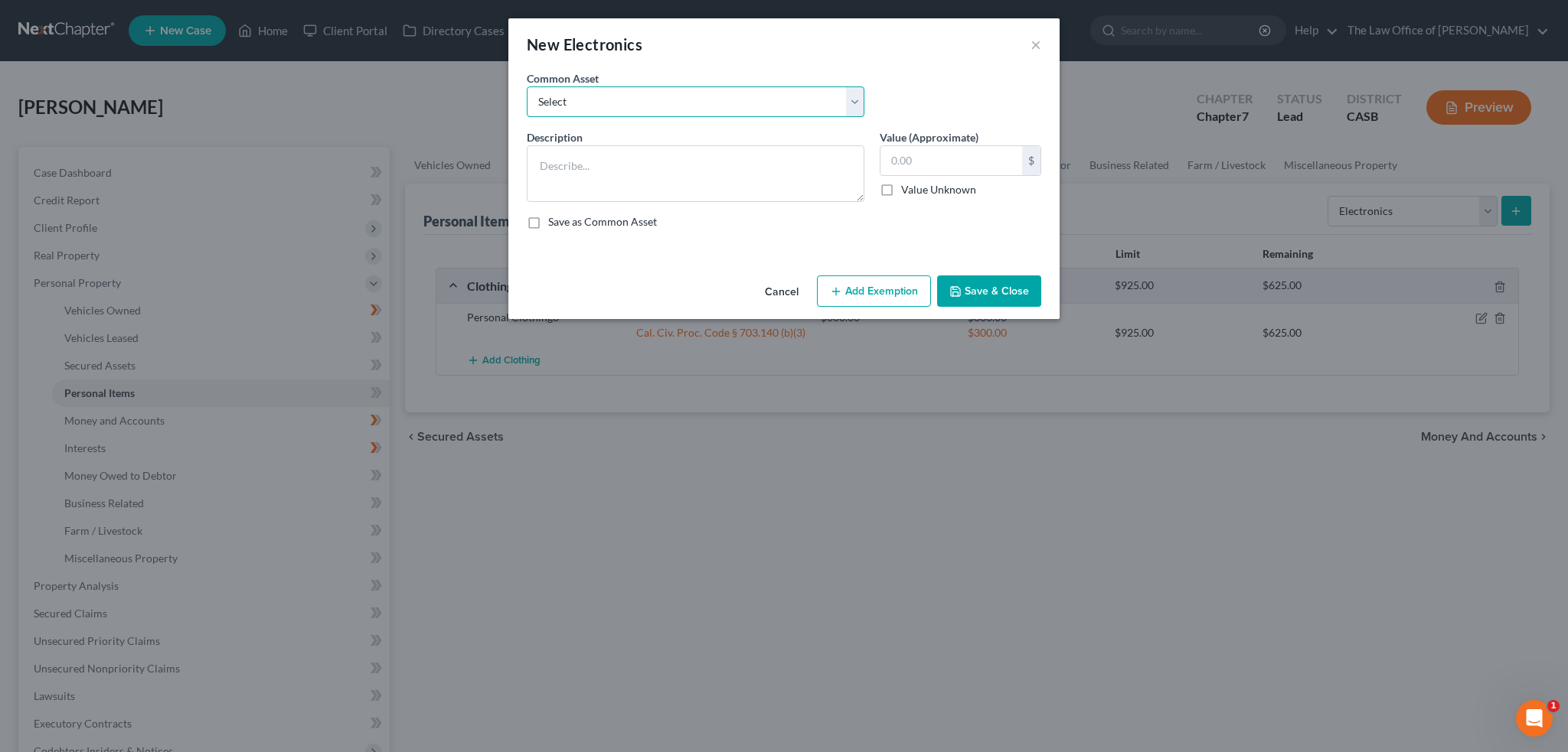
click at [716, 109] on select "Select General Items" at bounding box center [695, 102] width 337 height 30
select select "0"
click at [527, 87] on select "Select General Items" at bounding box center [695, 102] width 337 height 30
type textarea "General Items"
type input "1,000.00"
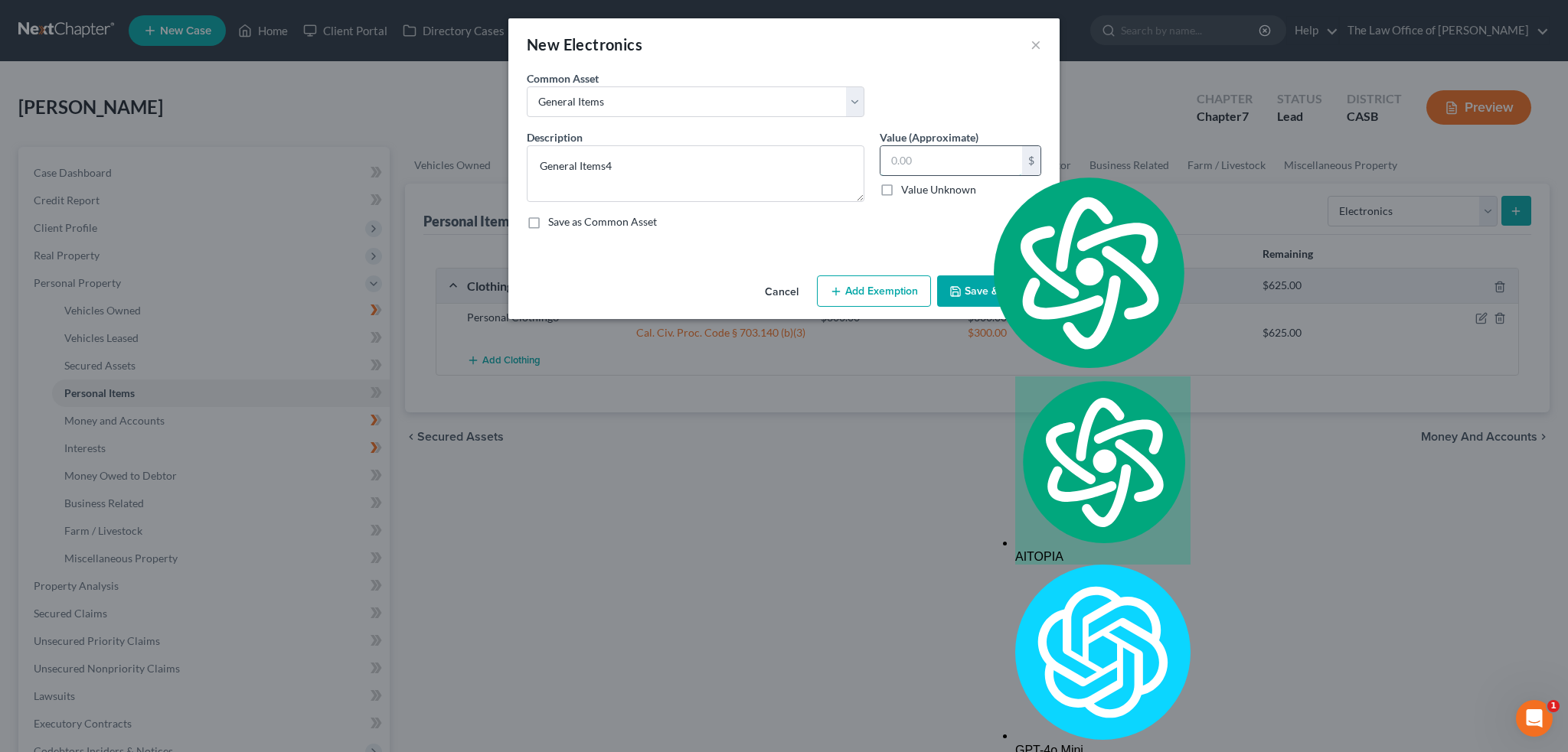
click at [937, 165] on input "text" at bounding box center [951, 160] width 141 height 30
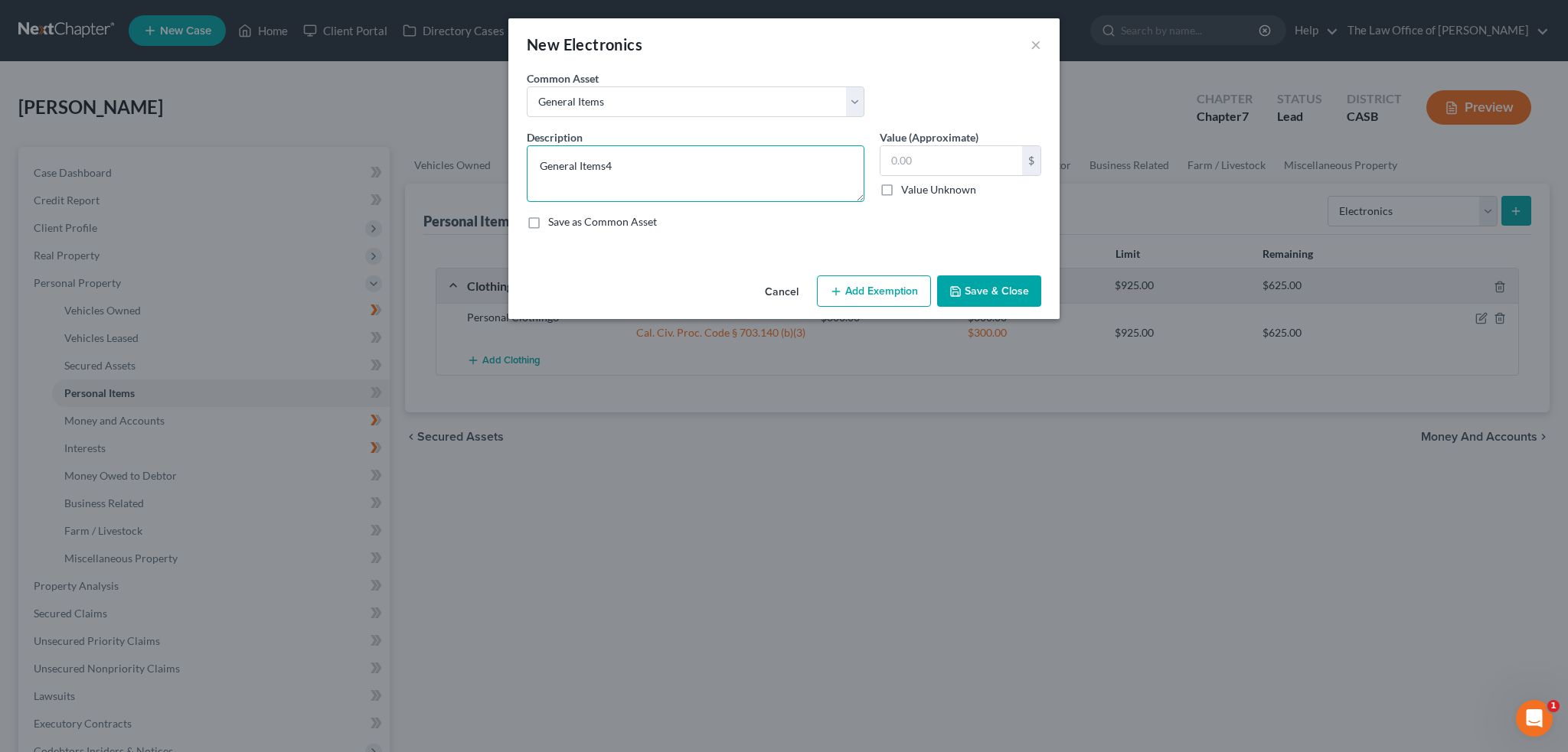
click at [809, 178] on textarea "General Items4" at bounding box center [695, 173] width 337 height 56
type textarea "General Items"
click at [962, 178] on div "$ Value Unknown" at bounding box center [960, 172] width 162 height 52
click at [962, 171] on input "text" at bounding box center [951, 160] width 141 height 30
type input "400"
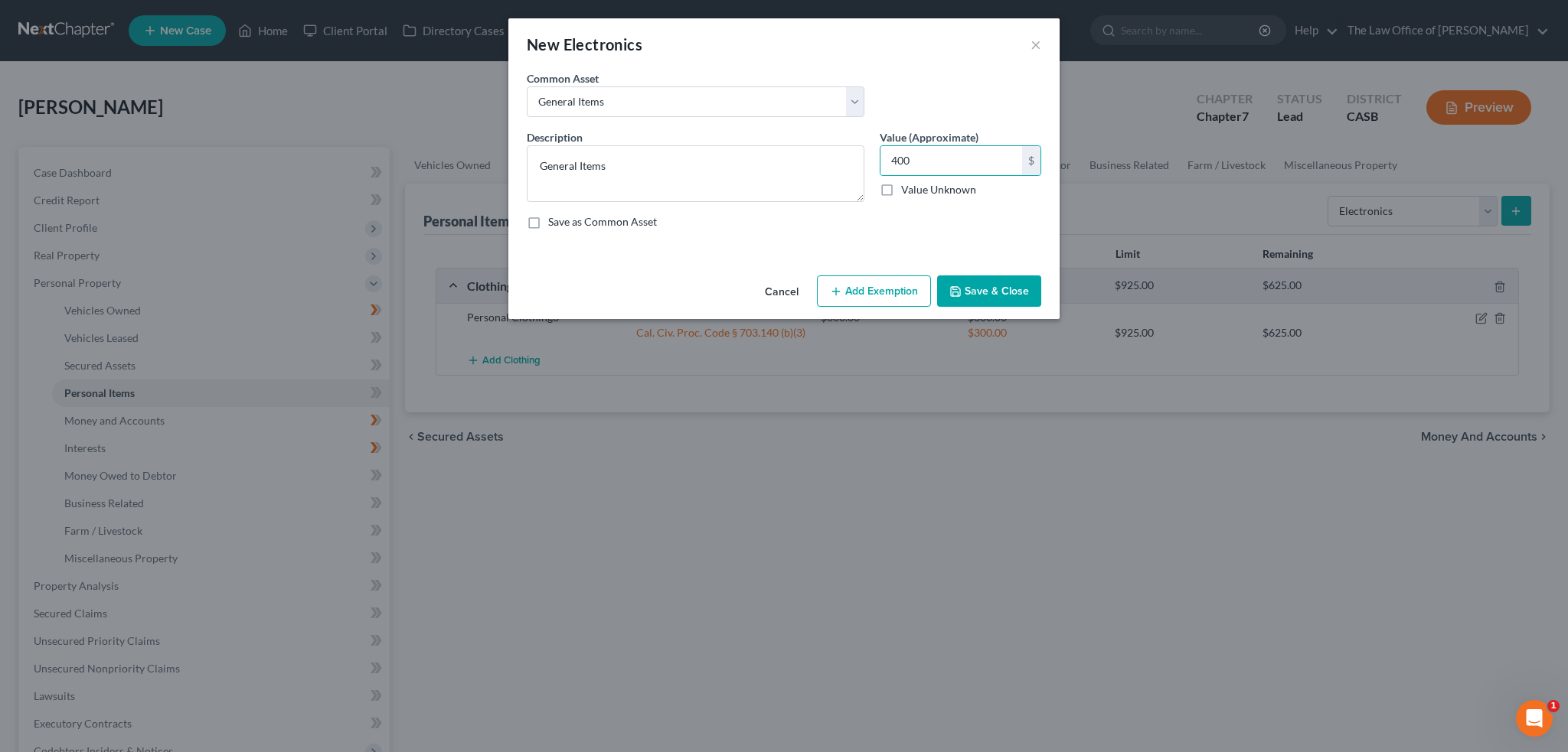
drag, startPoint x: 871, startPoint y: 294, endPoint x: 856, endPoint y: 309, distance: 21.2
click at [872, 294] on button "Add Exemption" at bounding box center [874, 292] width 114 height 32
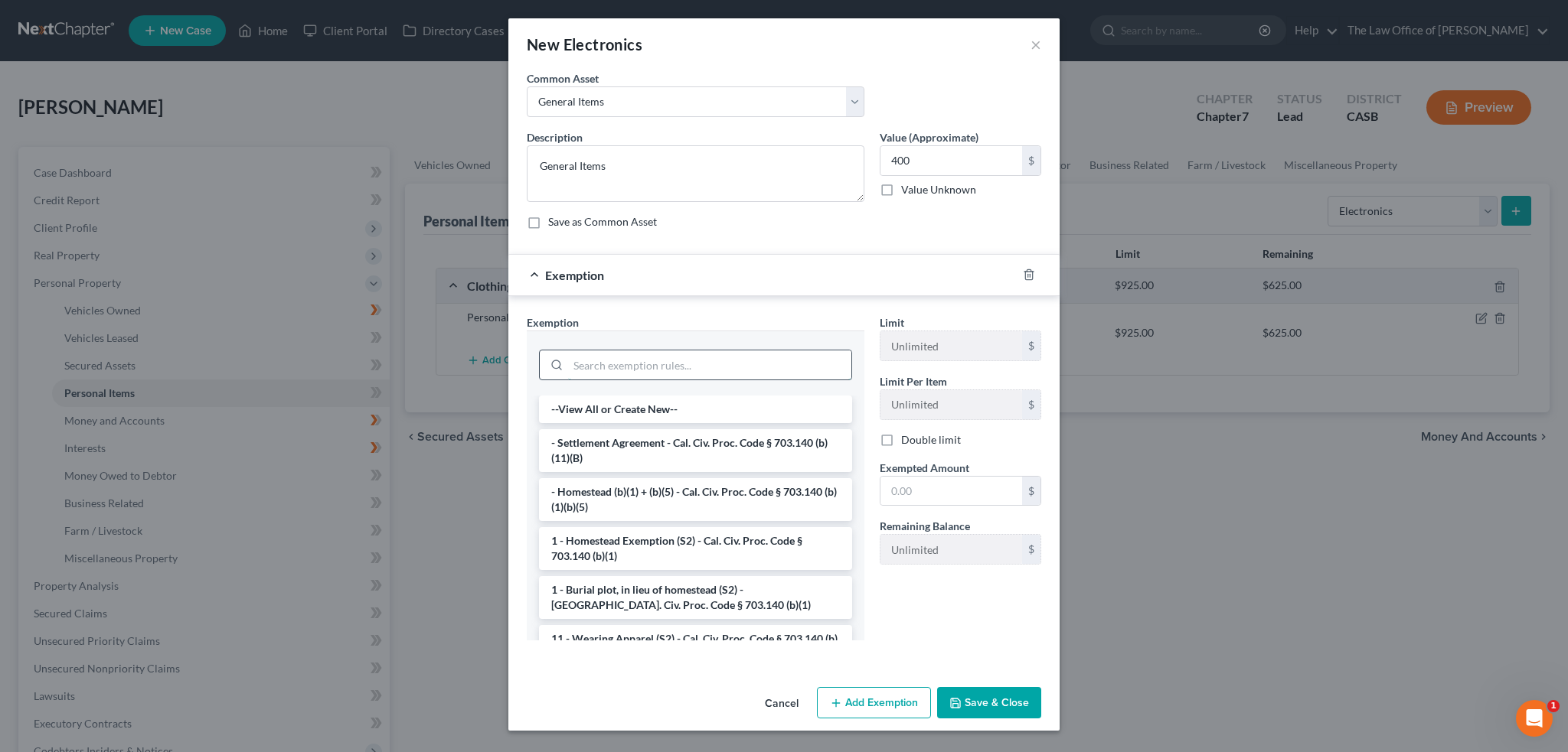
click at [671, 355] on input "search" at bounding box center [709, 365] width 284 height 30
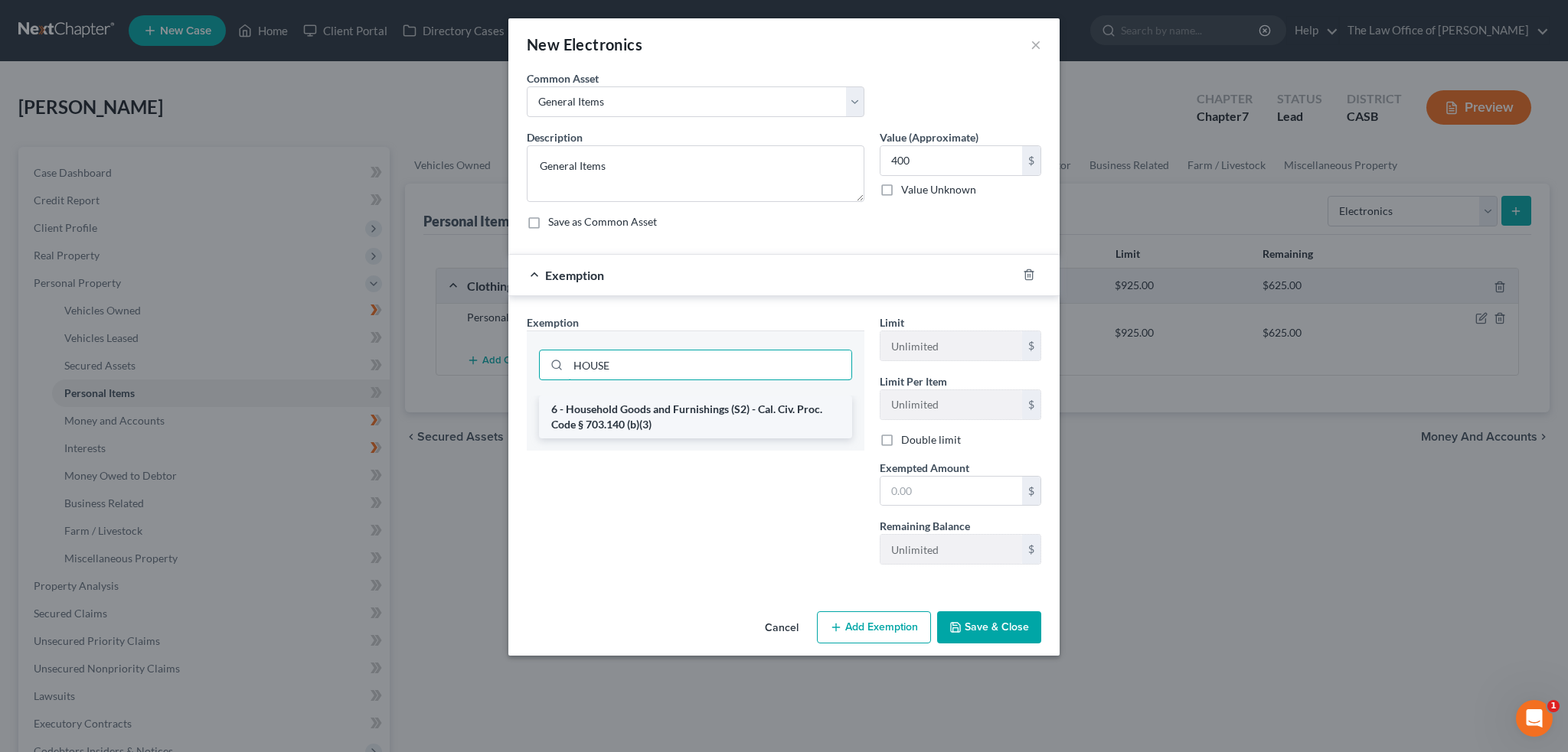
type input "HOUSE"
click at [674, 419] on li "6 - Household Goods and Furnishings (S2) - Cal. Civ. Proc. Code § 703.140 (b)(3)" at bounding box center [695, 417] width 313 height 43
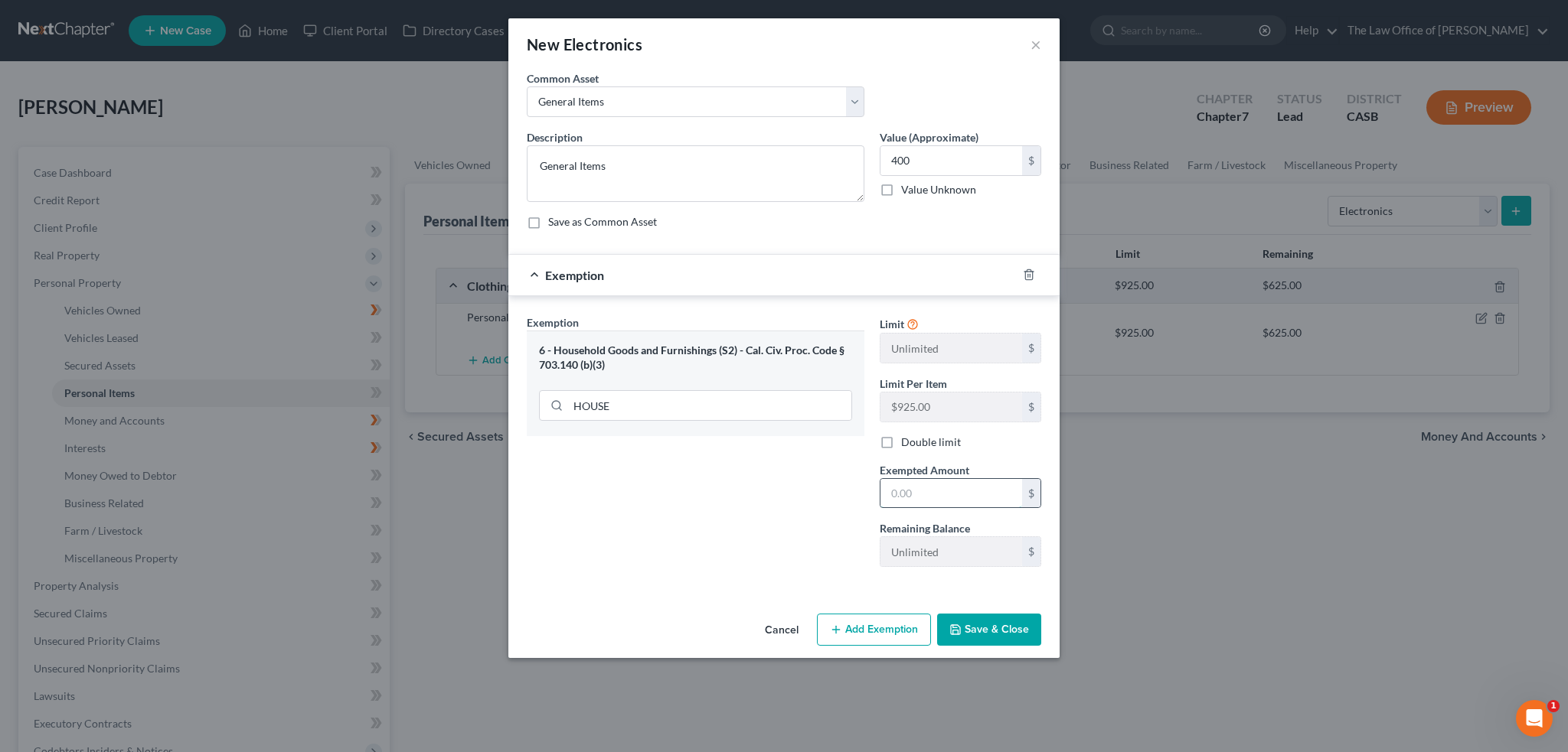
click at [906, 486] on input "text" at bounding box center [951, 494] width 141 height 30
type input "400"
click at [795, 491] on div "Exemption Set must be selected for CA. Exemption * 6 - Household Goods and Furn…" at bounding box center [695, 447] width 352 height 265
click at [973, 623] on button "Save & Close" at bounding box center [988, 629] width 104 height 32
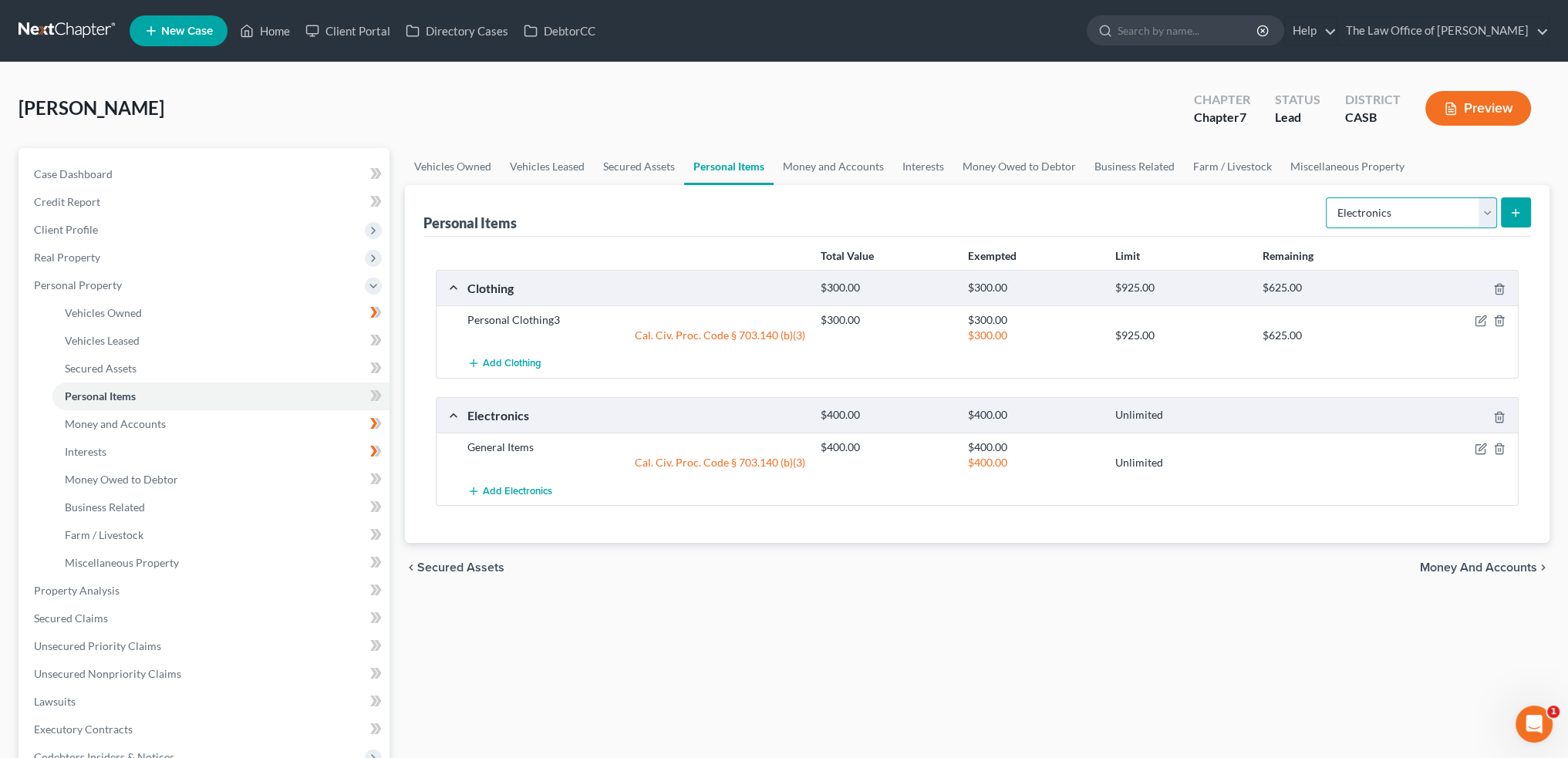
click at [1414, 222] on select "Select Item Type Clothing Collectibles Of Value Electronics Firearms Household …" at bounding box center [1411, 213] width 171 height 31
select select "household_goods"
click at [1327, 197] on select "Select Item Type Clothing Collectibles Of Value Electronics Firearms Household …" at bounding box center [1411, 213] width 171 height 31
click at [1516, 215] on icon "submit" at bounding box center [1516, 213] width 13 height 13
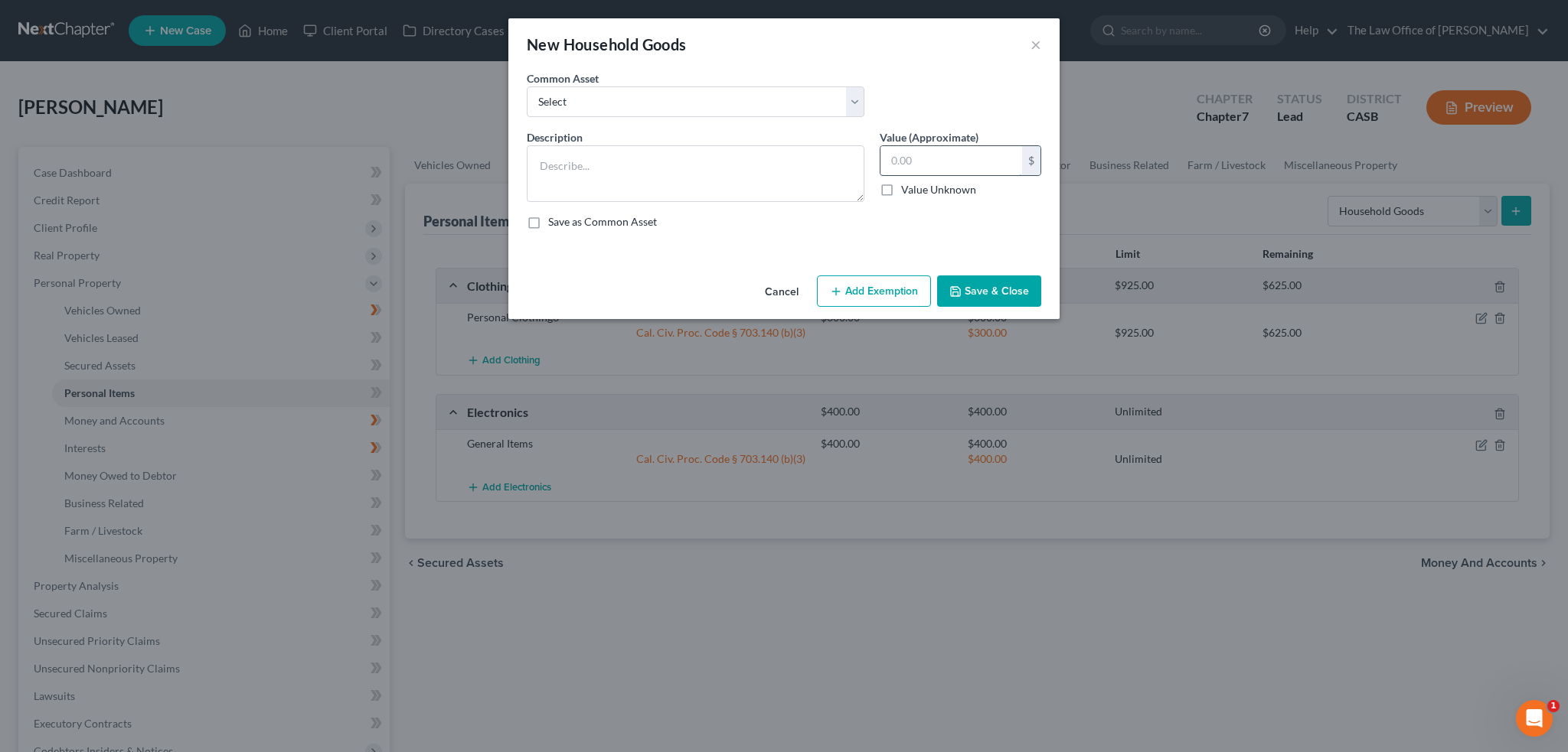
click at [958, 170] on input "text" at bounding box center [951, 160] width 141 height 30
type input "350"
click at [703, 175] on textarea at bounding box center [695, 173] width 337 height 56
click at [665, 98] on select "Select General furniture" at bounding box center [695, 102] width 337 height 30
select select "0"
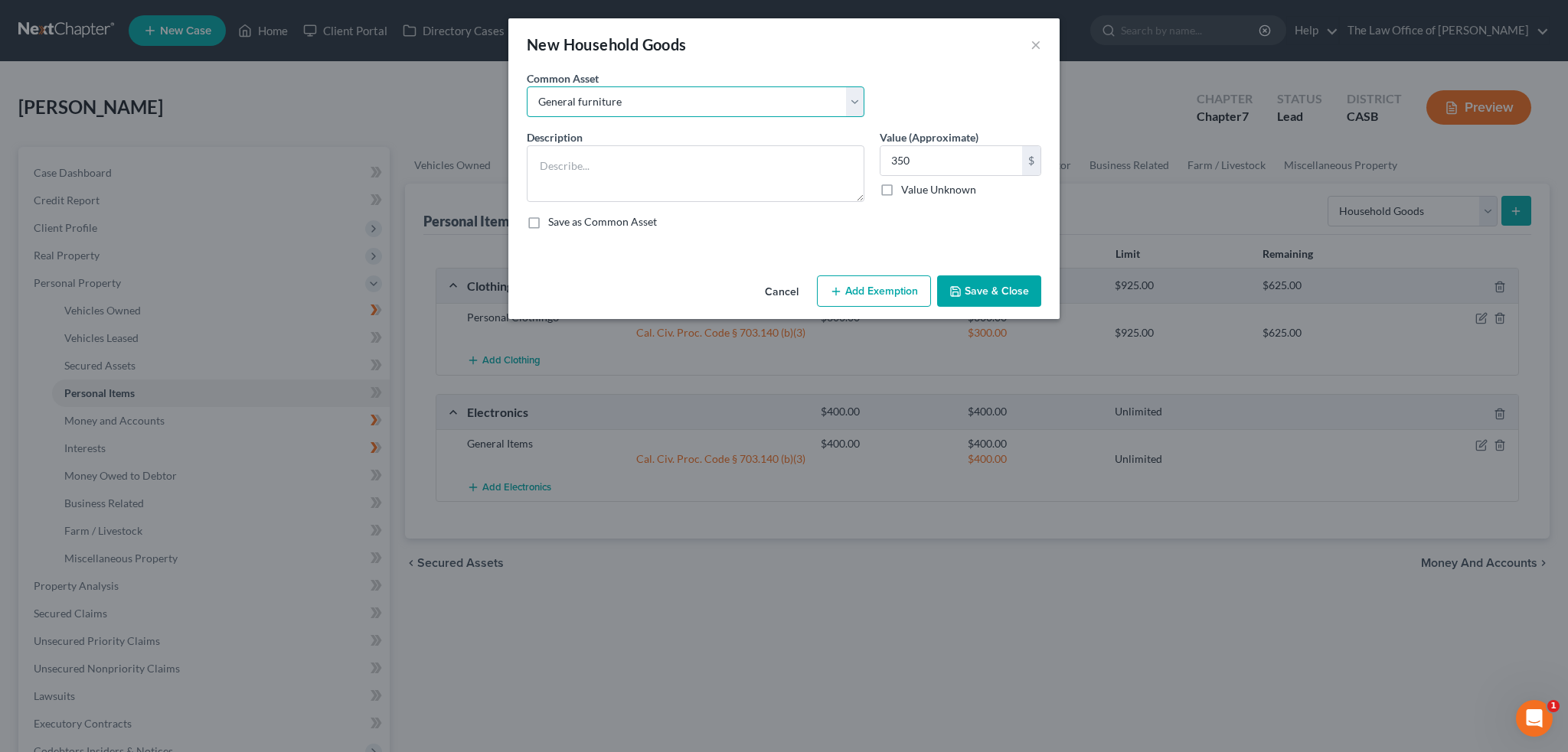
click at [527, 87] on select "Select General furniture" at bounding box center [695, 102] width 337 height 30
type textarea "General furniture"
type input "100.00"
click at [863, 287] on button "Add Exemption" at bounding box center [874, 292] width 114 height 32
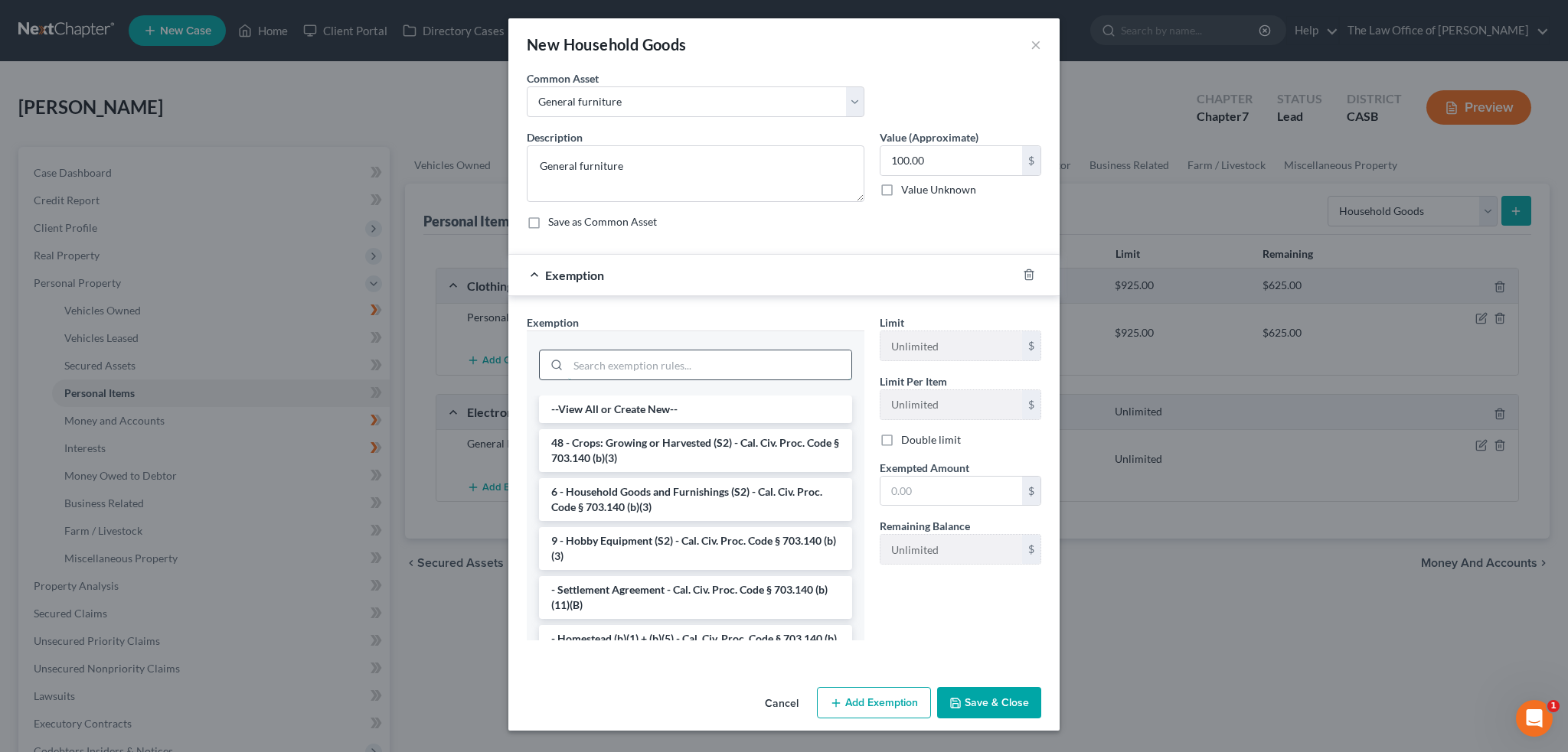
click at [719, 359] on input "search" at bounding box center [709, 365] width 284 height 30
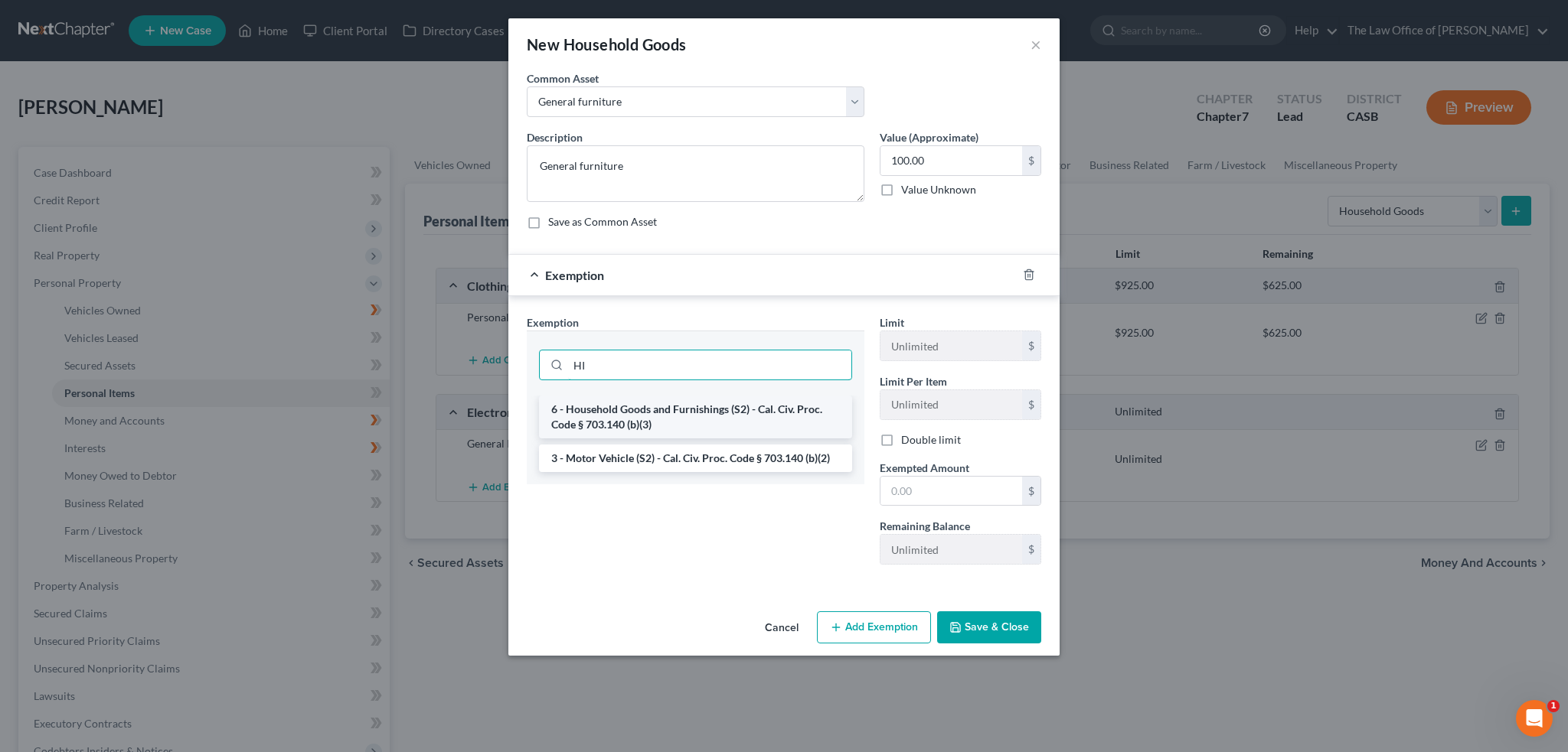
type input "HI"
drag, startPoint x: 703, startPoint y: 410, endPoint x: 857, endPoint y: 436, distance: 156.2
click at [704, 410] on li "6 - Household Goods and Furnishings (S2) - Cal. Civ. Proc. Code § 703.140 (b)(3)" at bounding box center [695, 417] width 313 height 43
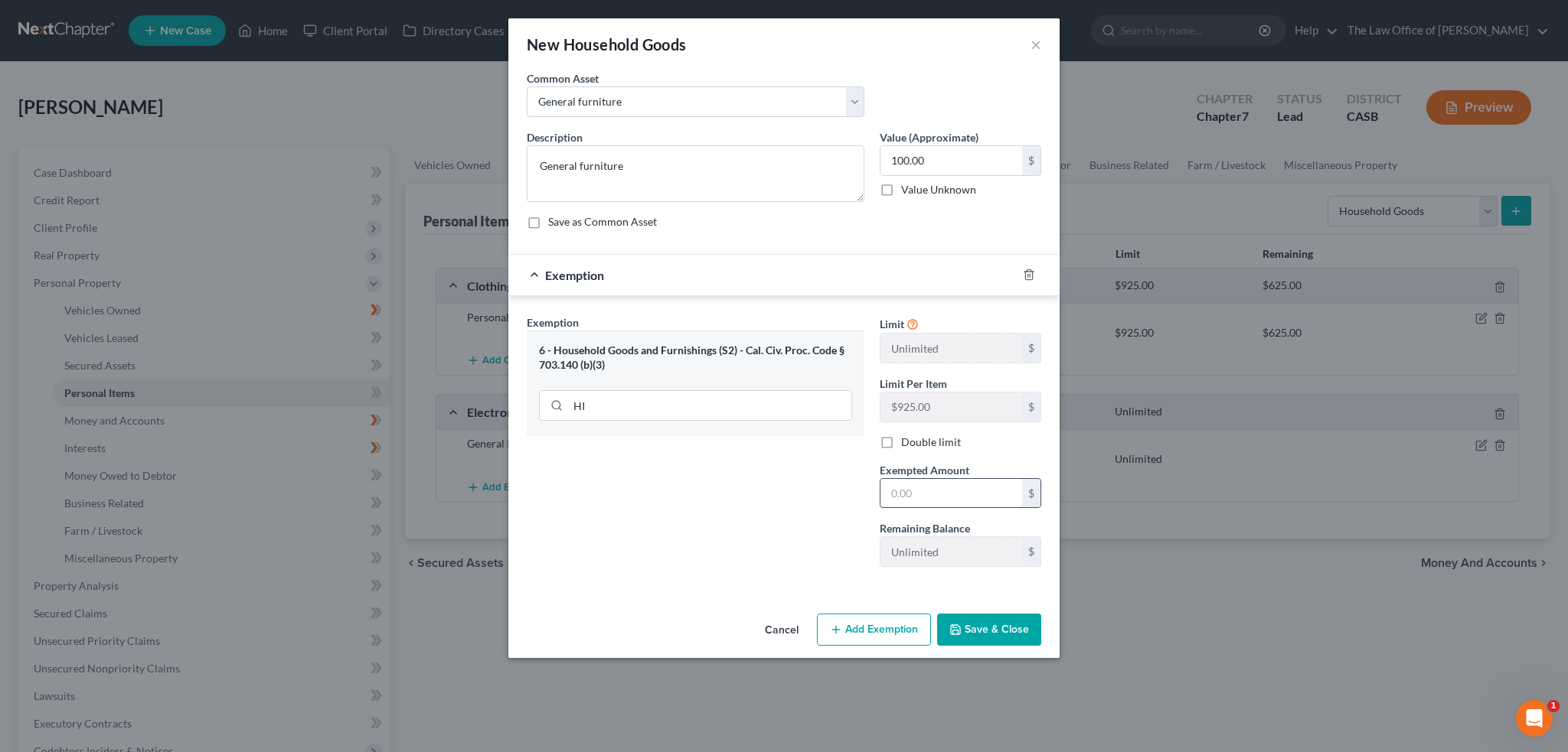
click at [940, 494] on input "text" at bounding box center [951, 494] width 141 height 30
type input "350"
click at [940, 180] on div "100.00 $ Value Unknown" at bounding box center [960, 172] width 162 height 52
click at [946, 158] on input "100.00" at bounding box center [951, 160] width 141 height 30
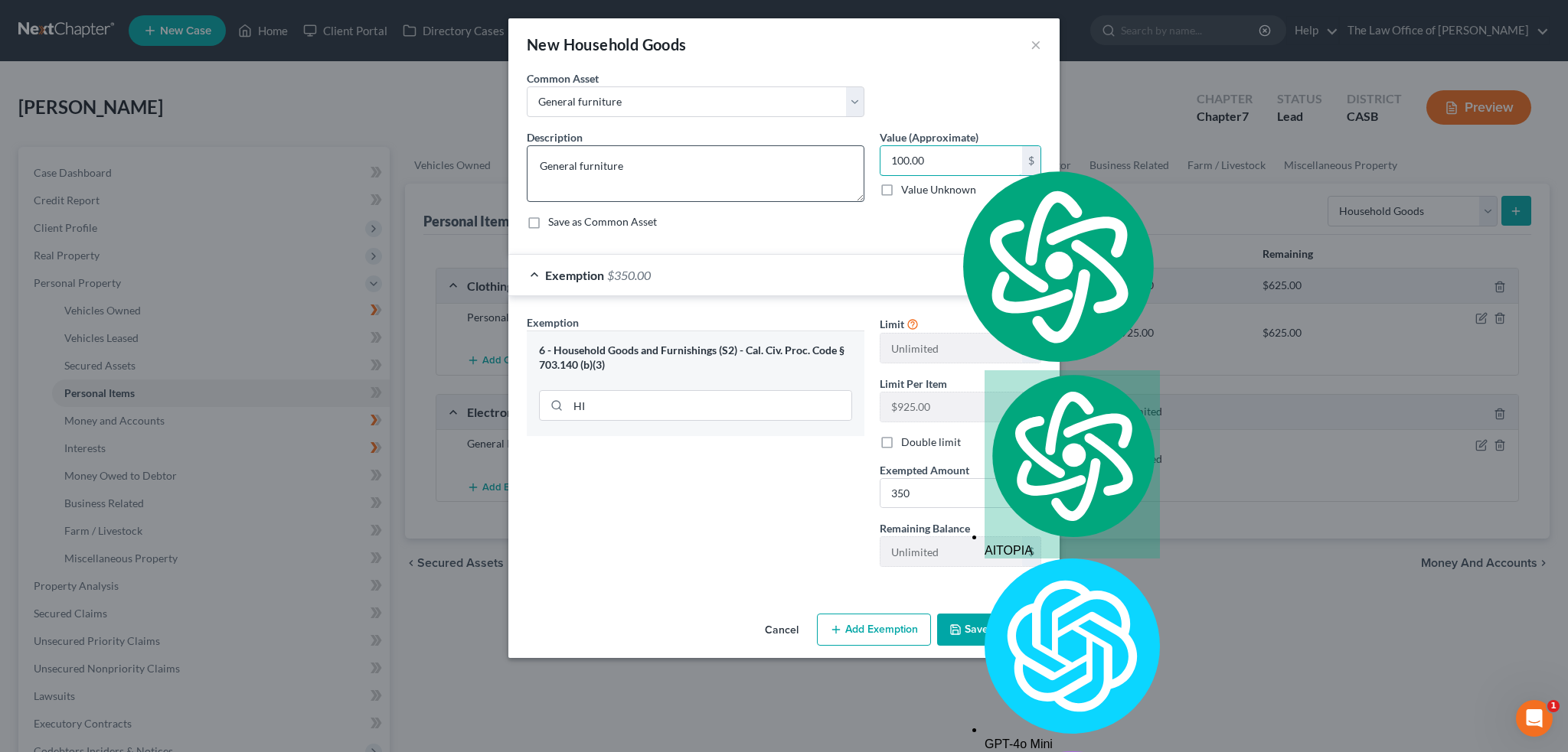
drag, startPoint x: 947, startPoint y: 158, endPoint x: 857, endPoint y: 150, distance: 90.4
click at [857, 151] on div "Description * General furniture Value (Approximate) 100.00 $ Value Unknown Bala…" at bounding box center [784, 186] width 530 height 113
click at [942, 168] on input "100.00" at bounding box center [951, 160] width 141 height 30
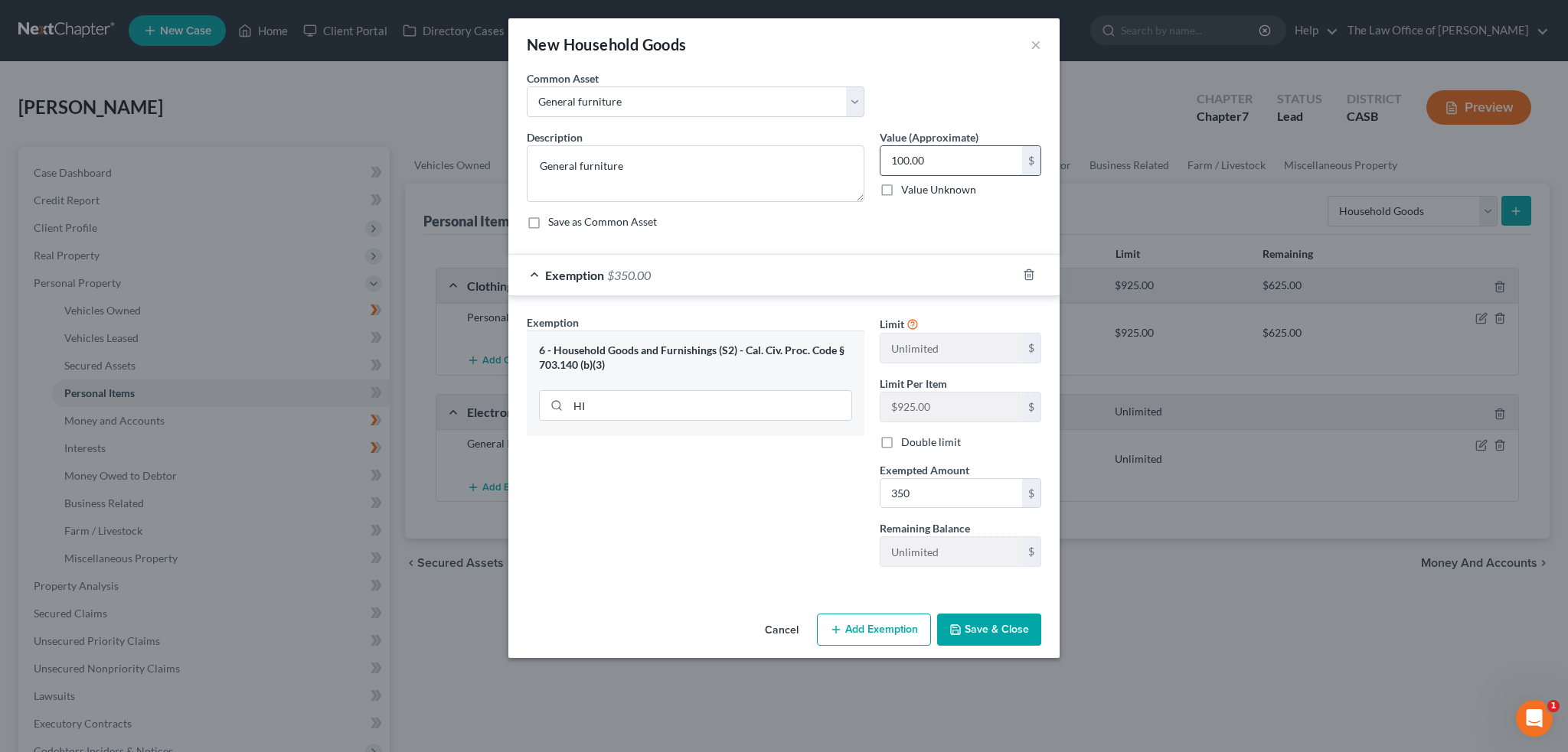
click at [942, 168] on input "100.00" at bounding box center [951, 160] width 141 height 30
type input "350"
click at [910, 220] on div "Save as Common Asset" at bounding box center [784, 222] width 514 height 15
click at [974, 625] on button "Save & Close" at bounding box center [988, 629] width 104 height 32
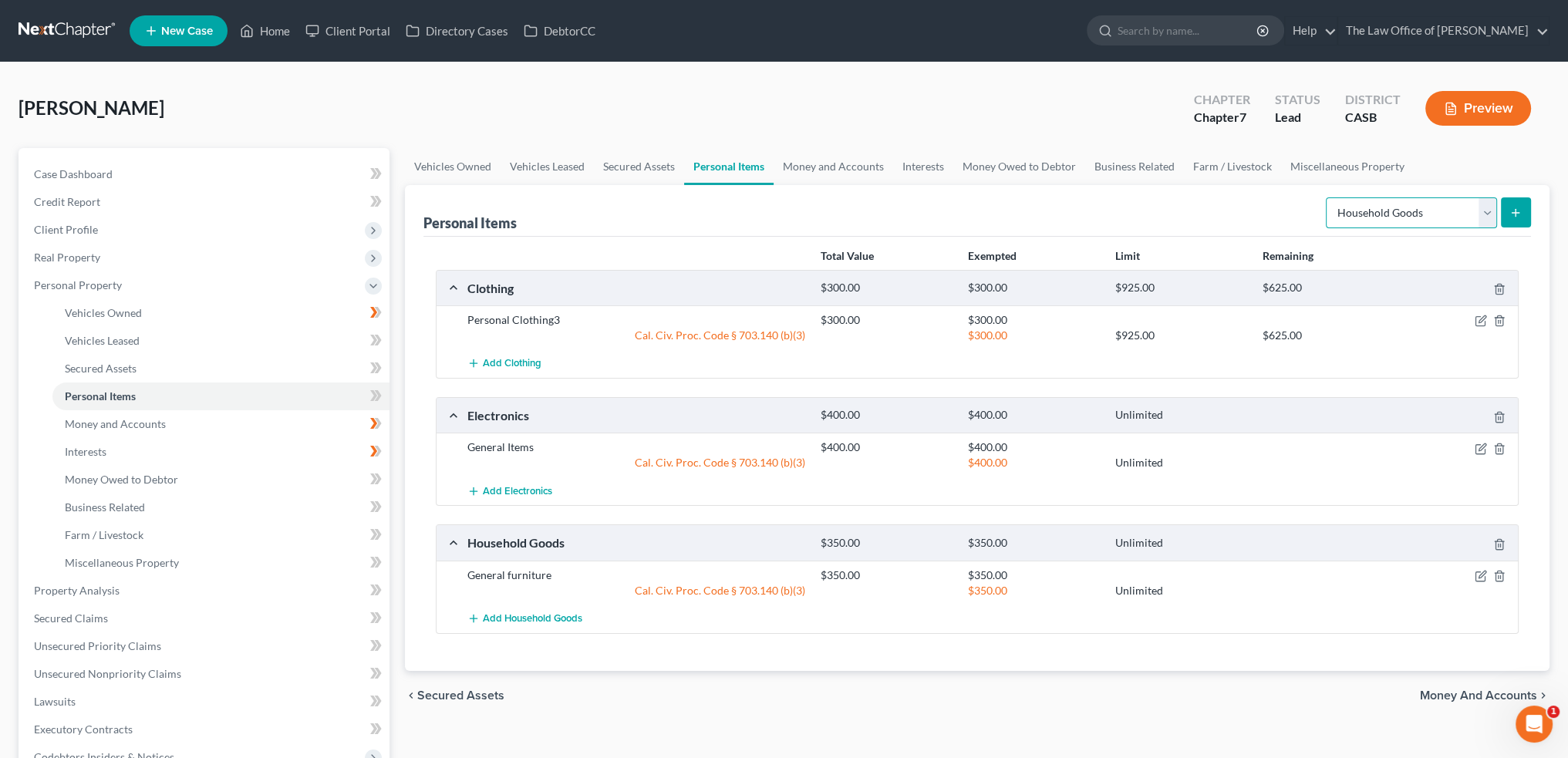
click at [1418, 214] on select "Select Item Type Clothing Collectibles Of Value Electronics Firearms Household …" at bounding box center [1411, 213] width 171 height 31
select select "jewelry"
click at [1327, 197] on select "Select Item Type Clothing Collectibles Of Value Electronics Firearms Household …" at bounding box center [1411, 213] width 171 height 31
click at [1509, 209] on icon "submit" at bounding box center [1516, 213] width 13 height 13
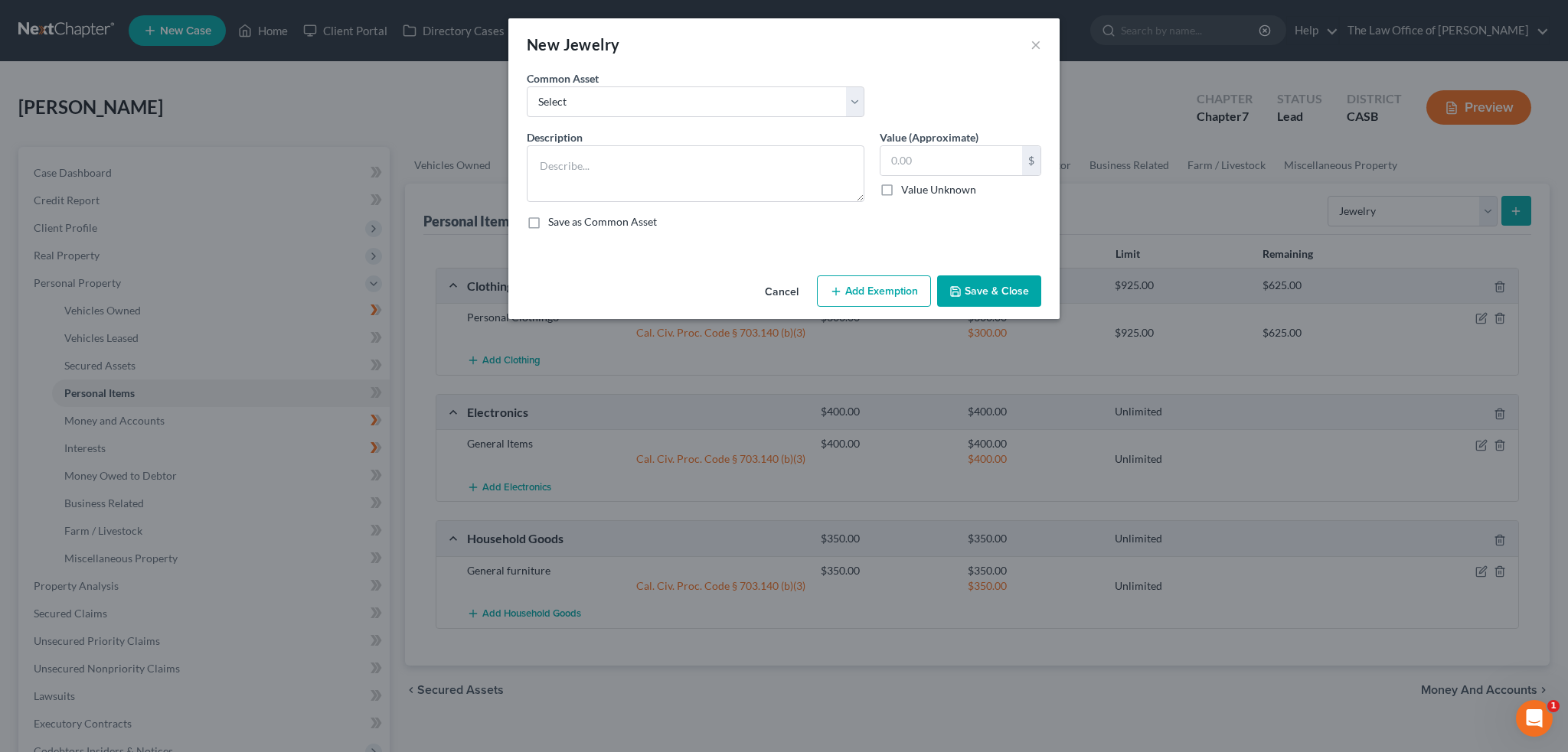
click at [677, 119] on div "Common Asset Select Jewlery" at bounding box center [784, 100] width 530 height 59
click at [681, 109] on select "Select Jewlery" at bounding box center [695, 102] width 337 height 30
select select "0"
click at [527, 87] on select "Select Jewlery" at bounding box center [695, 102] width 337 height 30
type textarea "Jewlery"
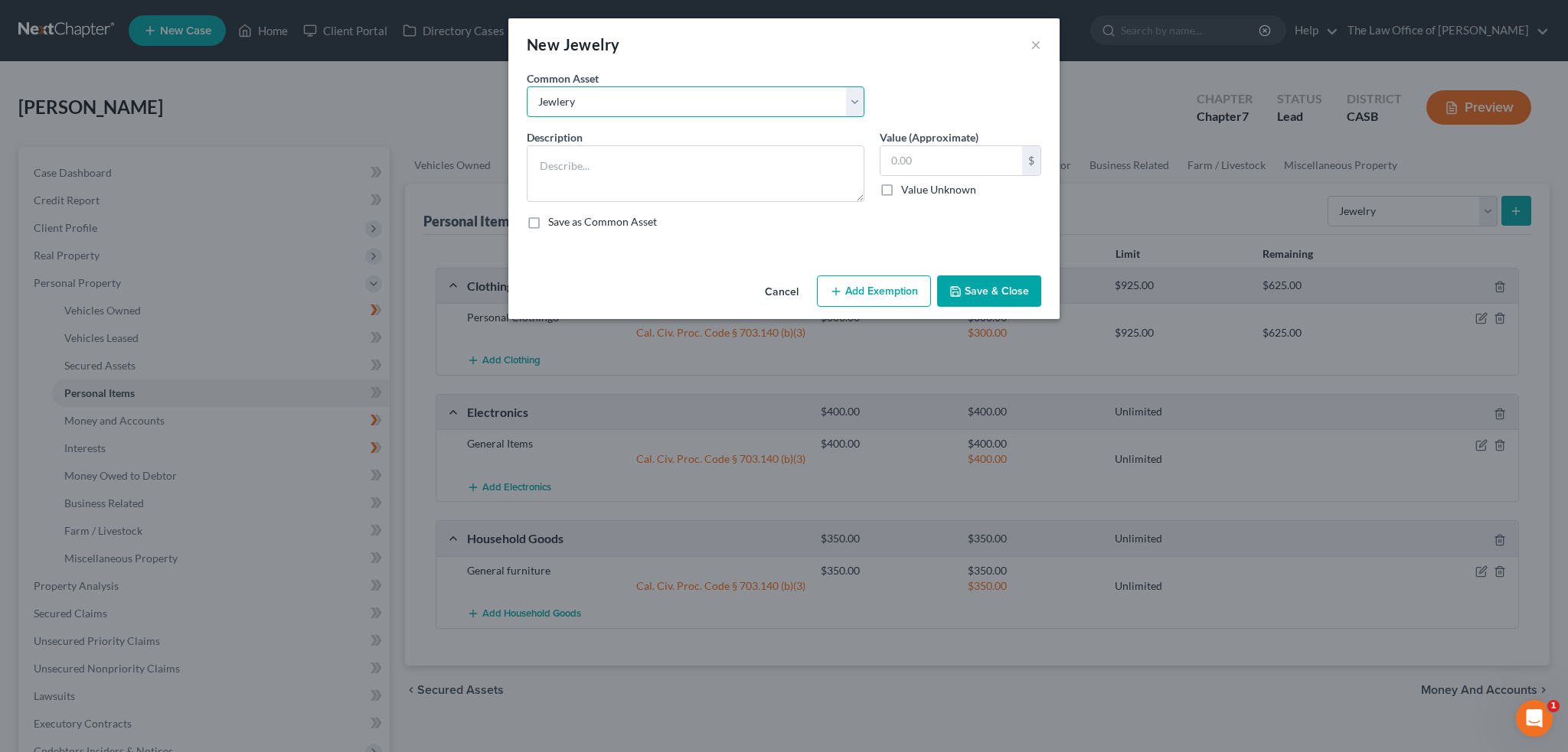
type input "200.00"
click at [836, 278] on button "Add Exemption" at bounding box center [874, 292] width 114 height 32
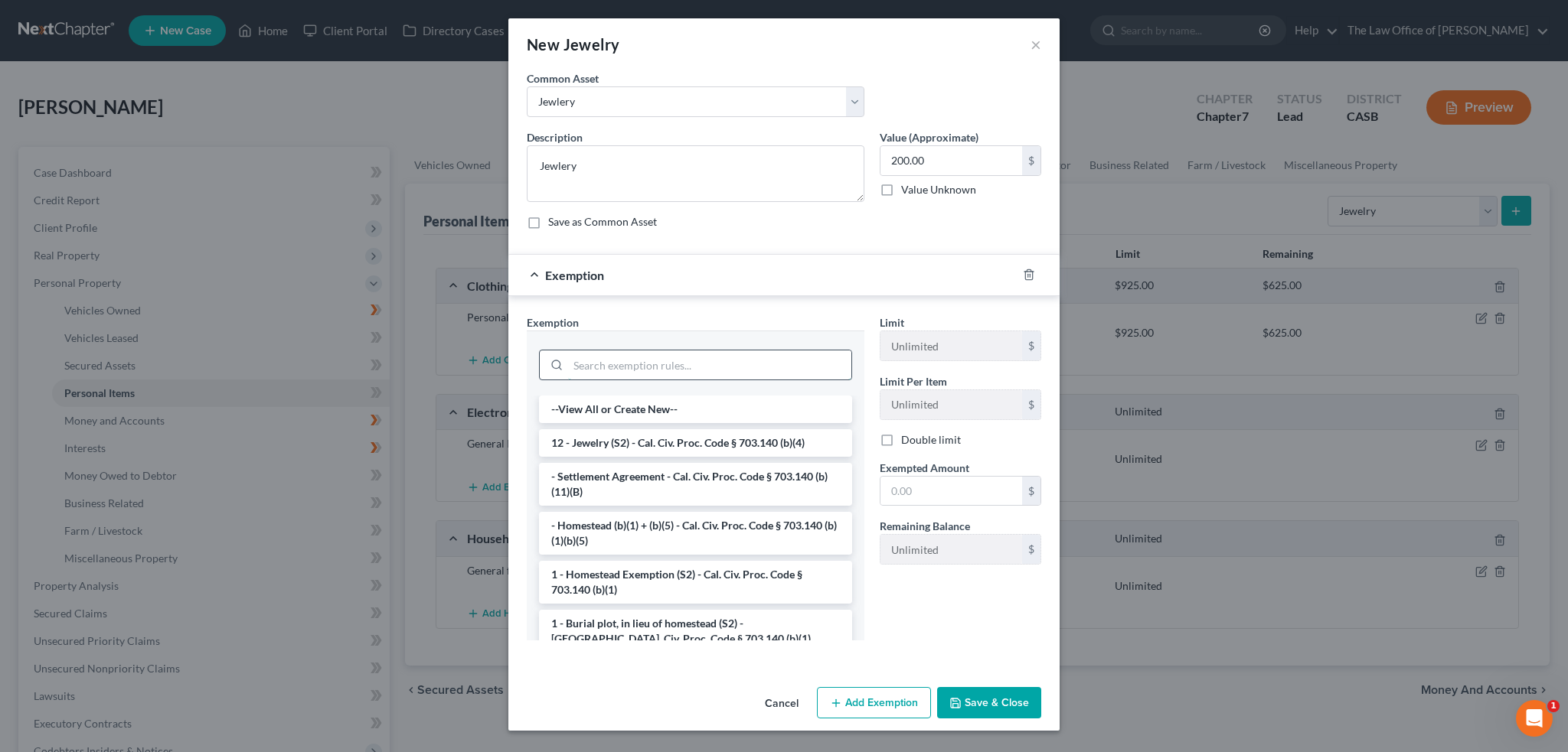
click at [572, 358] on input "search" at bounding box center [709, 365] width 284 height 30
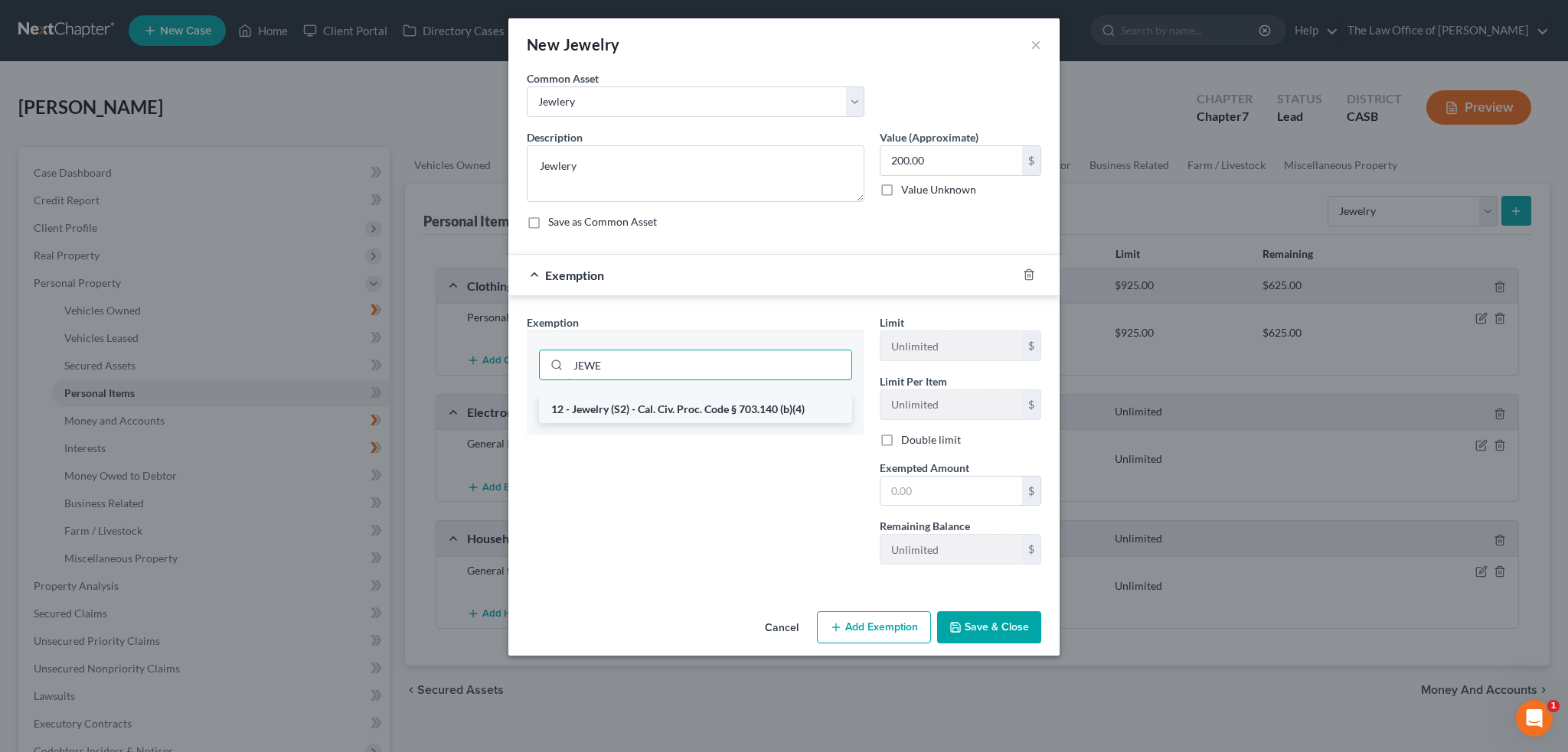
type input "JEWE"
click at [640, 403] on li "12 - Jewelry (S2) - Cal. Civ. Proc. Code § 703.140 (b)(4)" at bounding box center [695, 409] width 313 height 28
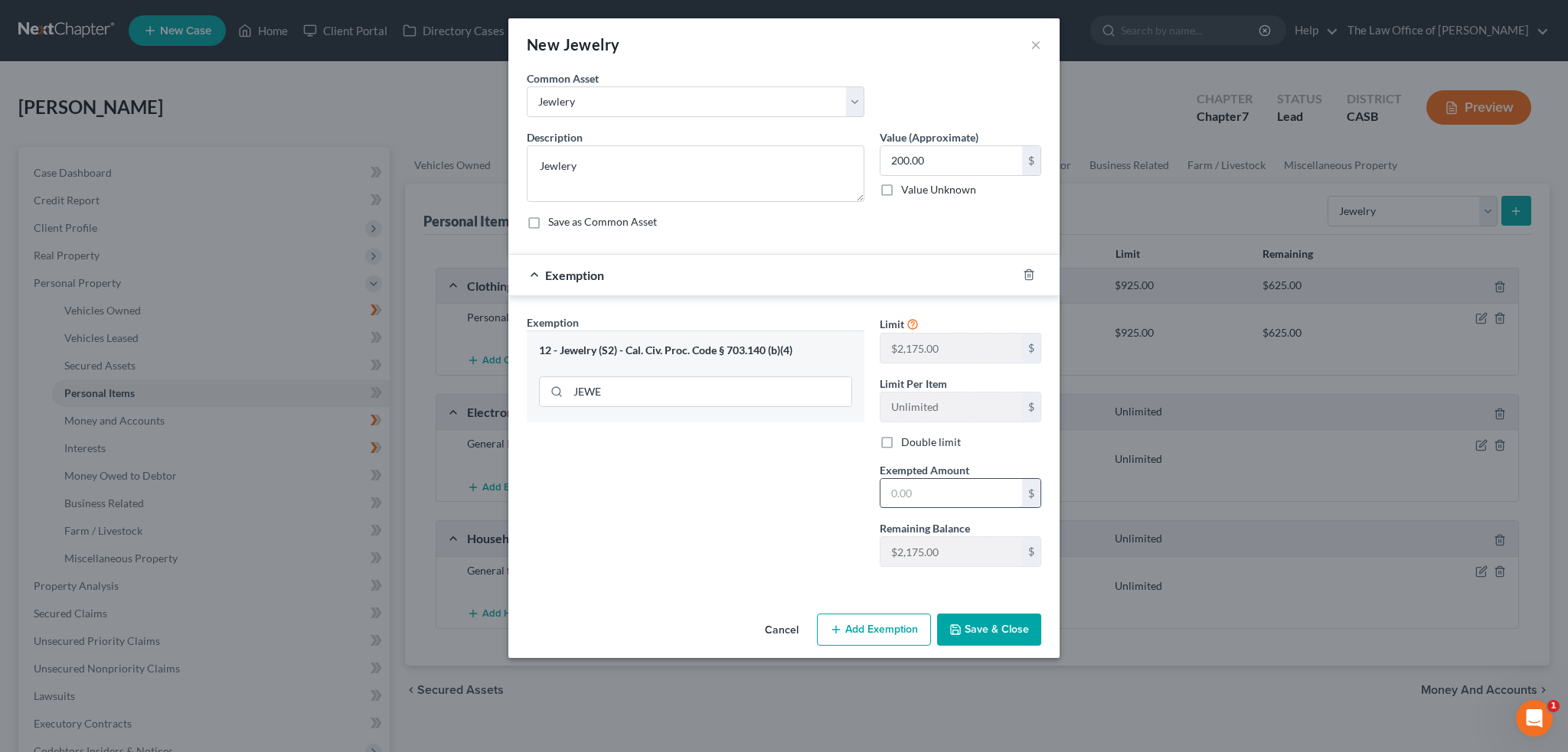
click at [949, 494] on input "text" at bounding box center [951, 494] width 141 height 30
type input "200"
click at [953, 226] on div "Save as Common Asset" at bounding box center [784, 222] width 514 height 15
click at [981, 633] on button "Save & Close" at bounding box center [988, 629] width 104 height 32
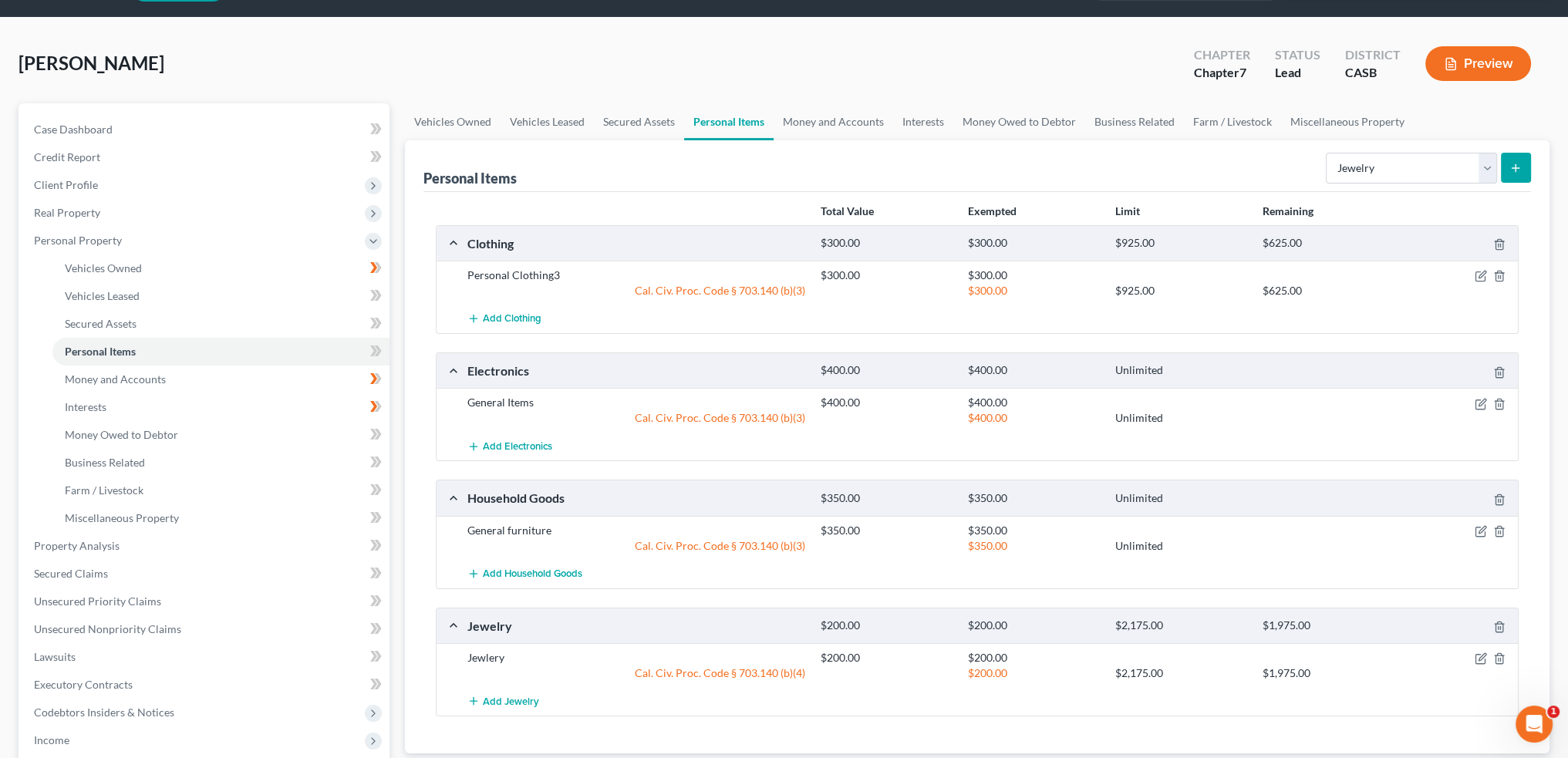
scroll to position [232, 0]
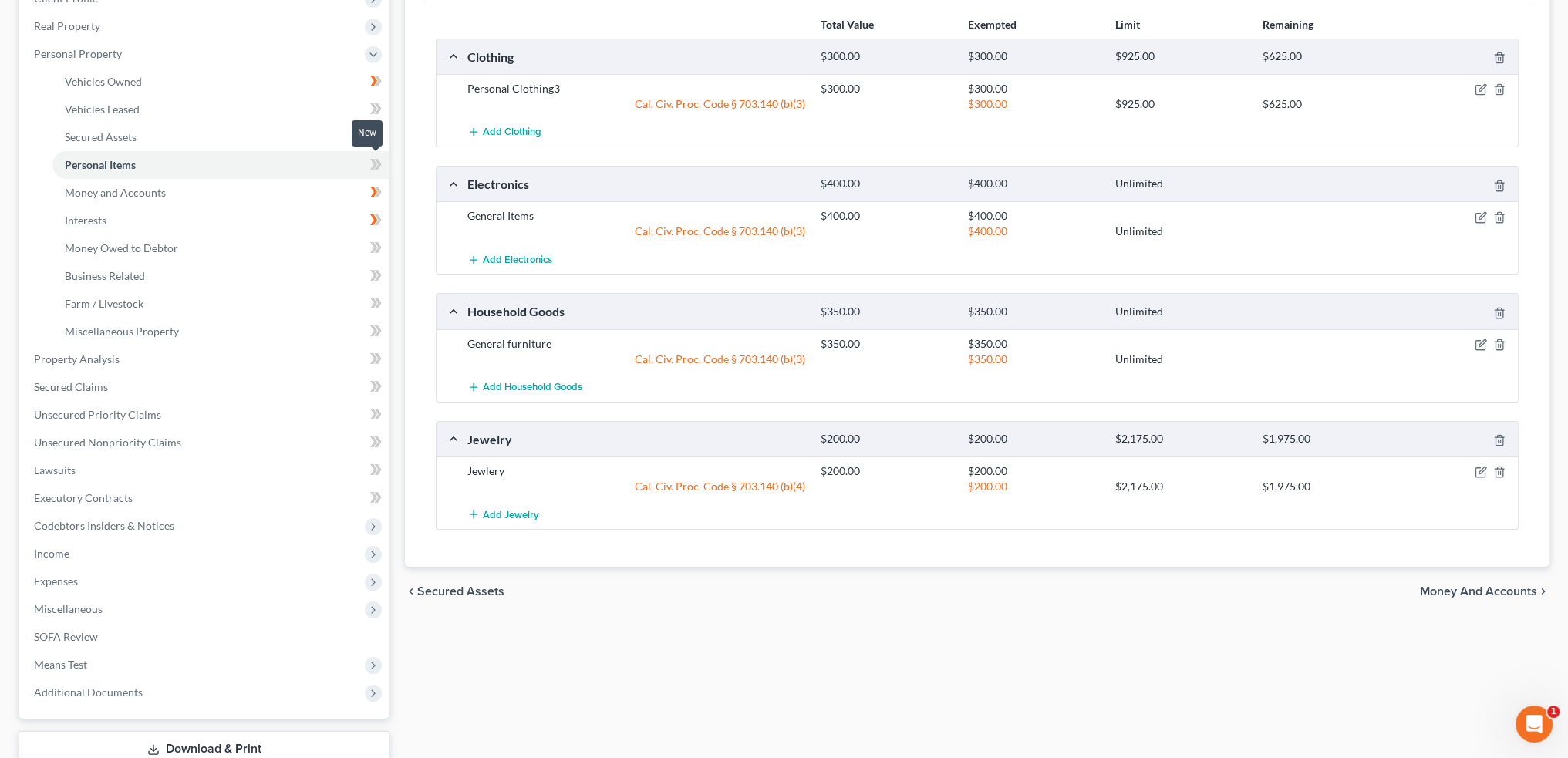
click at [373, 163] on icon at bounding box center [376, 164] width 12 height 19
click at [158, 362] on link "Property Analysis" at bounding box center [205, 359] width 368 height 28
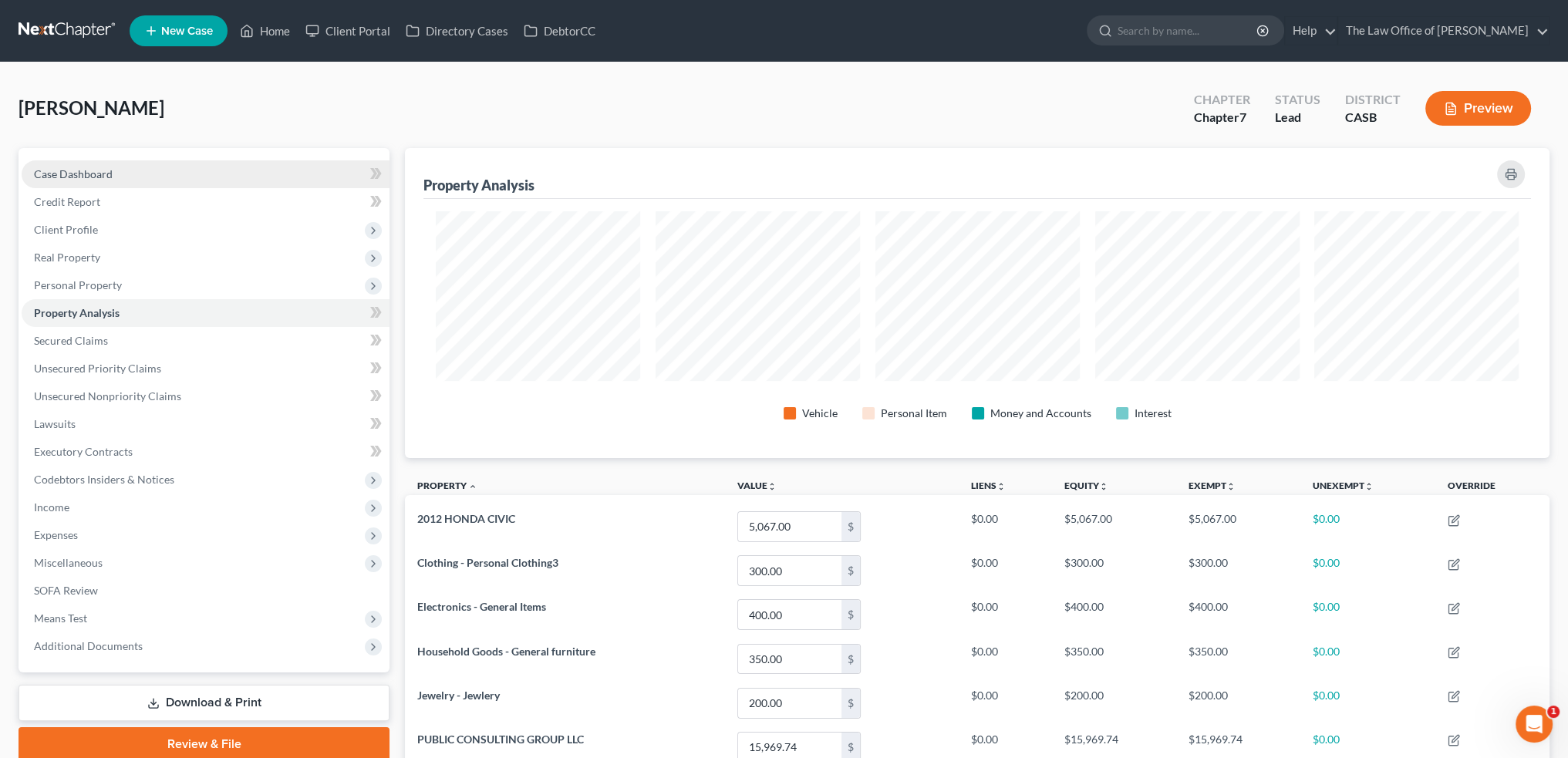
click at [147, 184] on link "Case Dashboard" at bounding box center [205, 174] width 368 height 28
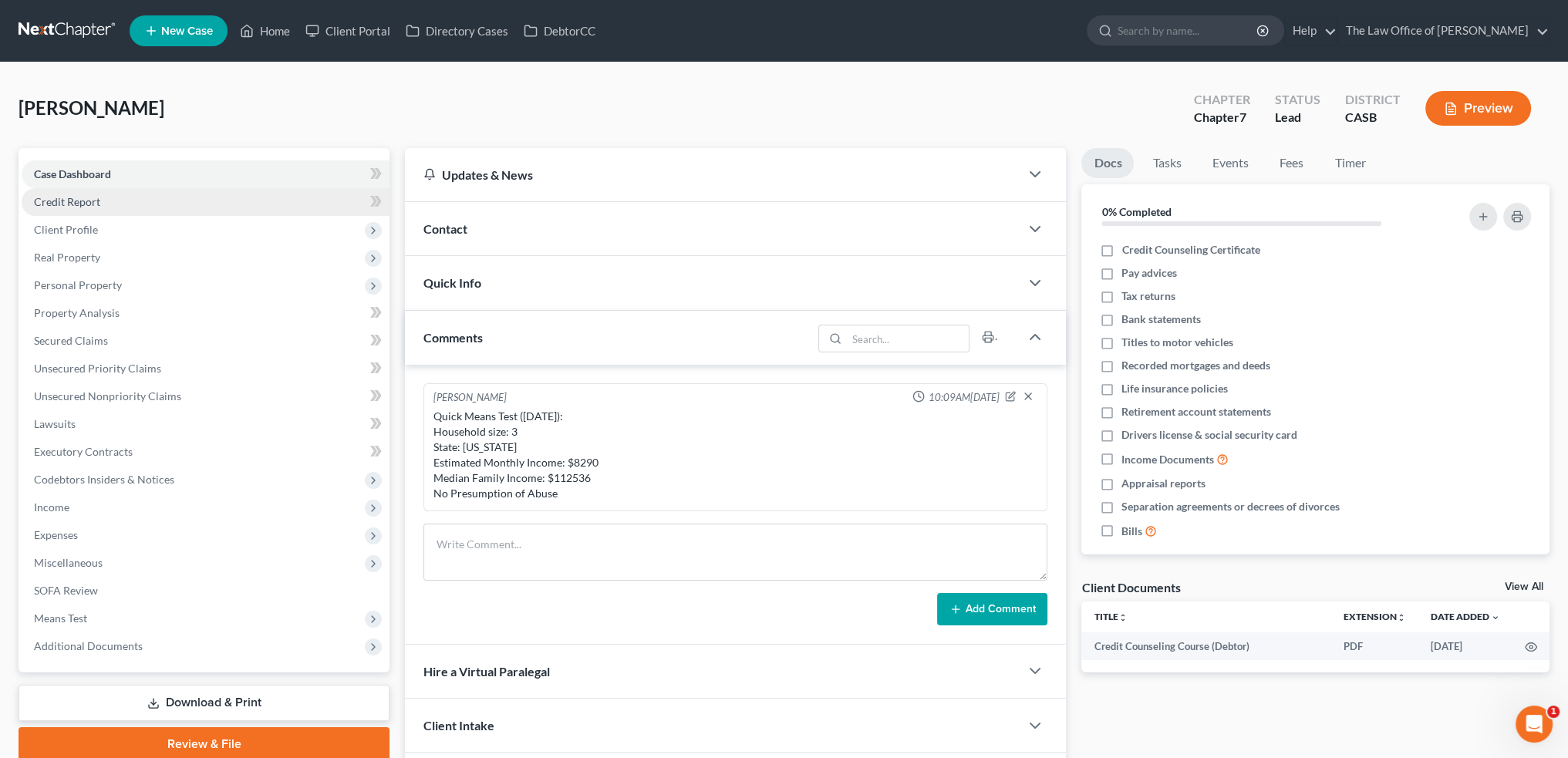
click at [126, 195] on link "Credit Report" at bounding box center [205, 202] width 368 height 28
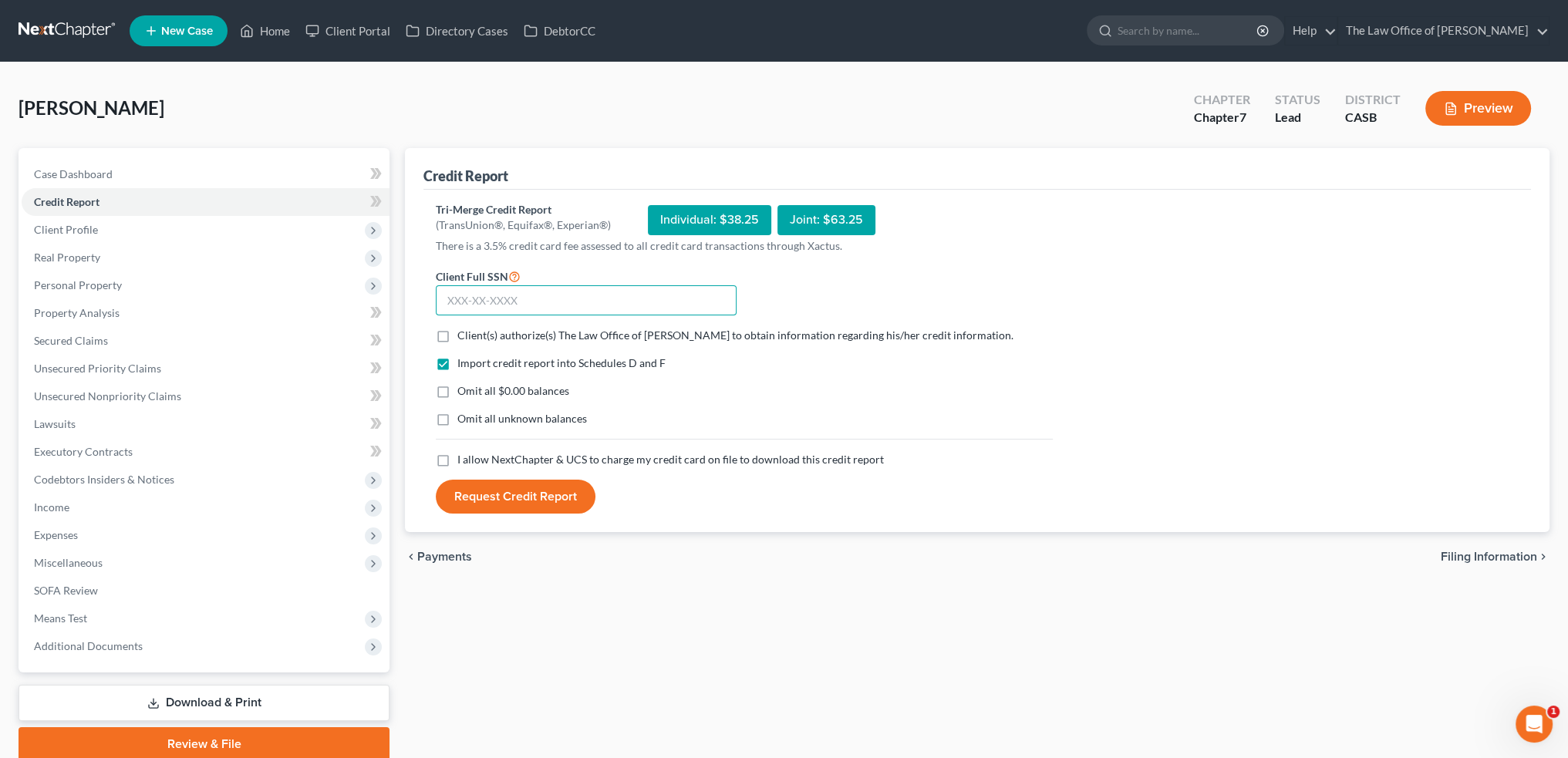
click at [478, 297] on input "text" at bounding box center [586, 301] width 301 height 31
type input "636-09-3060"
click at [489, 329] on span "Client(s) authorize(s) The Law Office of [PERSON_NAME] to obtain information re…" at bounding box center [734, 335] width 556 height 14
click at [473, 329] on input "Client(s) authorize(s) The Law Office of [PERSON_NAME] to obtain information re…" at bounding box center [468, 333] width 10 height 10
checkbox input "true"
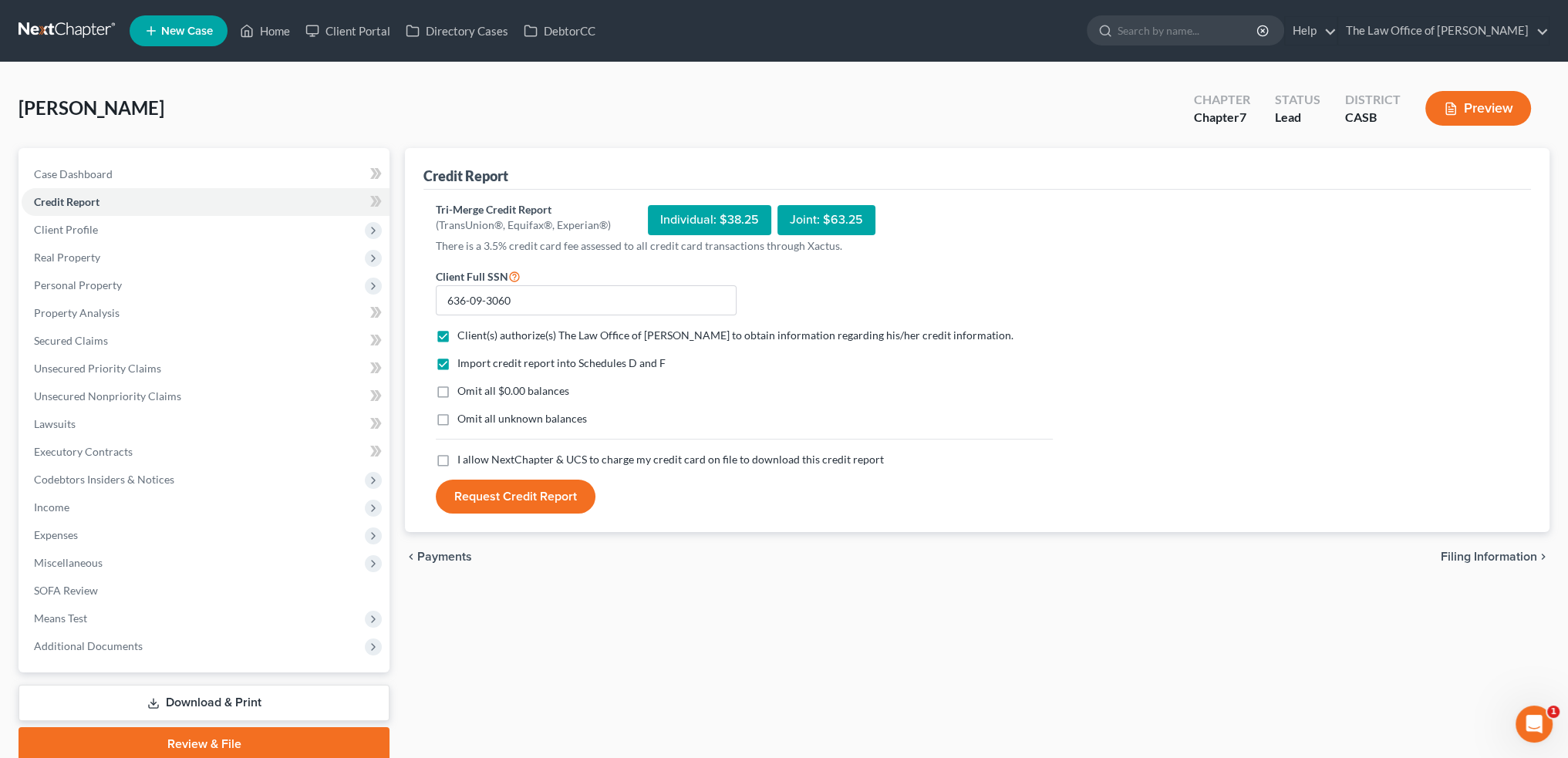
click at [473, 389] on span "Omit all $0.00 balances" at bounding box center [513, 390] width 112 height 14
click at [473, 389] on input "Omit all $0.00 balances" at bounding box center [468, 388] width 10 height 10
checkbox input "true"
drag, startPoint x: 479, startPoint y: 456, endPoint x: 496, endPoint y: 506, distance: 52.8
click at [479, 456] on span "I allow NextChapter & UCS to charge my credit card on file to download this cre…" at bounding box center [670, 459] width 426 height 14
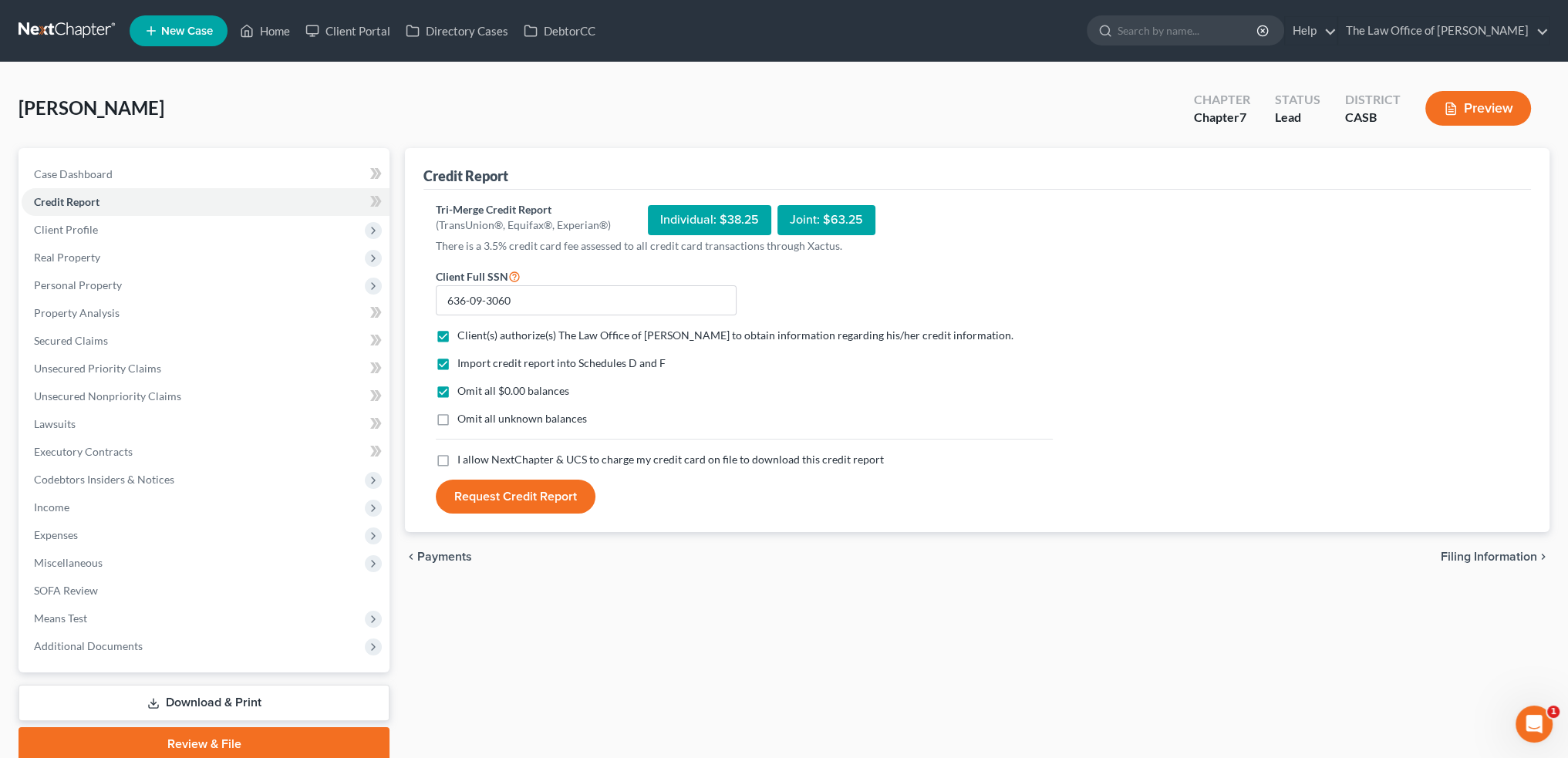
click at [473, 456] on input "I allow NextChapter & UCS to charge my credit card on file to download this cre…" at bounding box center [468, 456] width 10 height 10
checkbox input "true"
click at [519, 495] on button "Request Credit Report" at bounding box center [515, 497] width 160 height 34
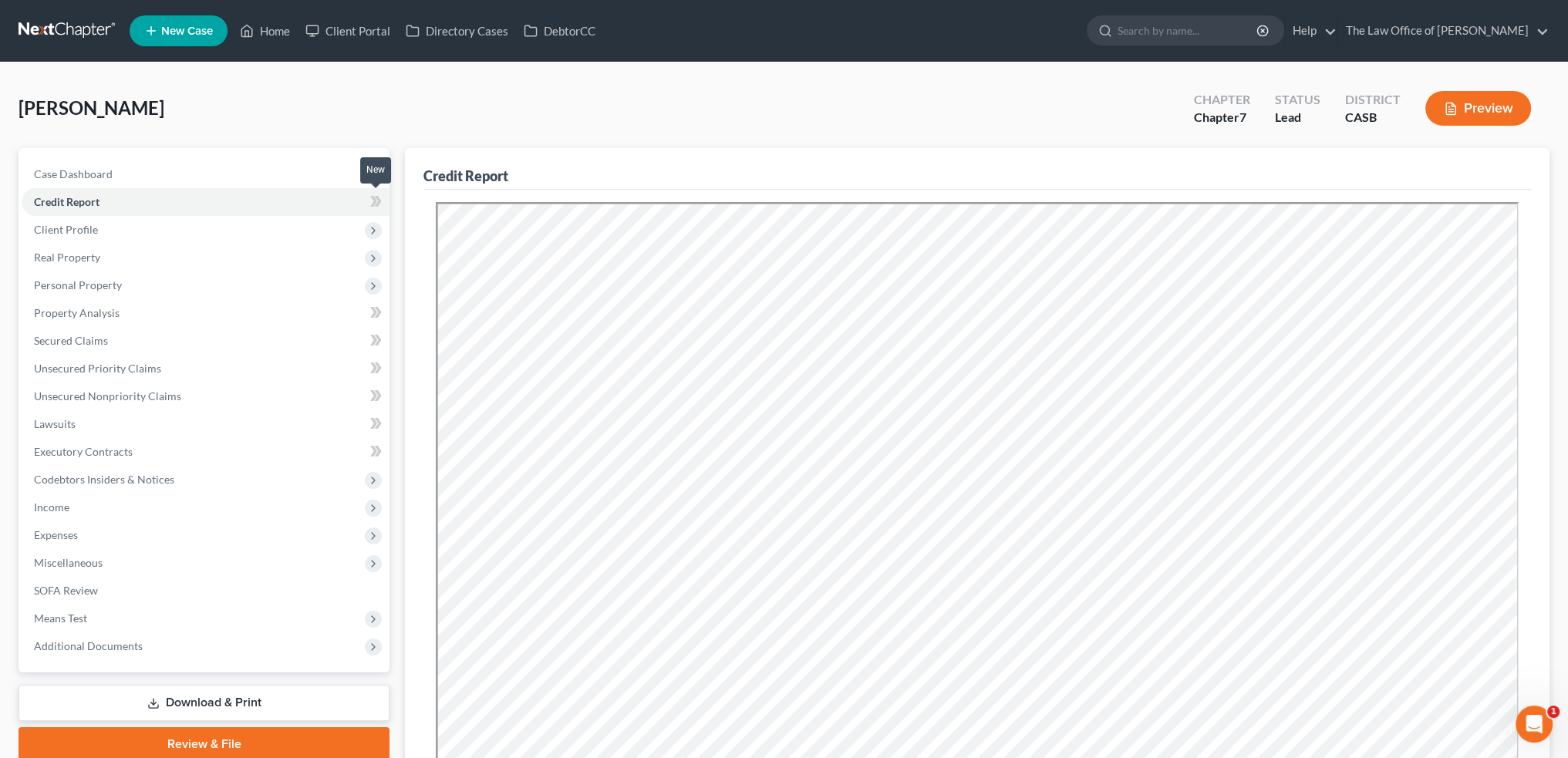
click at [374, 203] on icon at bounding box center [374, 201] width 7 height 11
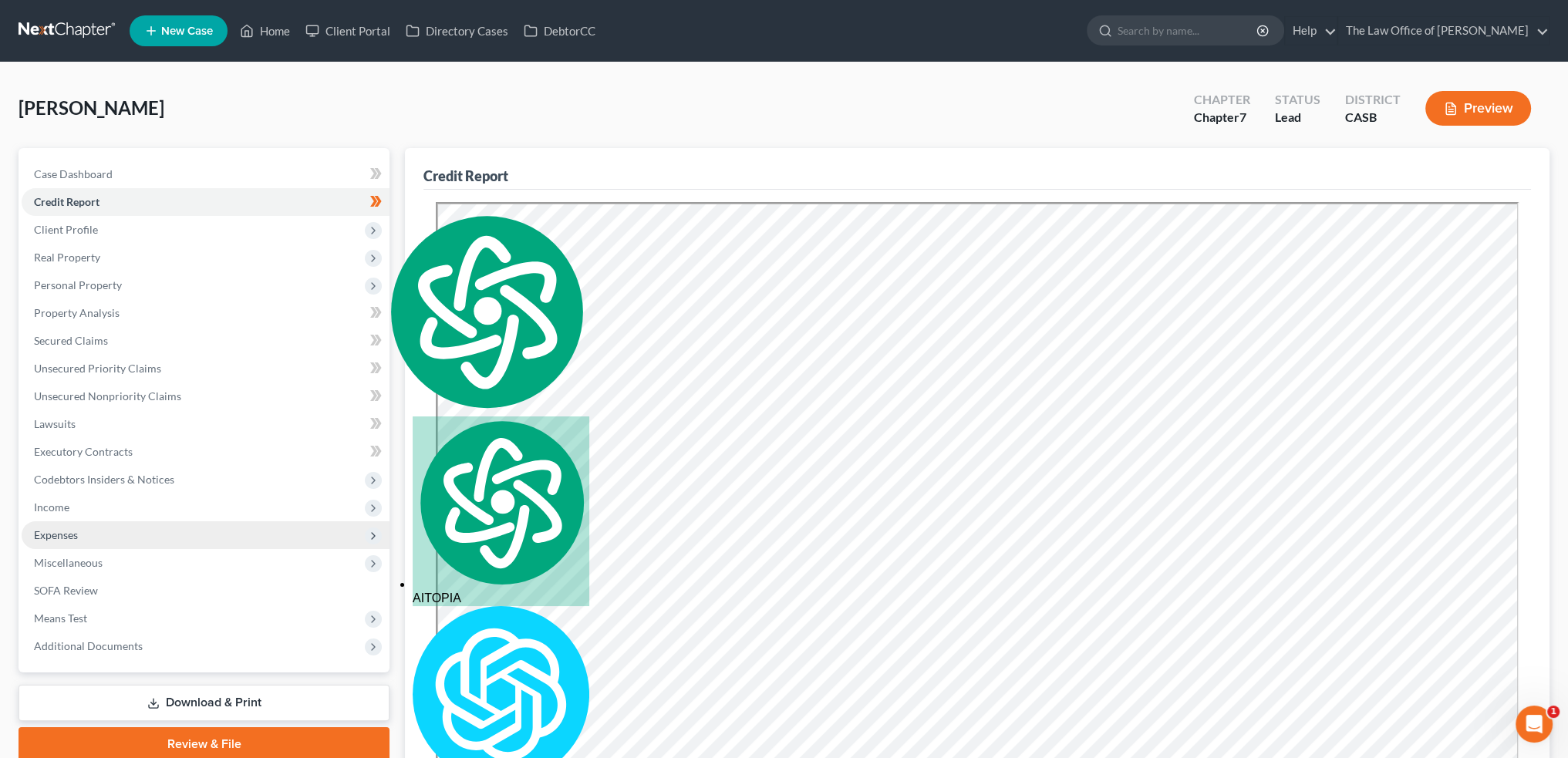
click at [134, 534] on span "Expenses" at bounding box center [205, 534] width 368 height 28
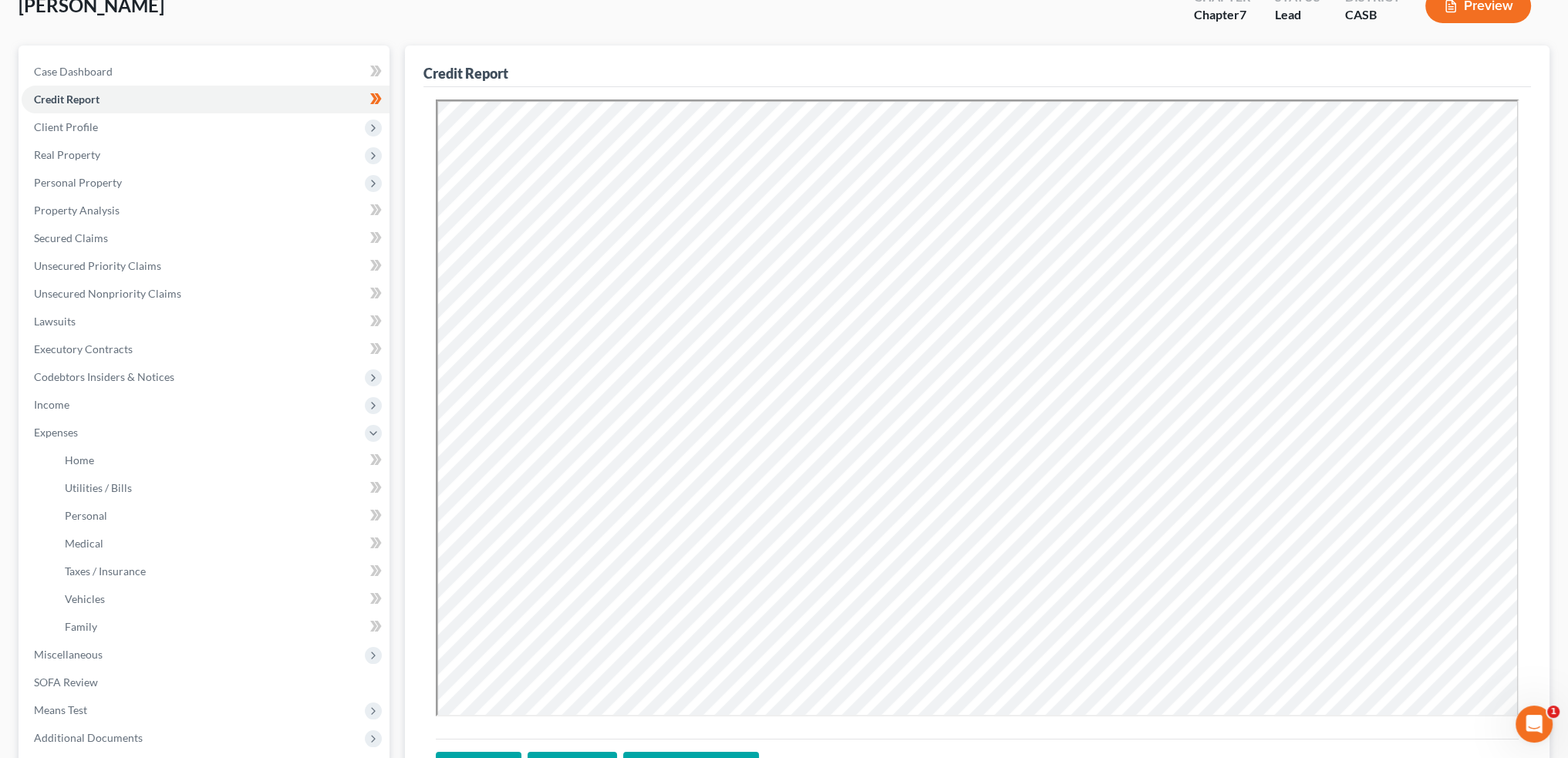
scroll to position [232, 0]
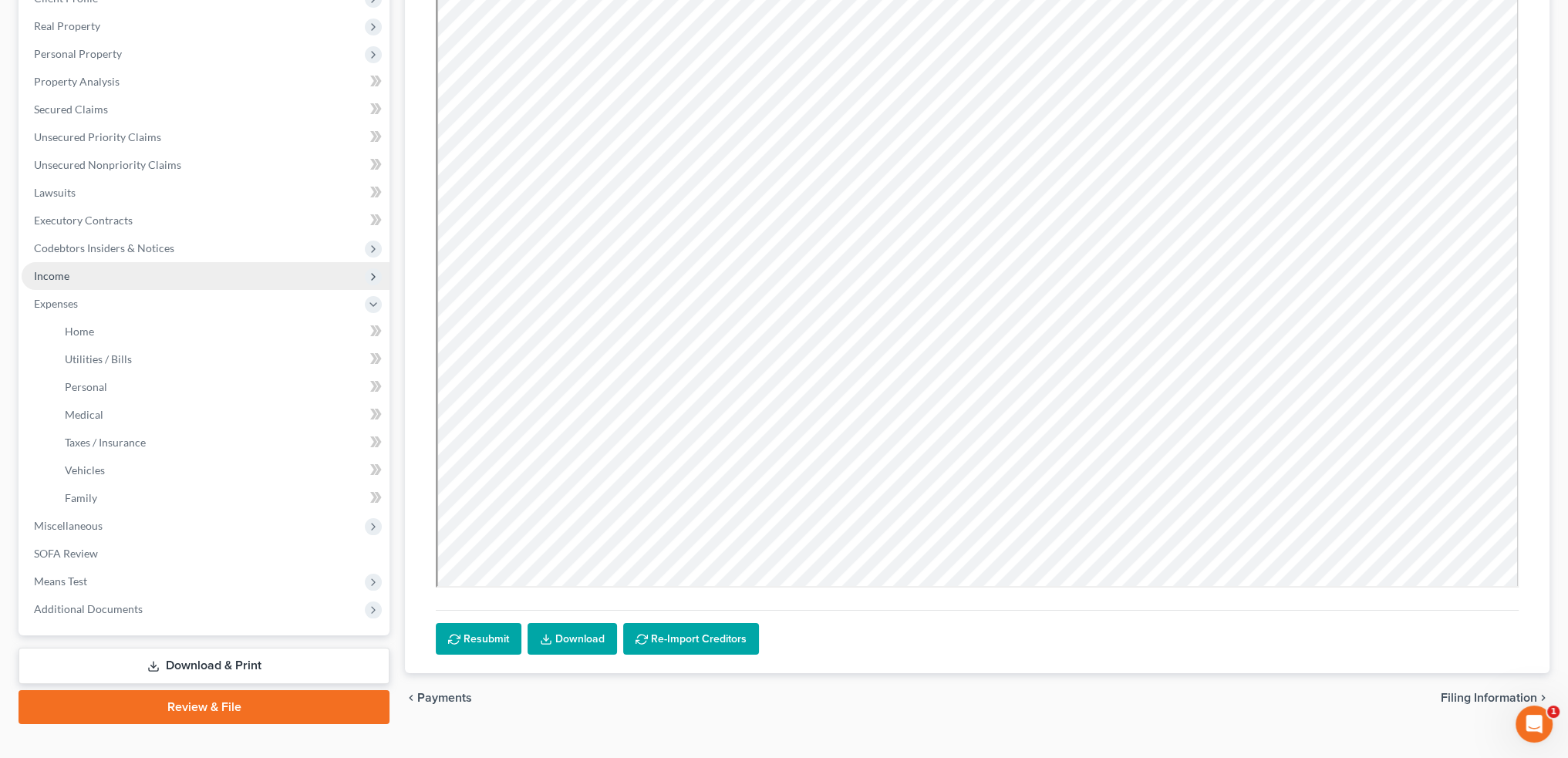
click at [94, 266] on span "Income" at bounding box center [205, 276] width 368 height 28
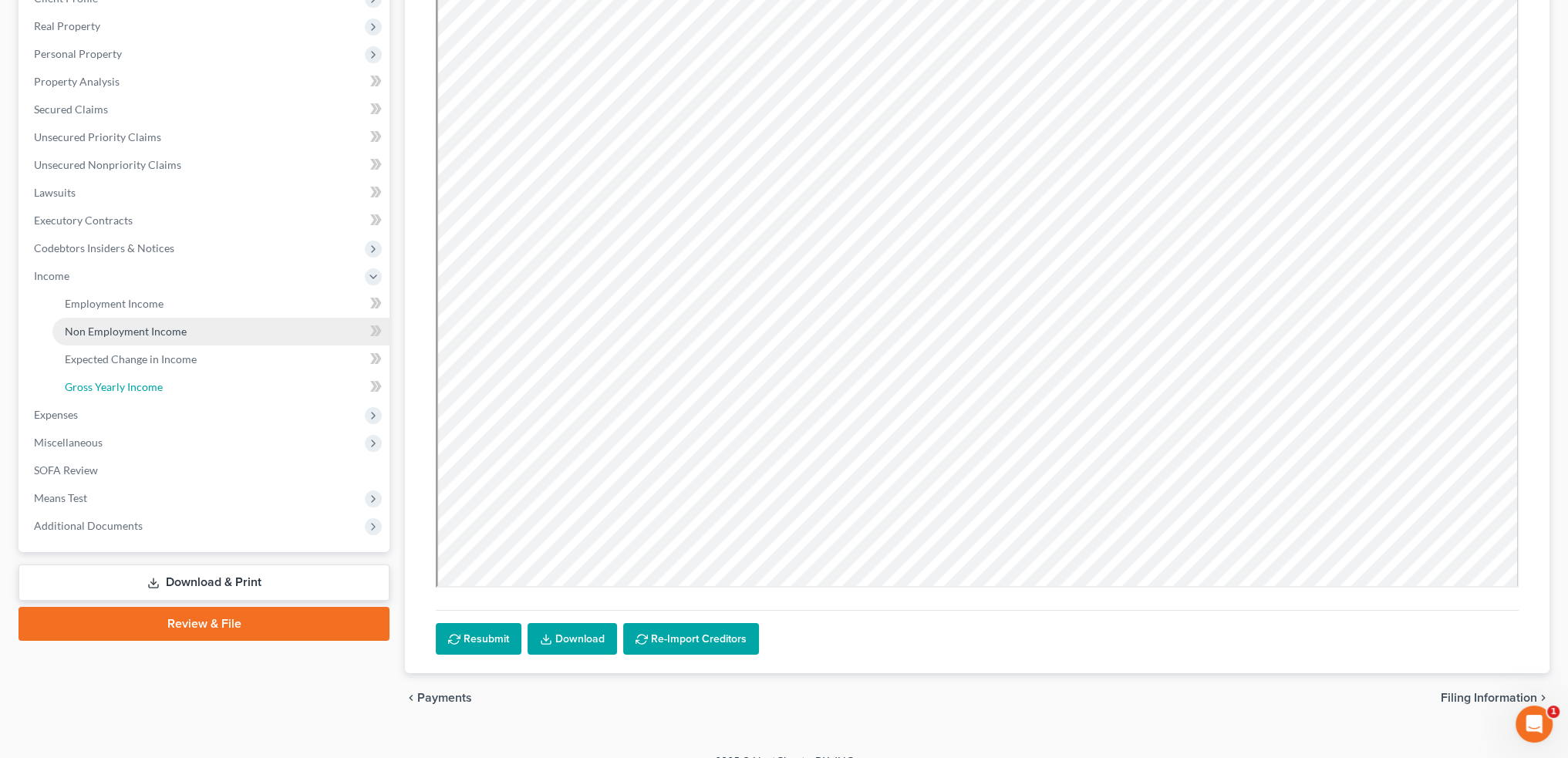
drag, startPoint x: 133, startPoint y: 376, endPoint x: 179, endPoint y: 389, distance: 47.8
click at [133, 376] on link "Gross Yearly Income" at bounding box center [221, 387] width 337 height 28
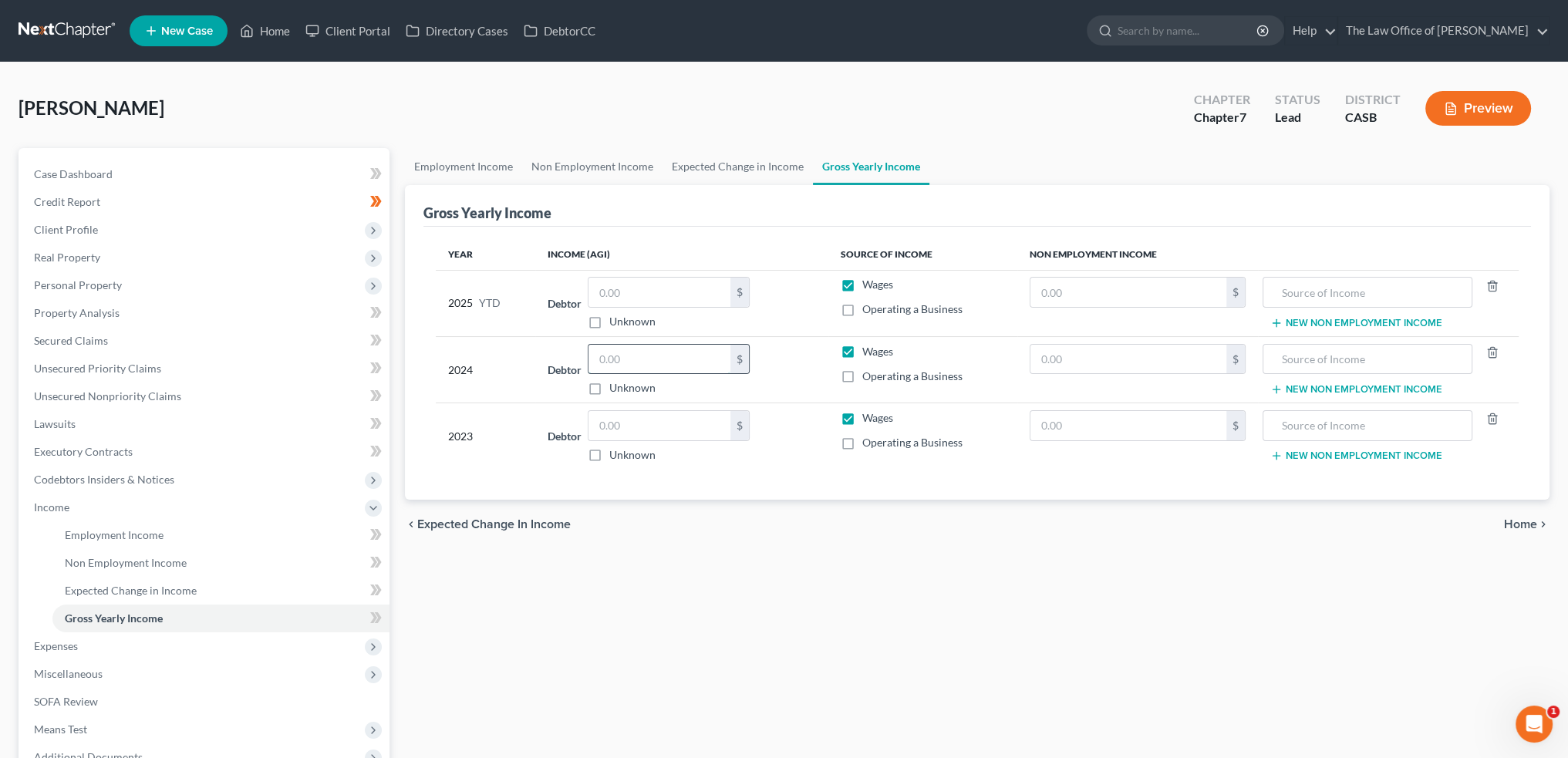
click at [639, 349] on input "text" at bounding box center [659, 360] width 141 height 30
click at [659, 366] on input "text" at bounding box center [659, 360] width 141 height 30
type input "64,105"
click at [629, 435] on input "text" at bounding box center [659, 425] width 141 height 30
type input "64,062"
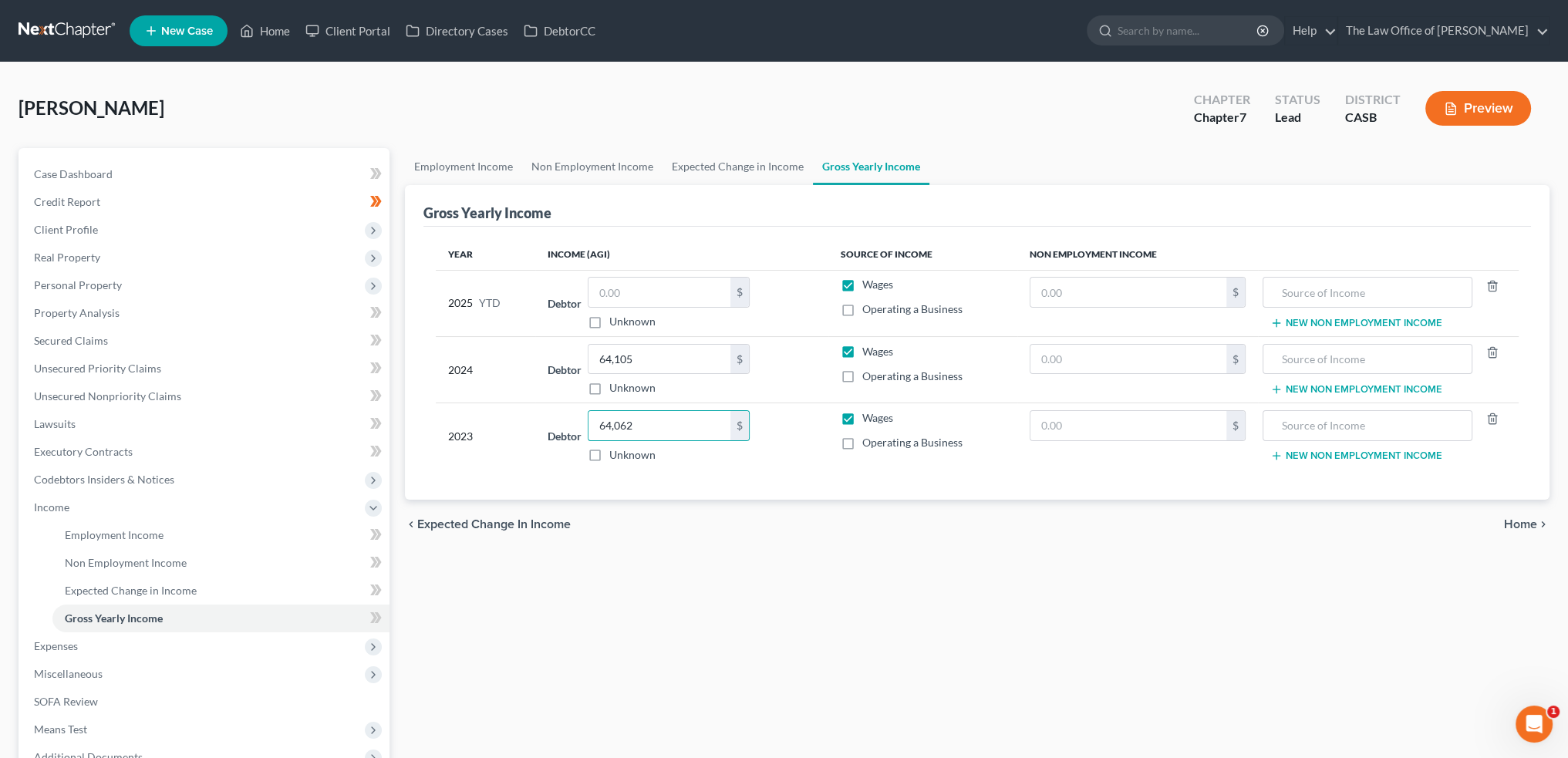
click at [643, 589] on div "Employment Income Non Employment Income Expected Change in Income Gross Yearly …" at bounding box center [977, 510] width 1160 height 725
click at [738, 169] on link "Expected Change in Income" at bounding box center [737, 166] width 150 height 37
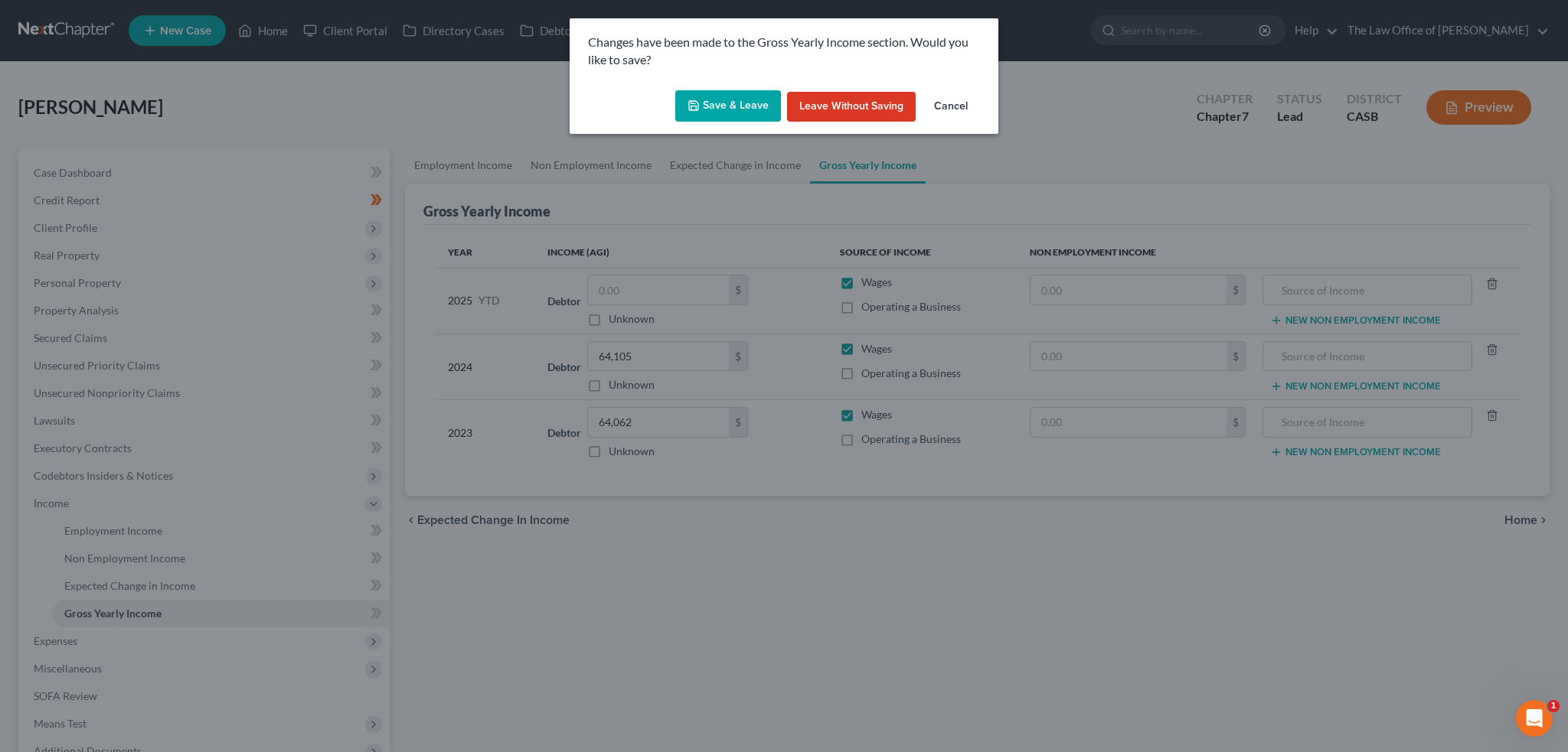
click at [751, 94] on button "Save & Leave" at bounding box center [728, 106] width 106 height 32
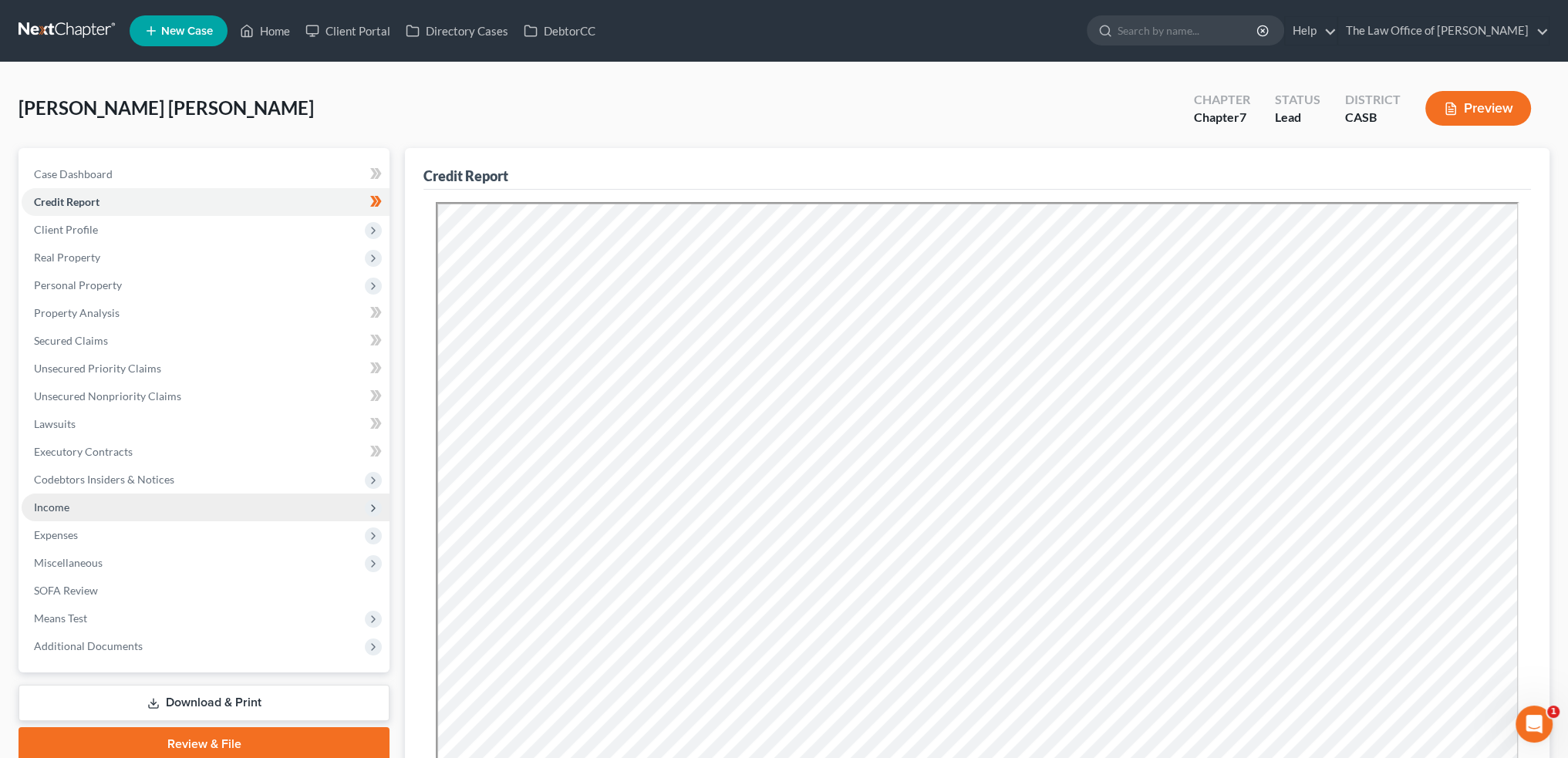
click at [96, 514] on span "Income" at bounding box center [205, 507] width 368 height 28
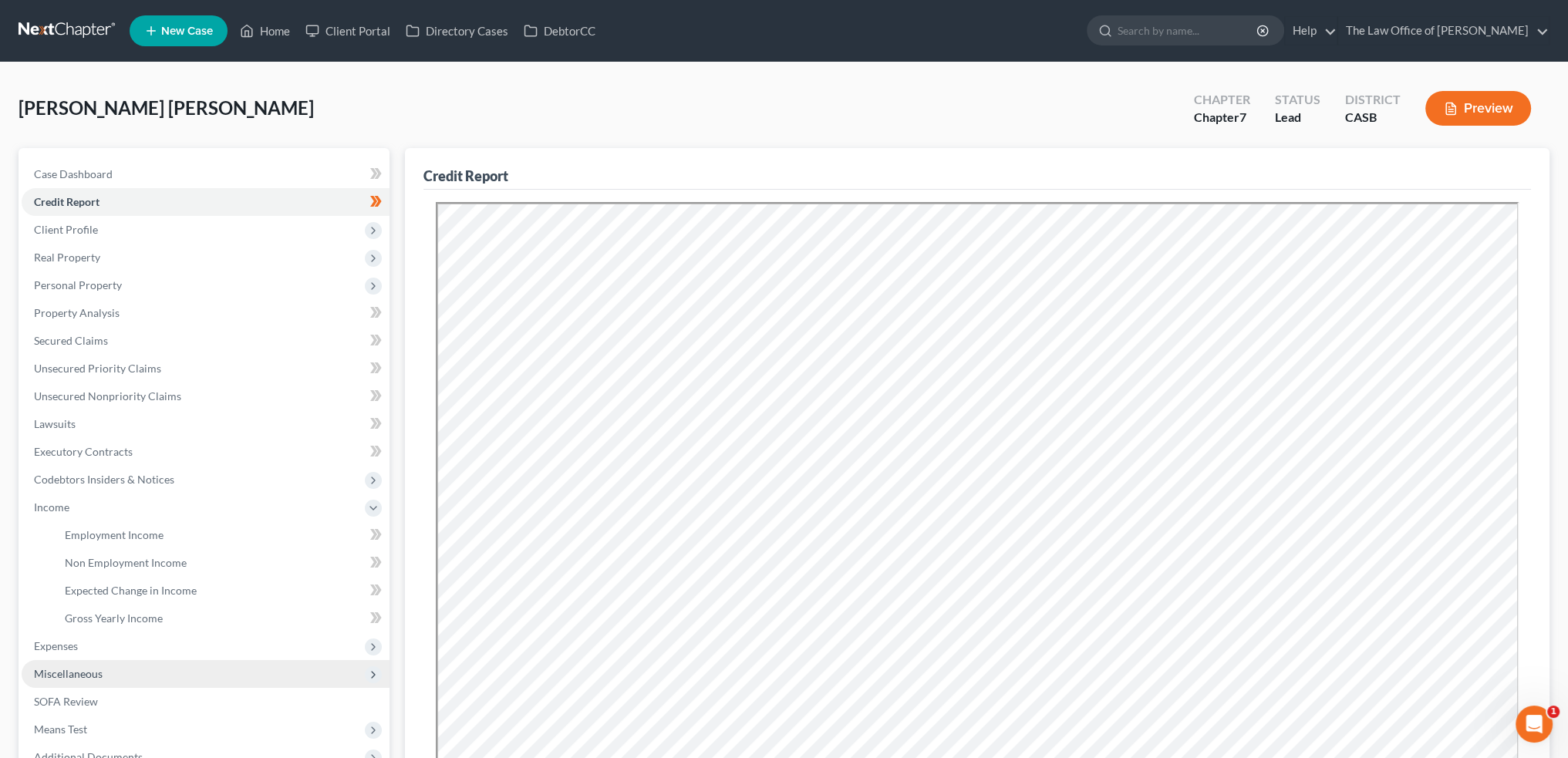
click at [76, 661] on span "Miscellaneous" at bounding box center [205, 673] width 368 height 28
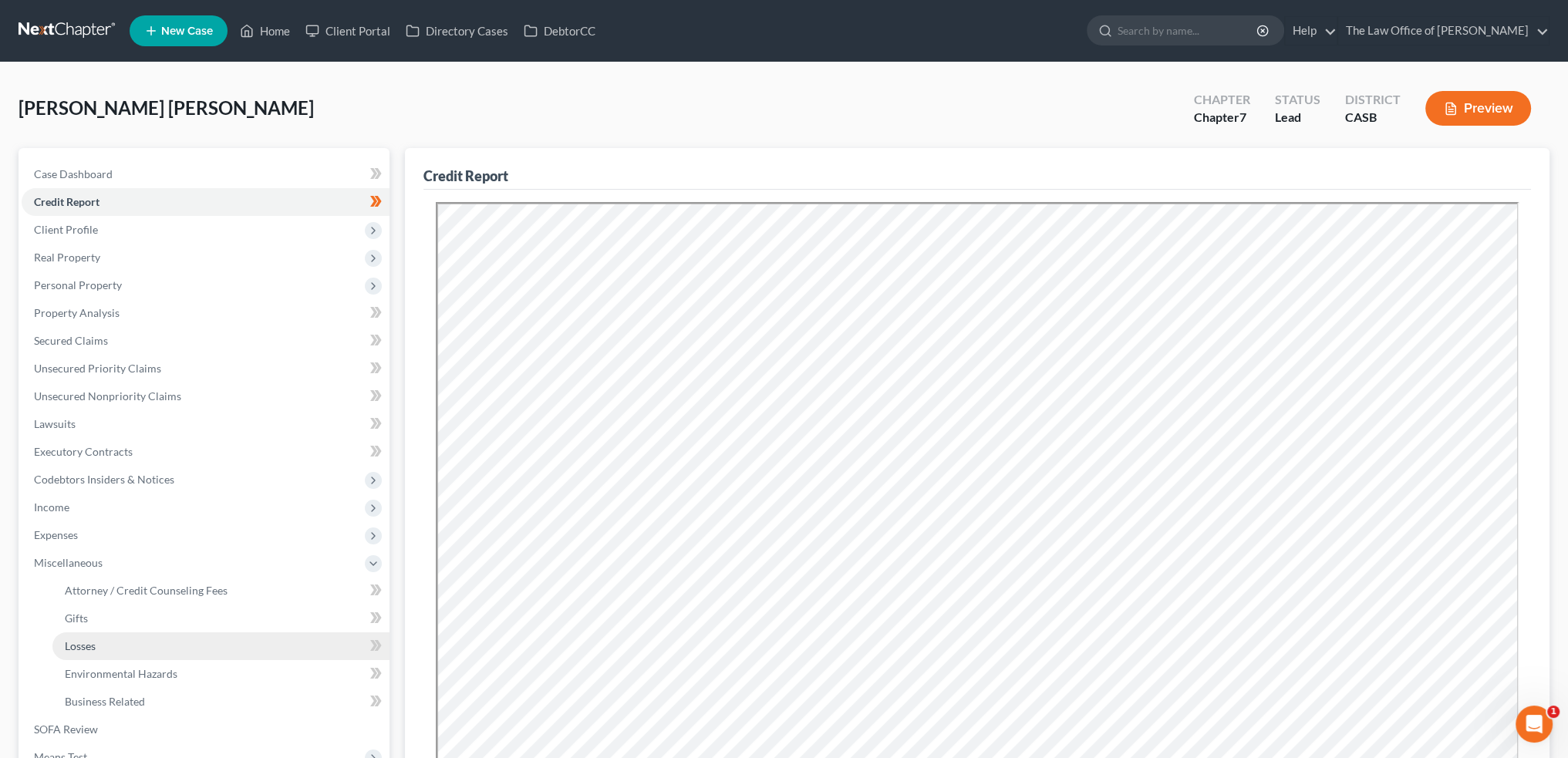
click at [78, 650] on span "Losses" at bounding box center [80, 645] width 31 height 14
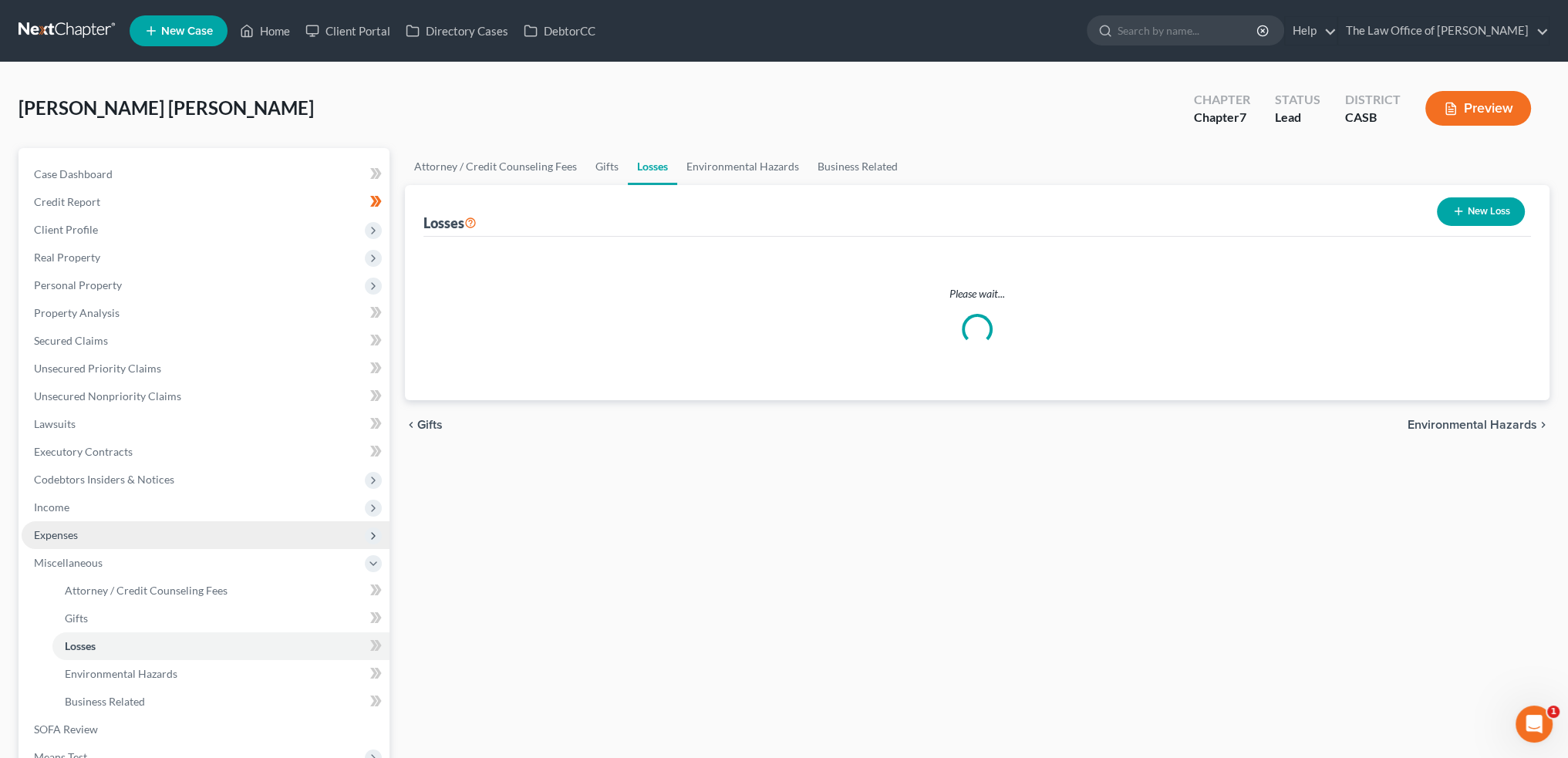
click at [83, 526] on span "Expenses" at bounding box center [205, 534] width 368 height 28
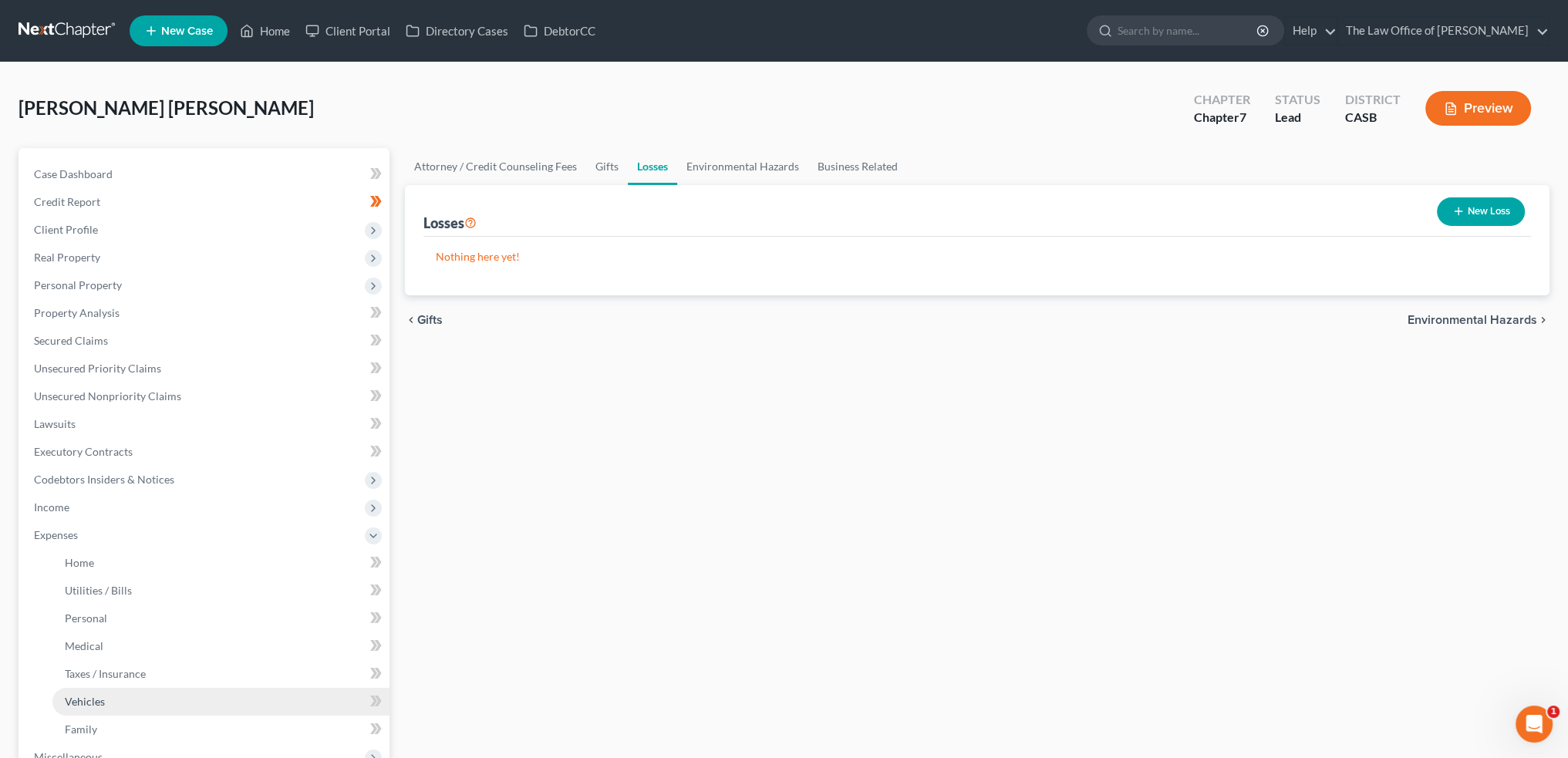
click at [109, 706] on link "Vehicles" at bounding box center [221, 701] width 337 height 28
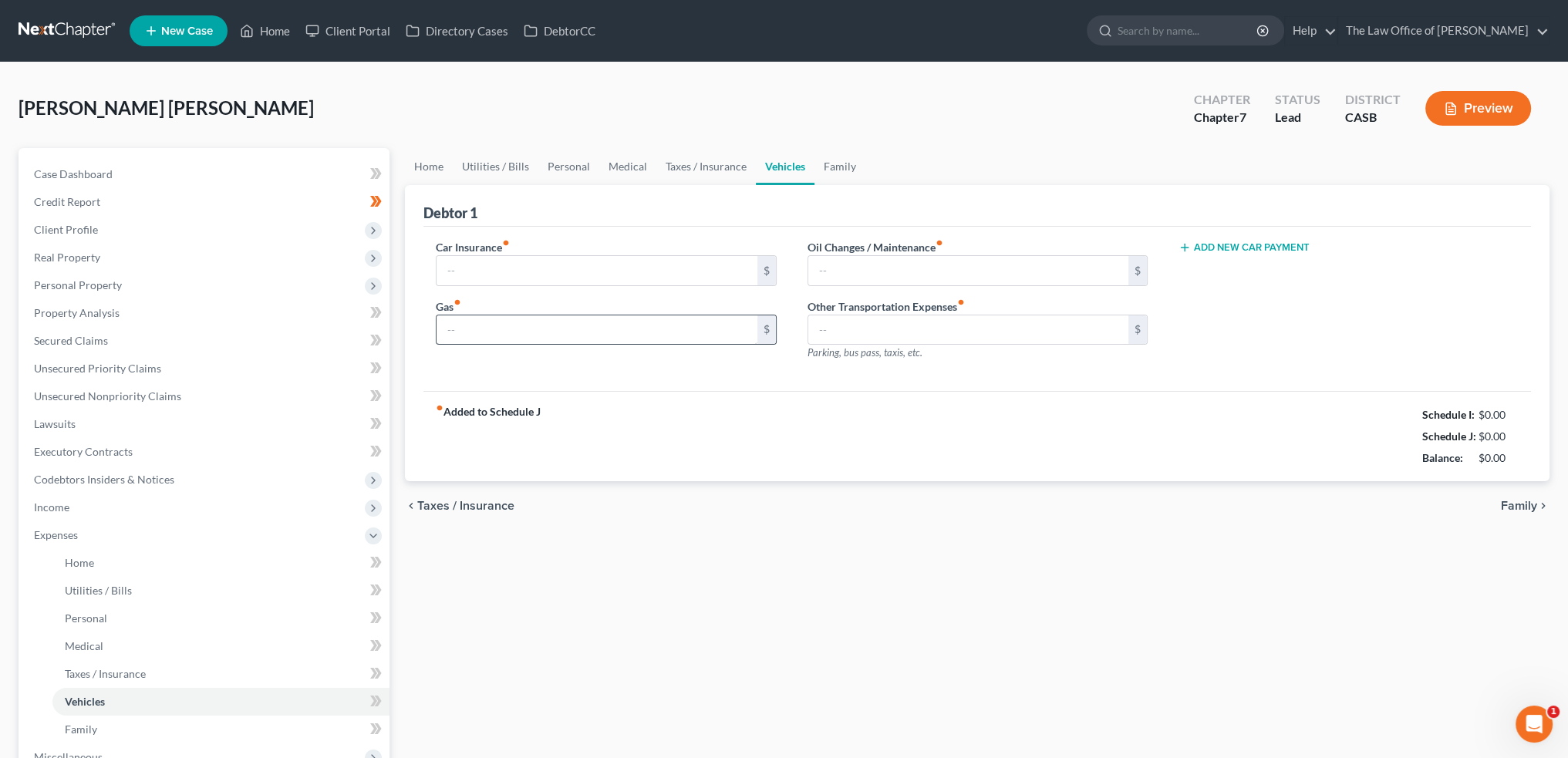
type input "0.00"
type input "64"
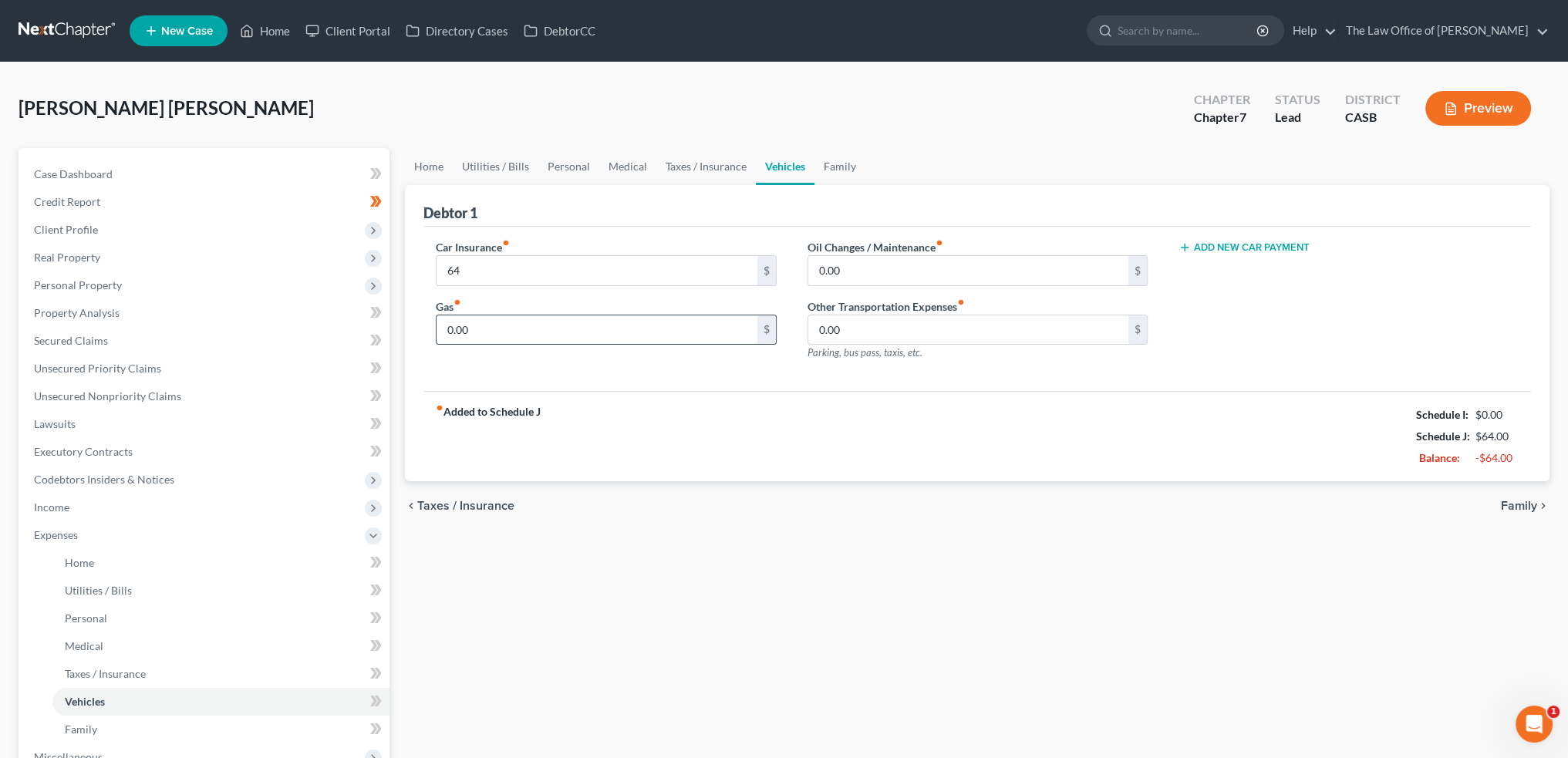
click at [494, 328] on input "0.00" at bounding box center [596, 330] width 320 height 30
type input "350"
drag, startPoint x: 927, startPoint y: 281, endPoint x: 938, endPoint y: 277, distance: 11.7
click at [927, 281] on input "0.00" at bounding box center [968, 270] width 320 height 30
type input "1"
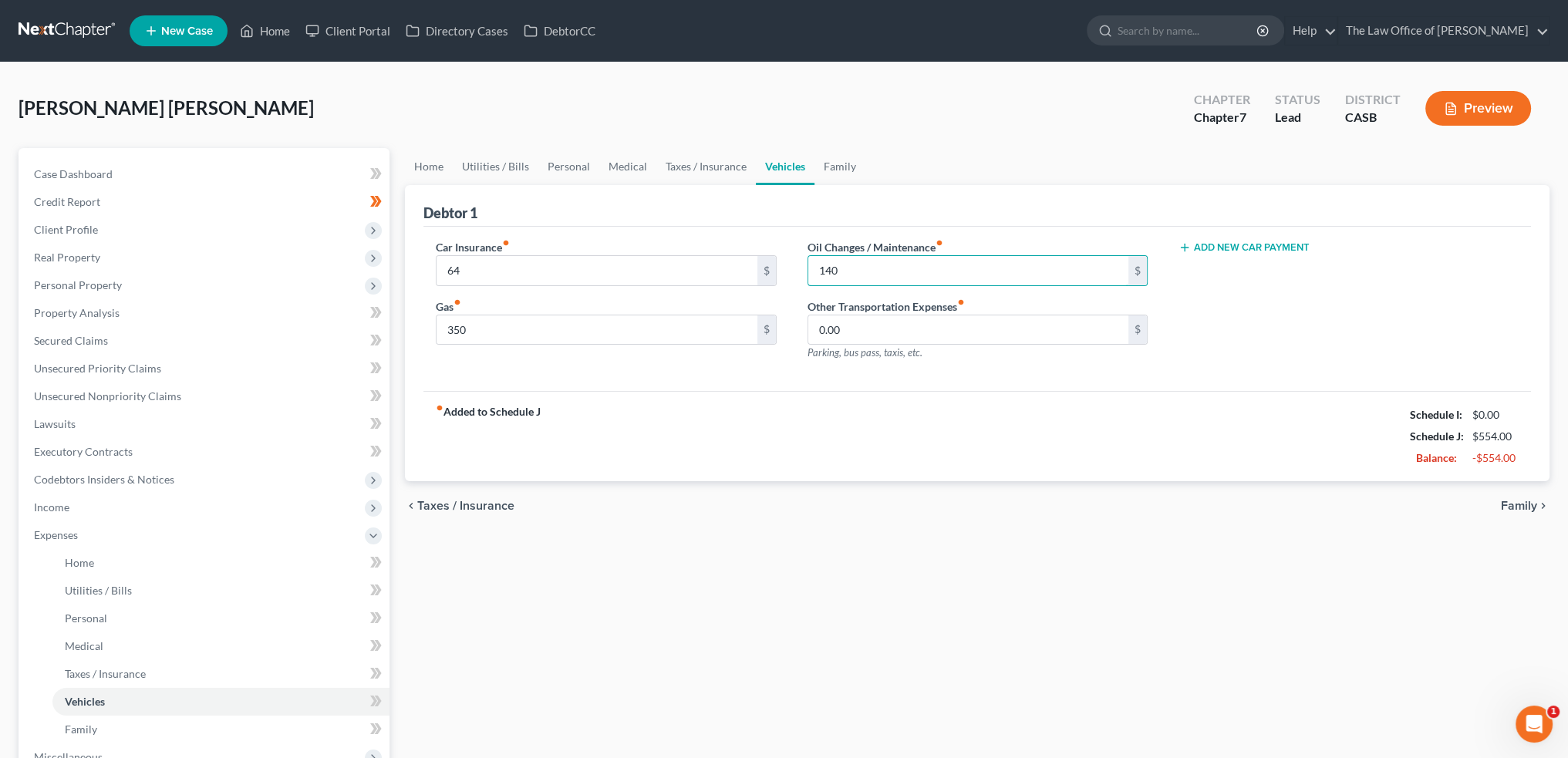
type input "140"
click at [896, 378] on div "Car Insurance fiber_manual_record 64 $ Gas fiber_manual_record 350 $ Oil Change…" at bounding box center [977, 309] width 1108 height 165
click at [285, 33] on link "Home" at bounding box center [265, 31] width 66 height 28
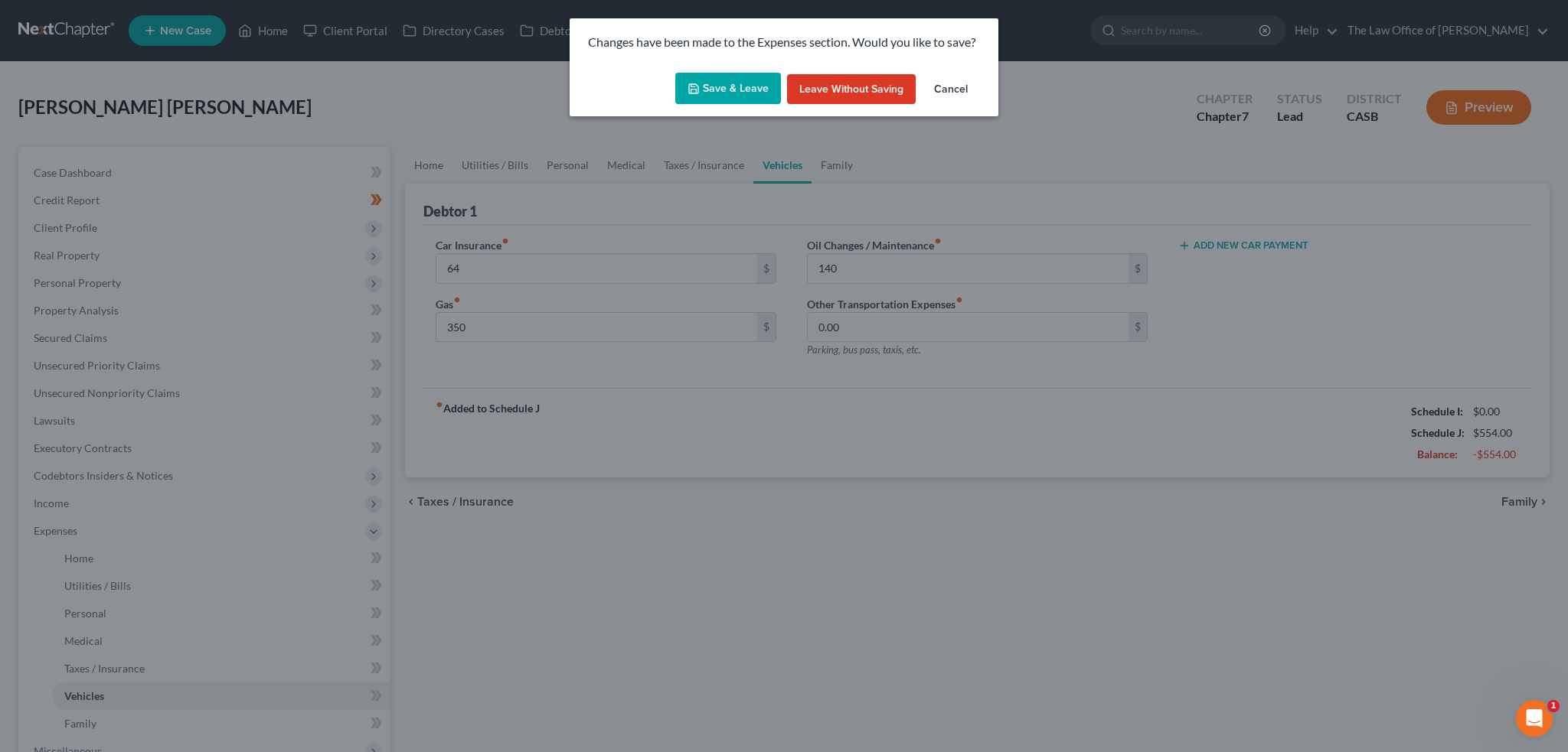
click at [738, 82] on button "Save & Leave" at bounding box center [728, 89] width 106 height 32
